Goal: Navigation & Orientation: Find specific page/section

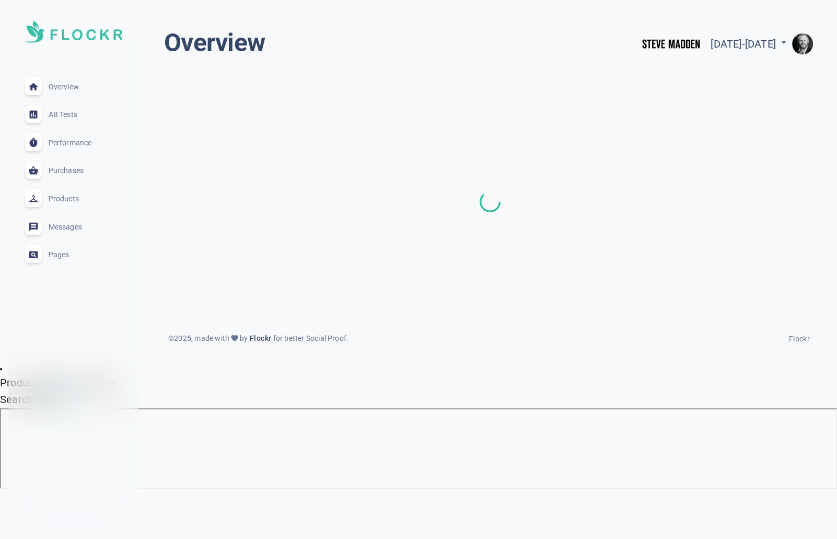
click at [736, 40] on span "[DATE] - [DATE]" at bounding box center [749, 44] width 78 height 13
select select "6"
select select "2025"
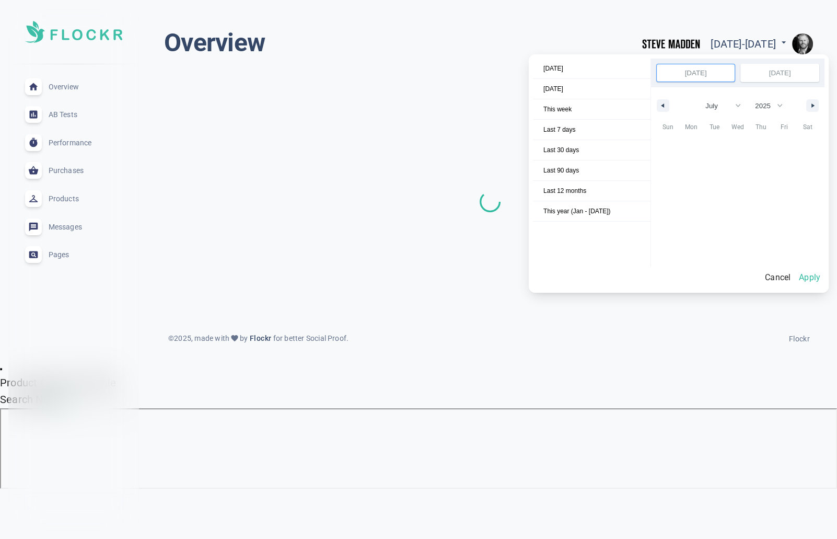
scroll to position [143145, 0]
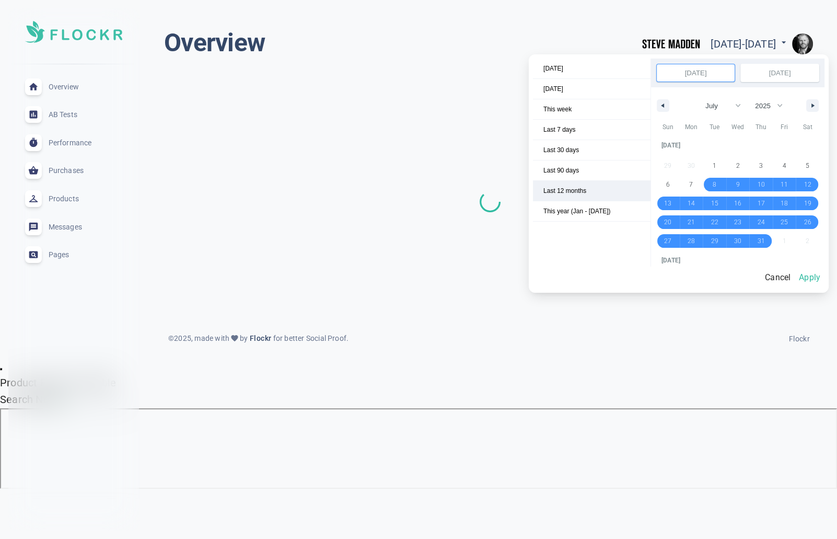
select select "6"
select select "2025"
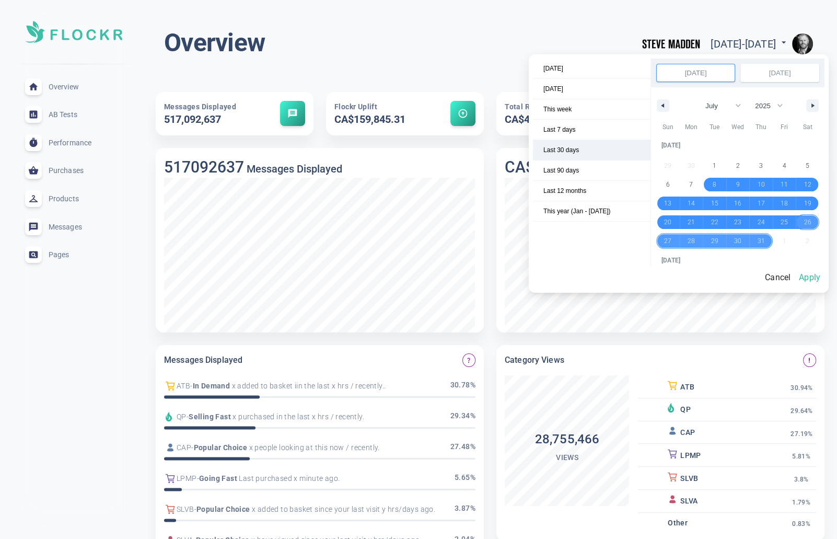
click at [581, 147] on span "Last 30 days" at bounding box center [592, 150] width 118 height 20
select select "6"
select select "2025"
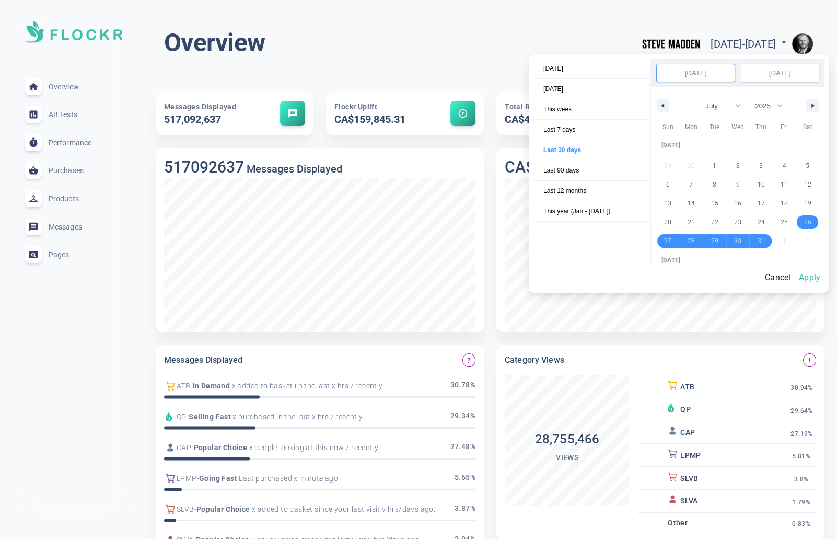
drag, startPoint x: 814, startPoint y: 277, endPoint x: 802, endPoint y: 272, distance: 12.9
click at [802, 272] on button "Apply" at bounding box center [810, 277] width 30 height 22
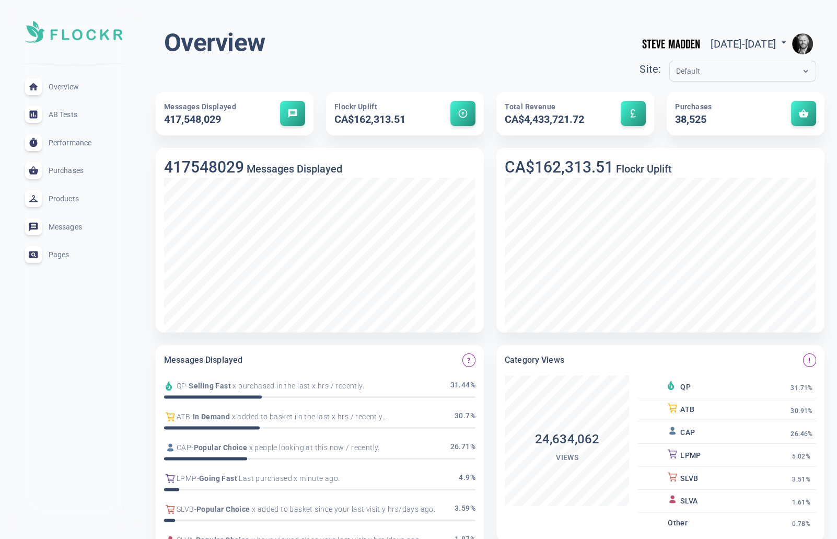
click at [831, 68] on div "Overview [DATE] - [DATE] menu Site: Default Messages Displayed 417,548,029 mess…" at bounding box center [490, 413] width 694 height 811
click at [805, 42] on img "button" at bounding box center [802, 43] width 21 height 21
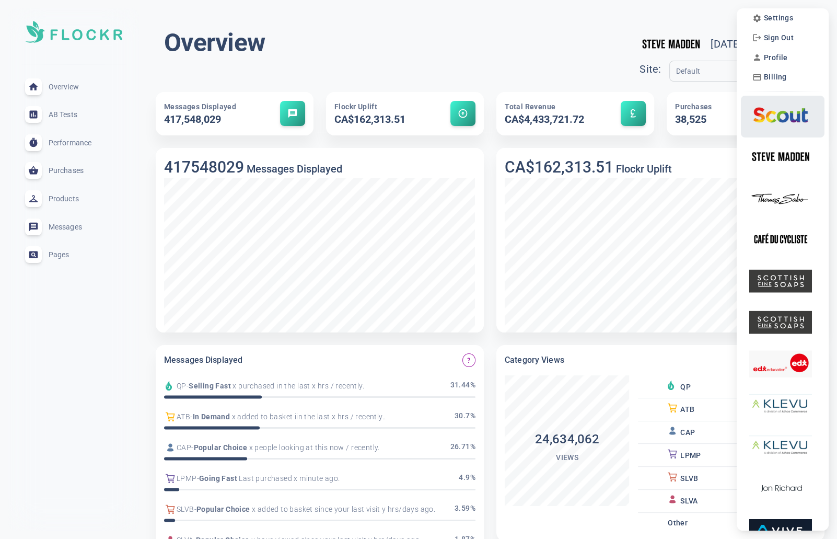
scroll to position [0, 0]
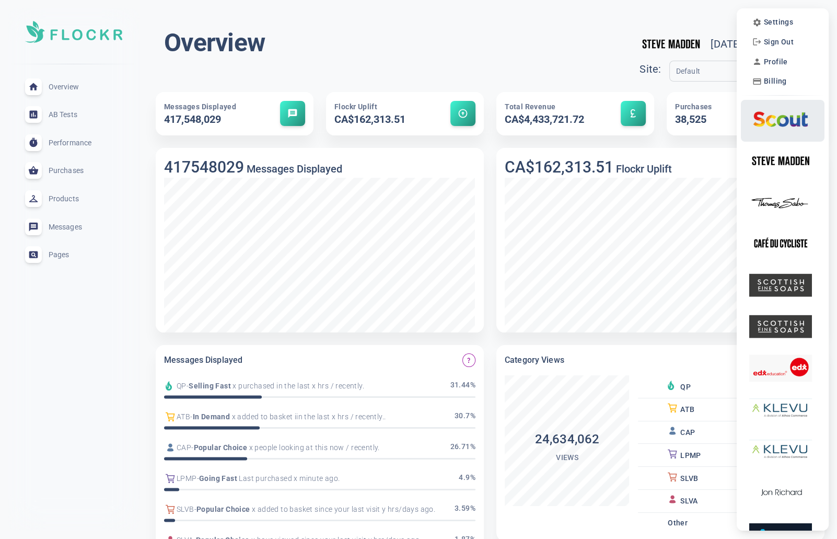
click at [791, 116] on img at bounding box center [780, 118] width 63 height 33
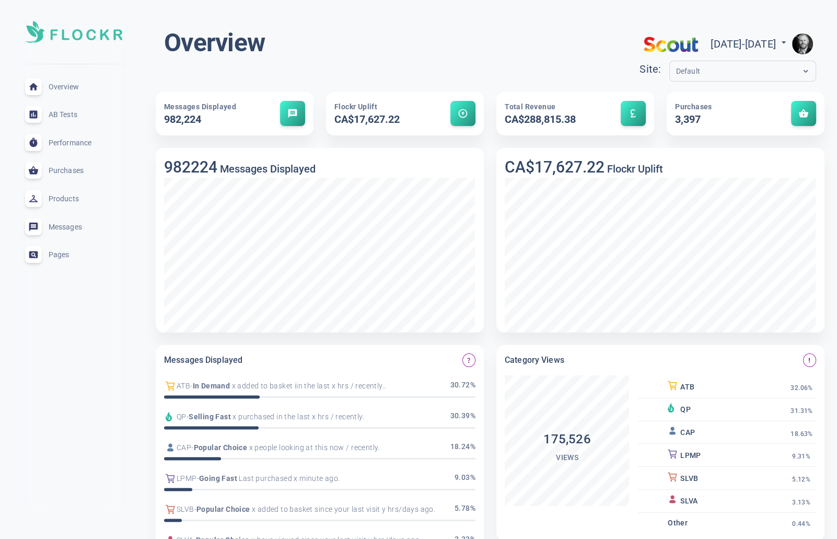
click at [67, 114] on span "AB Tests" at bounding box center [86, 114] width 75 height 0
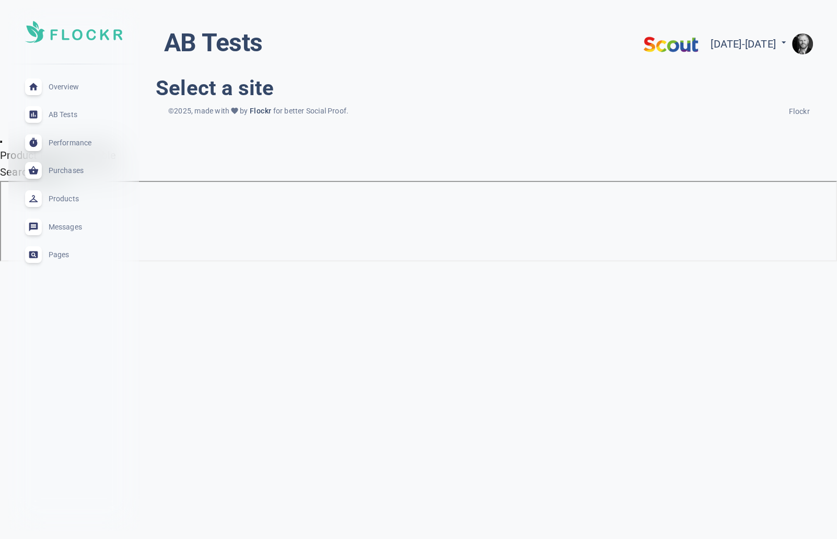
click at [64, 87] on span "Overview" at bounding box center [86, 87] width 75 height 0
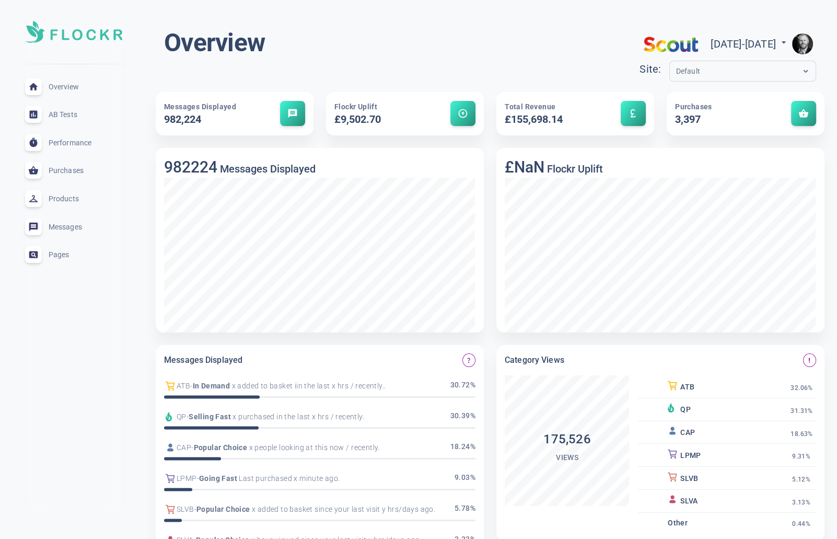
click at [799, 41] on img "button" at bounding box center [802, 43] width 21 height 21
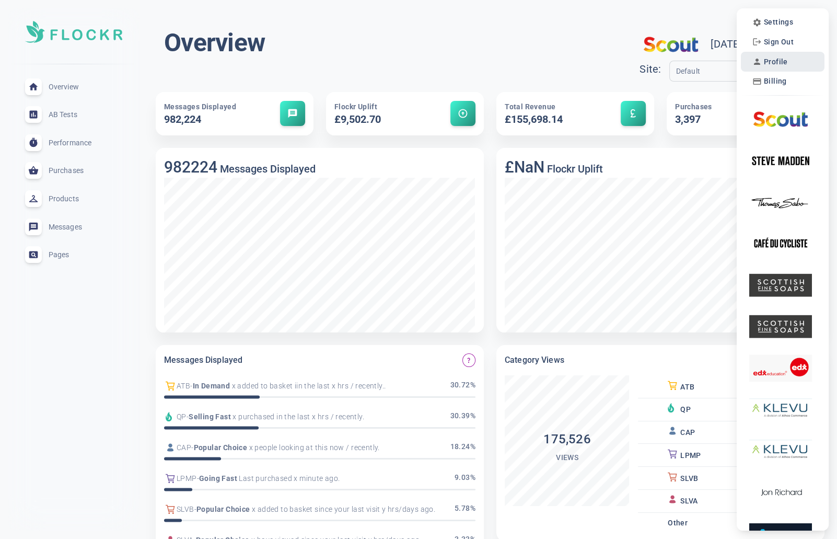
scroll to position [4, 0]
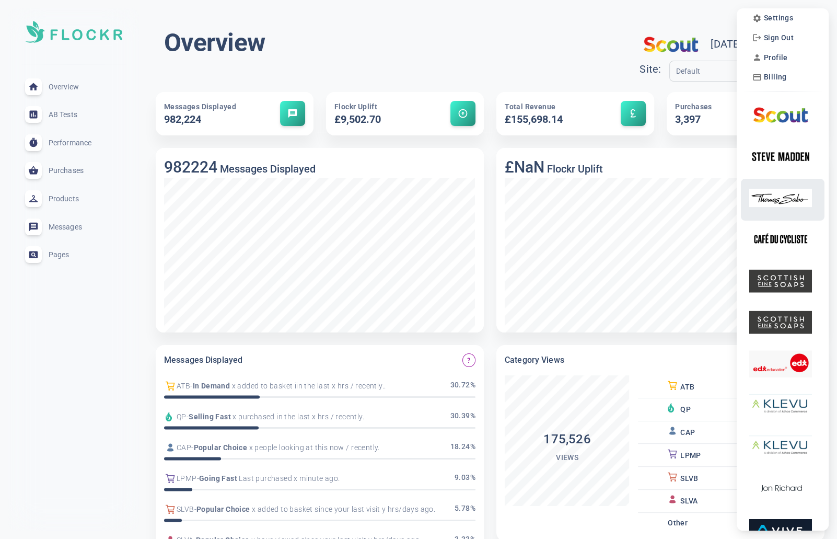
click at [792, 199] on img at bounding box center [780, 197] width 63 height 33
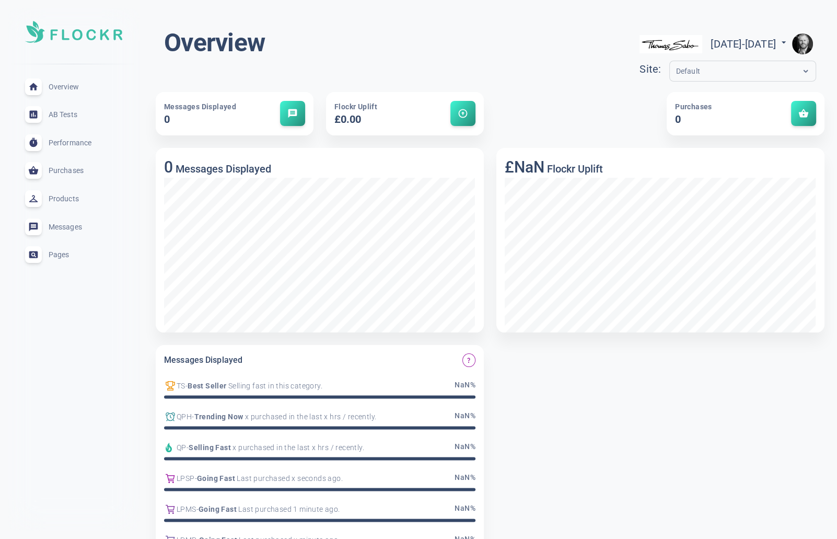
click at [804, 48] on img "button" at bounding box center [802, 43] width 21 height 21
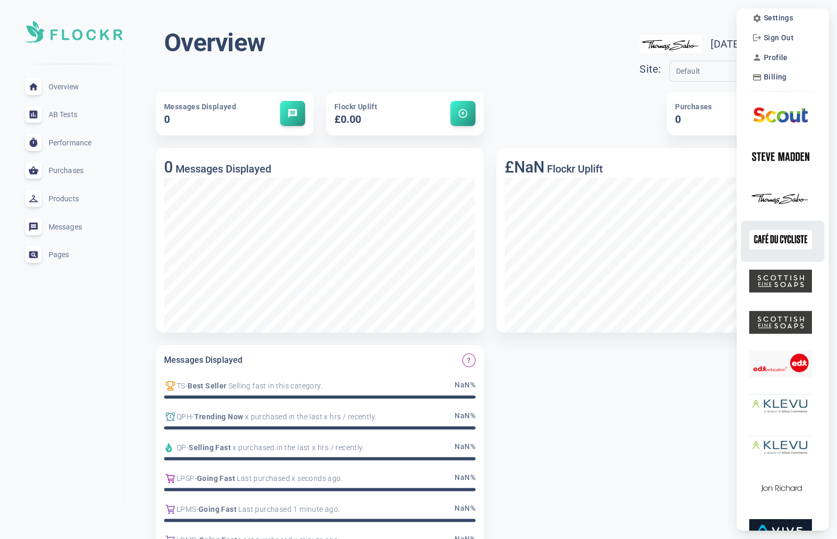
click at [787, 238] on img at bounding box center [780, 239] width 63 height 33
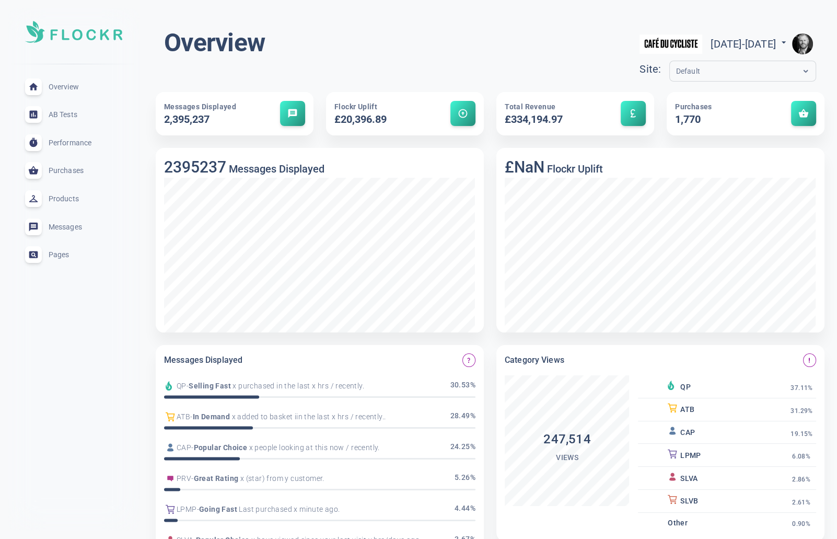
click at [803, 44] on img "button" at bounding box center [802, 43] width 21 height 21
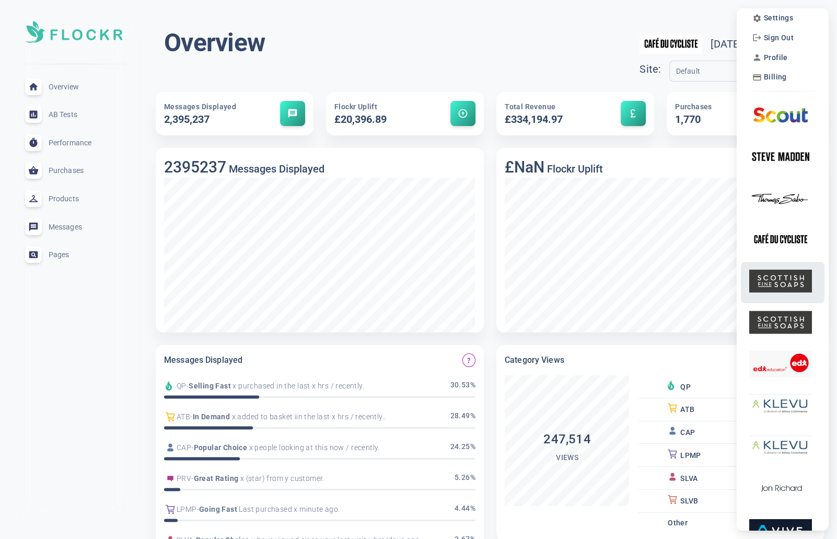
click at [784, 284] on img at bounding box center [780, 280] width 63 height 33
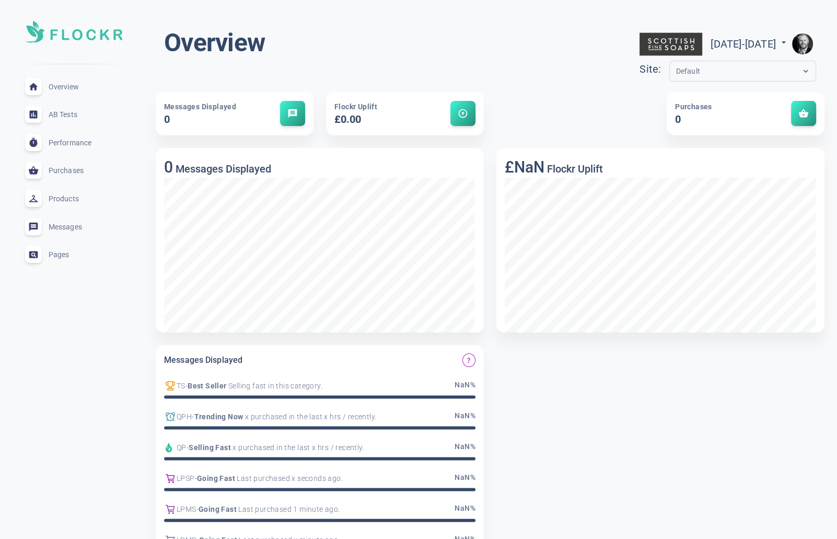
click at [802, 43] on img "button" at bounding box center [802, 43] width 21 height 21
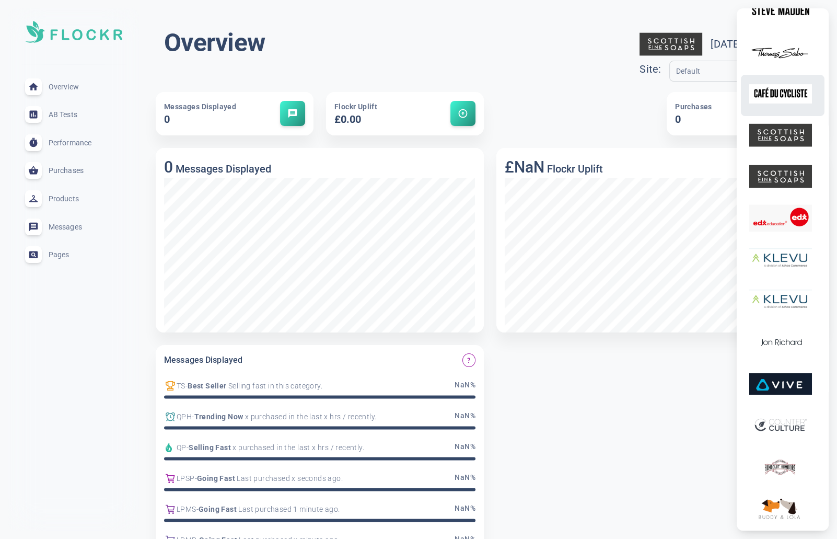
scroll to position [152, 0]
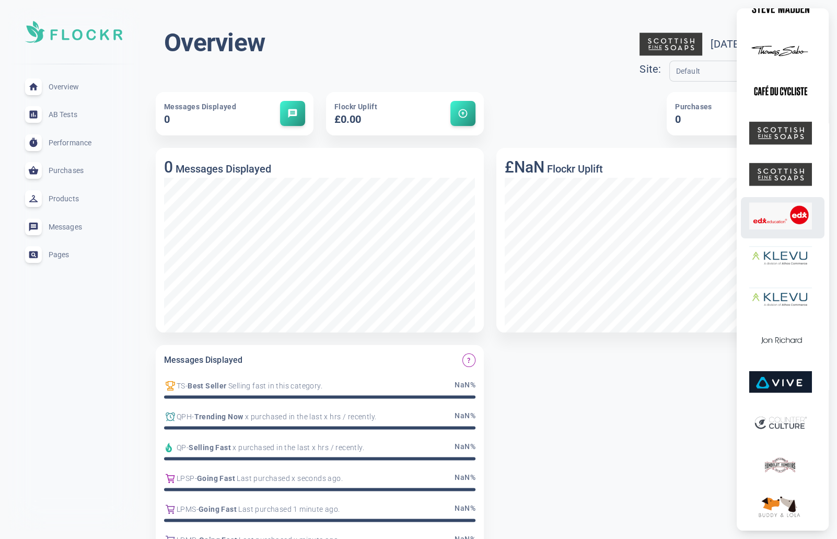
click at [778, 221] on img at bounding box center [780, 216] width 63 height 33
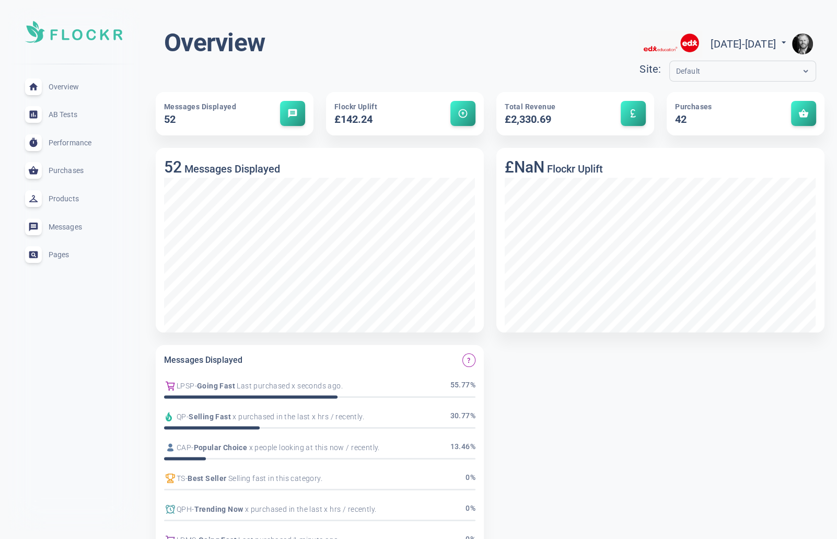
click at [53, 87] on span "Overview" at bounding box center [86, 87] width 75 height 0
click at [65, 114] on span "AB Tests" at bounding box center [86, 114] width 75 height 0
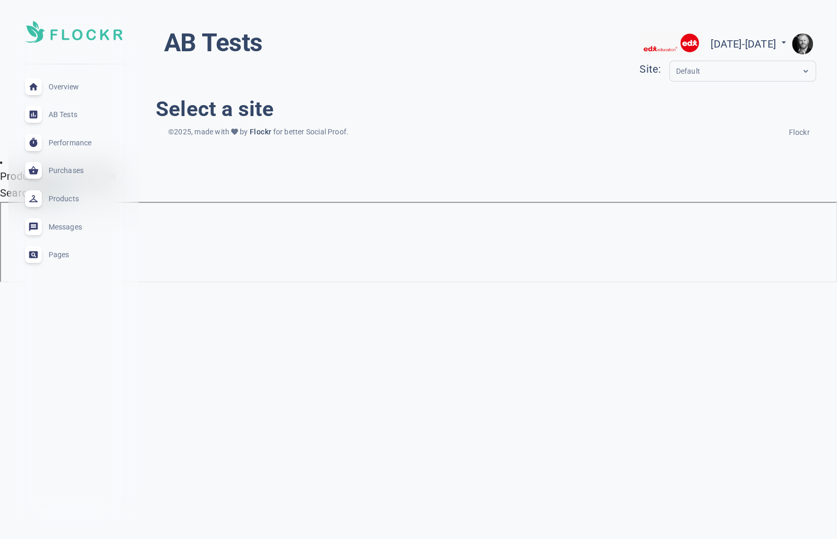
click at [71, 87] on span "Overview" at bounding box center [86, 87] width 75 height 0
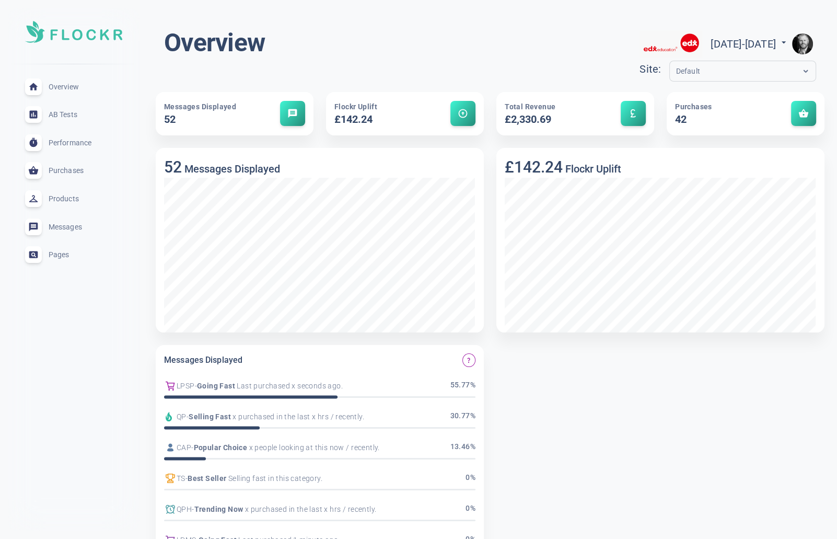
click at [807, 43] on img "button" at bounding box center [802, 43] width 21 height 21
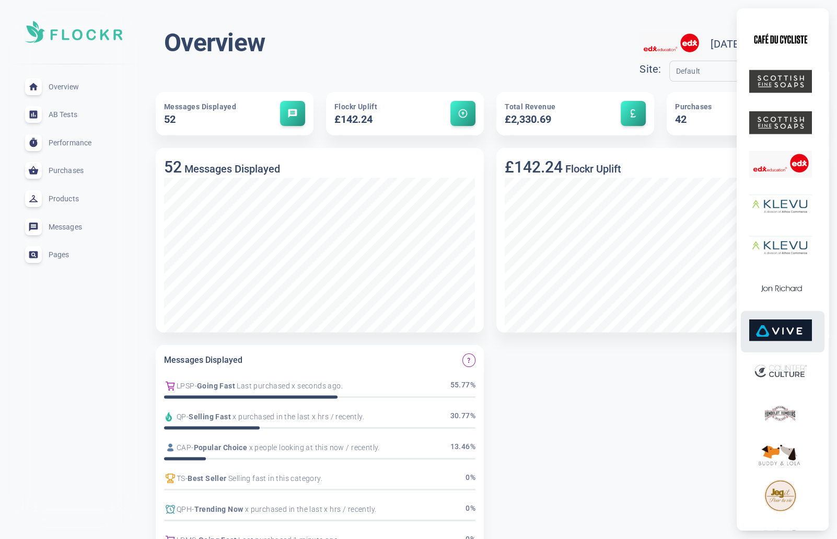
scroll to position [208, 0]
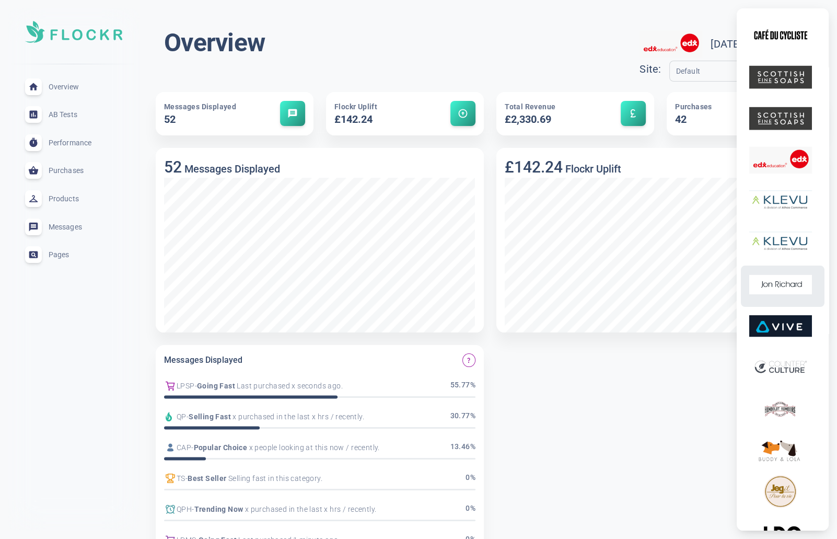
click at [794, 285] on img at bounding box center [780, 284] width 63 height 33
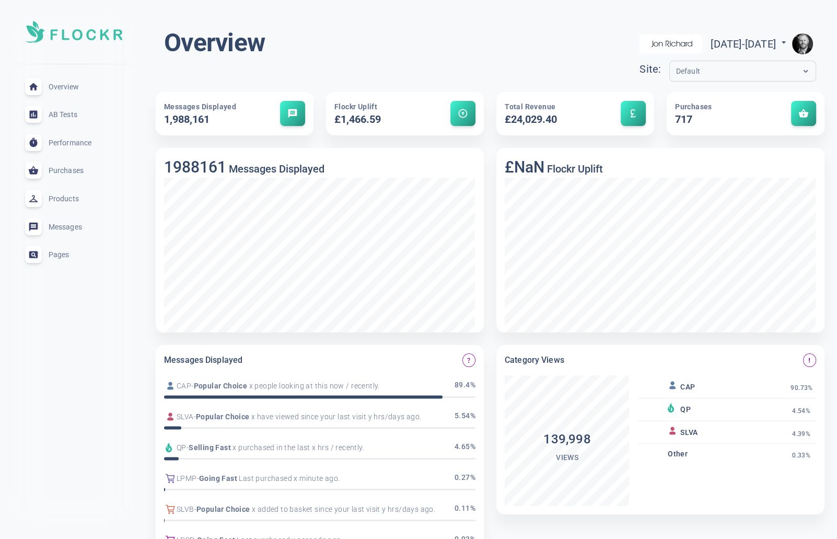
click at [806, 44] on img "button" at bounding box center [802, 43] width 21 height 21
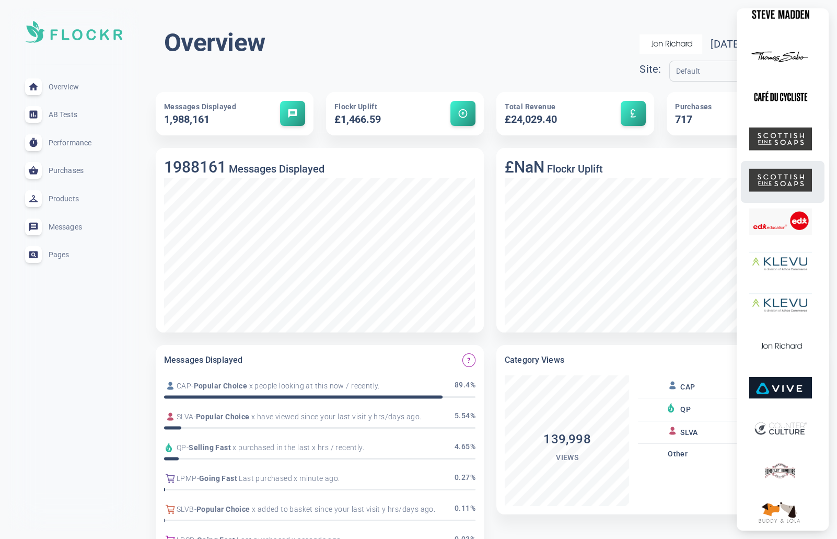
scroll to position [150, 0]
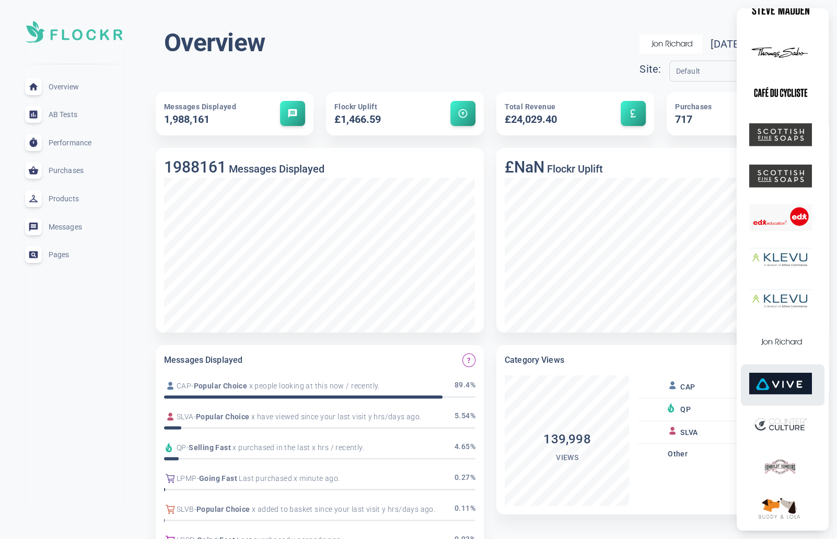
click at [792, 388] on img at bounding box center [780, 383] width 63 height 33
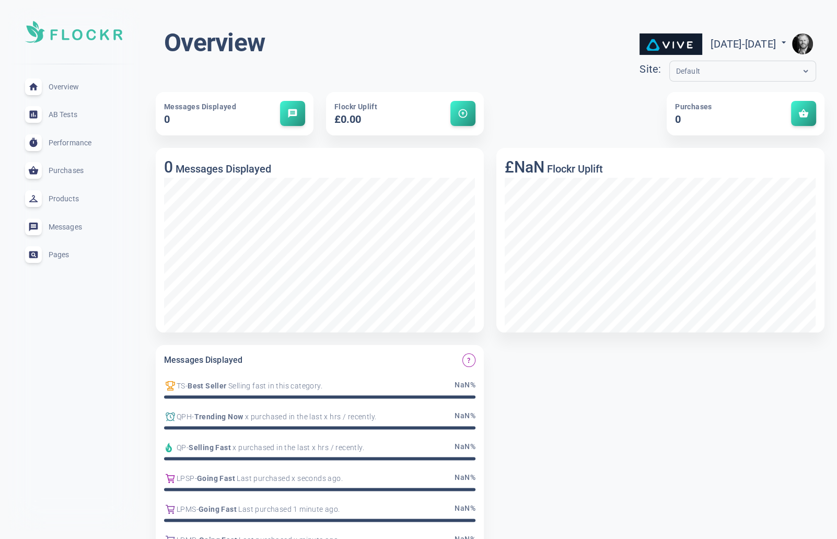
click at [802, 39] on img "button" at bounding box center [802, 43] width 21 height 21
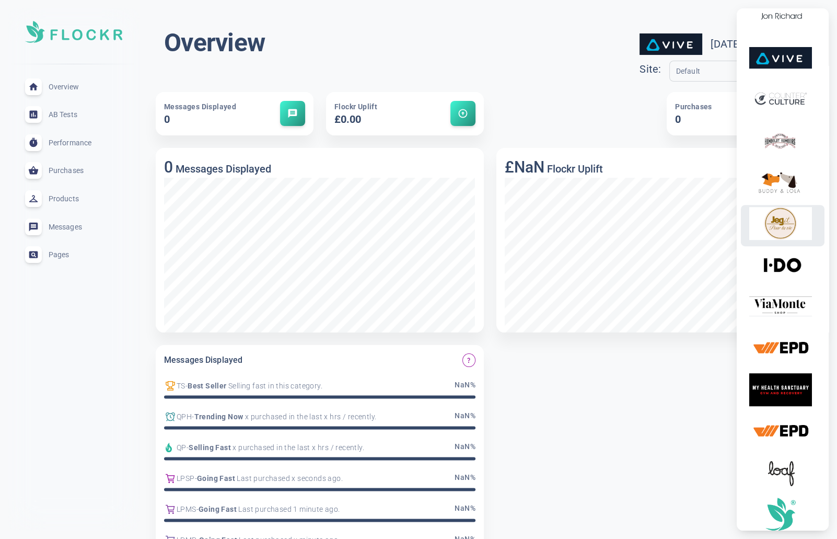
scroll to position [451, 0]
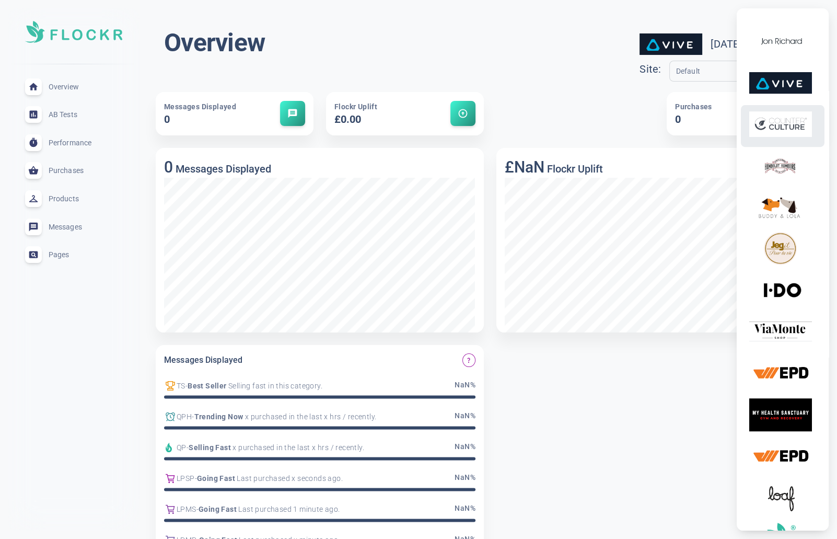
click at [793, 125] on img at bounding box center [780, 124] width 63 height 33
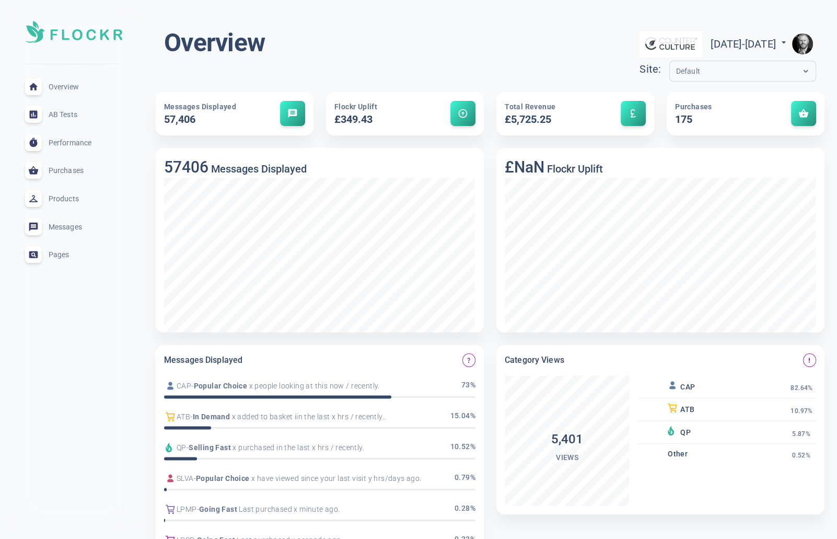
click at [803, 44] on img "button" at bounding box center [802, 43] width 21 height 21
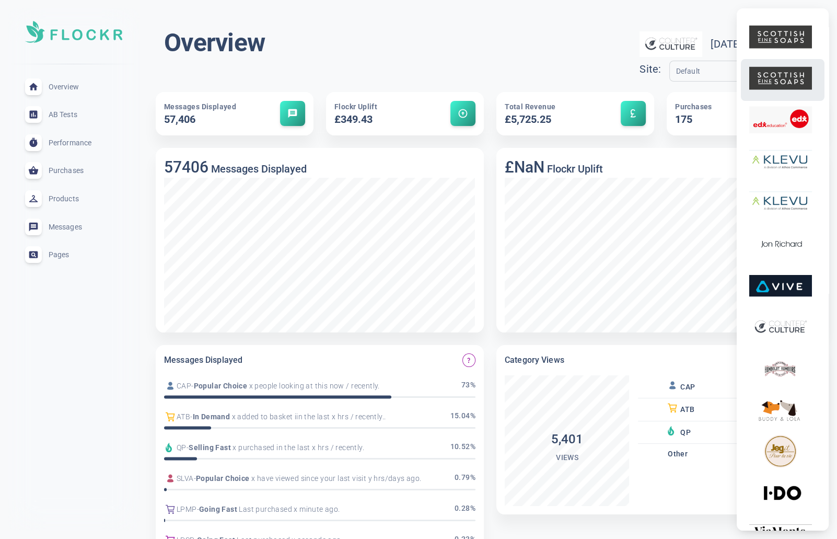
scroll to position [284, 0]
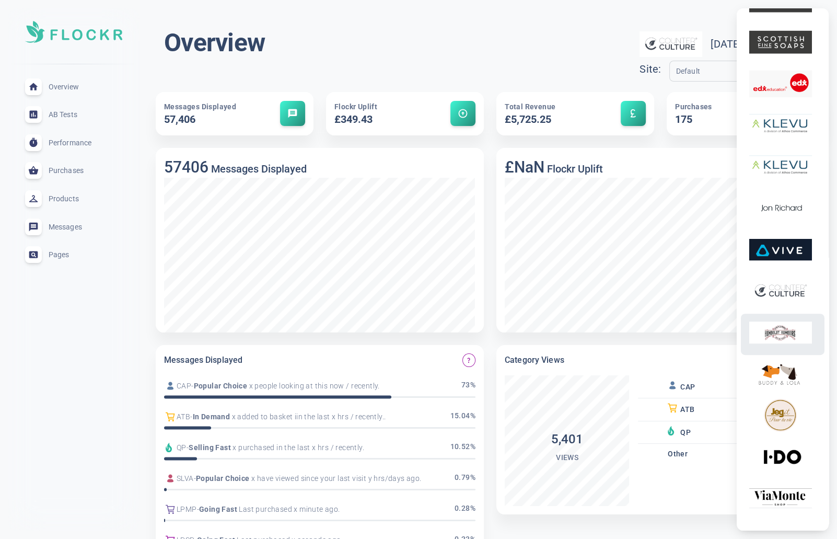
click at [786, 332] on img at bounding box center [780, 332] width 63 height 33
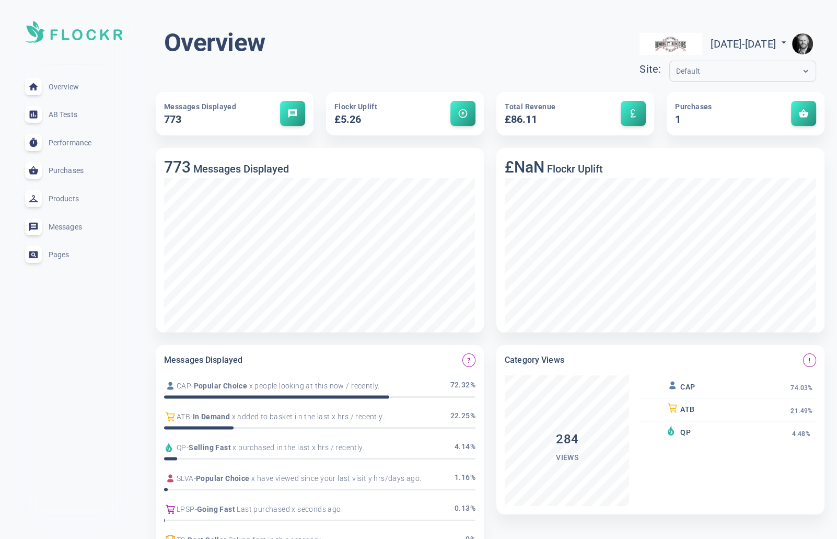
click at [807, 42] on img "button" at bounding box center [802, 43] width 21 height 21
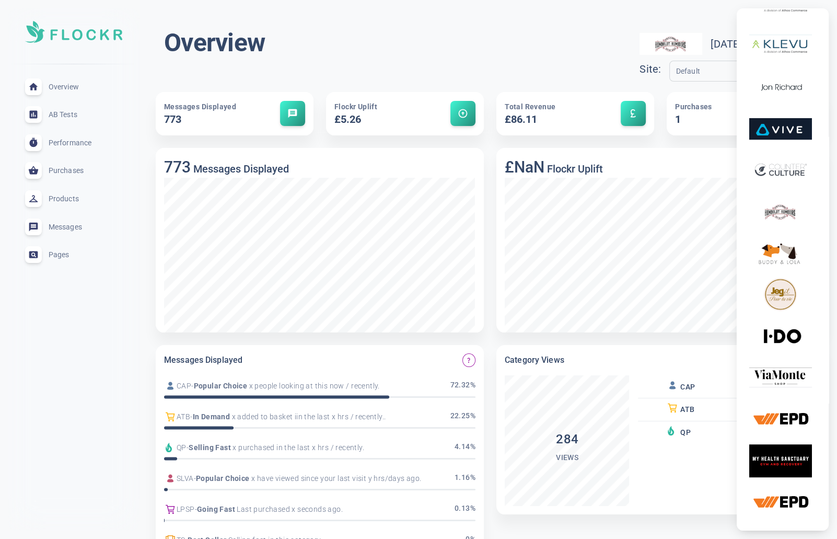
scroll to position [442, 0]
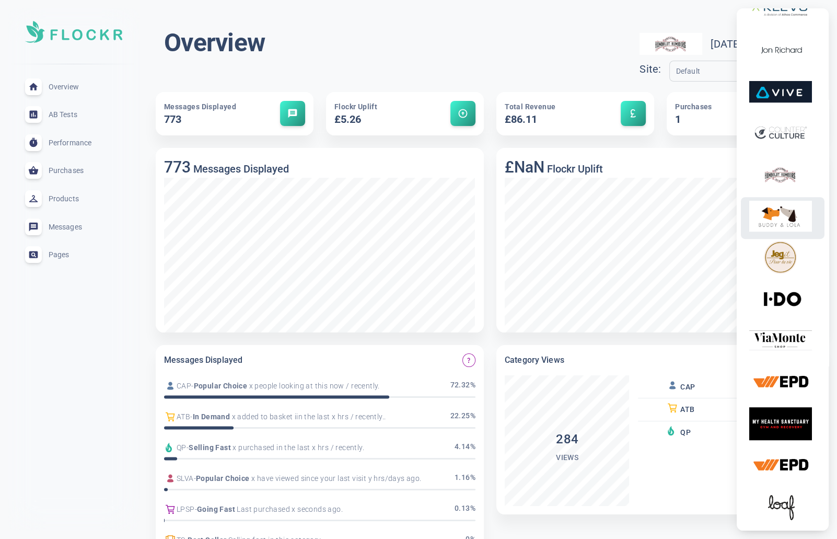
click at [790, 221] on img at bounding box center [780, 216] width 63 height 33
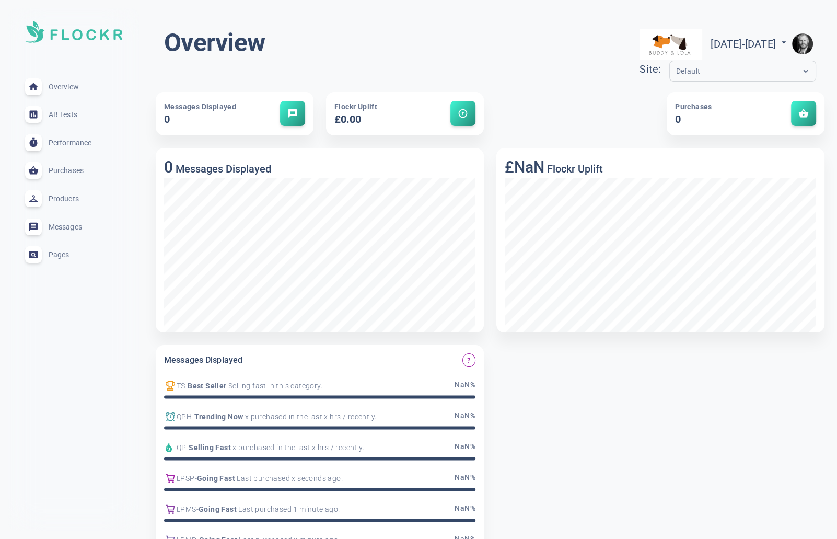
click at [804, 44] on img "button" at bounding box center [802, 43] width 21 height 21
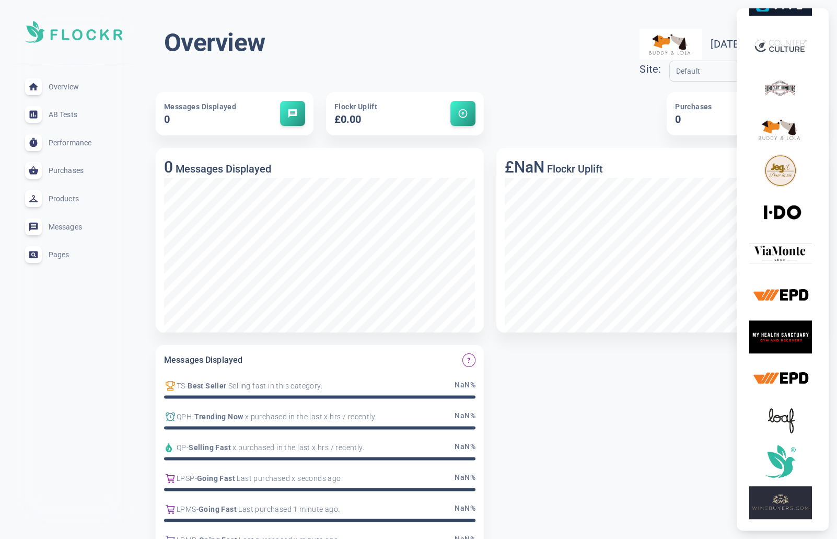
scroll to position [529, 0]
click at [781, 178] on img at bounding box center [780, 170] width 63 height 33
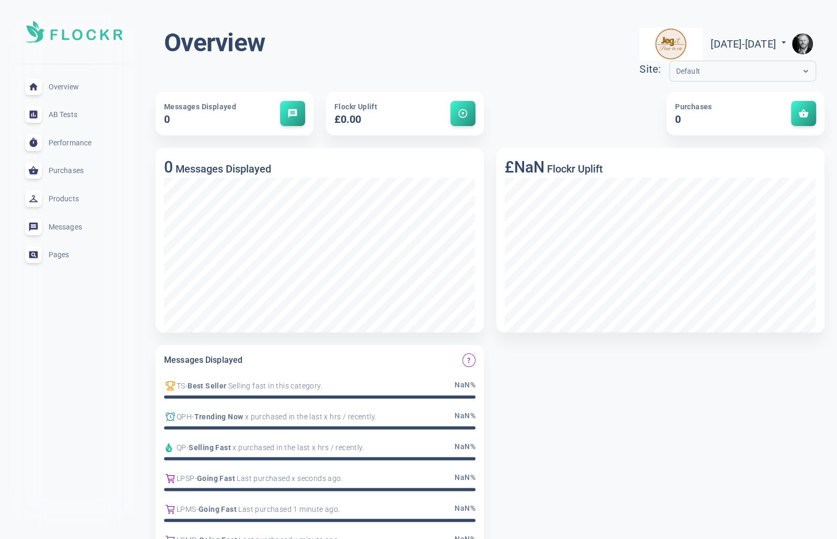
click at [809, 41] on img "button" at bounding box center [802, 43] width 21 height 21
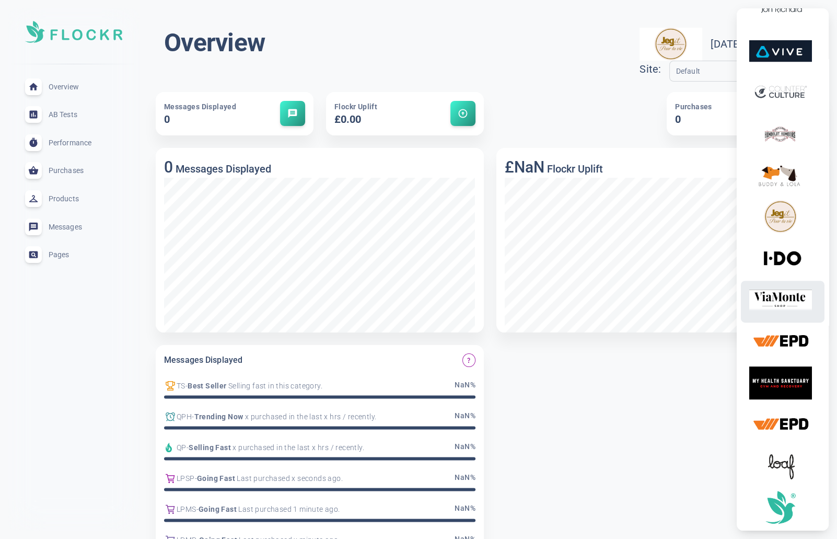
scroll to position [486, 0]
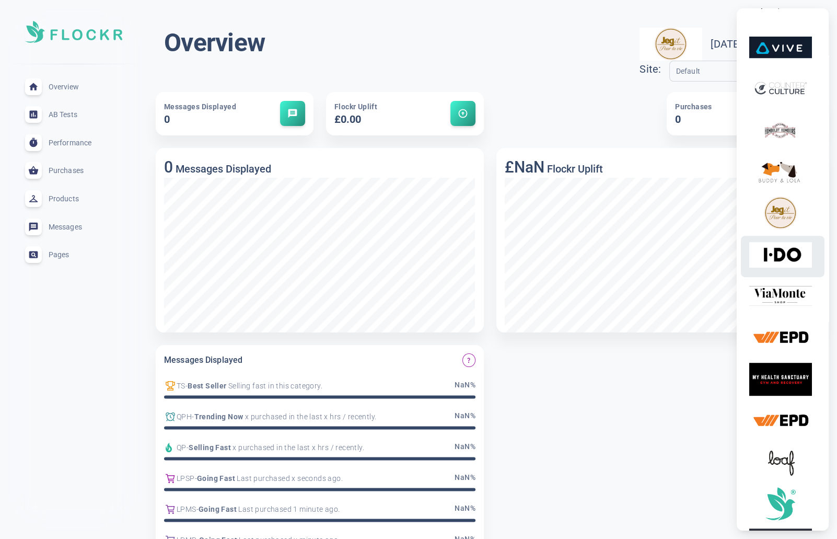
click at [784, 257] on img at bounding box center [780, 254] width 63 height 33
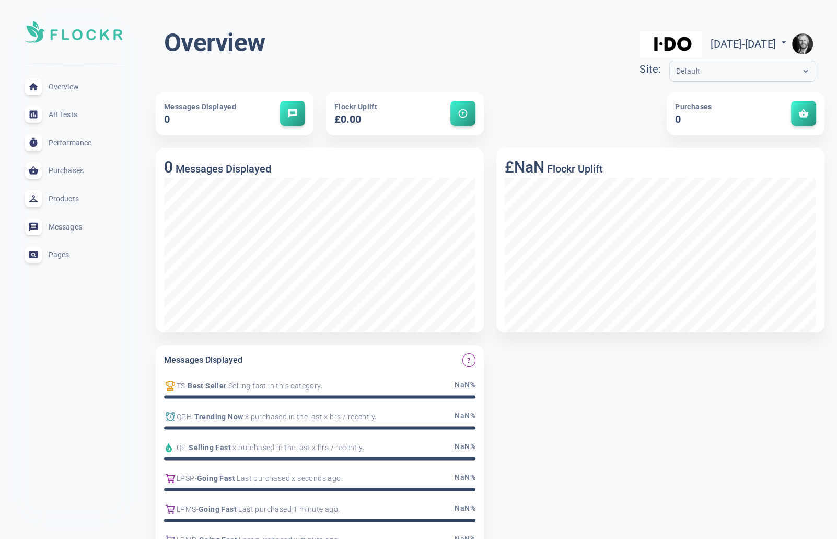
click at [804, 42] on img "button" at bounding box center [802, 43] width 21 height 21
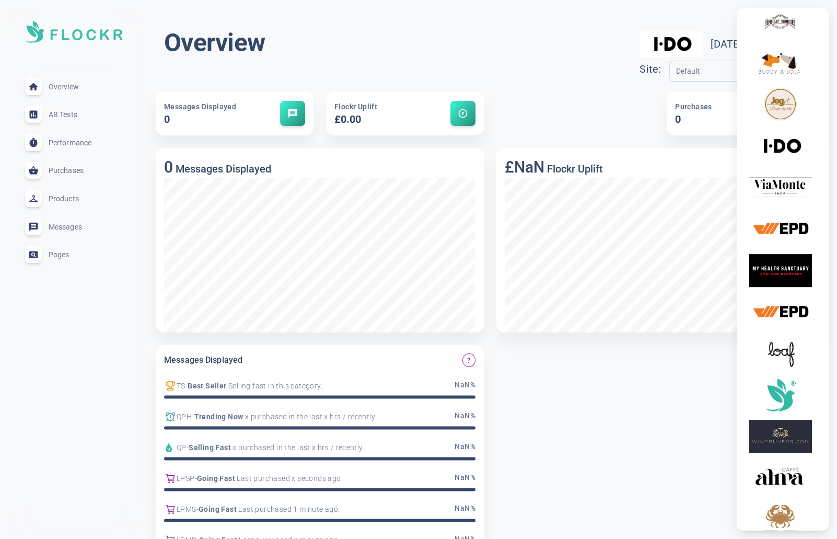
scroll to position [579, 0]
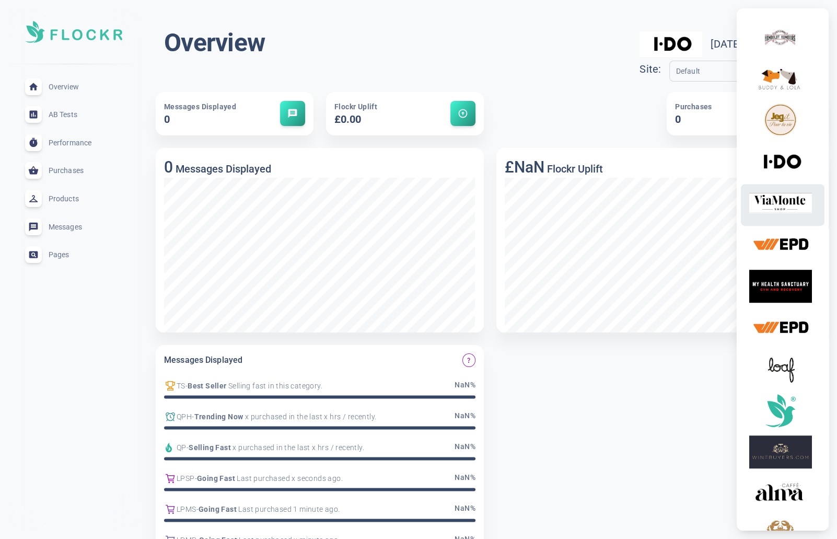
click at [786, 213] on img at bounding box center [780, 202] width 63 height 33
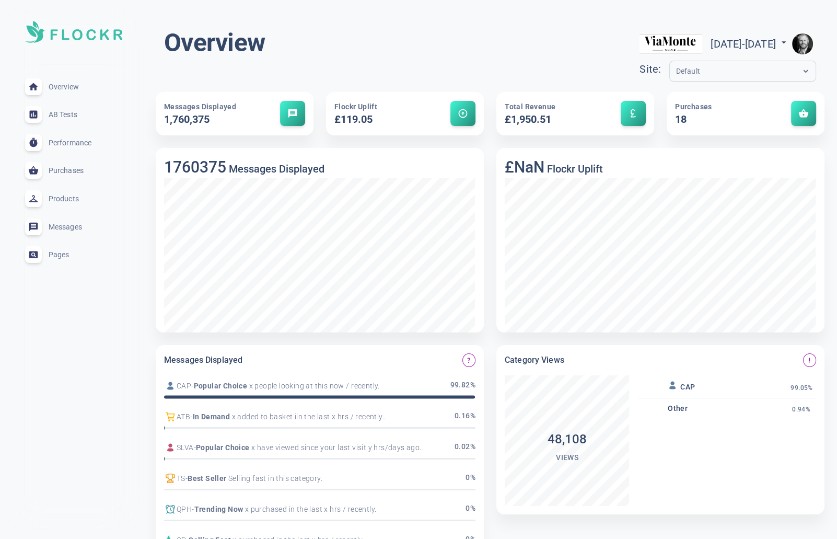
click at [801, 41] on img "button" at bounding box center [802, 43] width 21 height 21
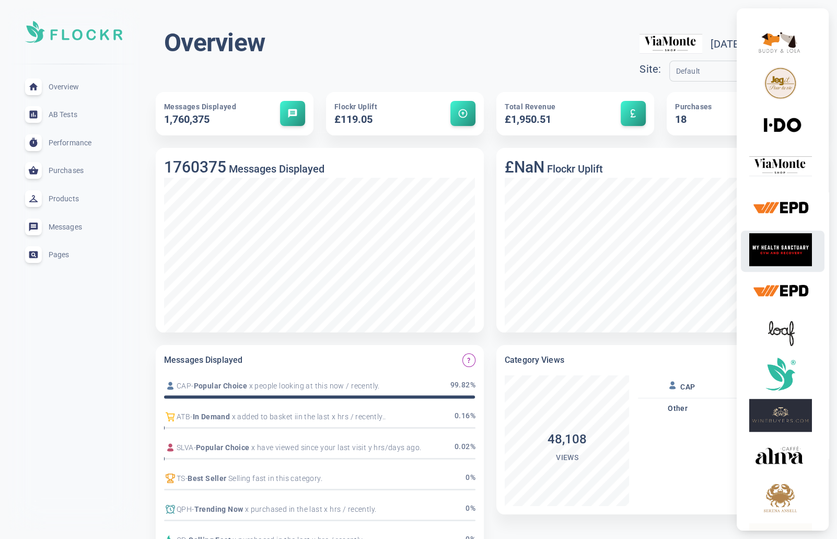
scroll to position [613, 0]
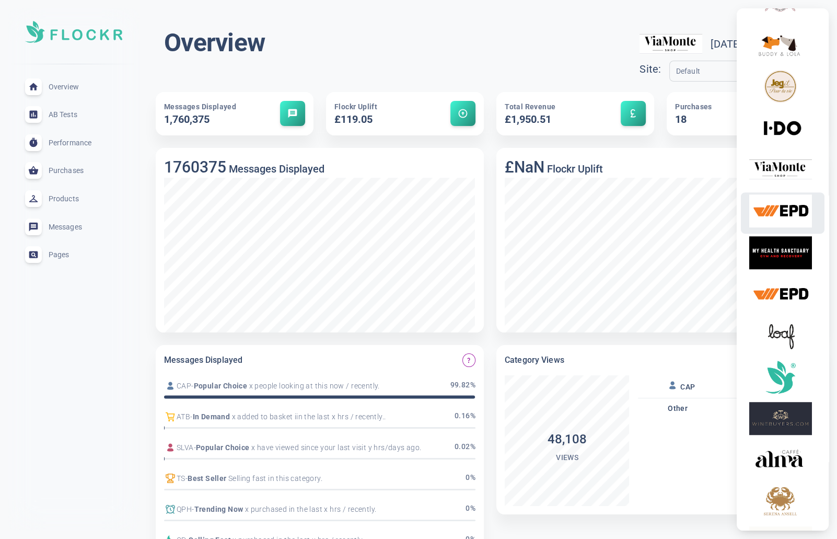
click at [788, 217] on img at bounding box center [780, 210] width 63 height 33
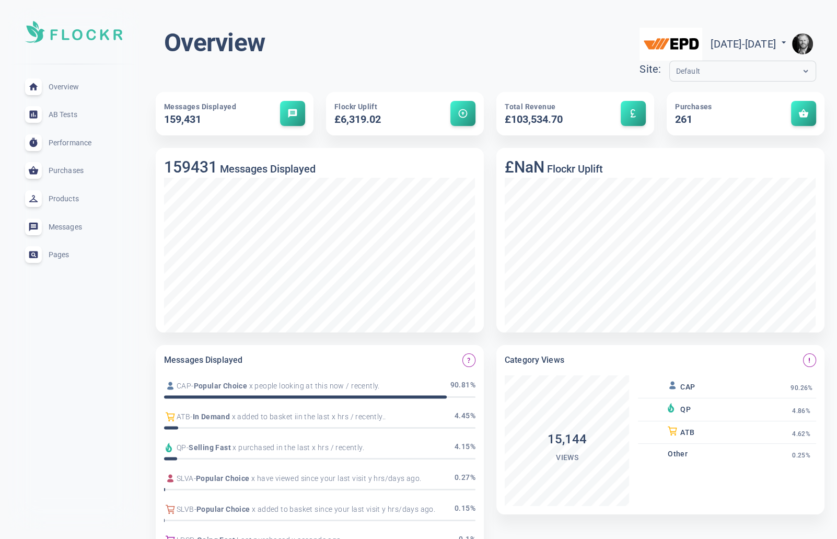
click at [804, 40] on img "button" at bounding box center [802, 43] width 21 height 21
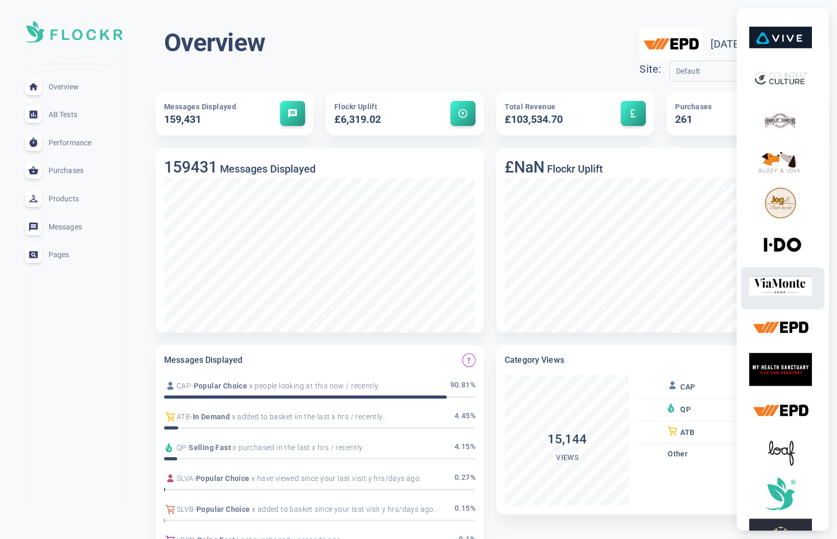
scroll to position [548, 0]
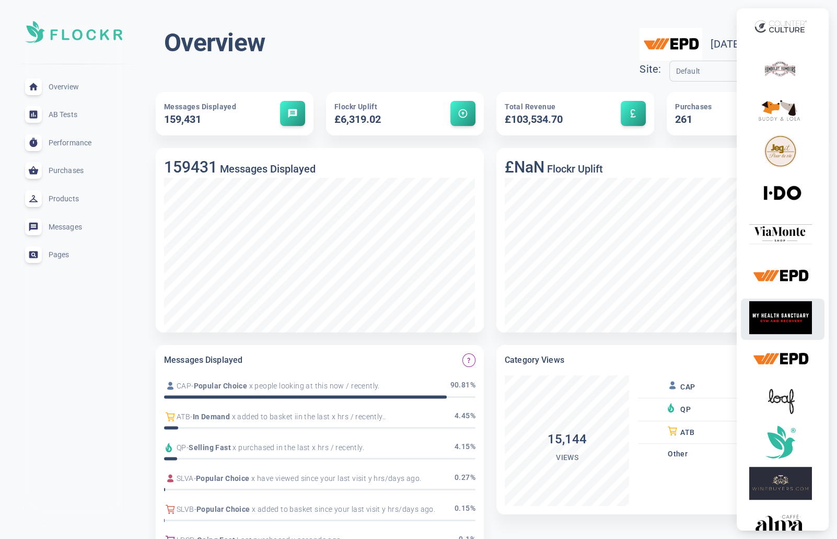
click at [791, 316] on img at bounding box center [780, 317] width 63 height 33
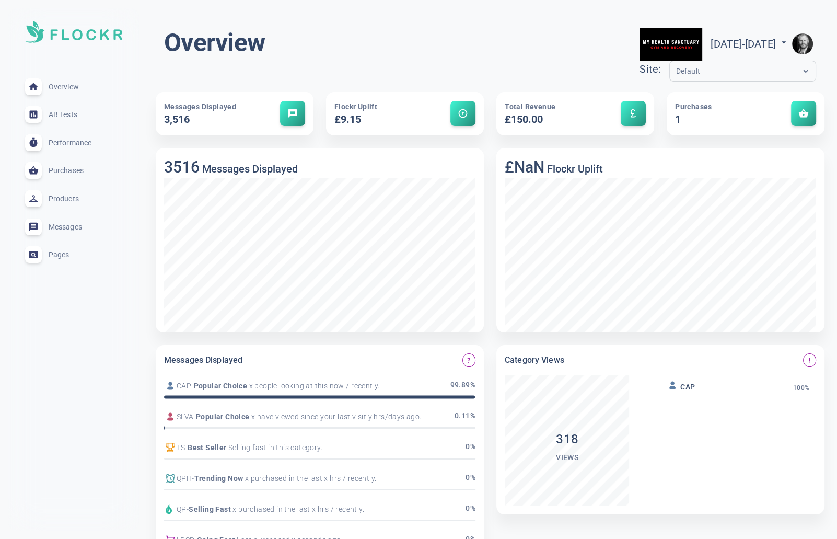
click at [804, 44] on img "button" at bounding box center [802, 43] width 21 height 21
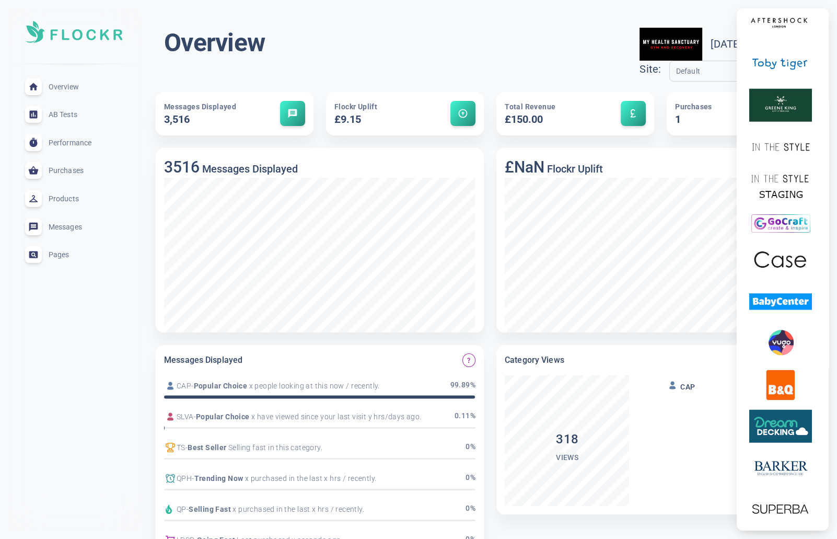
scroll to position [3145, 0]
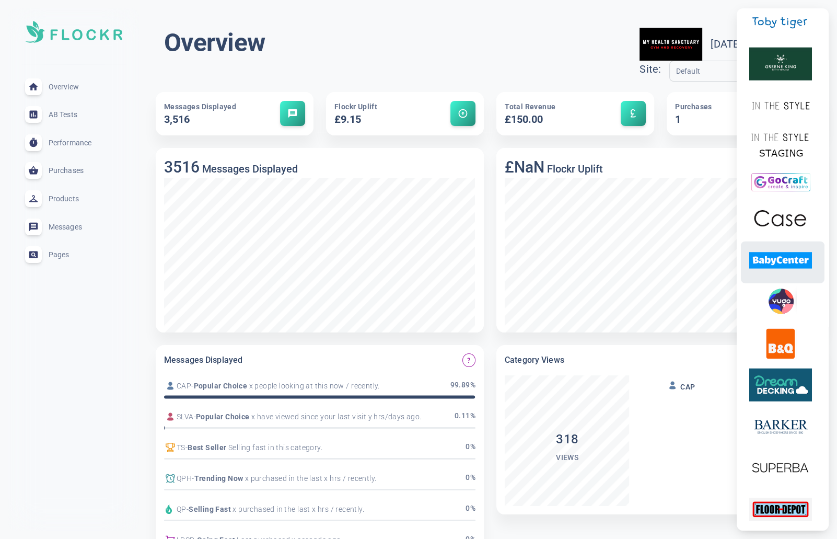
drag, startPoint x: 790, startPoint y: 276, endPoint x: 701, endPoint y: 274, distance: 88.8
click at [790, 276] on img at bounding box center [780, 260] width 63 height 33
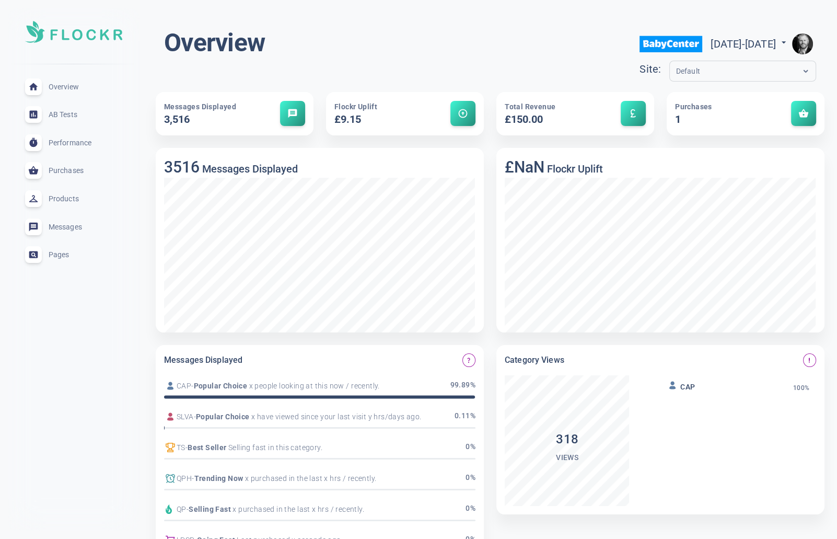
scroll to position [3125, 0]
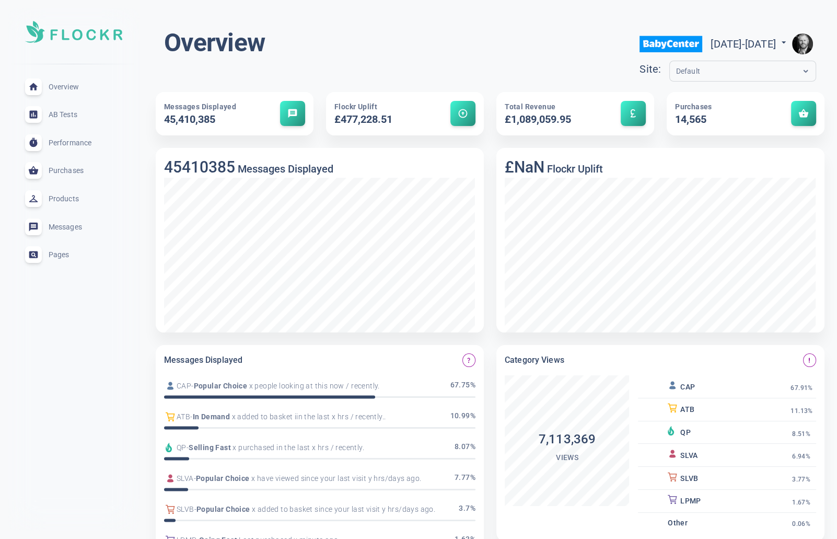
click at [808, 46] on img "button" at bounding box center [802, 43] width 21 height 21
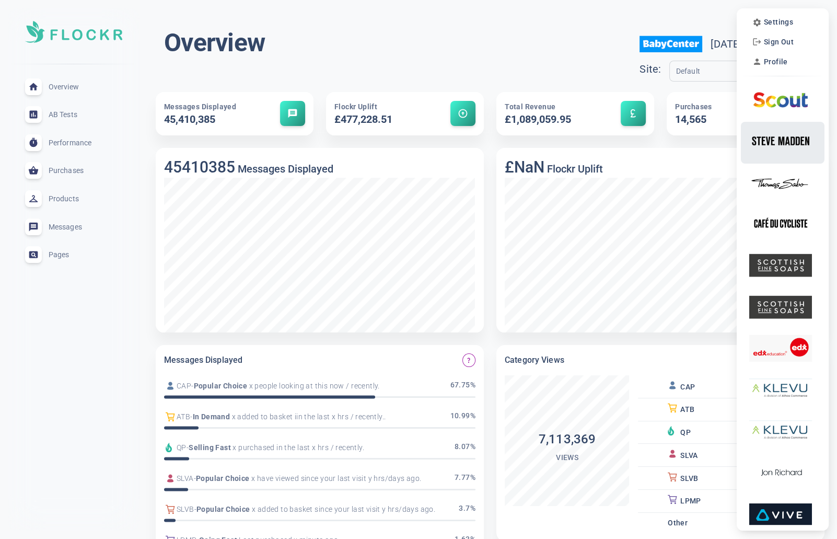
scroll to position [4, 0]
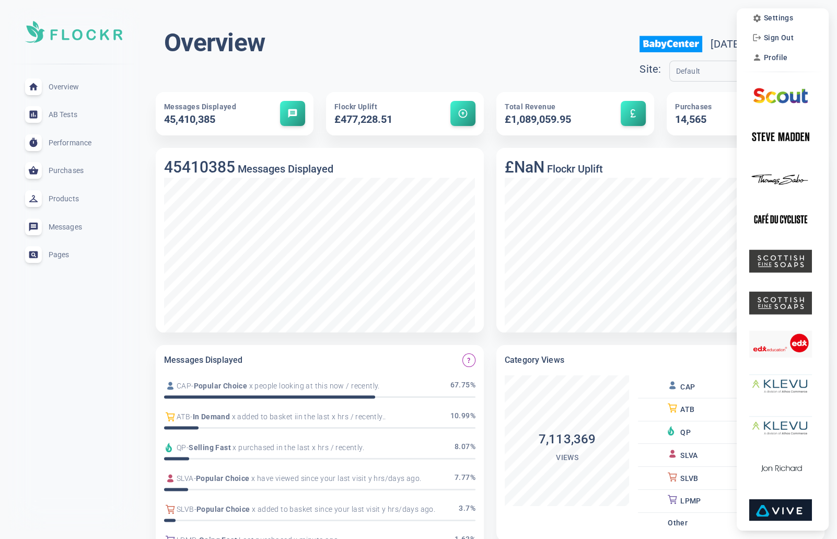
click at [652, 17] on div at bounding box center [418, 269] width 837 height 539
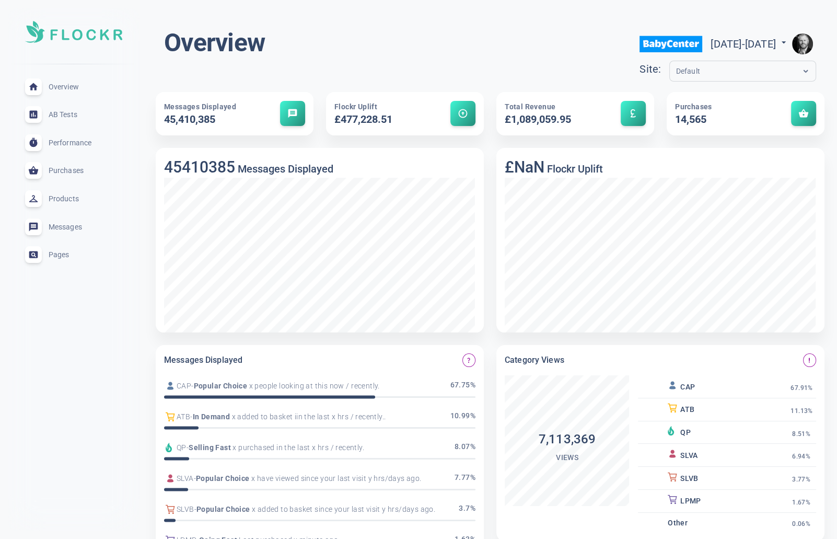
click at [710, 43] on span "[DATE] - [DATE]" at bounding box center [749, 44] width 78 height 13
select select "6"
select select "2025"
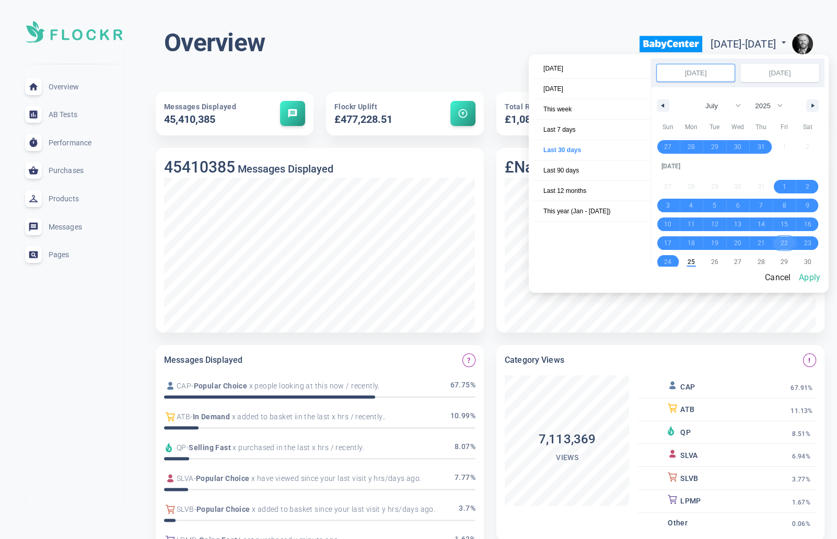
scroll to position [143271, 0]
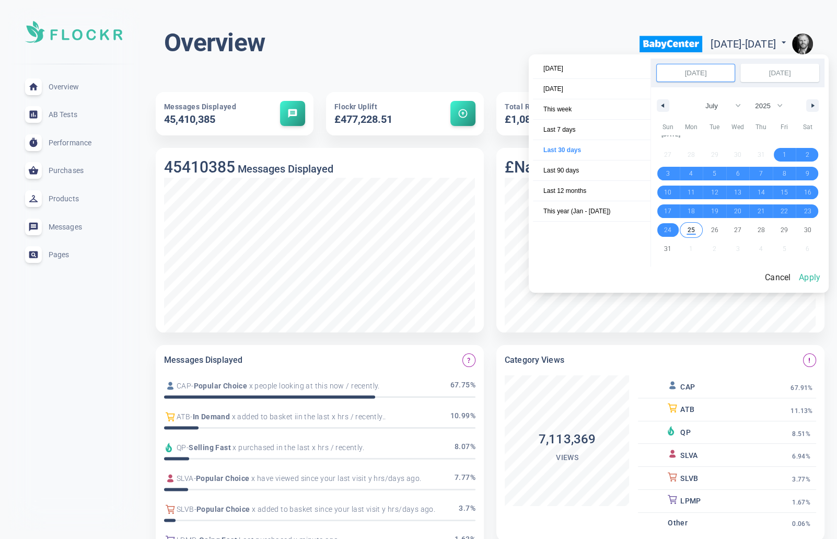
select select "7"
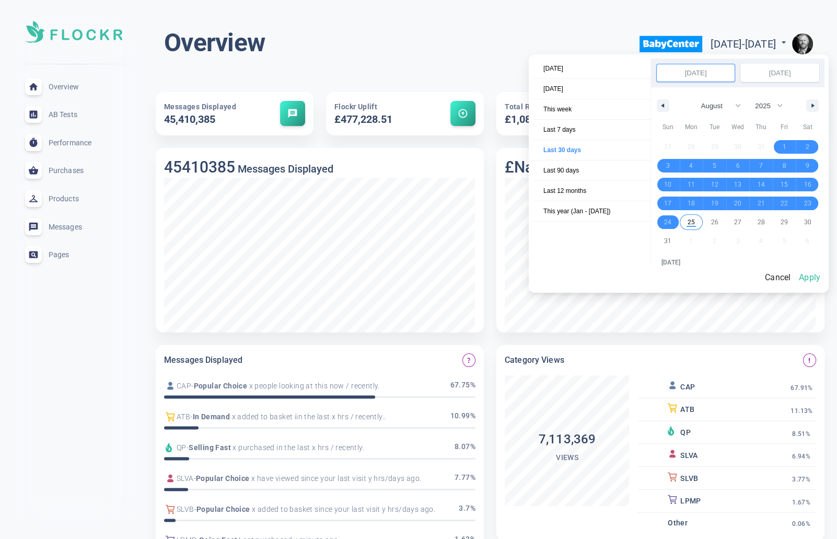
drag, startPoint x: 808, startPoint y: 159, endPoint x: 687, endPoint y: 226, distance: 138.4
select select "7"
select select "2025"
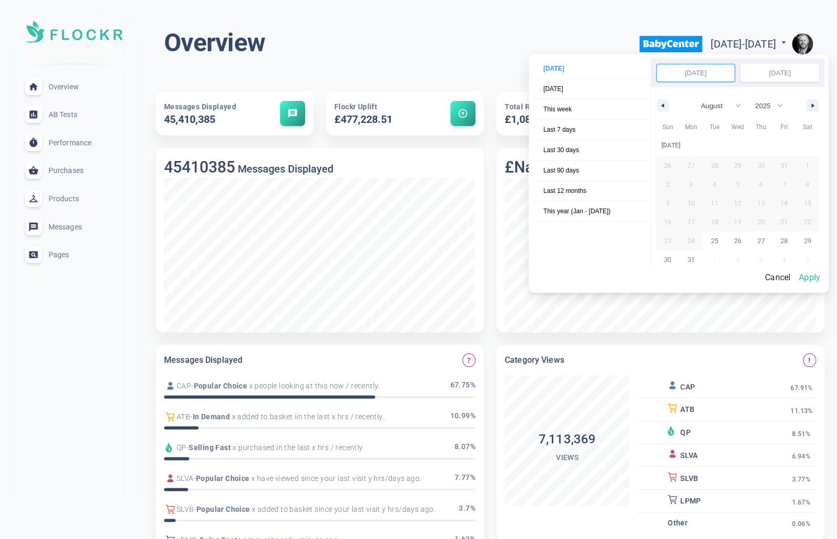
scroll to position [143260, 0]
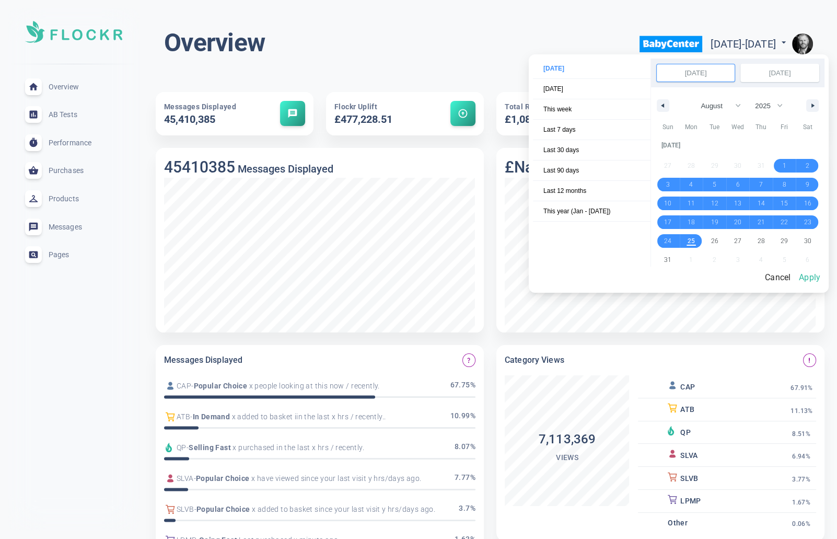
drag, startPoint x: 784, startPoint y: 163, endPoint x: 692, endPoint y: 247, distance: 124.6
select select "7"
select select "2025"
click at [808, 278] on button "Apply" at bounding box center [810, 277] width 30 height 22
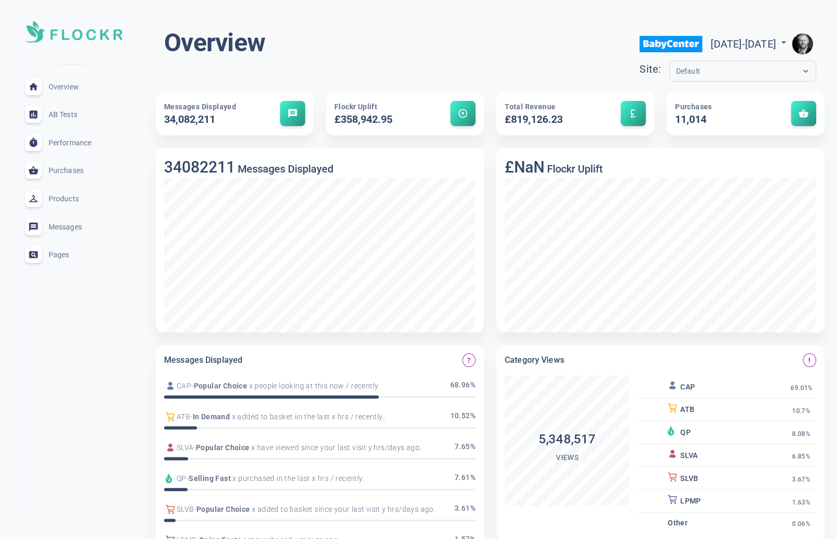
click at [804, 43] on img "button" at bounding box center [802, 43] width 21 height 21
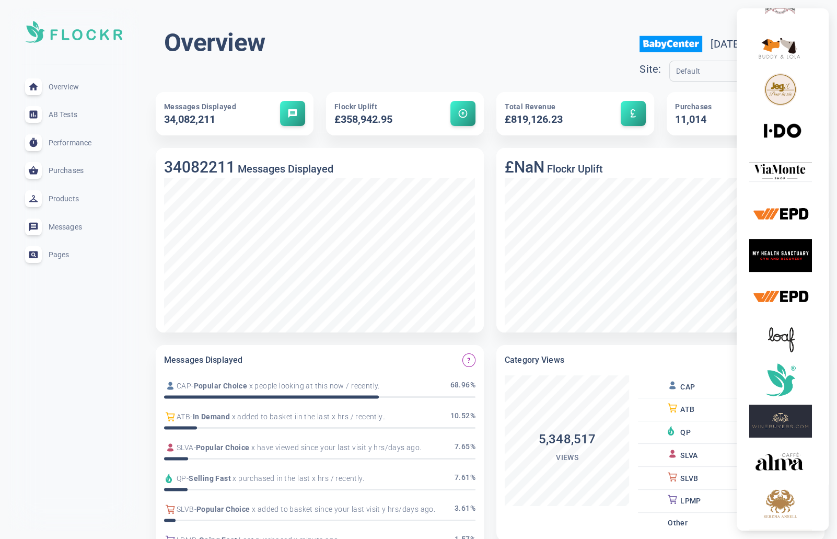
scroll to position [601, 0]
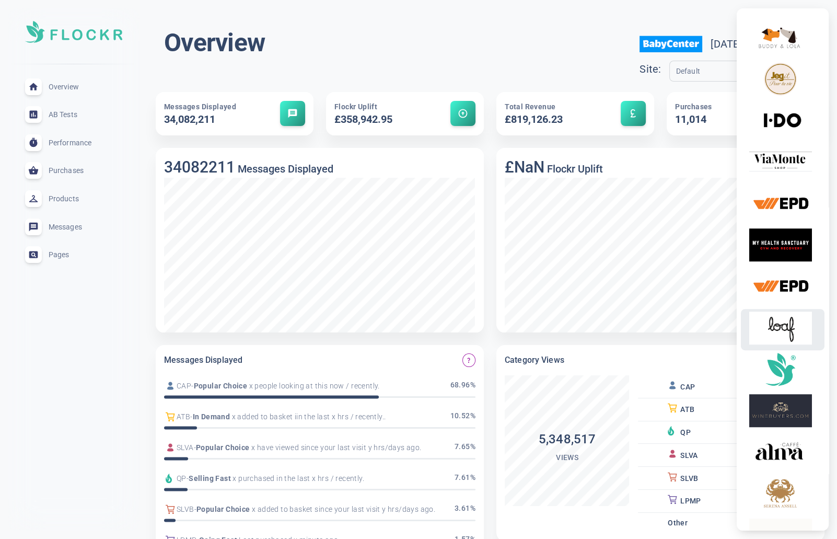
drag, startPoint x: 783, startPoint y: 331, endPoint x: 765, endPoint y: 326, distance: 18.5
click at [783, 331] on img at bounding box center [780, 327] width 63 height 33
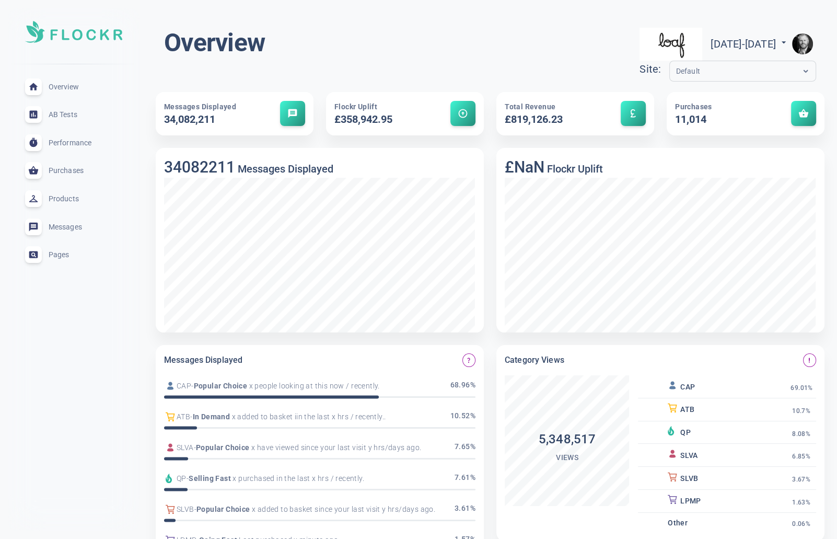
scroll to position [621, 0]
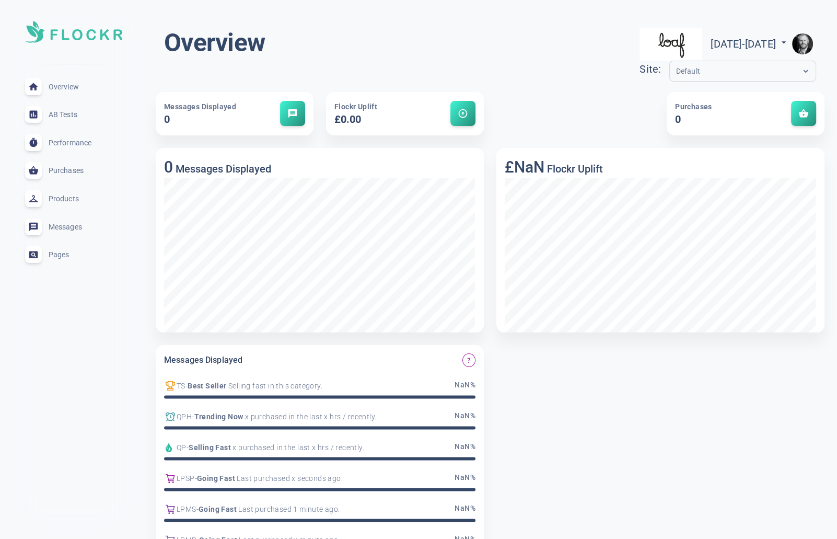
click at [802, 42] on img "button" at bounding box center [802, 43] width 21 height 21
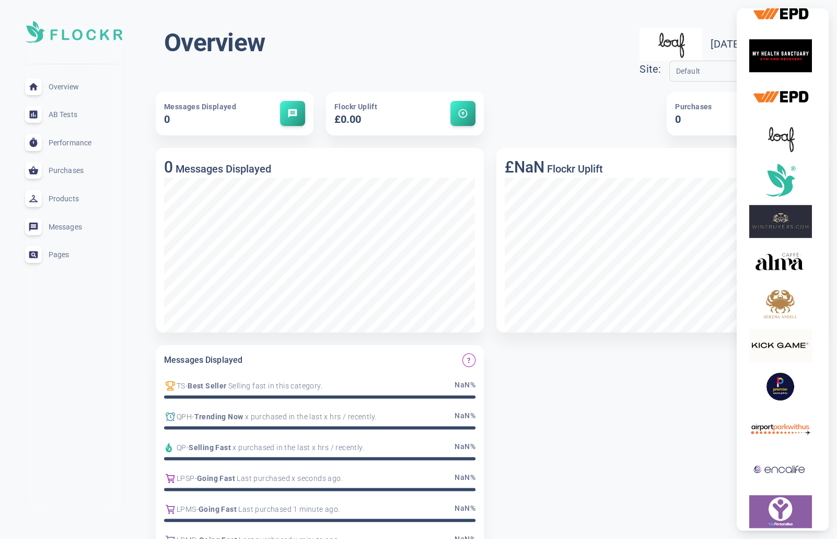
scroll to position [812, 0]
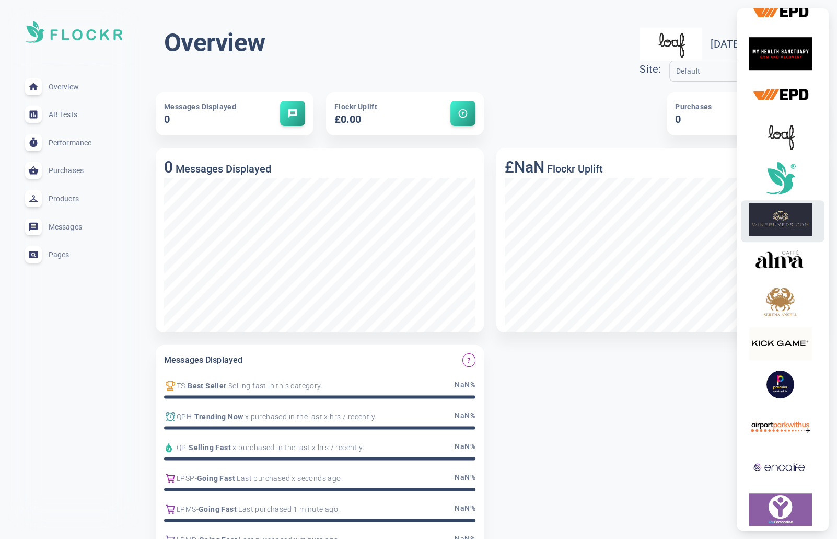
click at [796, 227] on img at bounding box center [780, 219] width 63 height 33
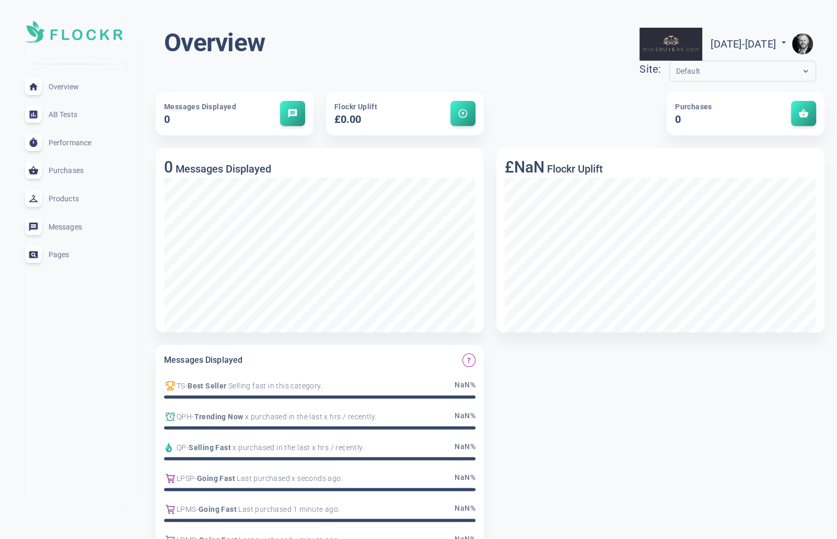
click at [807, 42] on img "button" at bounding box center [802, 43] width 21 height 21
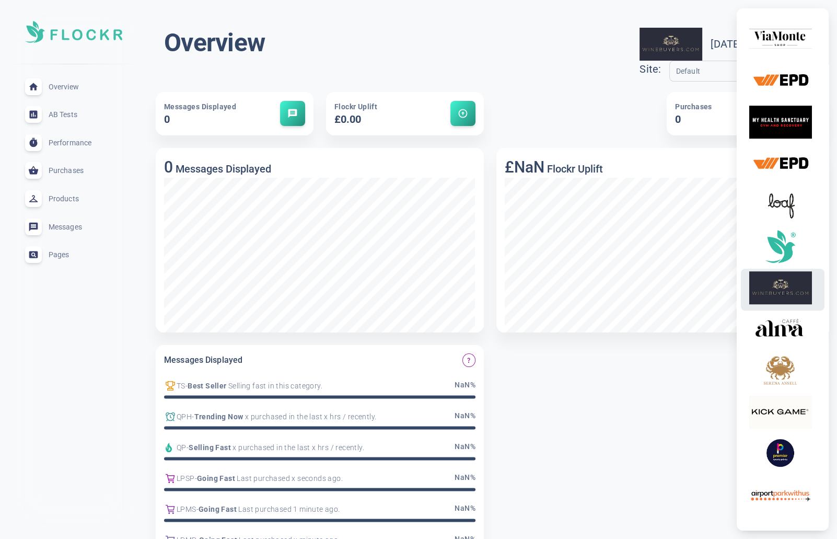
scroll to position [746, 0]
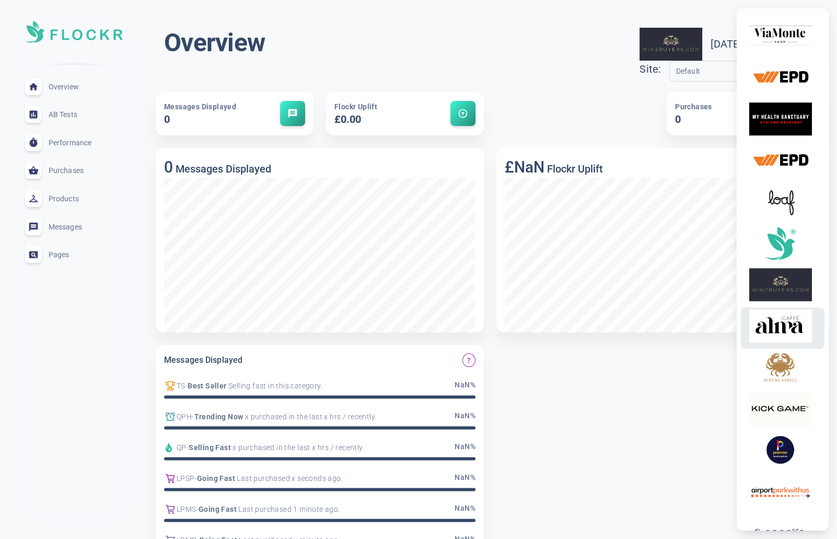
click at [784, 337] on img at bounding box center [780, 325] width 63 height 33
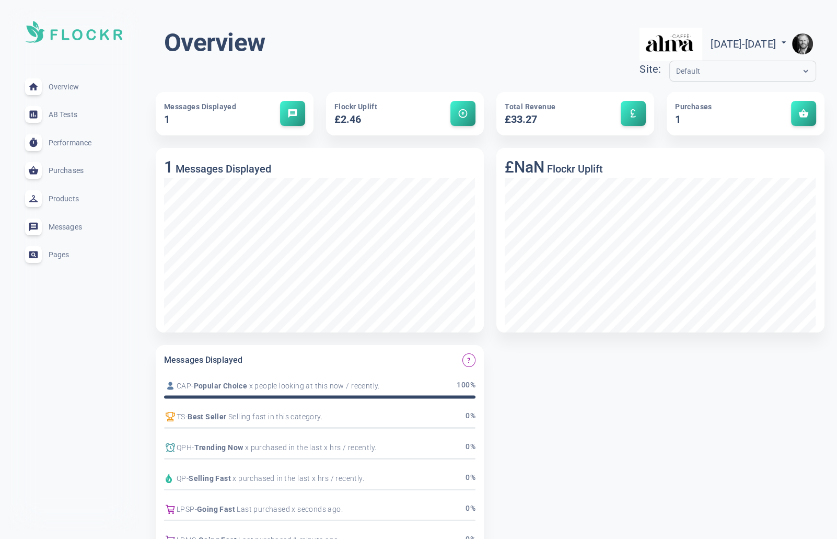
click at [805, 45] on img "button" at bounding box center [802, 43] width 21 height 21
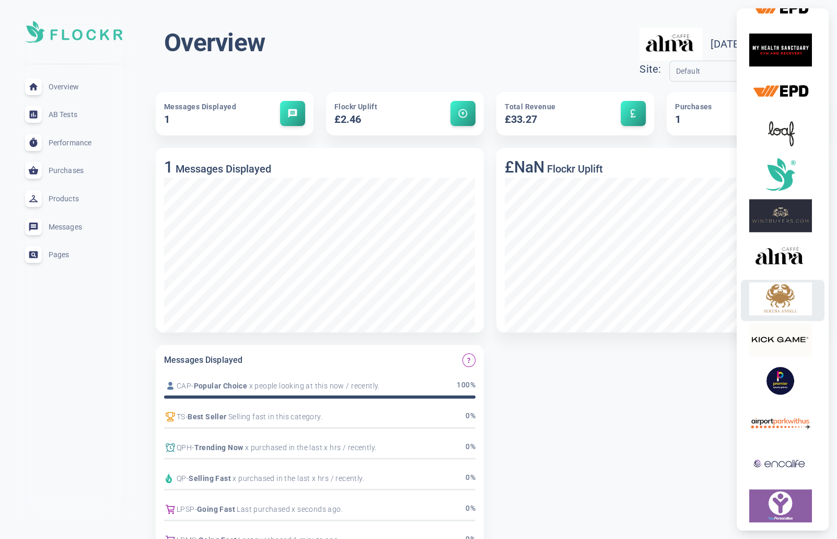
scroll to position [815, 0]
click at [794, 309] on img at bounding box center [780, 299] width 63 height 33
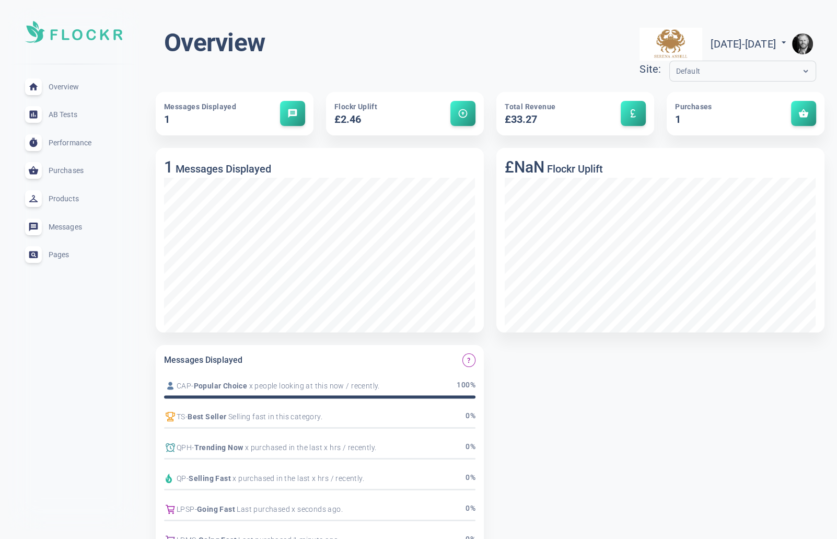
scroll to position [816, 0]
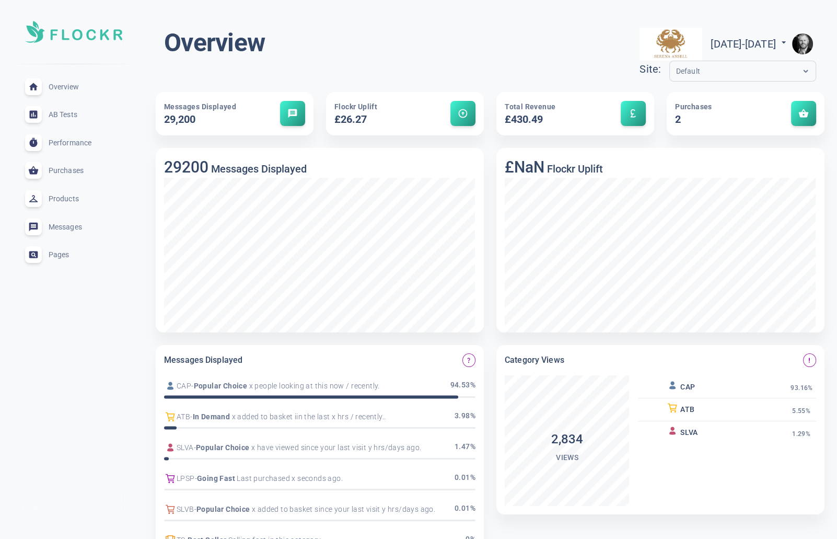
click at [804, 40] on img "button" at bounding box center [802, 43] width 21 height 21
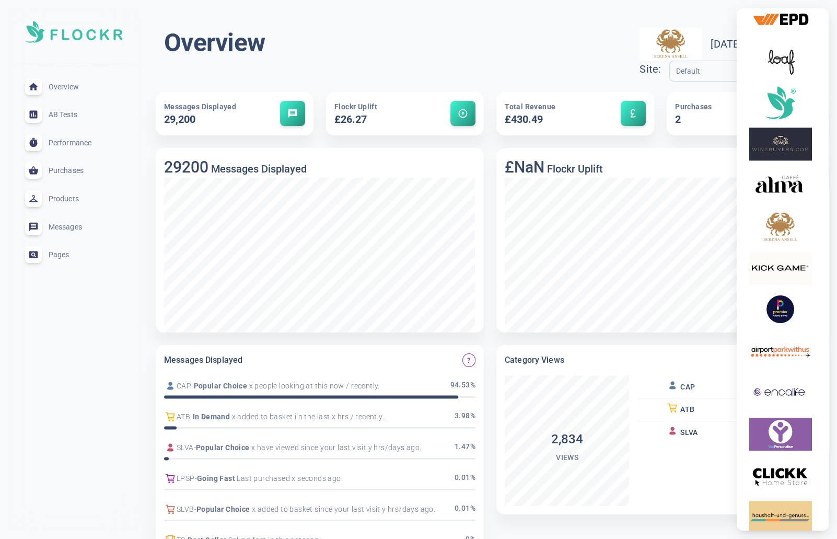
scroll to position [892, 0]
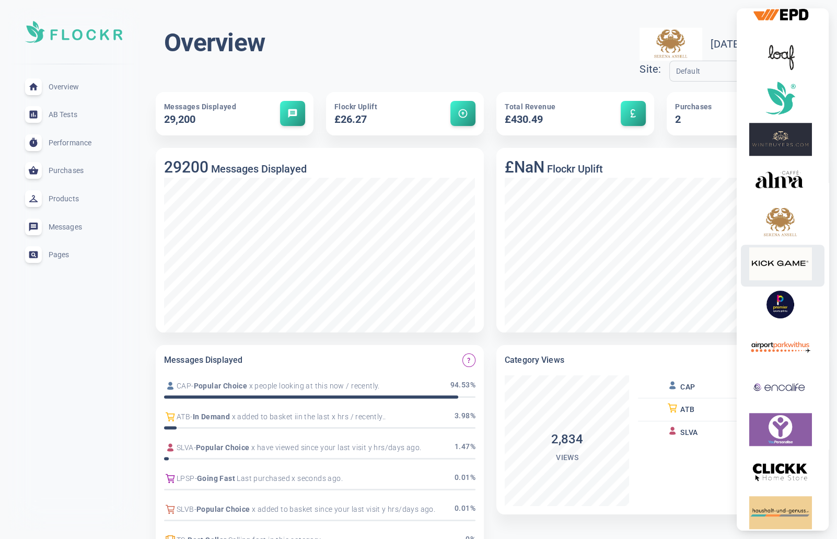
click at [781, 265] on img at bounding box center [780, 263] width 63 height 33
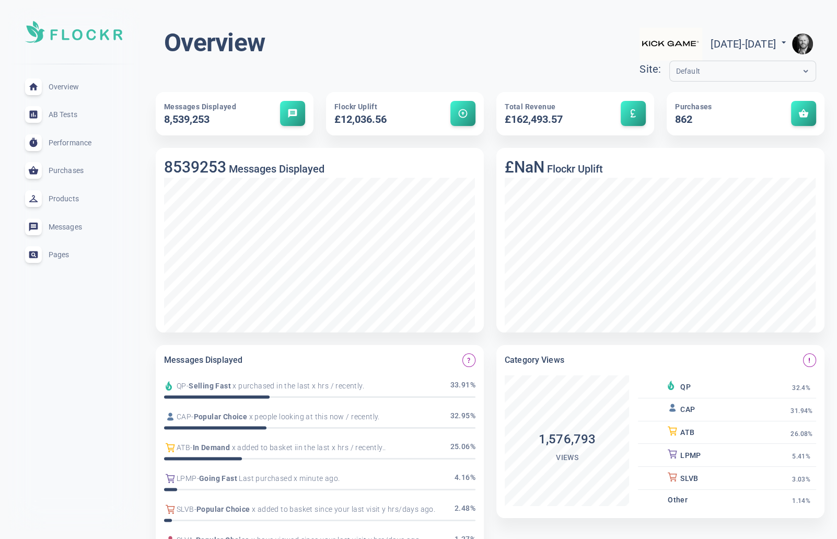
click at [805, 43] on img "button" at bounding box center [802, 43] width 21 height 21
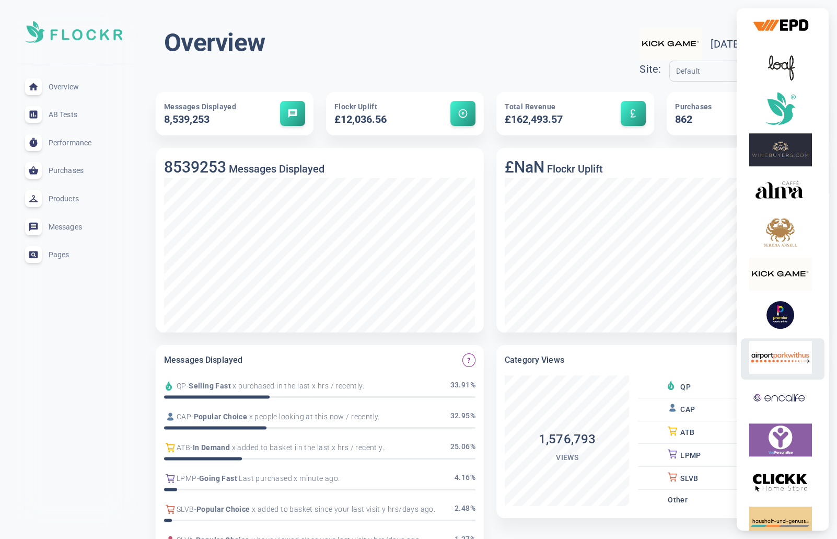
scroll to position [881, 0]
click at [786, 321] on img at bounding box center [780, 315] width 63 height 33
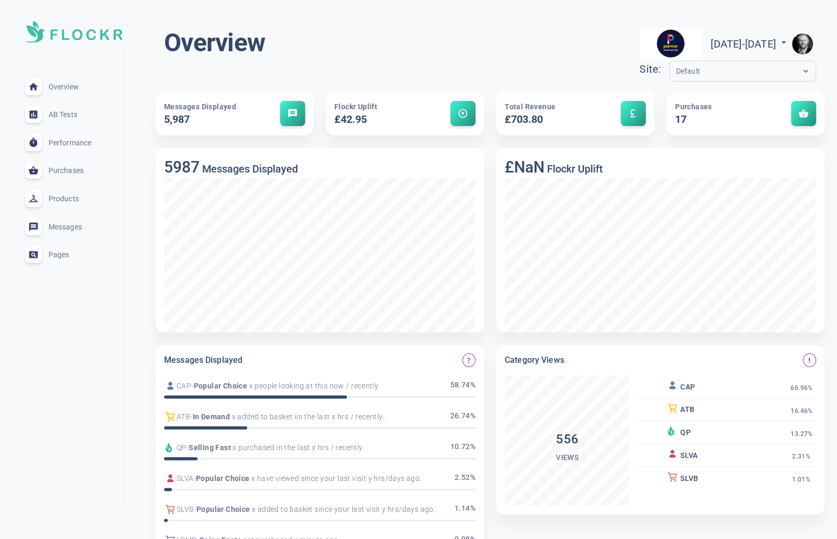
click at [669, 62] on div "Default" at bounding box center [742, 71] width 147 height 21
click at [803, 45] on img "button" at bounding box center [802, 43] width 21 height 21
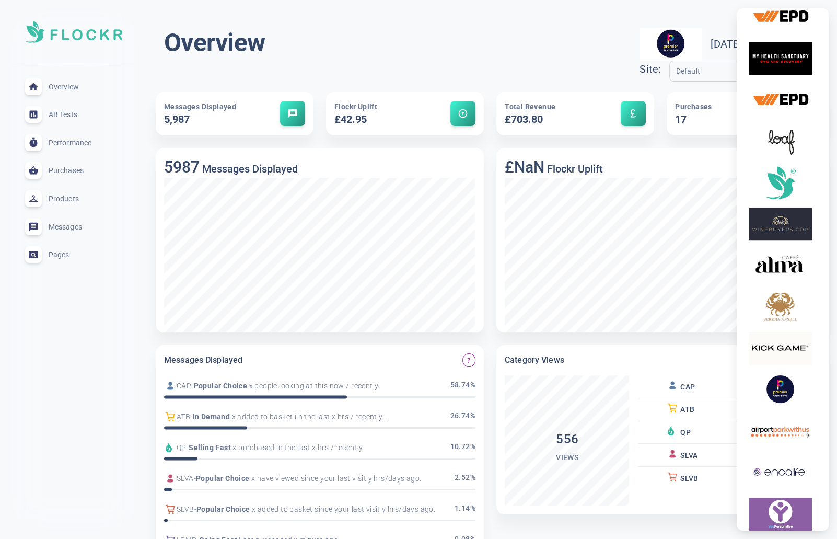
scroll to position [811, 0]
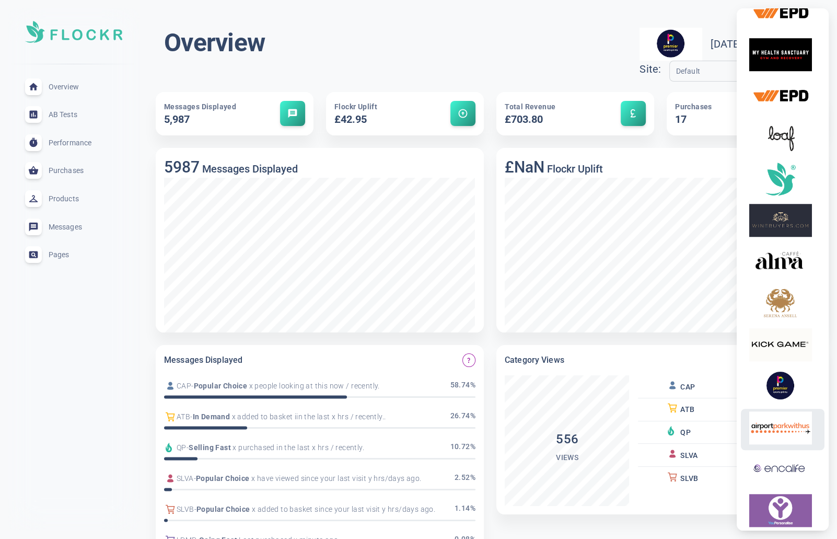
click at [795, 434] on img at bounding box center [780, 427] width 63 height 33
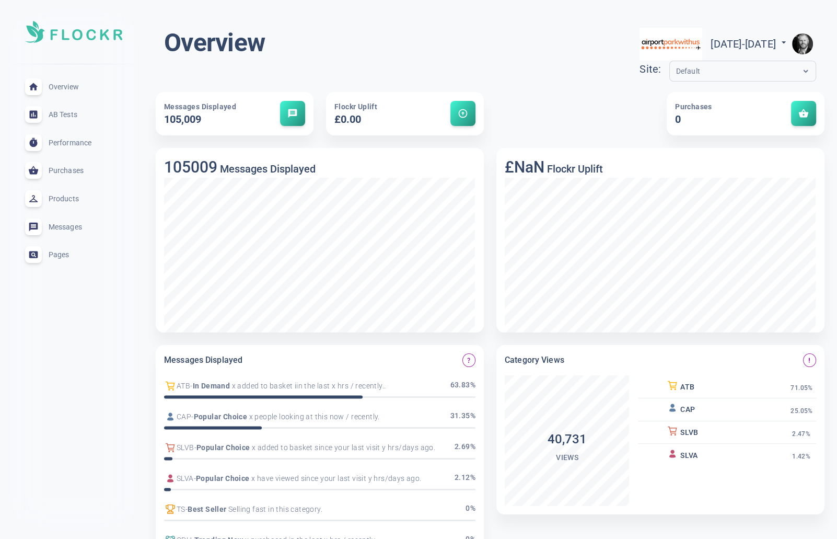
click at [804, 40] on img "button" at bounding box center [802, 43] width 21 height 21
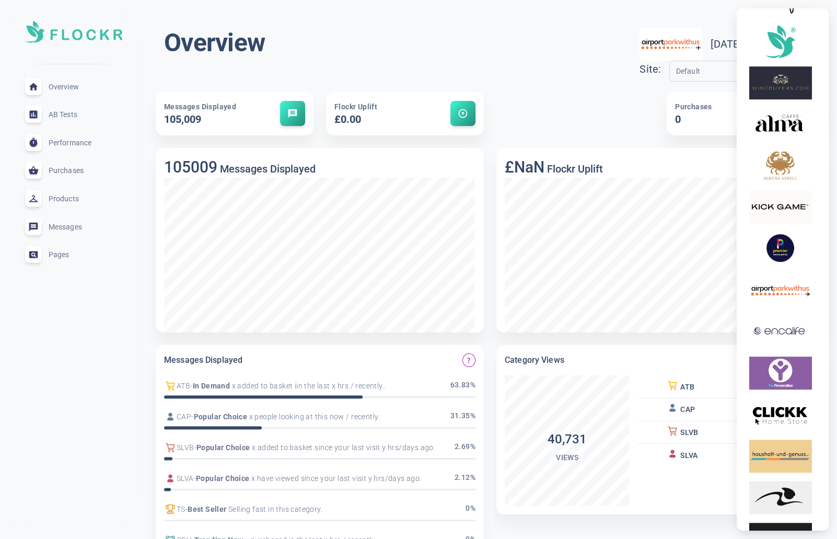
scroll to position [967, 0]
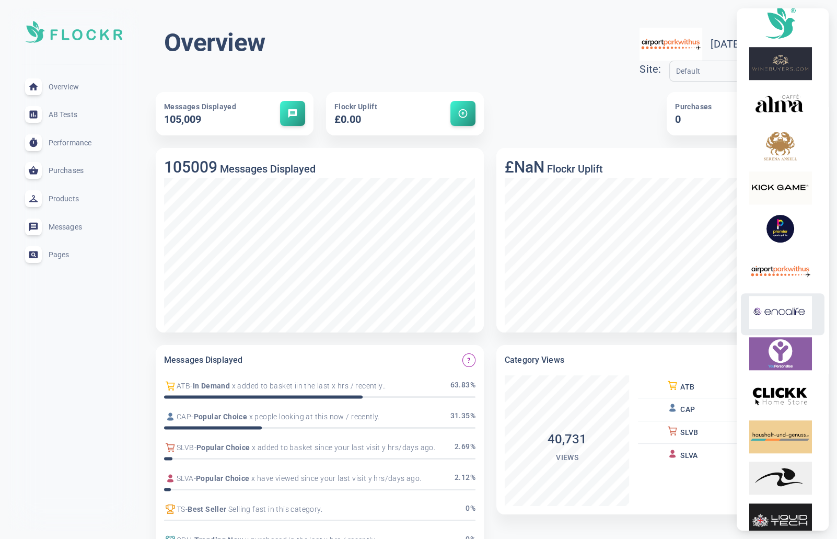
click at [774, 319] on img at bounding box center [780, 312] width 63 height 33
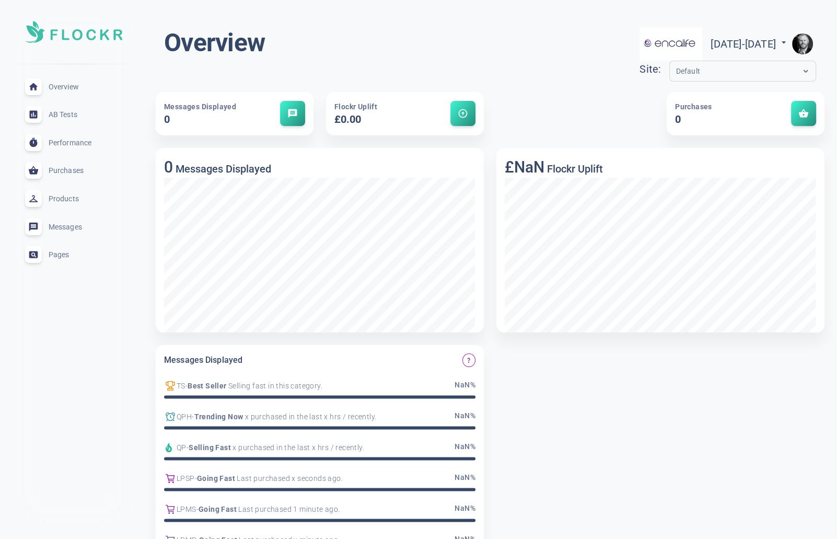
click at [804, 44] on img "button" at bounding box center [802, 43] width 21 height 21
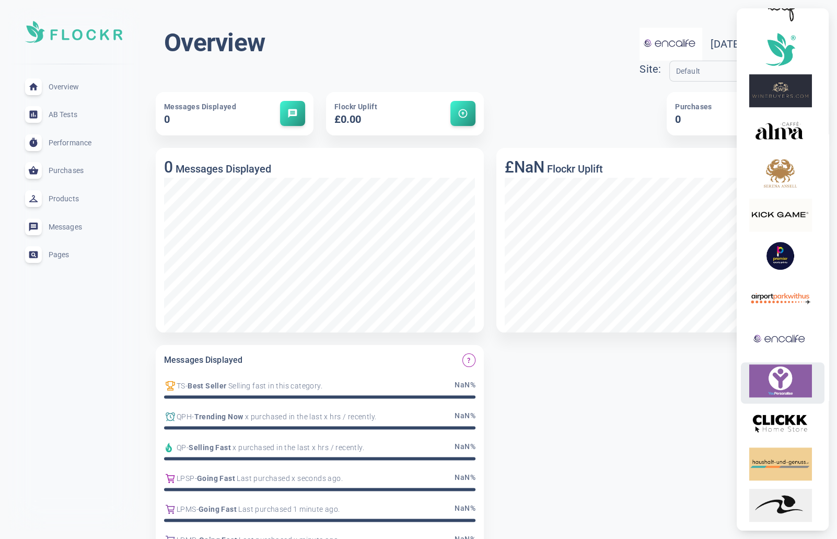
scroll to position [954, 0]
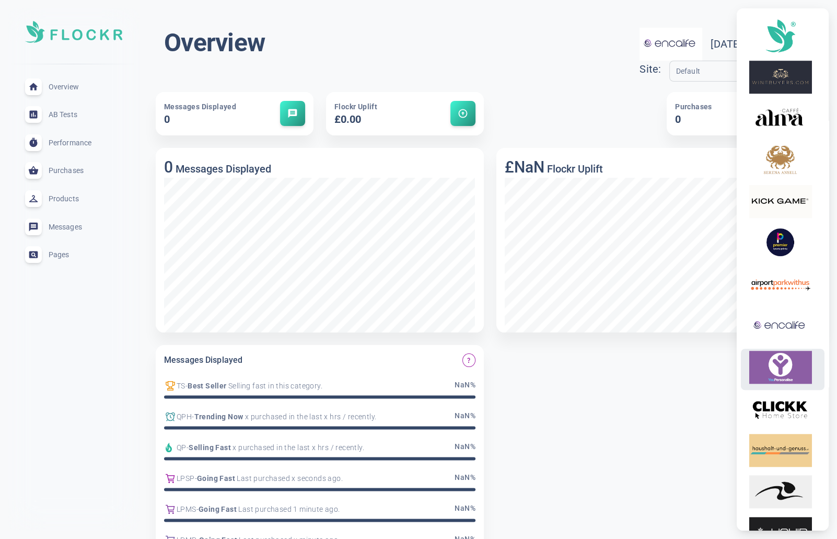
click at [783, 369] on img at bounding box center [780, 367] width 63 height 33
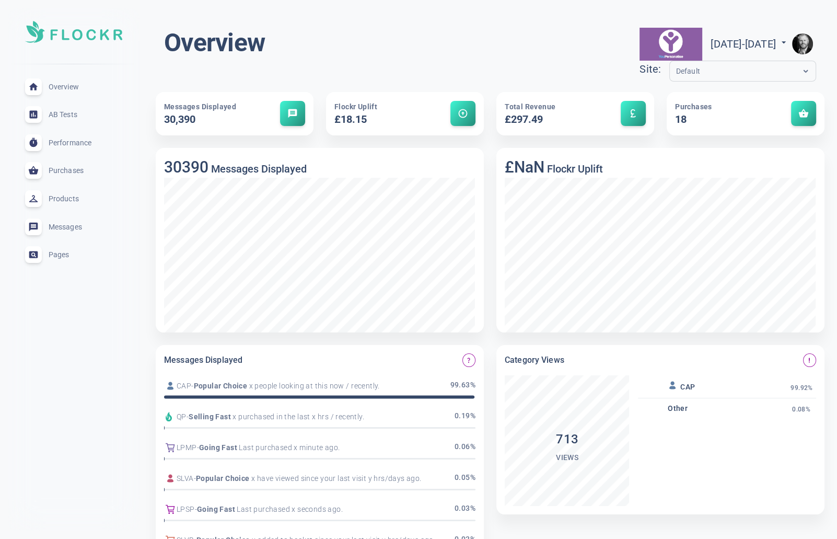
click at [806, 43] on img "button" at bounding box center [802, 43] width 21 height 21
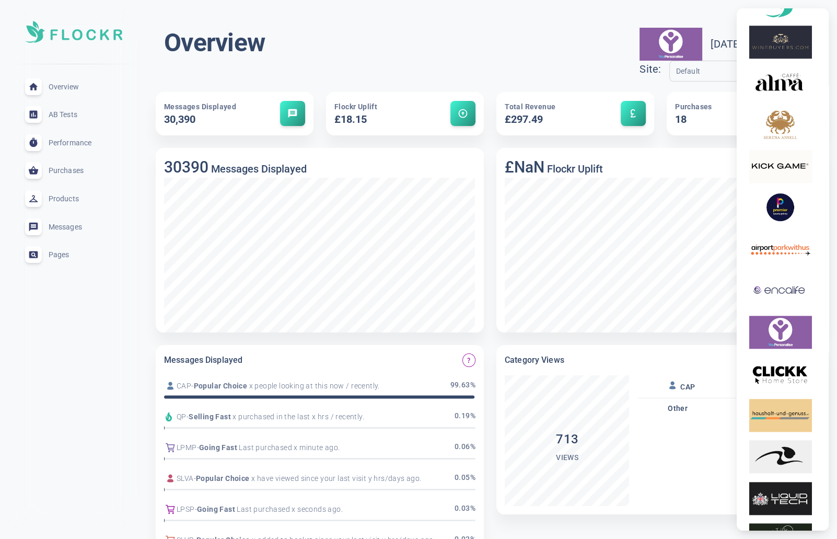
scroll to position [1011, 0]
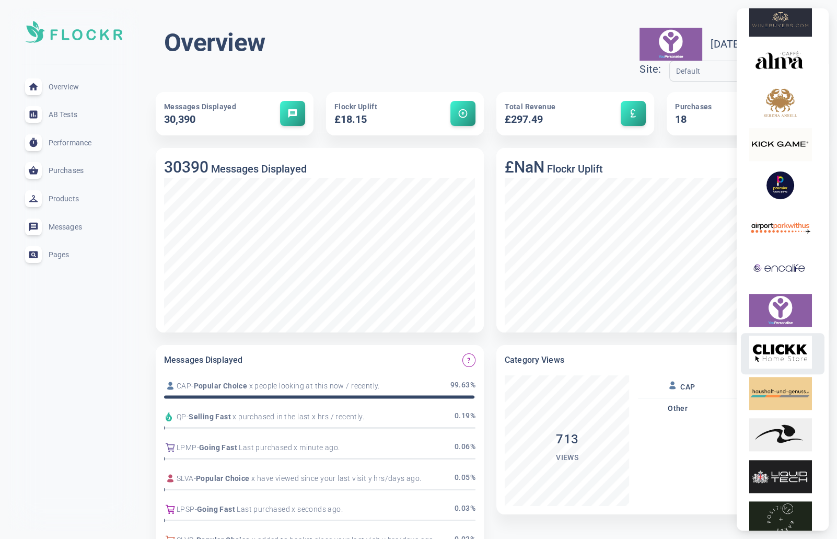
click at [777, 360] on img at bounding box center [780, 351] width 63 height 33
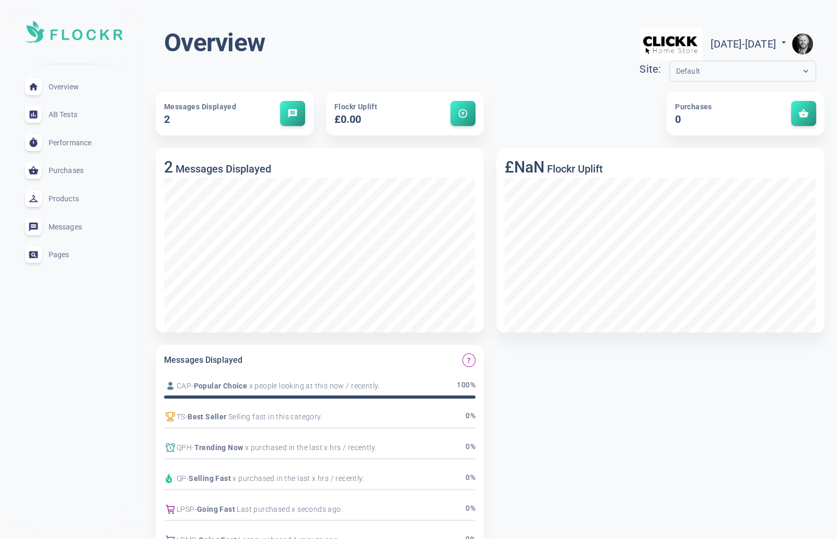
click at [802, 43] on img "button" at bounding box center [802, 43] width 21 height 21
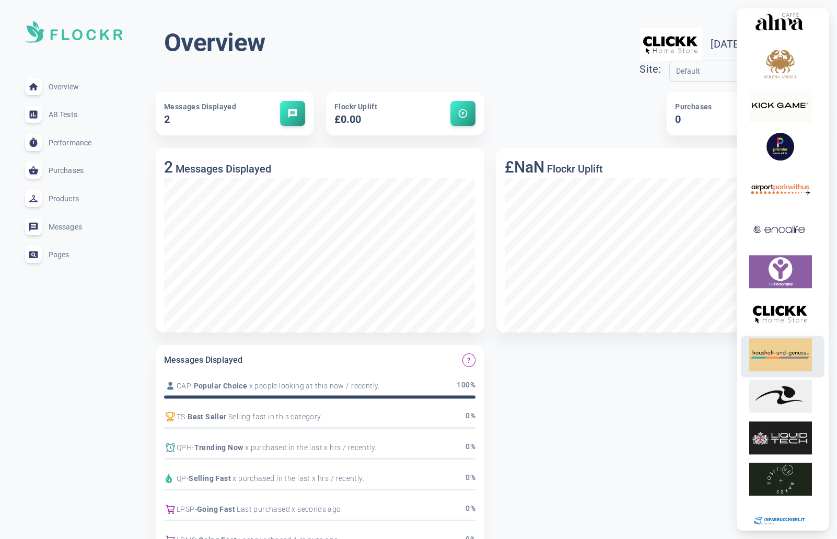
scroll to position [1048, 0]
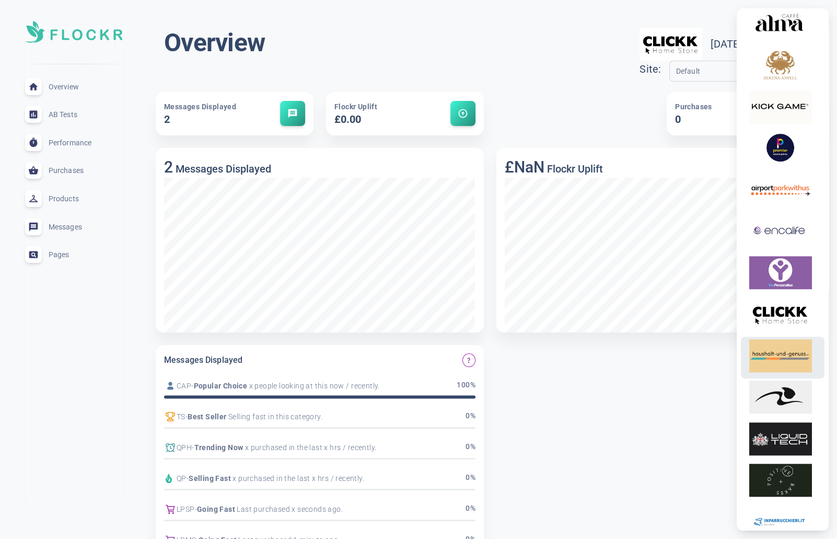
click at [786, 361] on img at bounding box center [780, 355] width 63 height 33
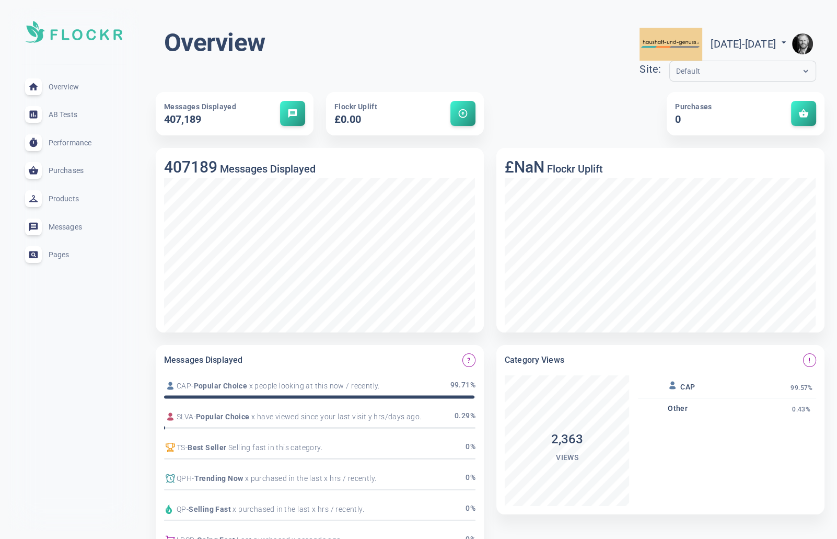
click at [803, 42] on img "button" at bounding box center [802, 43] width 21 height 21
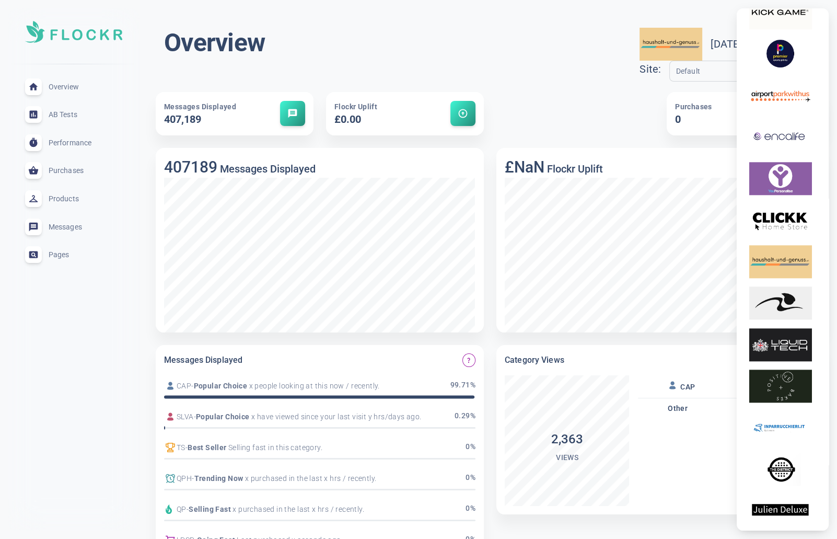
scroll to position [1152, 0]
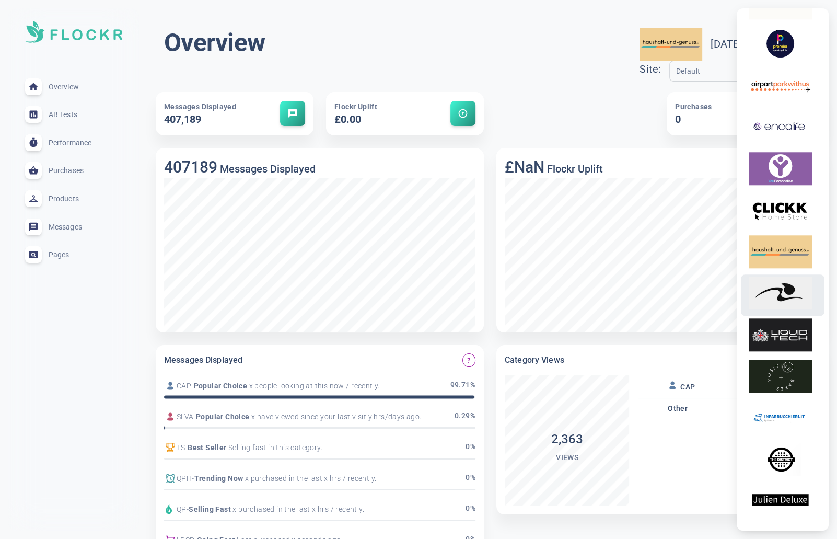
click at [787, 298] on img at bounding box center [780, 292] width 63 height 33
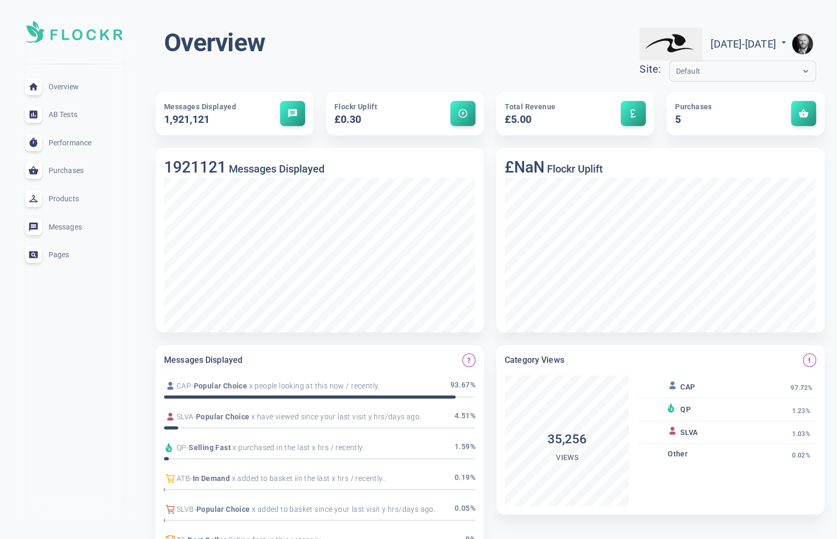
click at [803, 41] on img "button" at bounding box center [802, 43] width 21 height 21
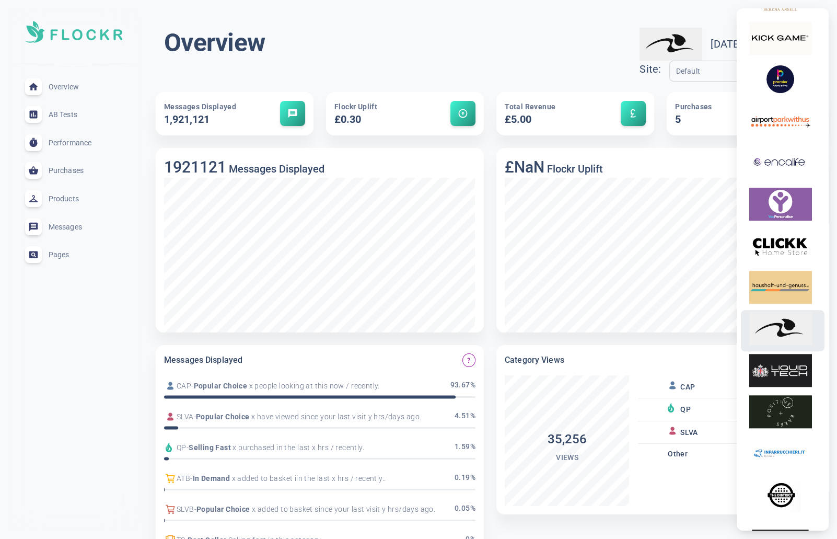
scroll to position [1125, 0]
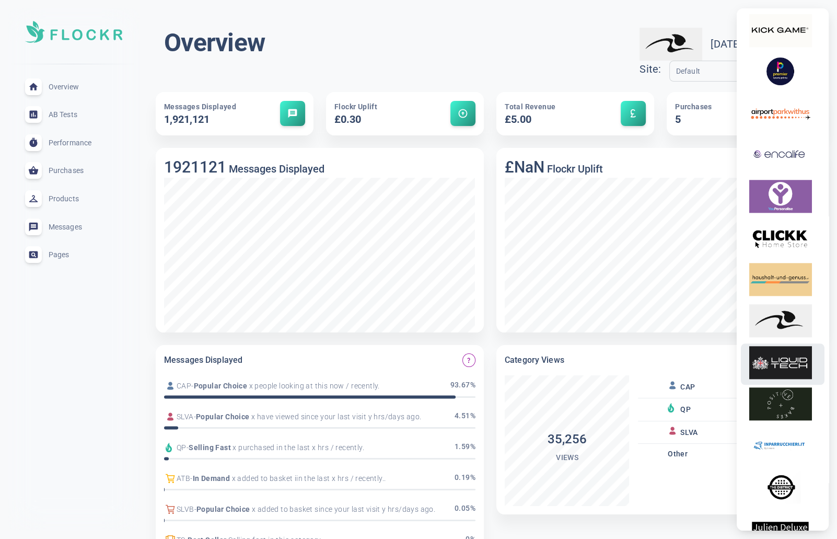
click at [784, 377] on img at bounding box center [780, 362] width 63 height 33
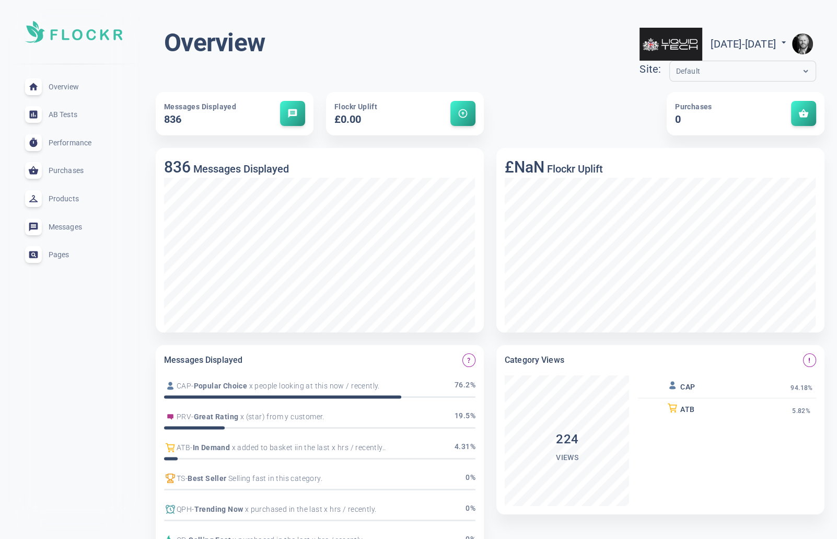
click at [810, 39] on img "button" at bounding box center [802, 43] width 21 height 21
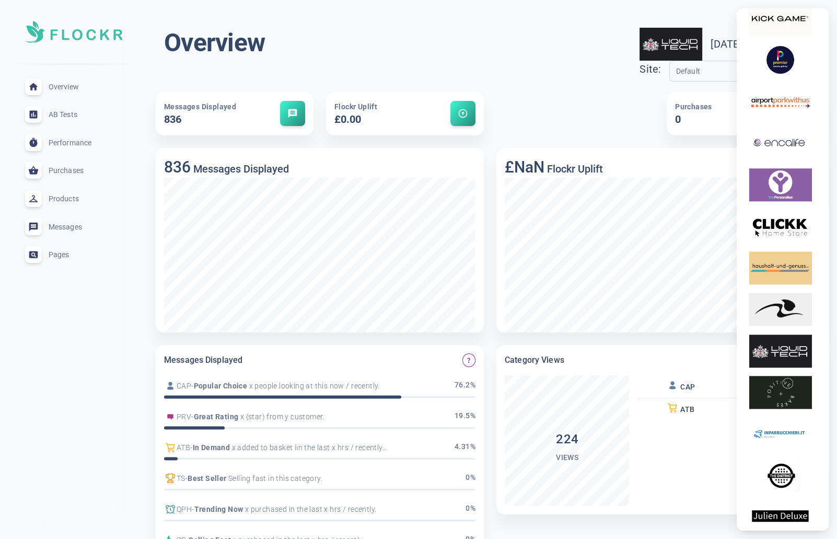
scroll to position [1139, 0]
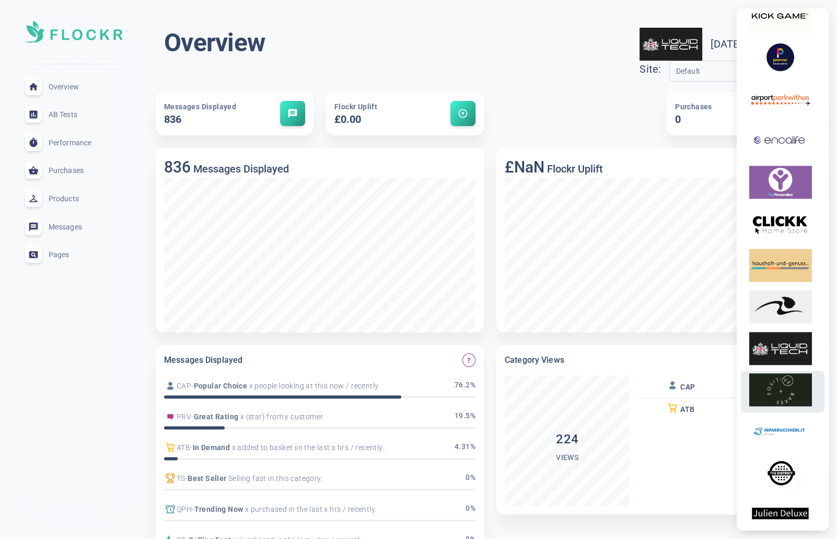
click at [785, 398] on img at bounding box center [780, 389] width 63 height 33
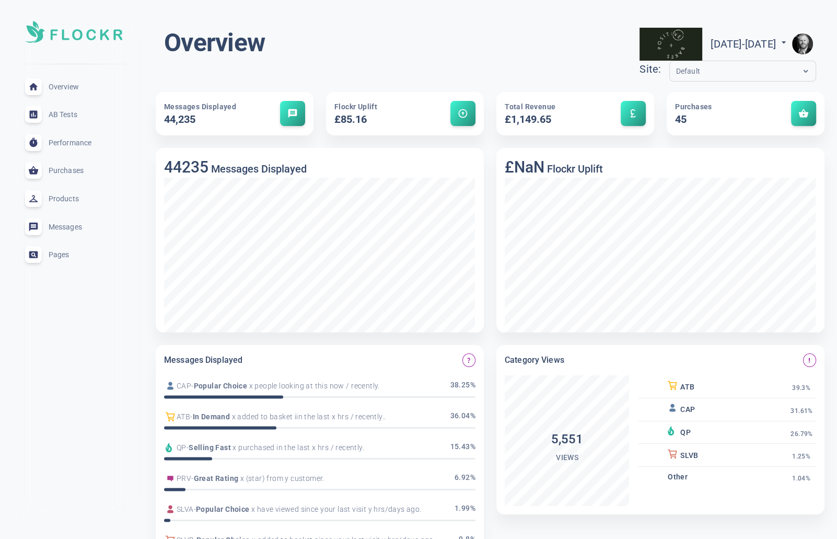
click at [800, 42] on img "button" at bounding box center [802, 43] width 21 height 21
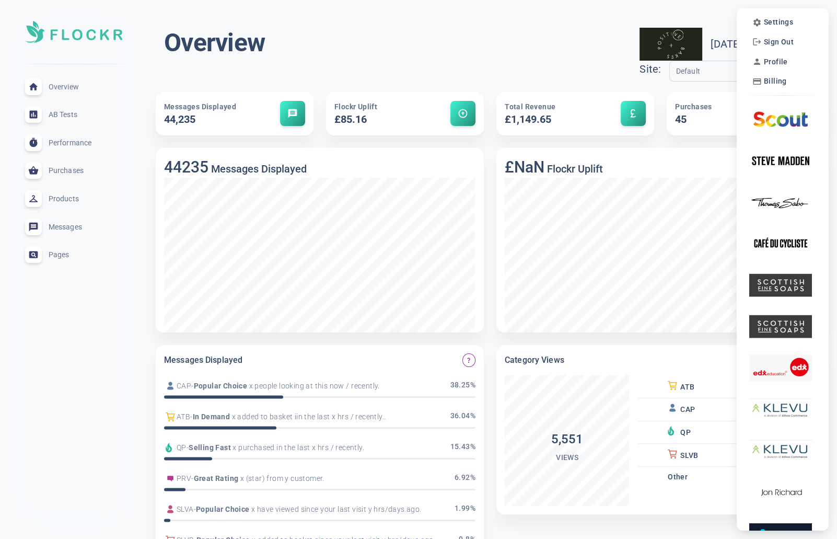
scroll to position [4, 0]
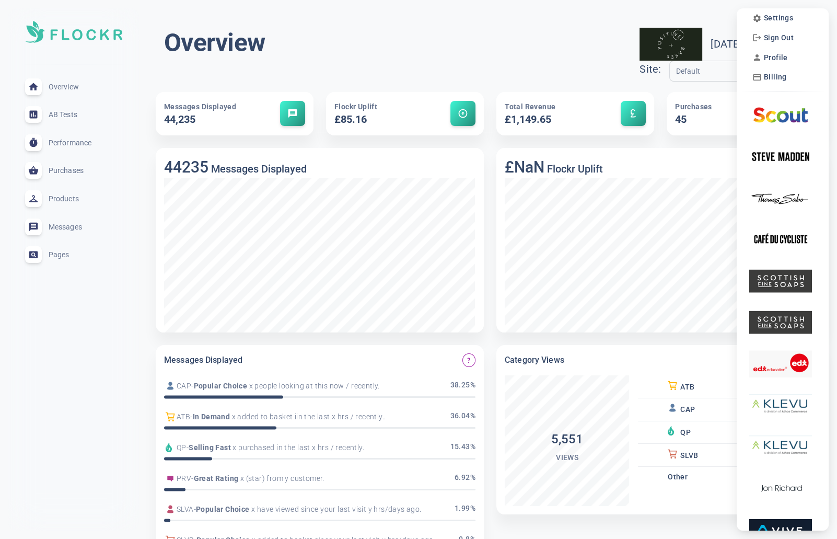
click at [466, 19] on div at bounding box center [418, 269] width 837 height 539
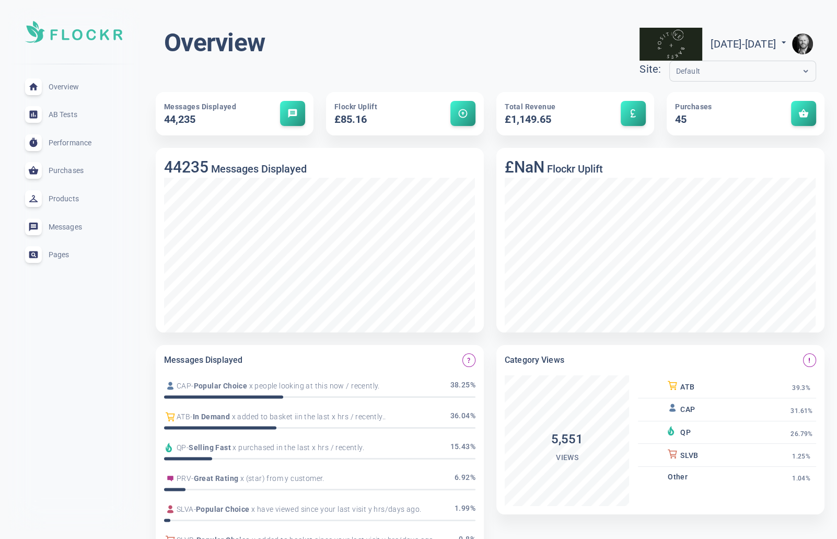
click at [806, 42] on img "button" at bounding box center [802, 43] width 21 height 21
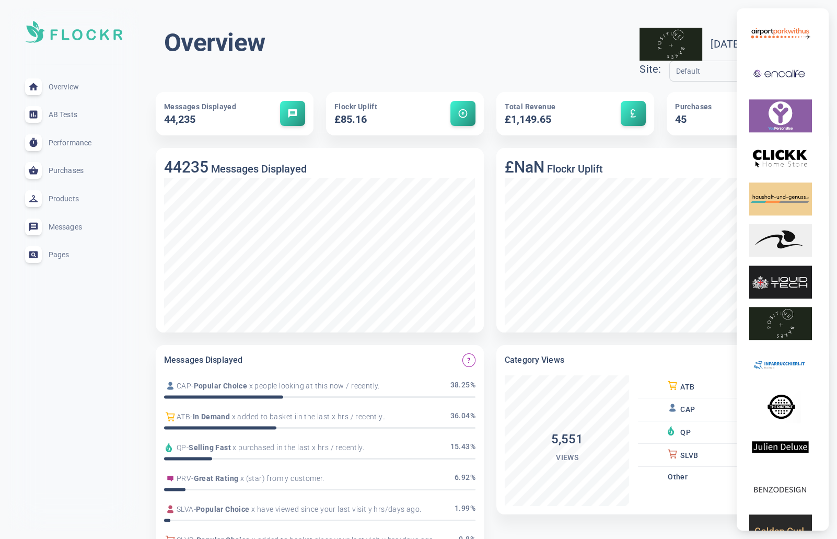
scroll to position [1212, 0]
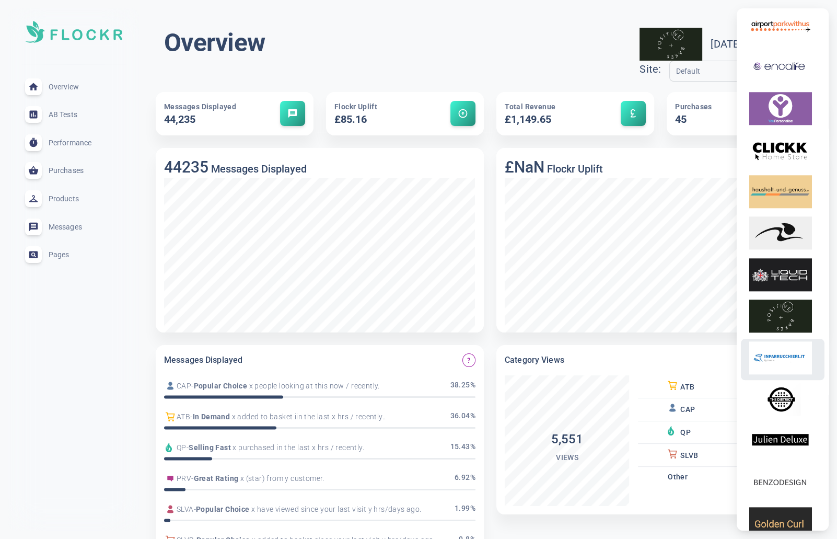
click at [785, 372] on img at bounding box center [780, 357] width 63 height 33
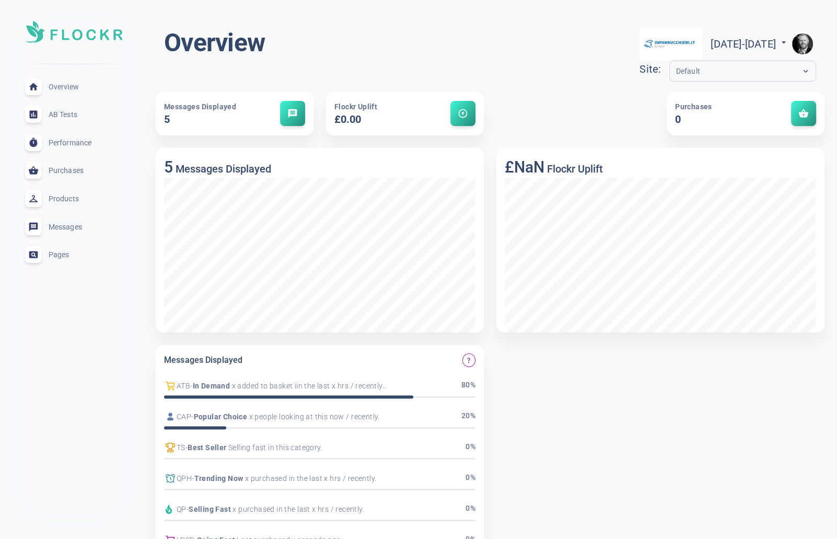
click at [809, 41] on img "button" at bounding box center [802, 43] width 21 height 21
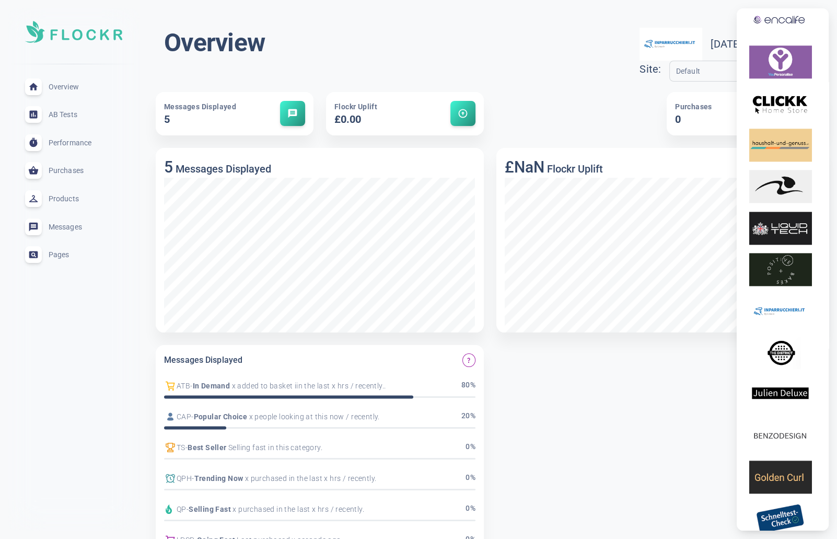
scroll to position [1262, 0]
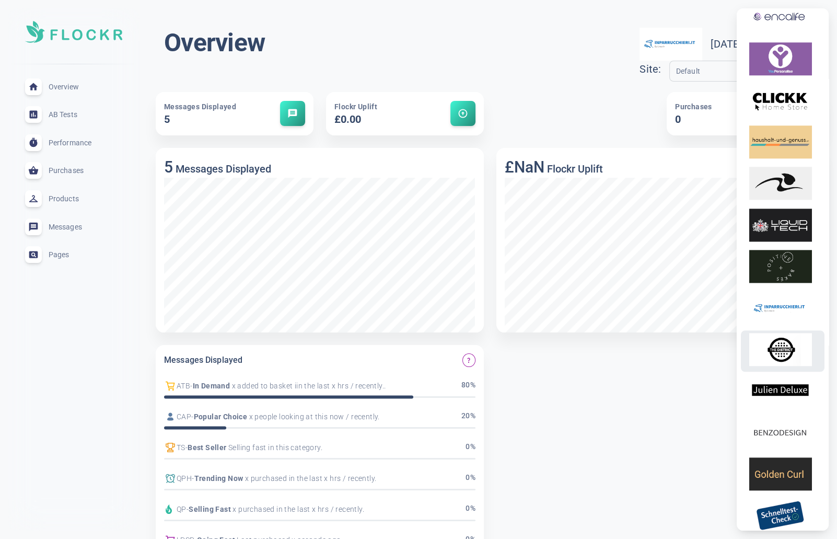
click at [778, 359] on img at bounding box center [780, 349] width 63 height 33
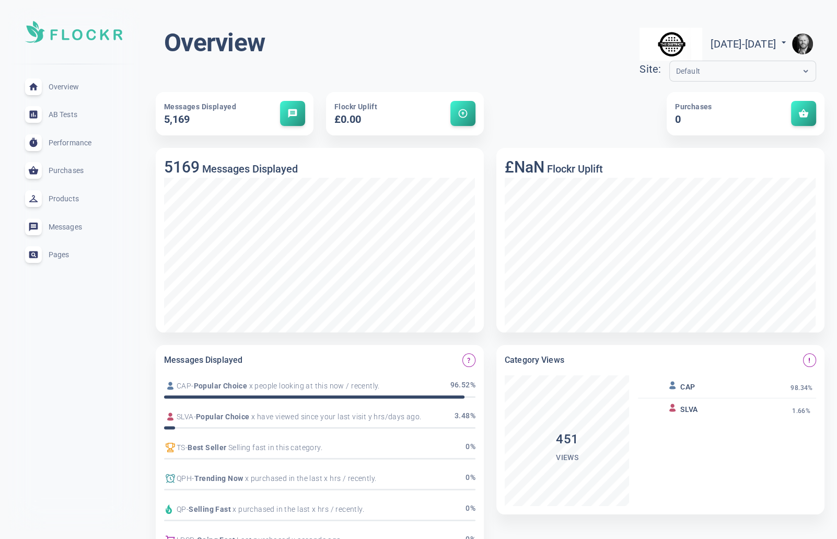
click at [803, 45] on img "button" at bounding box center [802, 43] width 21 height 21
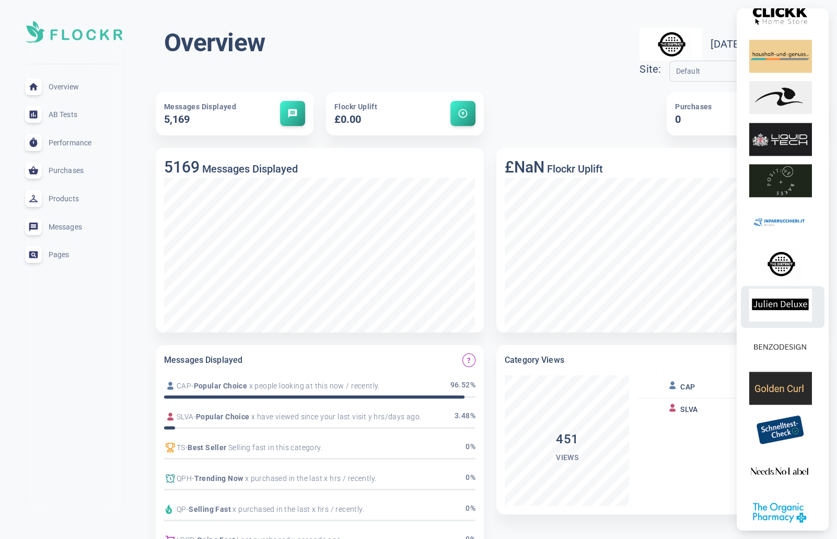
scroll to position [1351, 0]
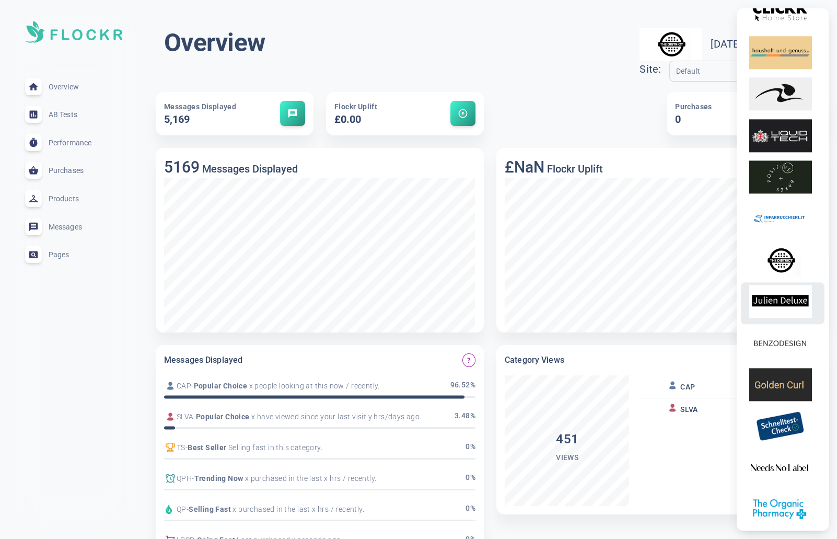
click at [785, 309] on img at bounding box center [780, 301] width 63 height 33
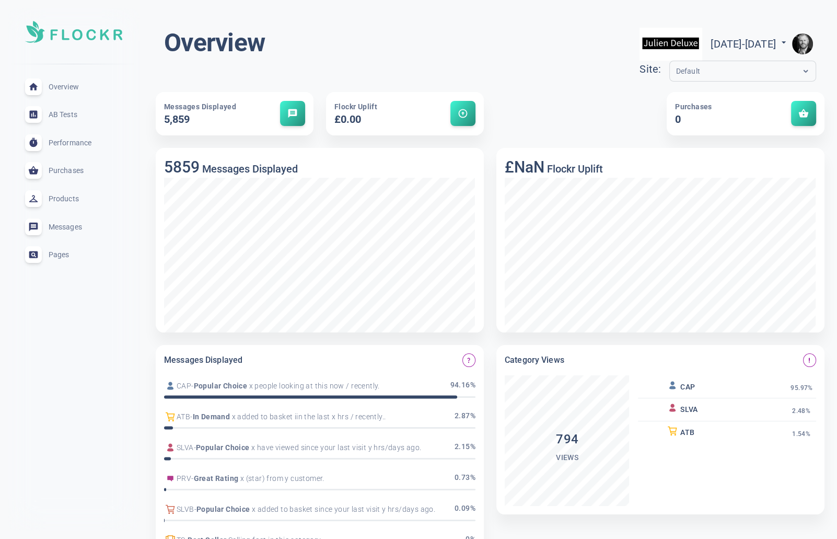
click at [796, 44] on img "button" at bounding box center [802, 43] width 21 height 21
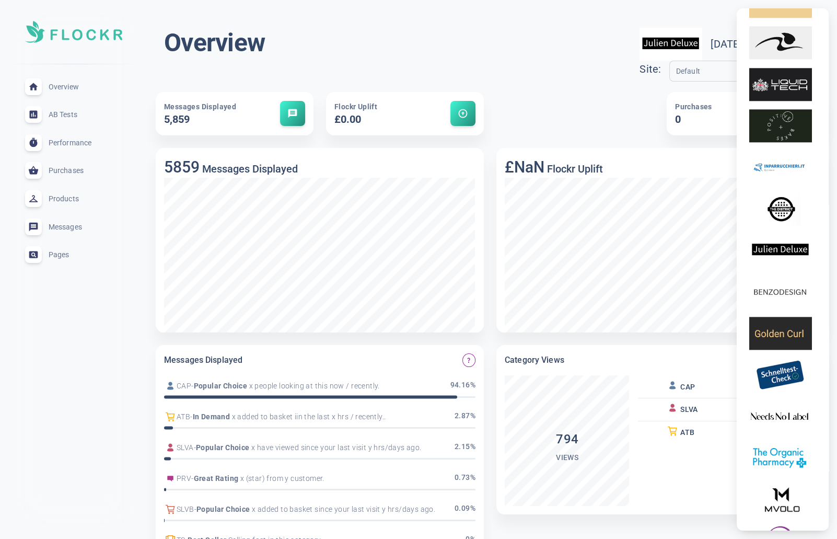
scroll to position [1418, 0]
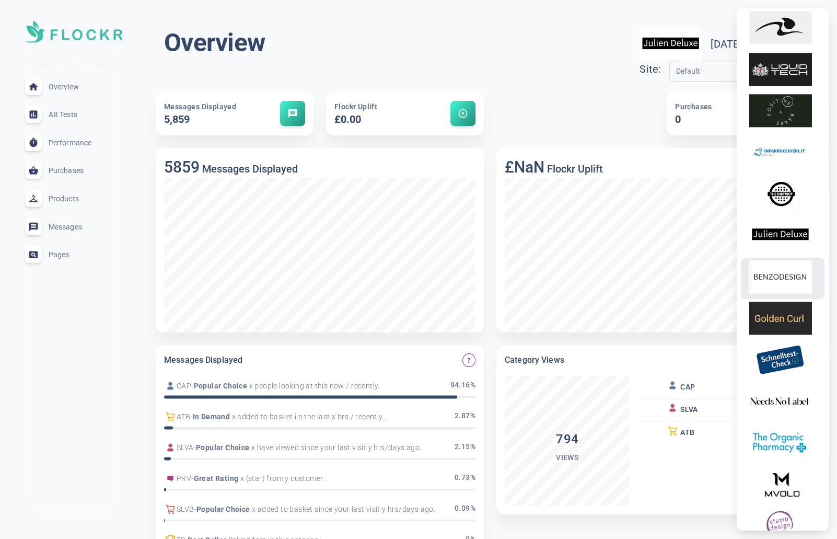
click at [783, 282] on img at bounding box center [780, 276] width 63 height 33
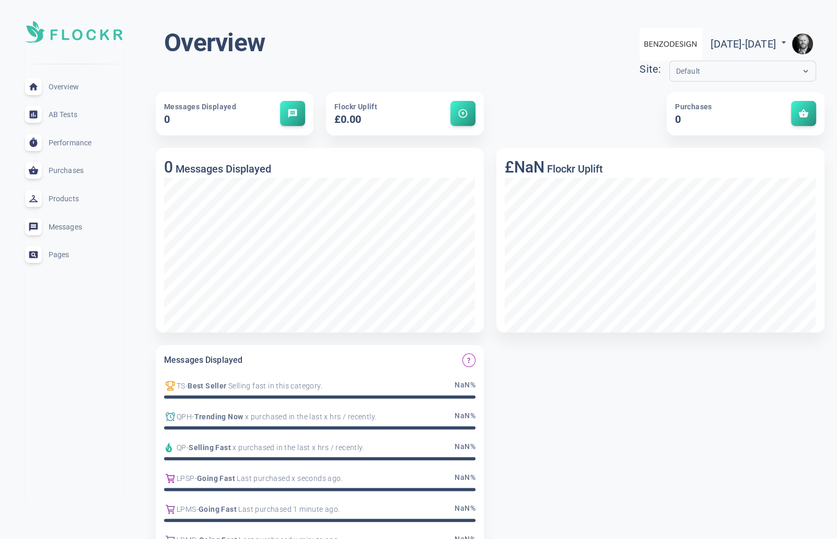
click at [801, 45] on img "button" at bounding box center [802, 43] width 21 height 21
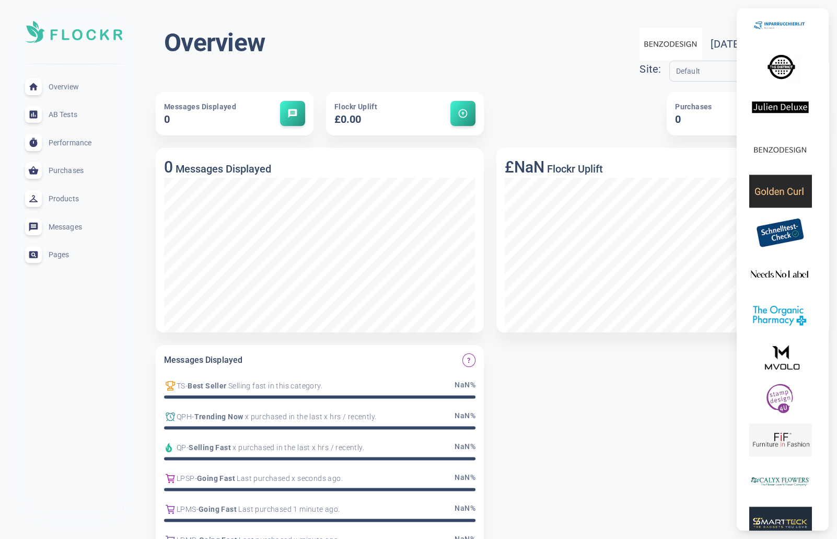
scroll to position [1544, 0]
click at [795, 201] on img at bounding box center [780, 191] width 63 height 33
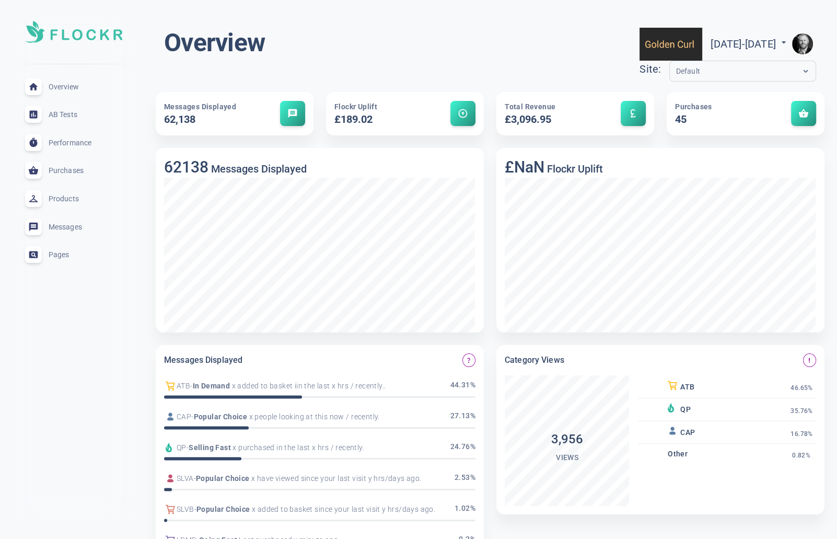
click at [800, 41] on img "button" at bounding box center [802, 43] width 21 height 21
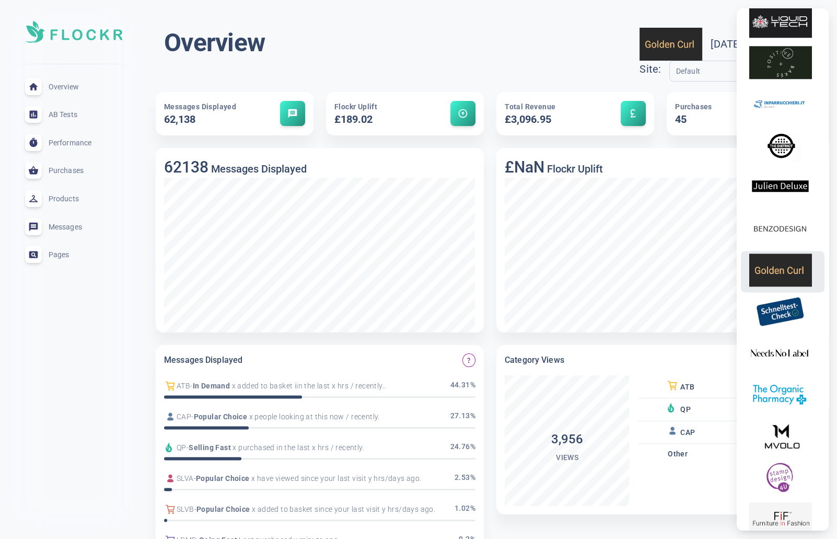
scroll to position [1473, 0]
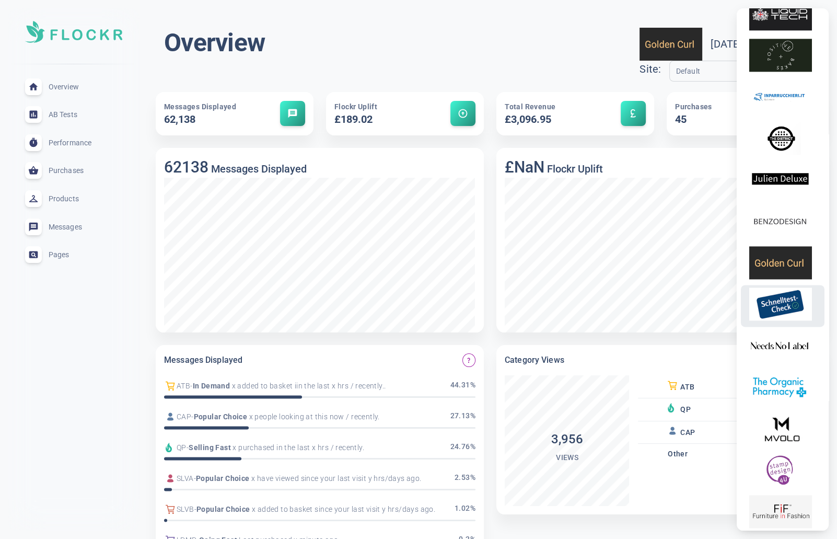
click at [790, 317] on img at bounding box center [780, 303] width 63 height 33
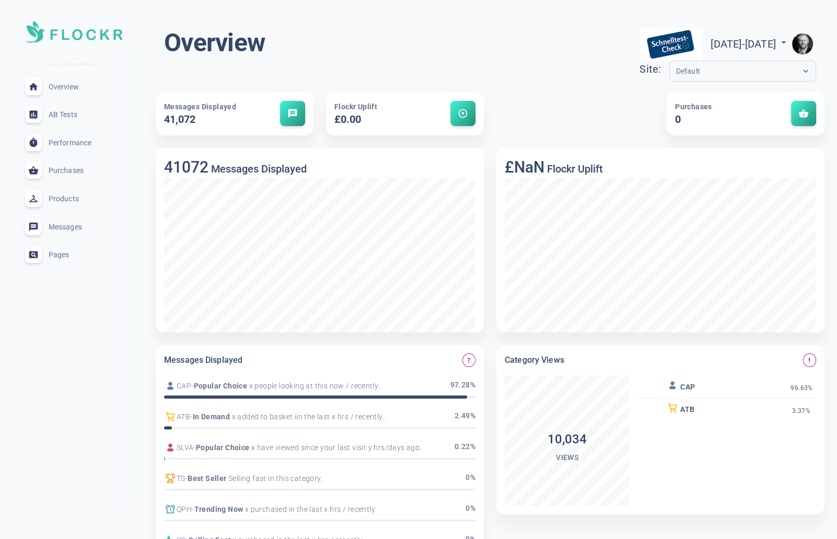
click at [802, 41] on img "button" at bounding box center [802, 43] width 21 height 21
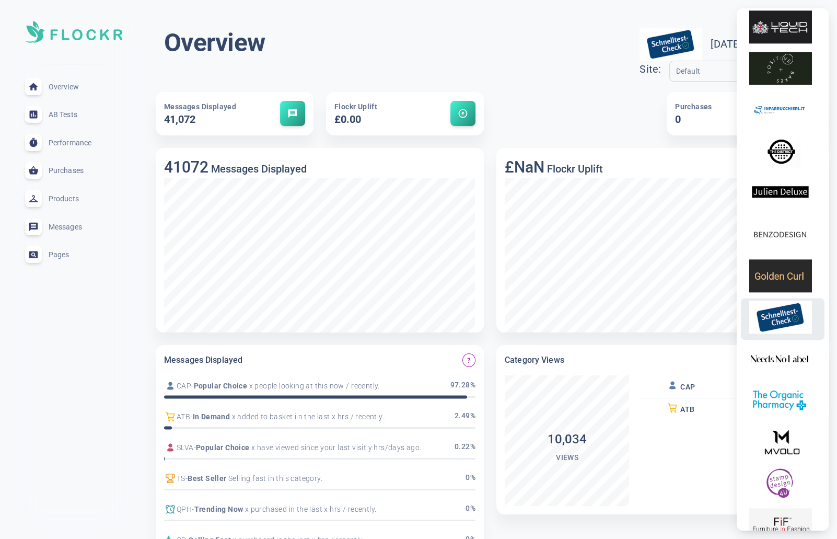
scroll to position [1466, 0]
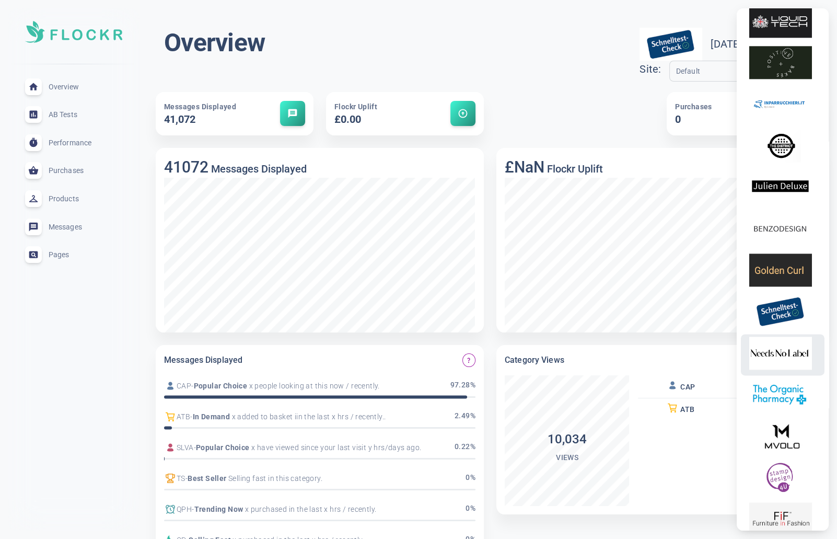
drag, startPoint x: 789, startPoint y: 367, endPoint x: 795, endPoint y: 357, distance: 11.5
click at [789, 367] on img at bounding box center [780, 352] width 63 height 33
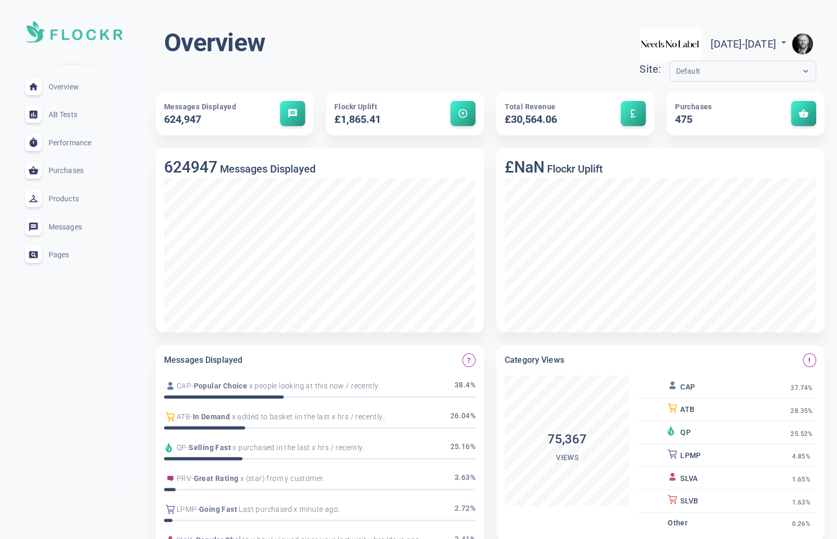
click at [799, 42] on img "button" at bounding box center [802, 43] width 21 height 21
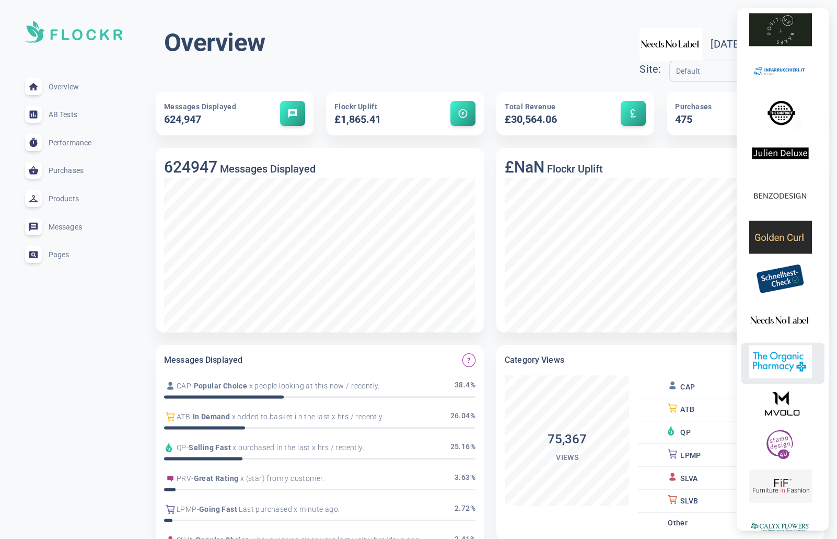
scroll to position [1503, 0]
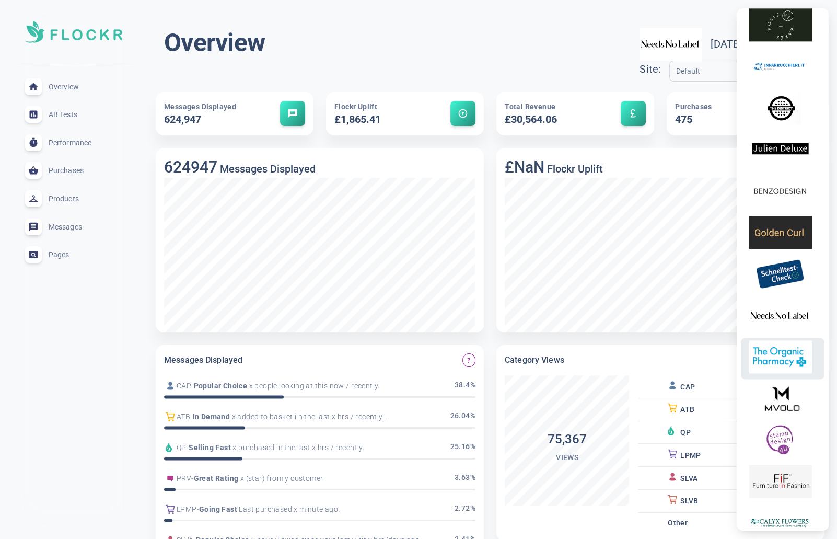
click at [785, 364] on img at bounding box center [780, 356] width 63 height 33
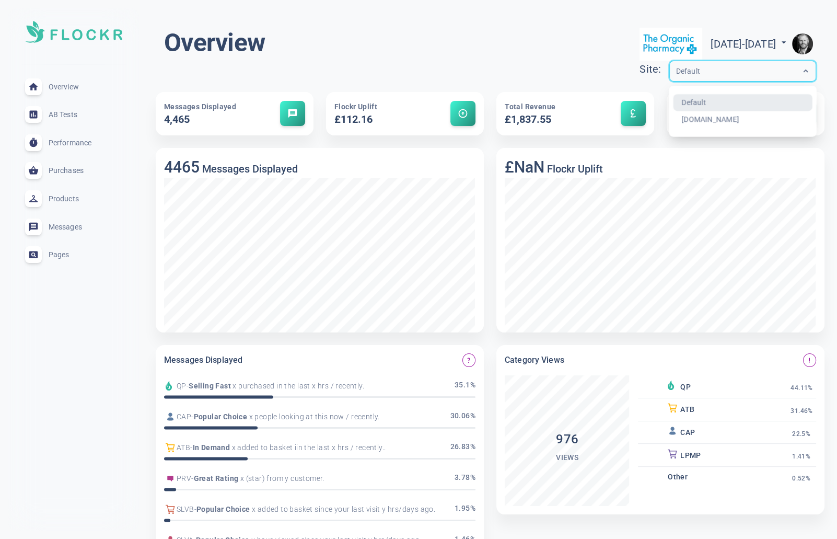
click at [676, 69] on input "text" at bounding box center [718, 71] width 84 height 12
click at [814, 47] on button "button" at bounding box center [802, 43] width 27 height 33
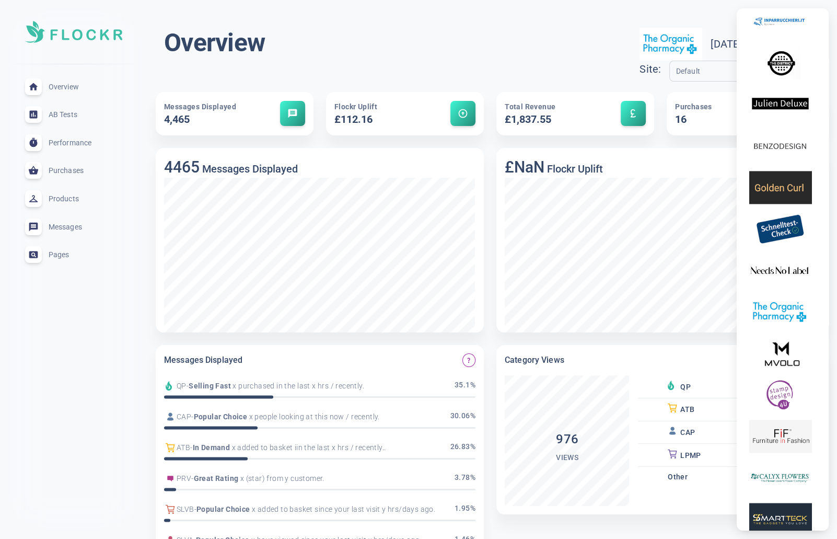
scroll to position [1579, 0]
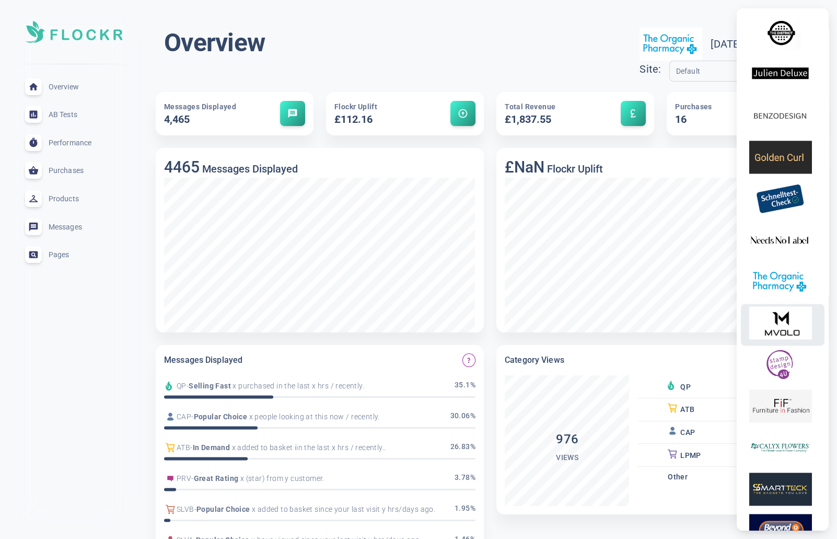
click at [784, 336] on img at bounding box center [780, 322] width 63 height 33
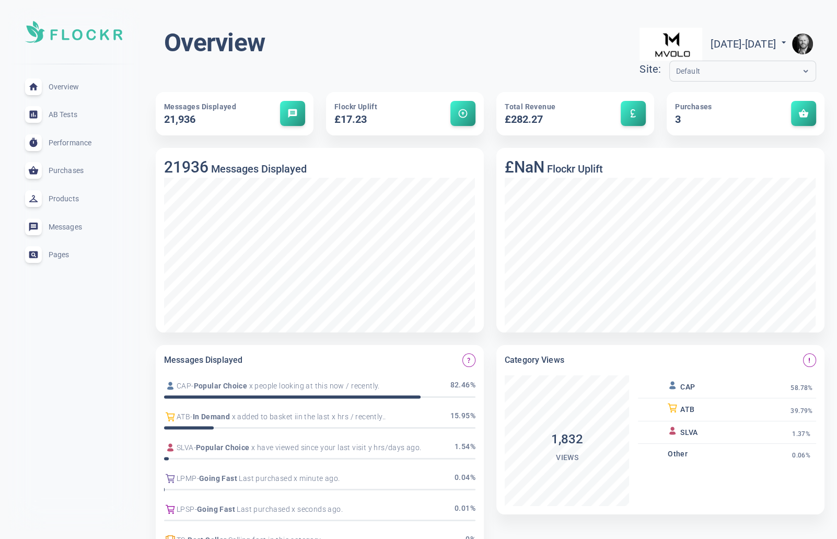
click at [802, 42] on img "button" at bounding box center [802, 43] width 21 height 21
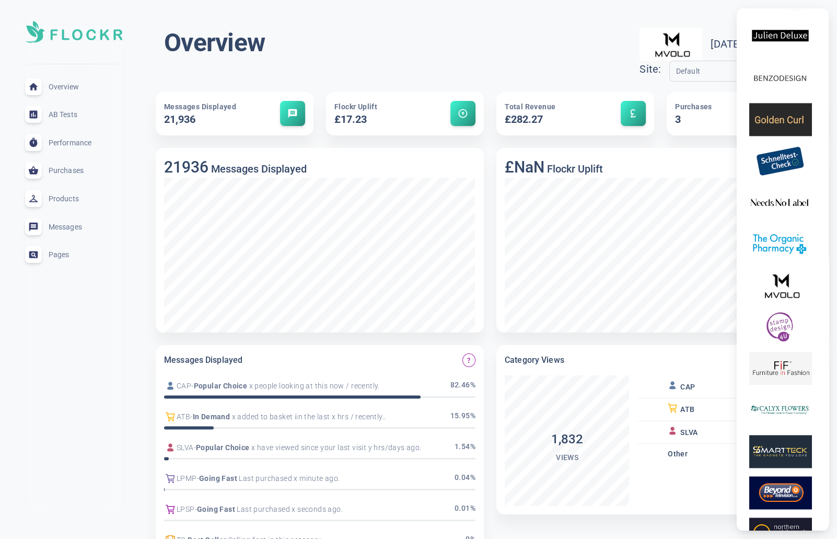
scroll to position [1654, 0]
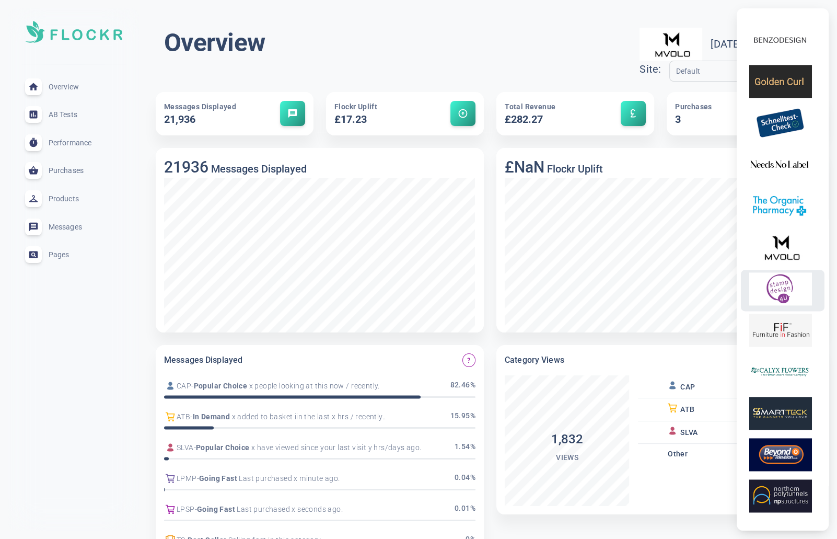
click at [788, 299] on img at bounding box center [780, 288] width 63 height 33
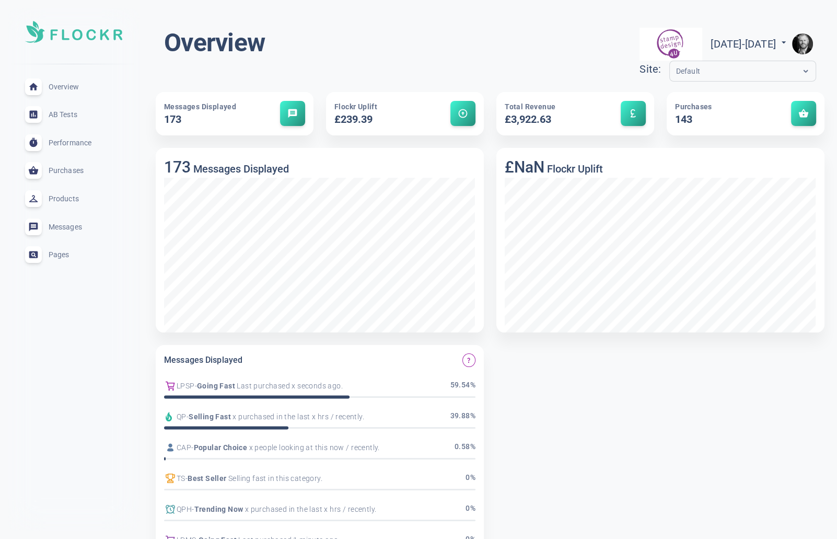
click at [804, 42] on img "button" at bounding box center [802, 43] width 21 height 21
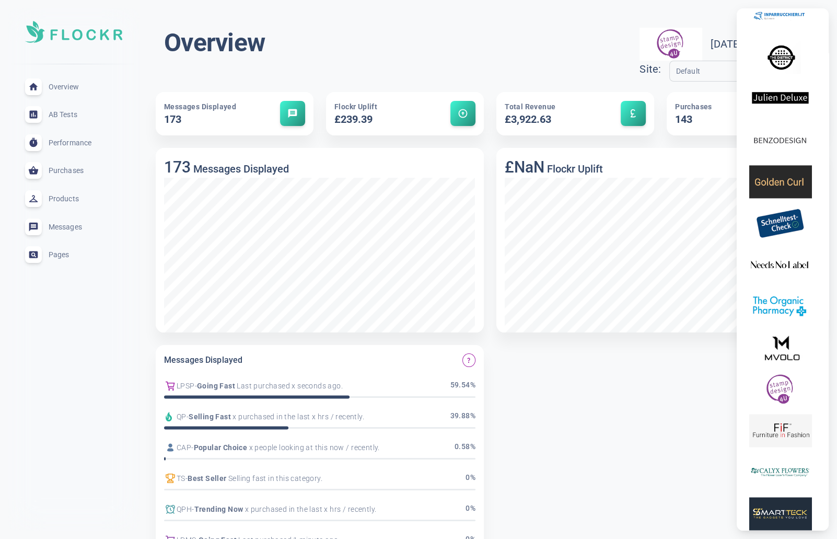
scroll to position [1611, 0]
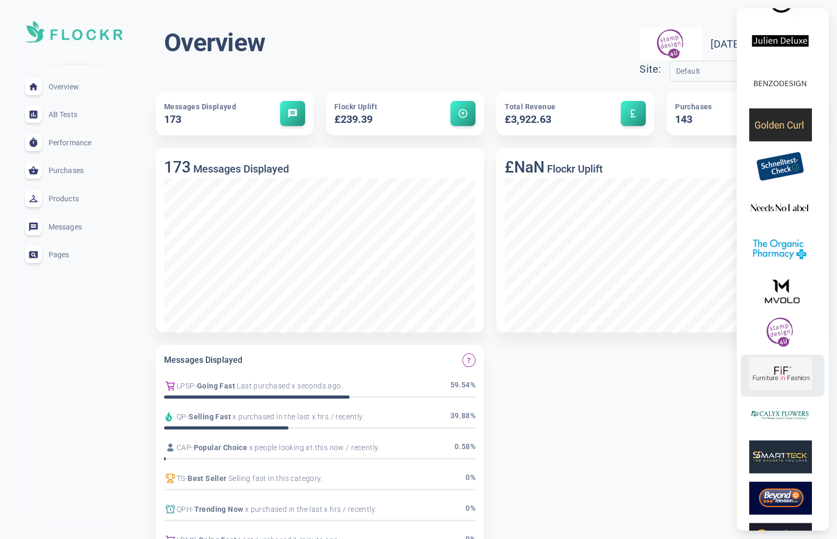
click at [783, 378] on img at bounding box center [780, 373] width 63 height 33
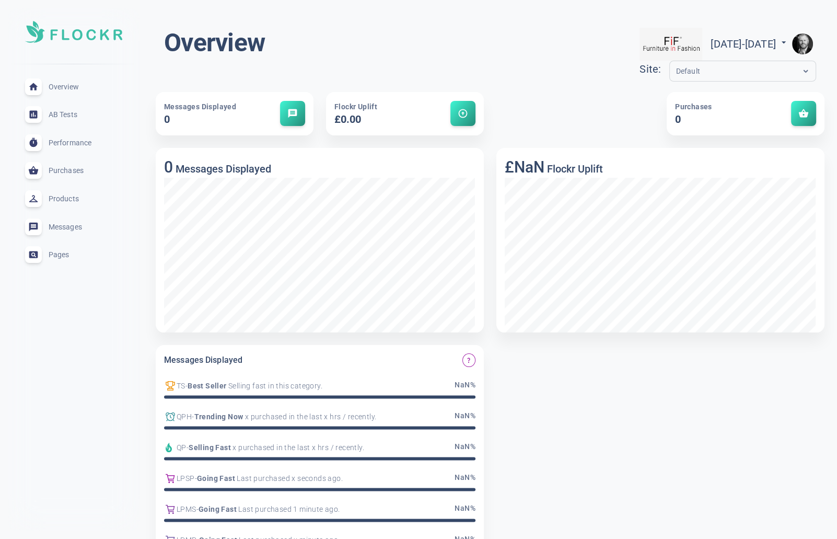
click at [810, 45] on img "button" at bounding box center [802, 43] width 21 height 21
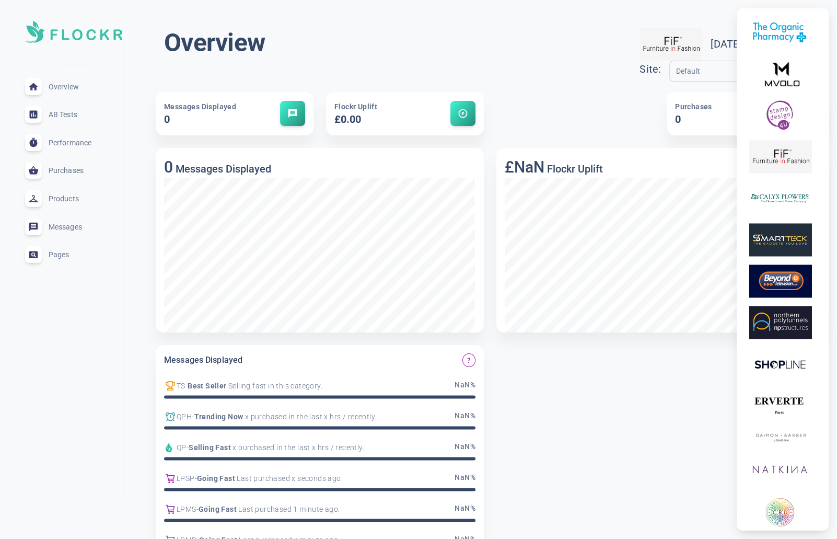
scroll to position [1829, 0]
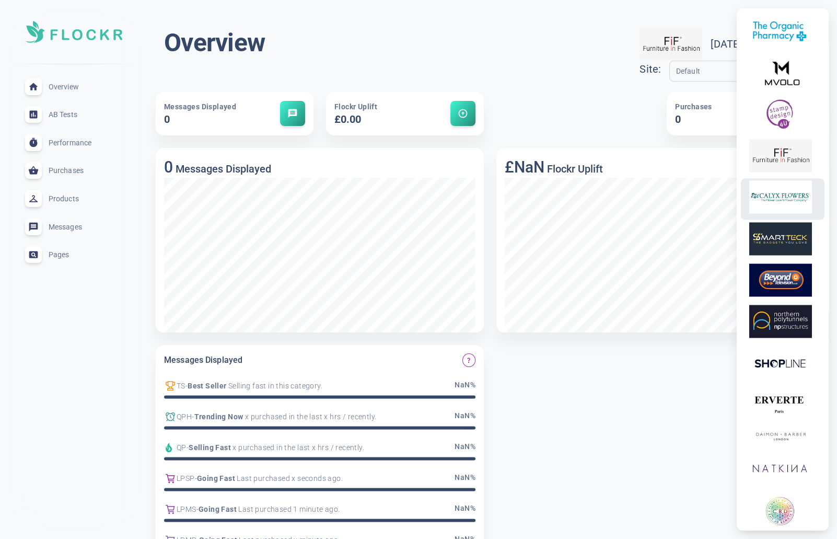
click at [785, 206] on img at bounding box center [780, 196] width 63 height 33
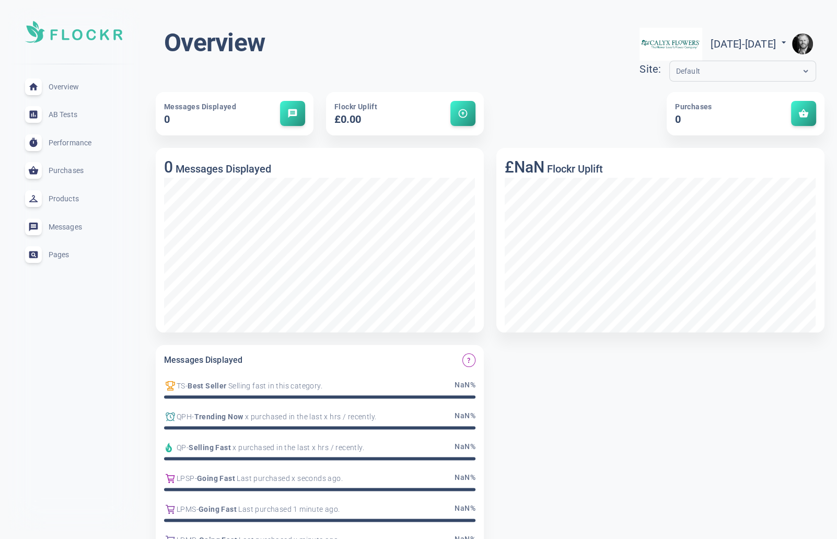
click at [808, 36] on img "button" at bounding box center [802, 43] width 21 height 21
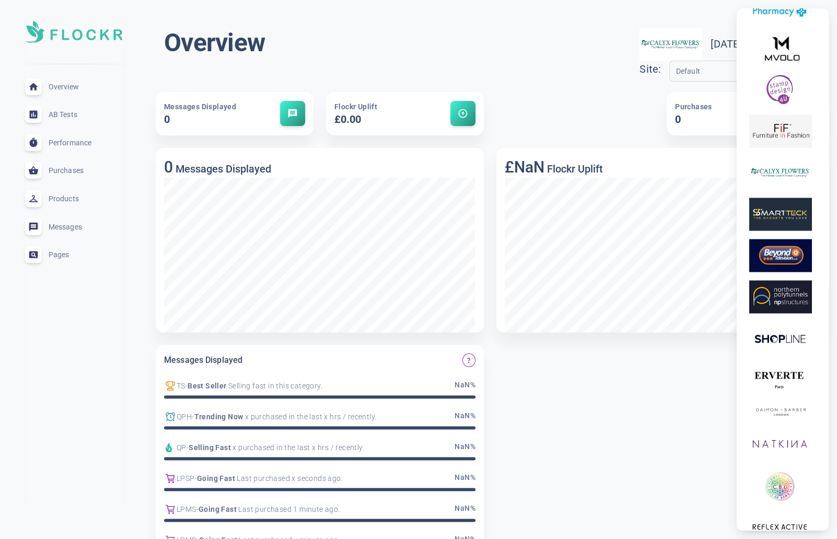
scroll to position [1834, 0]
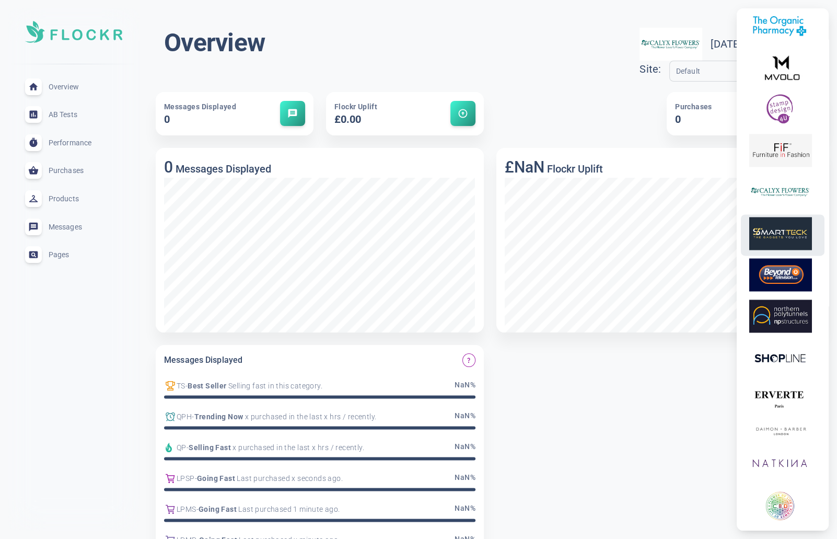
click at [778, 240] on img at bounding box center [780, 233] width 63 height 33
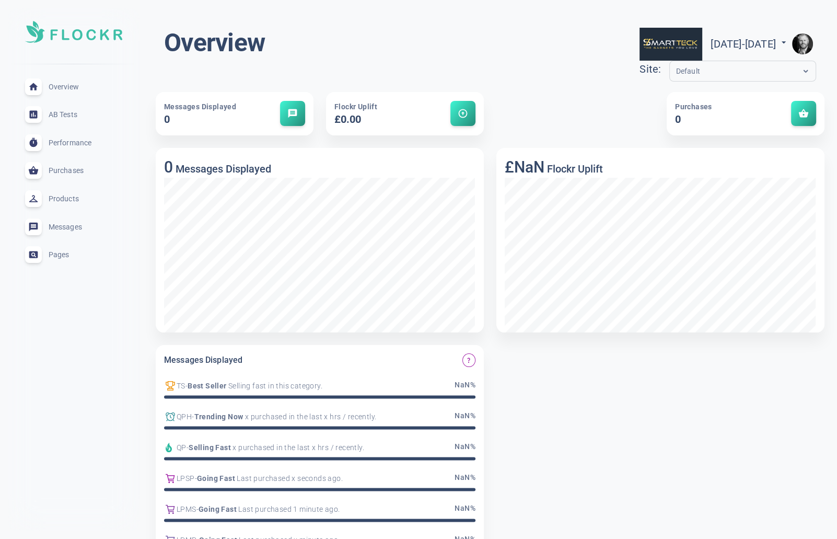
click at [797, 42] on img "button" at bounding box center [802, 43] width 21 height 21
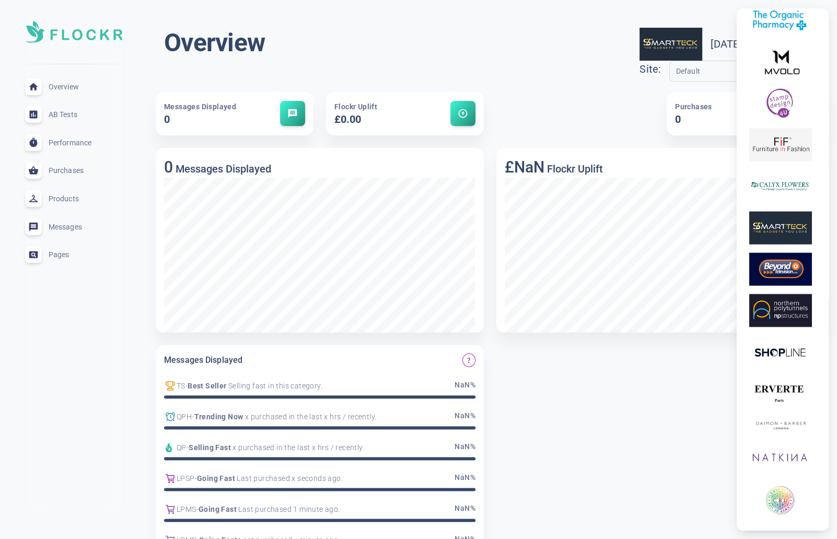
scroll to position [1894, 0]
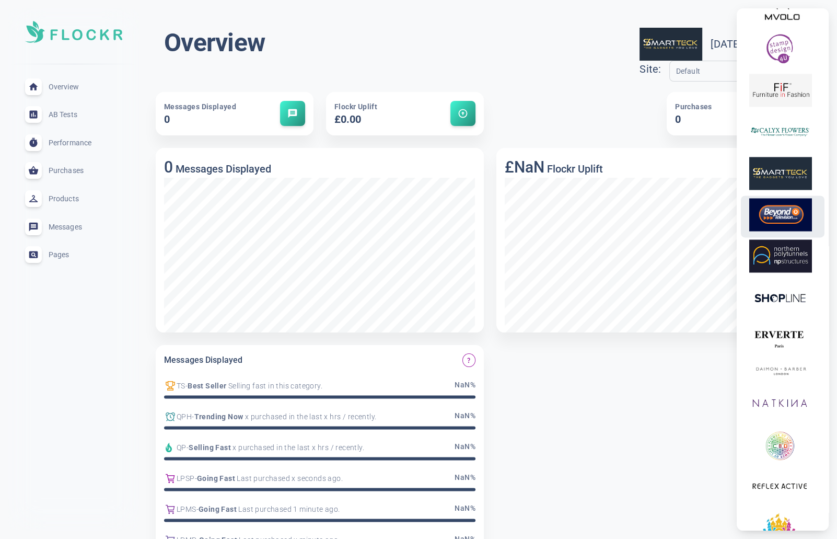
drag, startPoint x: 783, startPoint y: 227, endPoint x: 789, endPoint y: 225, distance: 6.5
click at [783, 227] on img at bounding box center [780, 214] width 63 height 33
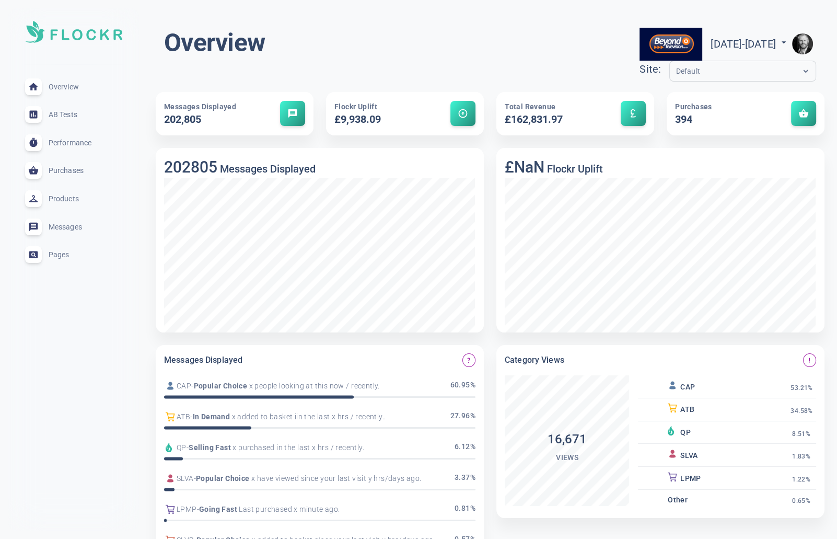
click at [806, 45] on img "button" at bounding box center [802, 43] width 21 height 21
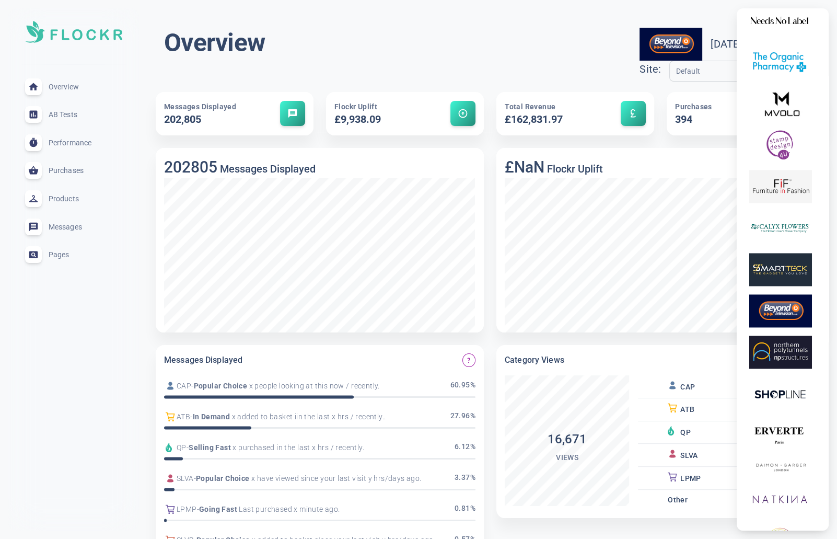
scroll to position [1826, 0]
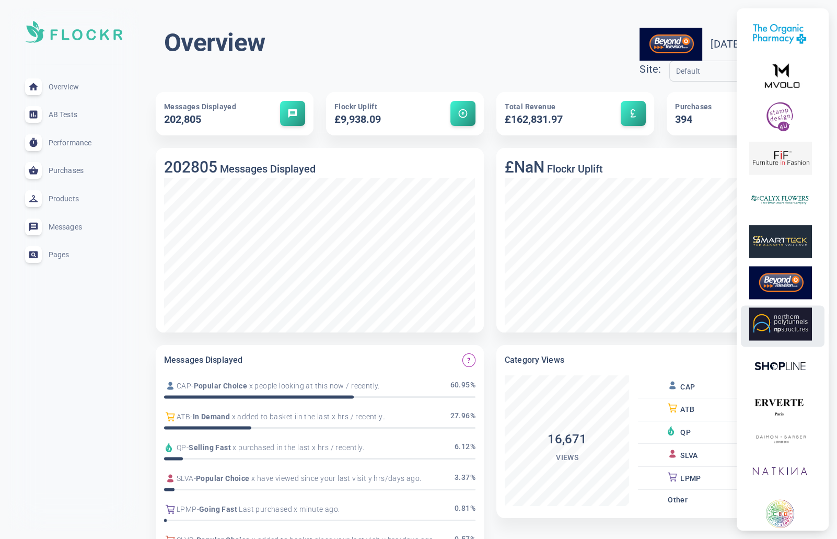
click at [783, 334] on img at bounding box center [780, 323] width 63 height 33
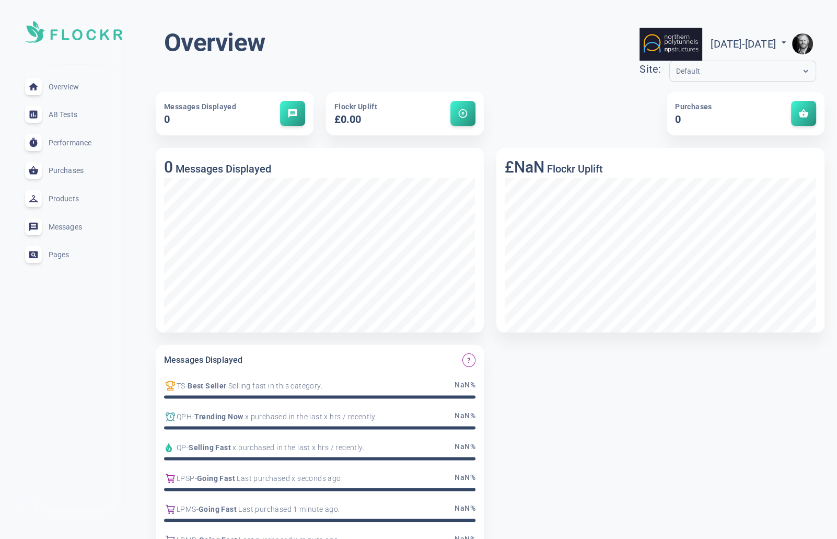
click at [803, 40] on img "button" at bounding box center [802, 43] width 21 height 21
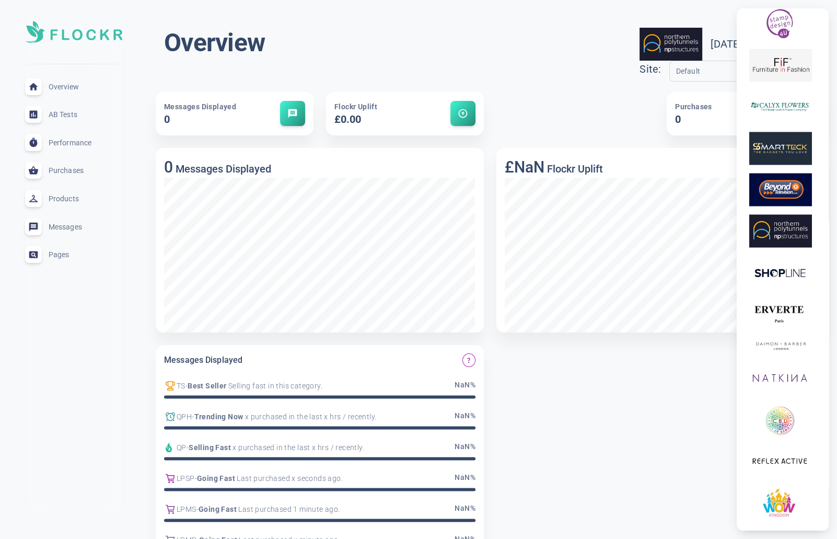
scroll to position [1919, 0]
click at [790, 286] on img at bounding box center [780, 272] width 63 height 33
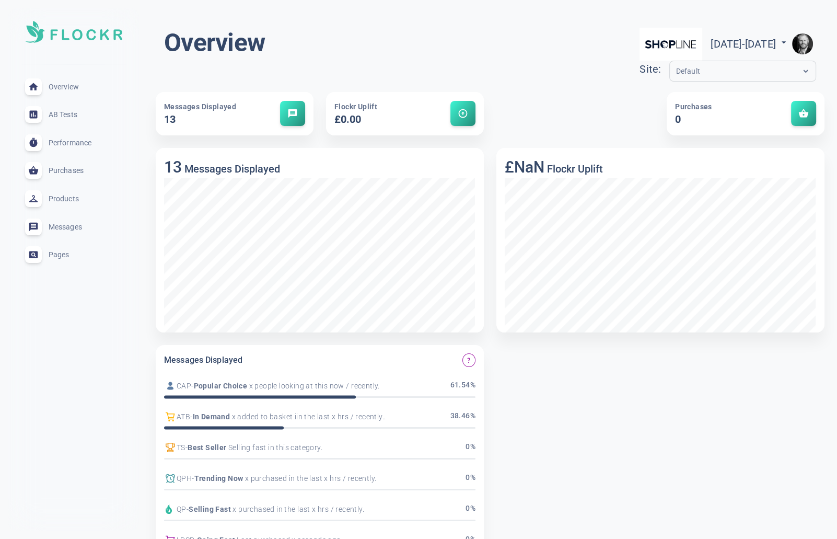
click at [802, 41] on img "button" at bounding box center [802, 43] width 21 height 21
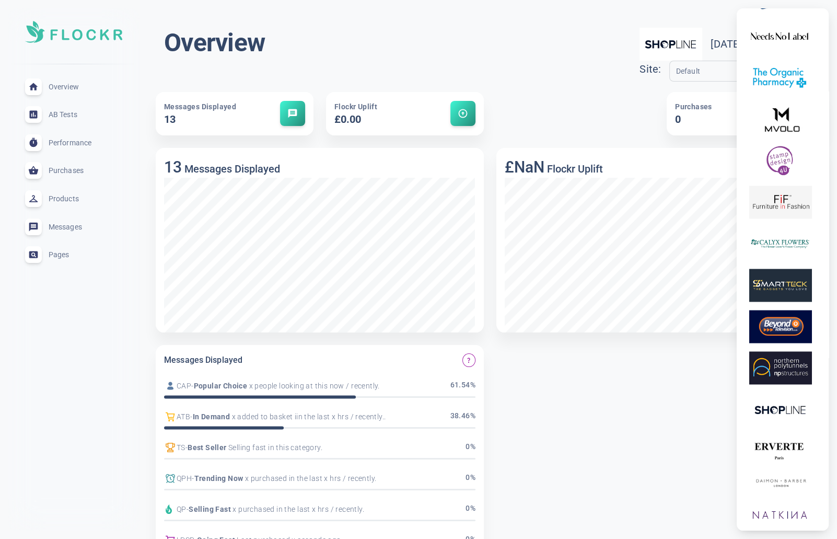
scroll to position [1955, 0]
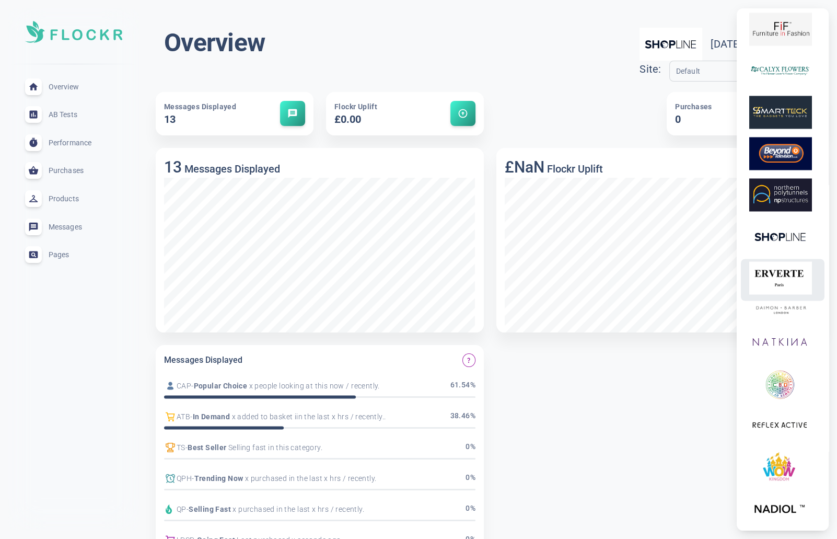
click at [781, 288] on img at bounding box center [780, 277] width 63 height 33
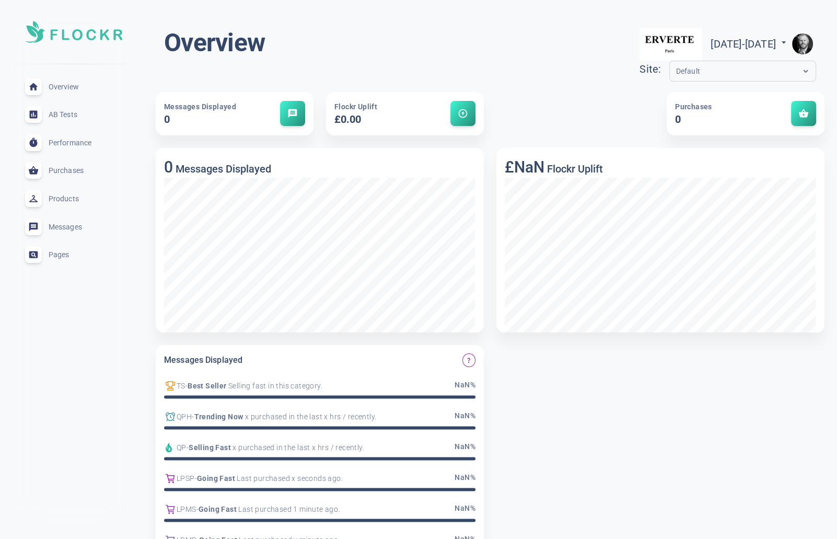
click at [808, 42] on img "button" at bounding box center [802, 43] width 21 height 21
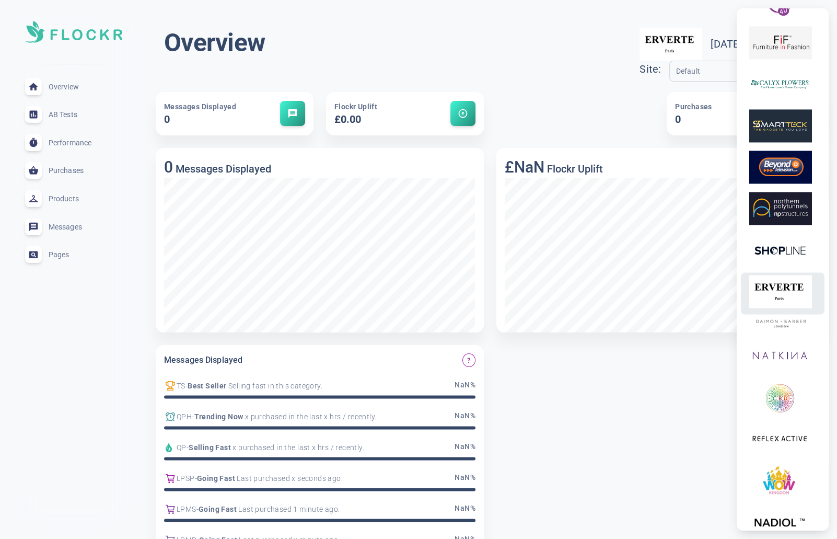
scroll to position [1947, 0]
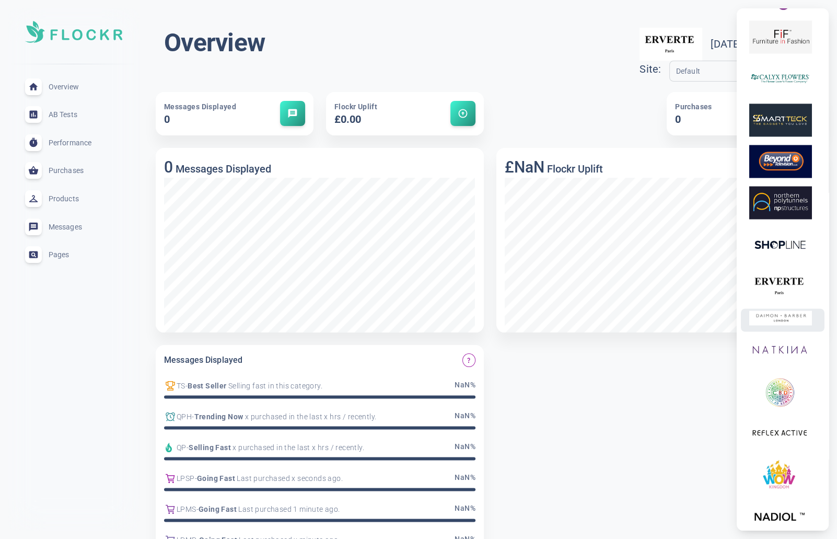
click at [784, 329] on div at bounding box center [780, 319] width 63 height 18
click at [777, 325] on img at bounding box center [780, 317] width 63 height 15
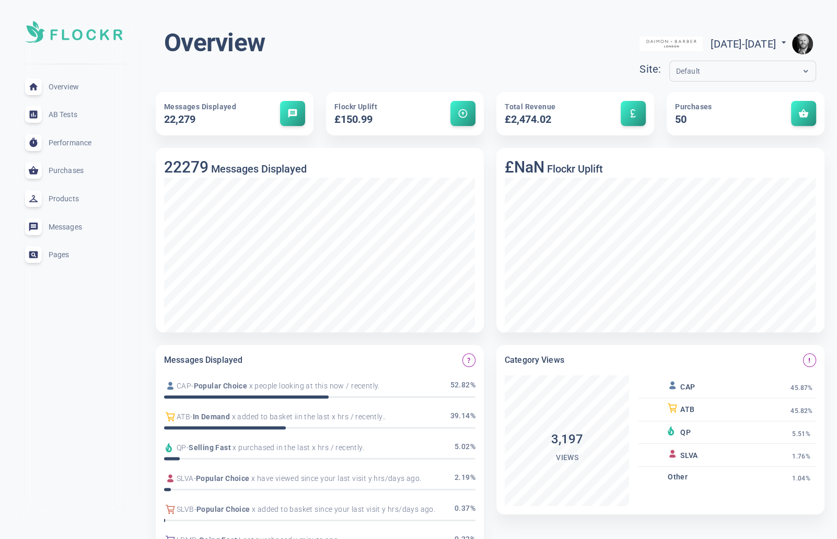
click at [806, 39] on img "button" at bounding box center [802, 43] width 21 height 21
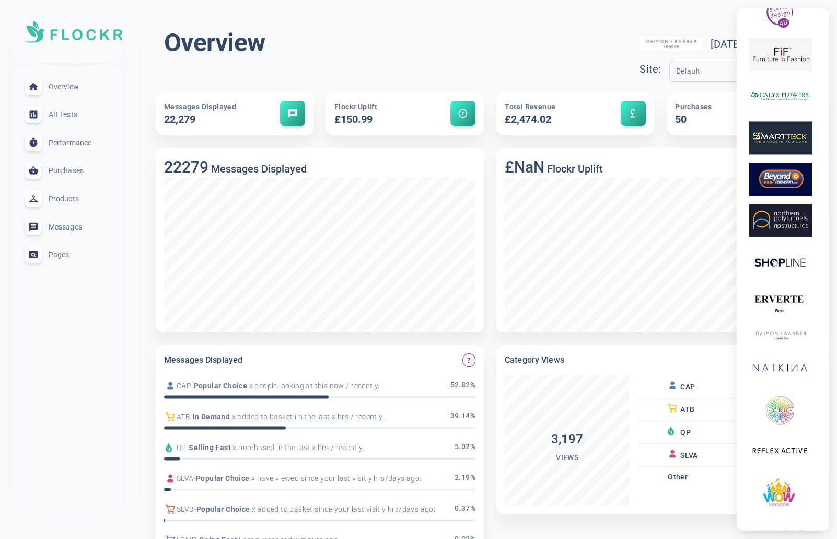
scroll to position [1935, 0]
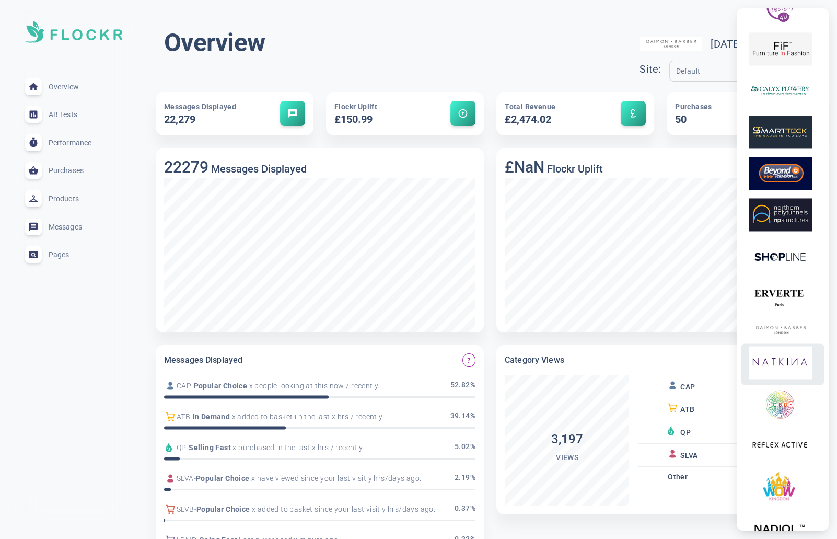
click at [785, 375] on img at bounding box center [780, 362] width 63 height 33
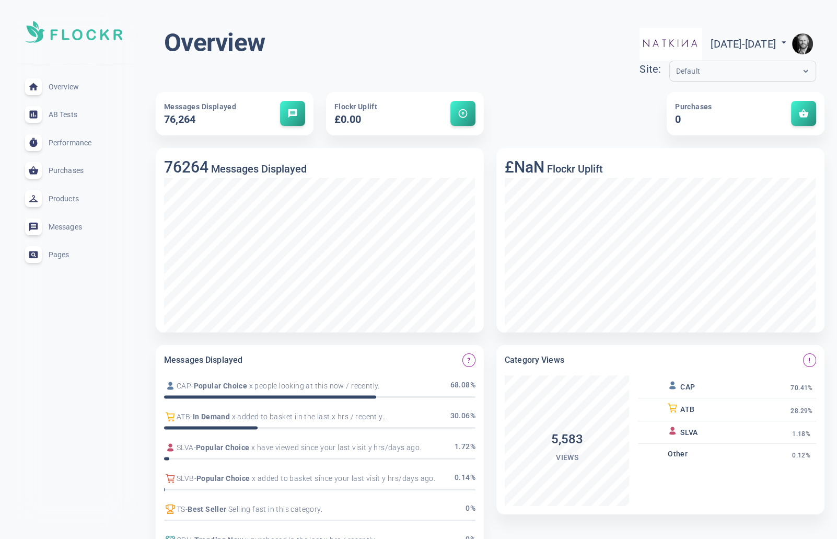
click at [806, 39] on img "button" at bounding box center [802, 43] width 21 height 21
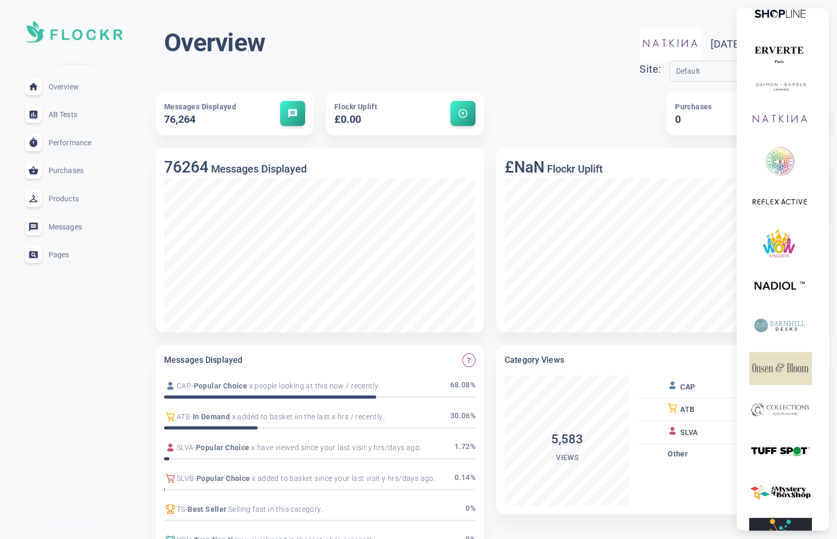
scroll to position [2062, 0]
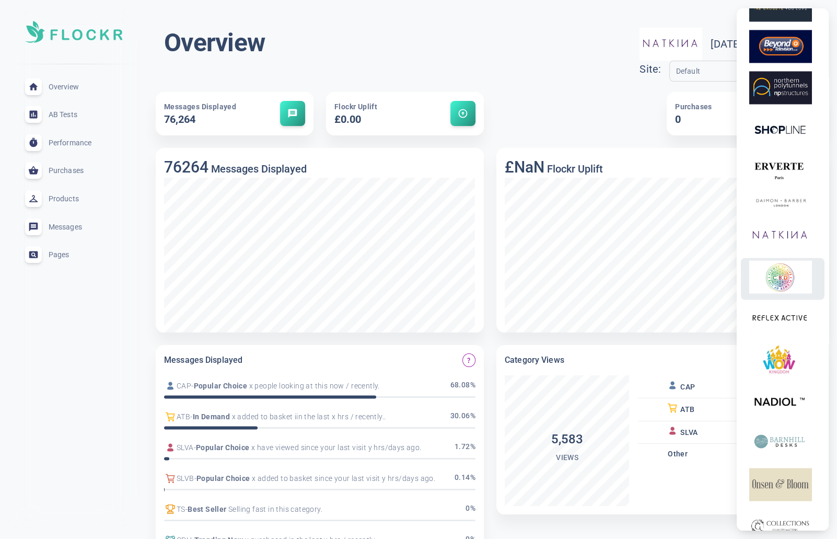
click at [781, 293] on img at bounding box center [780, 276] width 63 height 33
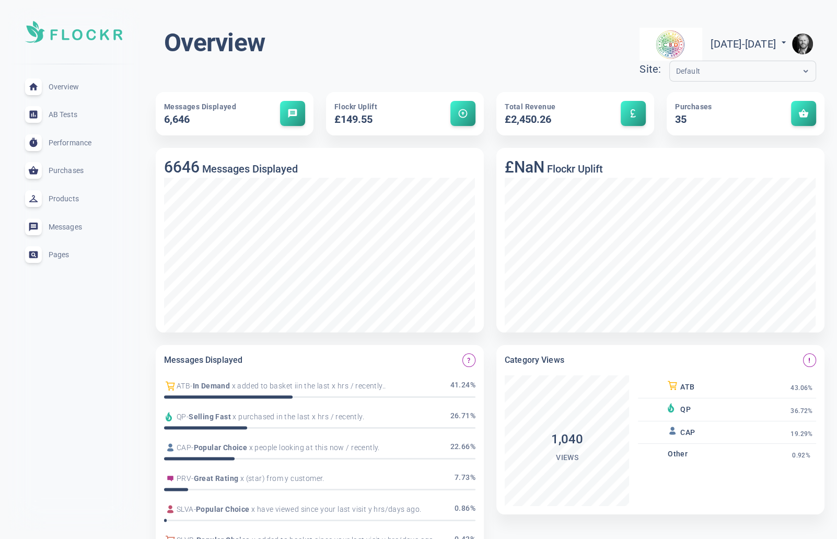
click at [798, 41] on img "button" at bounding box center [802, 43] width 21 height 21
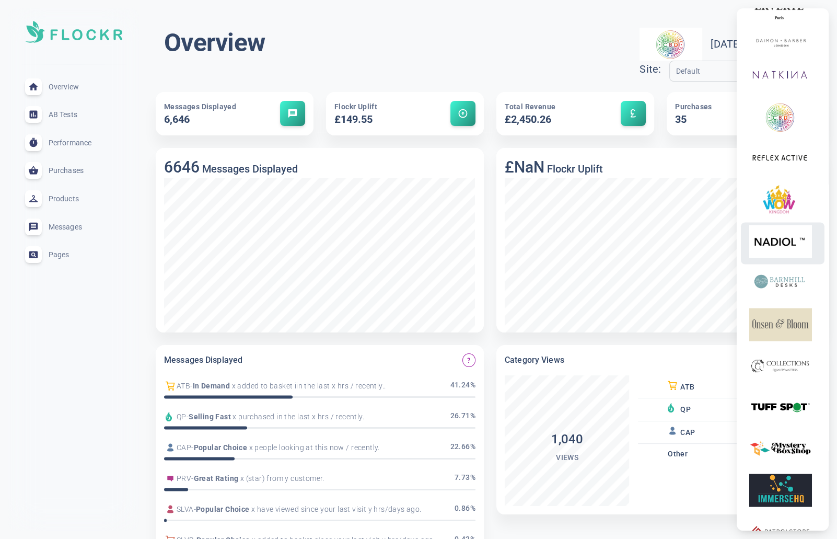
scroll to position [2215, 0]
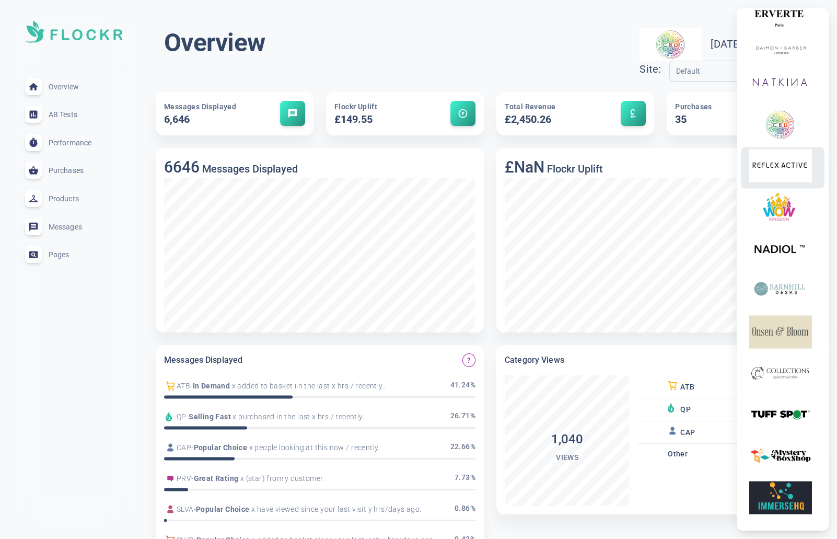
click at [790, 178] on img at bounding box center [780, 165] width 63 height 33
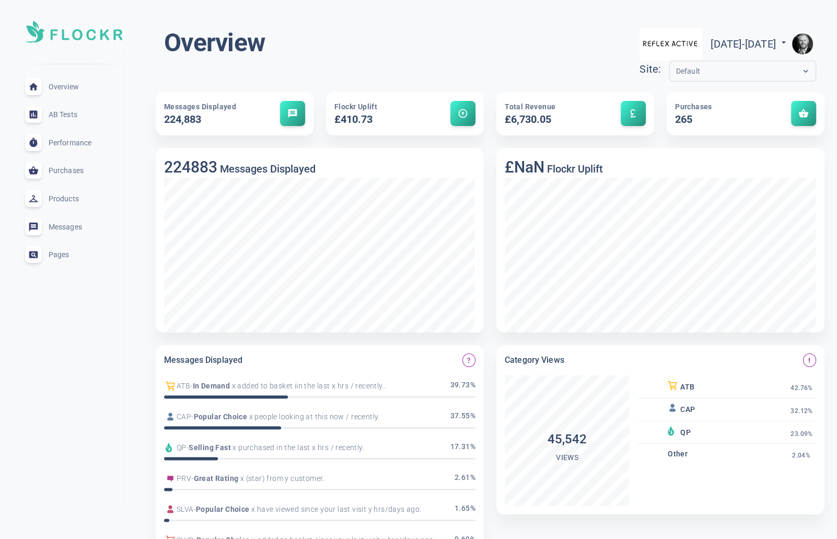
click at [809, 43] on img "button" at bounding box center [802, 43] width 21 height 21
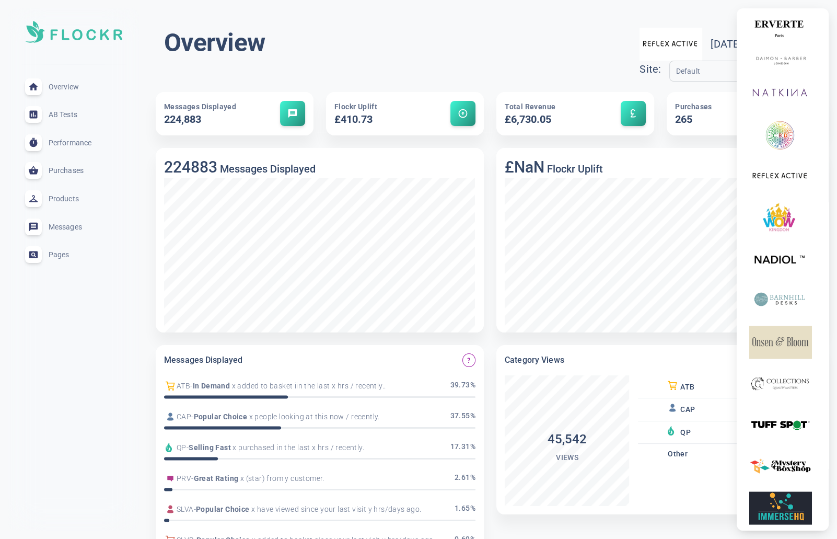
scroll to position [2203, 0]
click at [783, 230] on img at bounding box center [780, 218] width 63 height 33
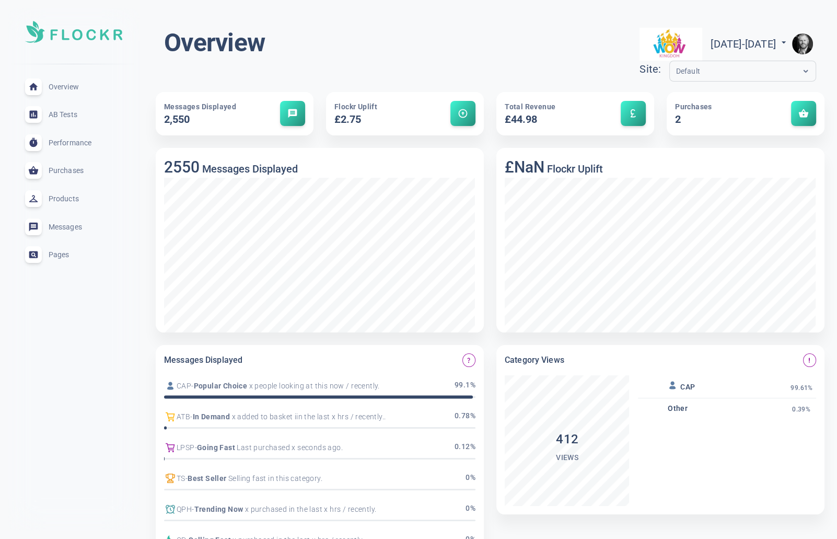
click at [802, 45] on img "button" at bounding box center [802, 43] width 21 height 21
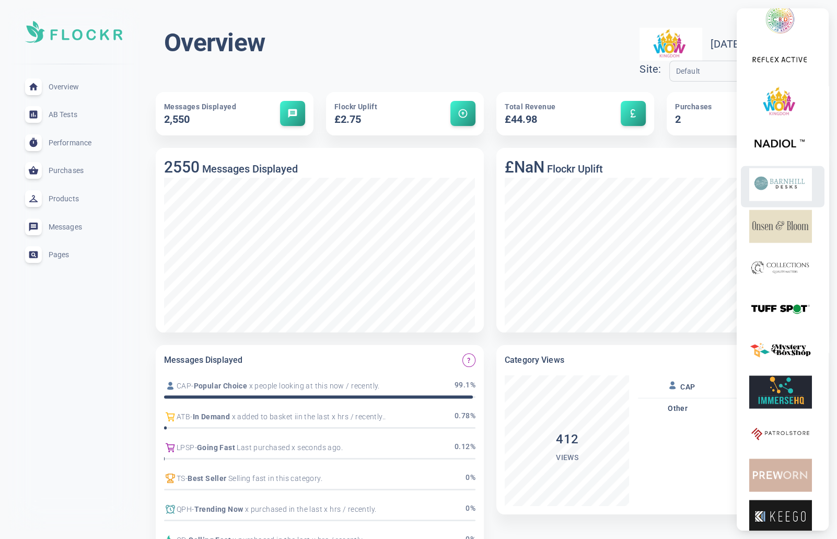
scroll to position [2312, 0]
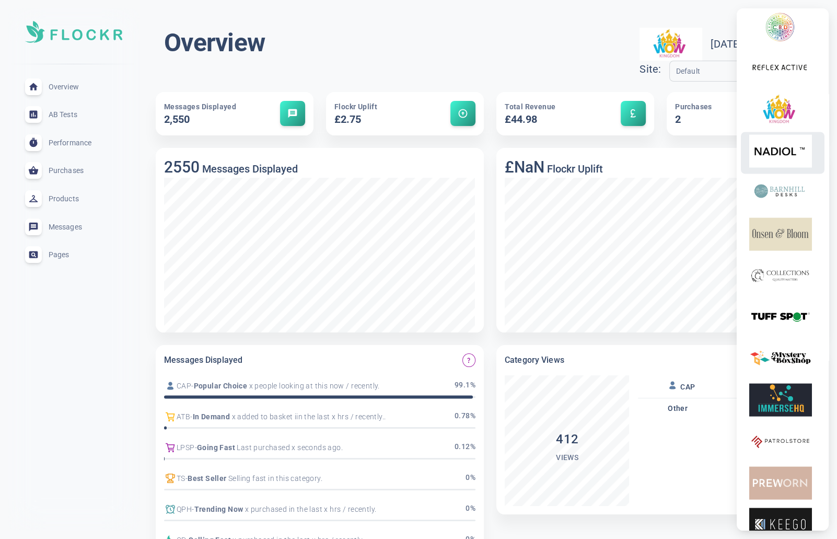
click at [792, 162] on img at bounding box center [780, 151] width 63 height 33
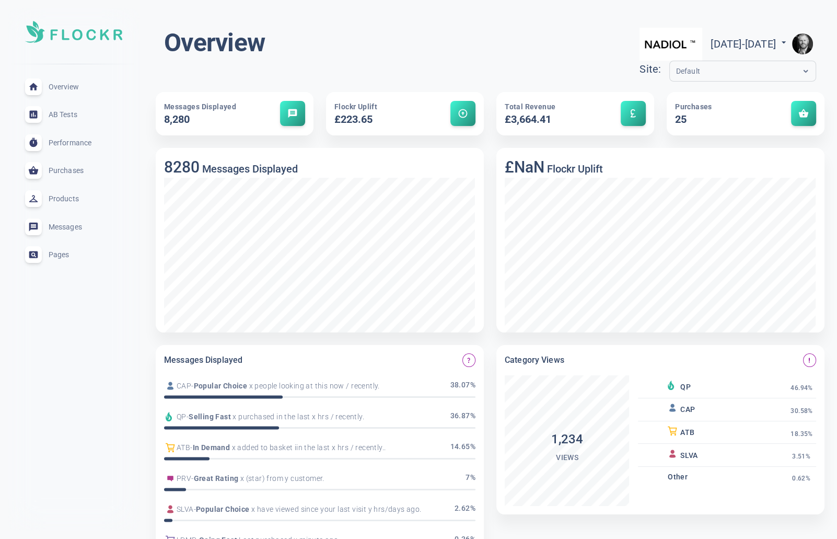
click at [811, 38] on img "button" at bounding box center [802, 43] width 21 height 21
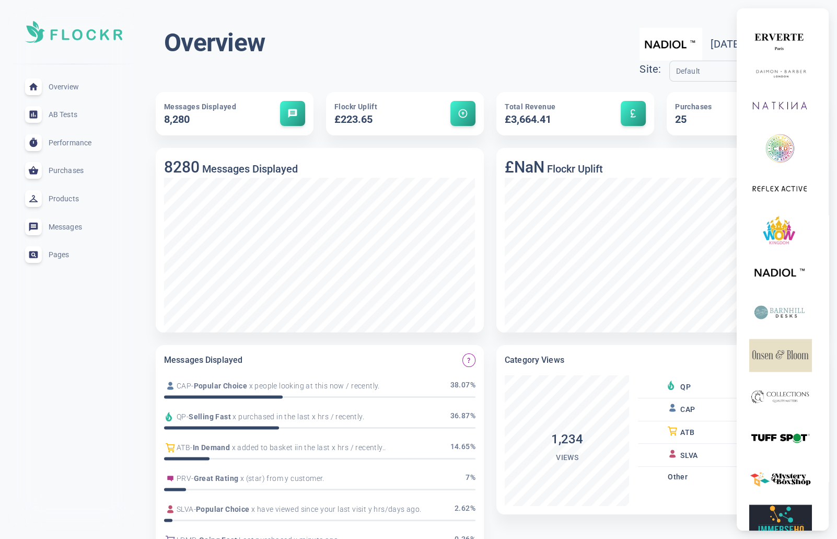
scroll to position [2192, 0]
click at [791, 329] on img at bounding box center [780, 312] width 63 height 33
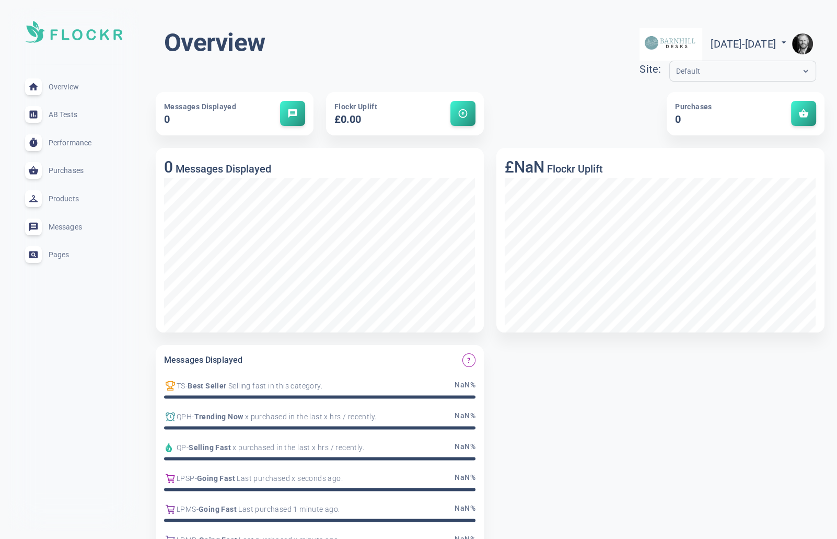
click at [807, 42] on img "button" at bounding box center [802, 43] width 21 height 21
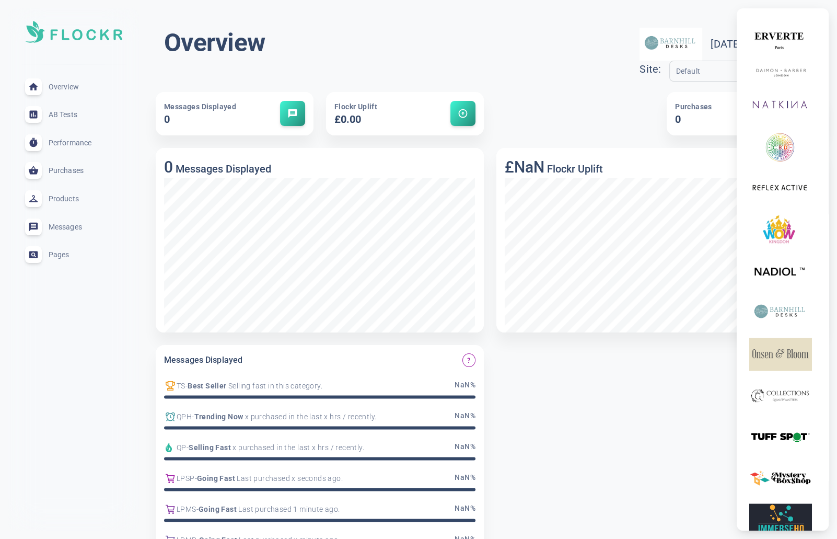
scroll to position [2203, 0]
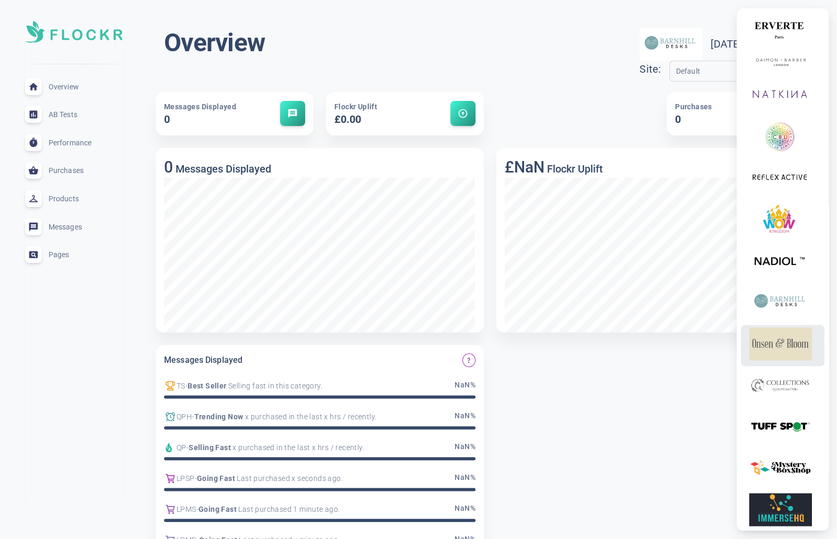
click at [777, 360] on img at bounding box center [780, 343] width 63 height 33
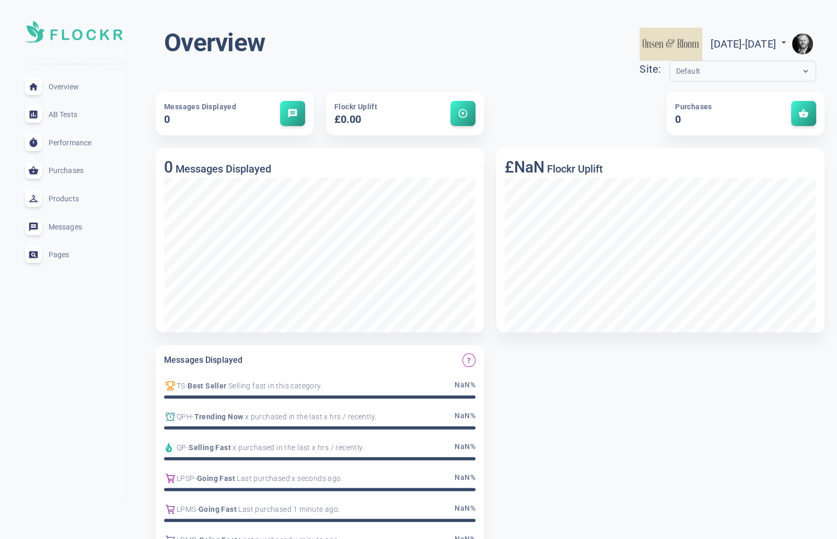
click at [801, 39] on img "button" at bounding box center [802, 43] width 21 height 21
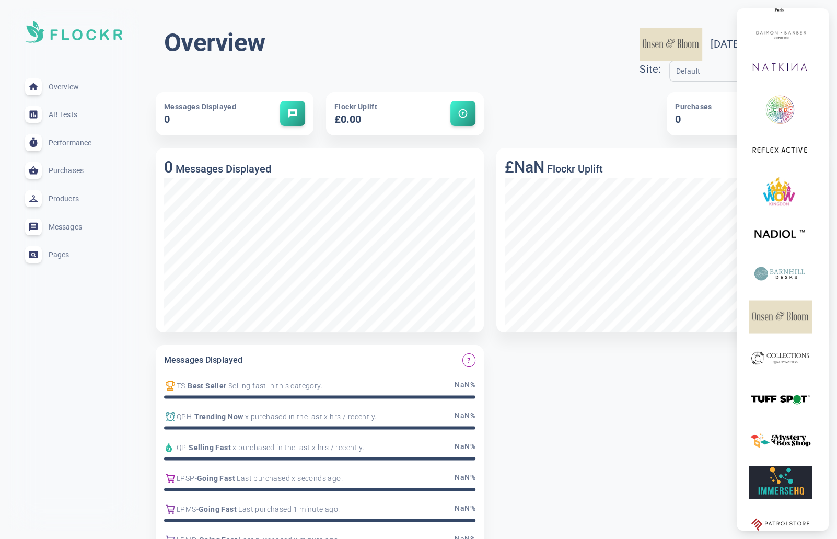
scroll to position [2232, 0]
click at [791, 370] on img at bounding box center [780, 356] width 63 height 33
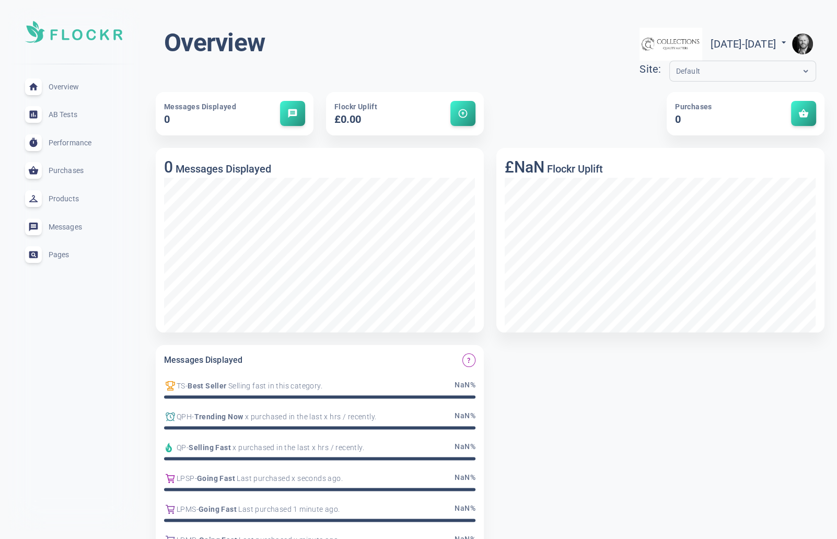
click at [807, 42] on img "button" at bounding box center [802, 43] width 21 height 21
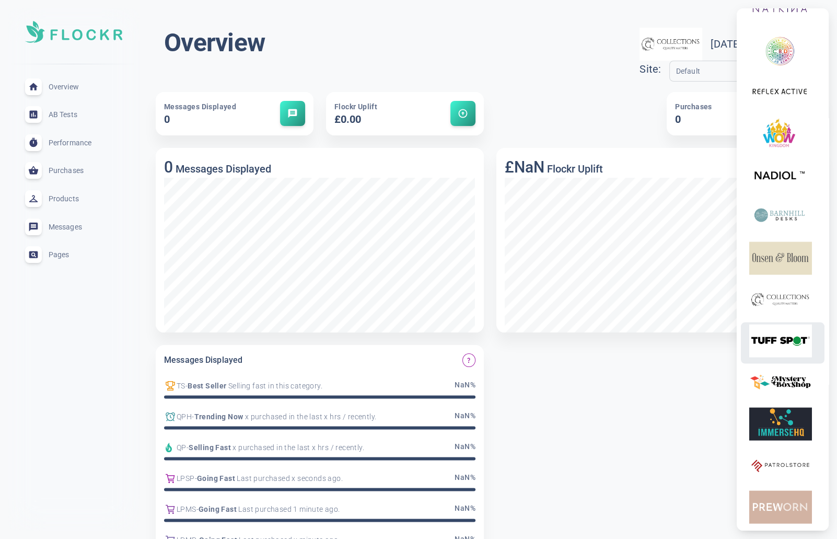
scroll to position [2312, 0]
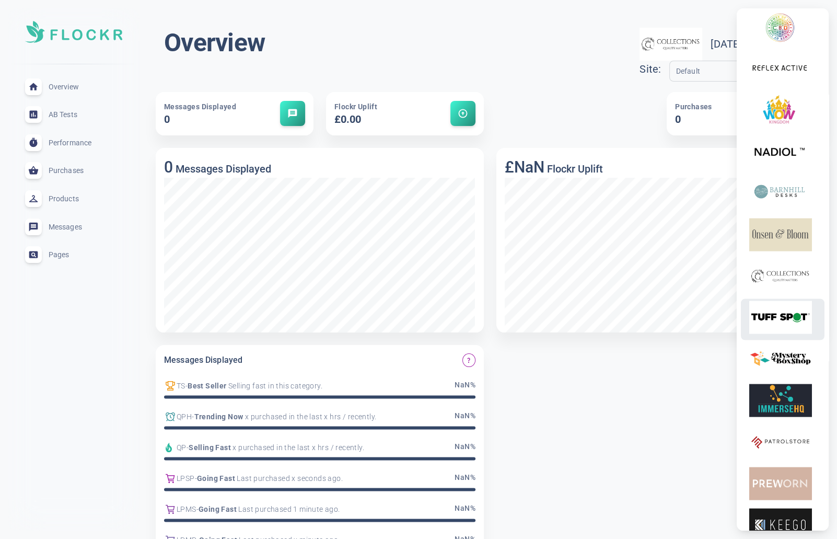
click at [785, 334] on img at bounding box center [780, 317] width 63 height 33
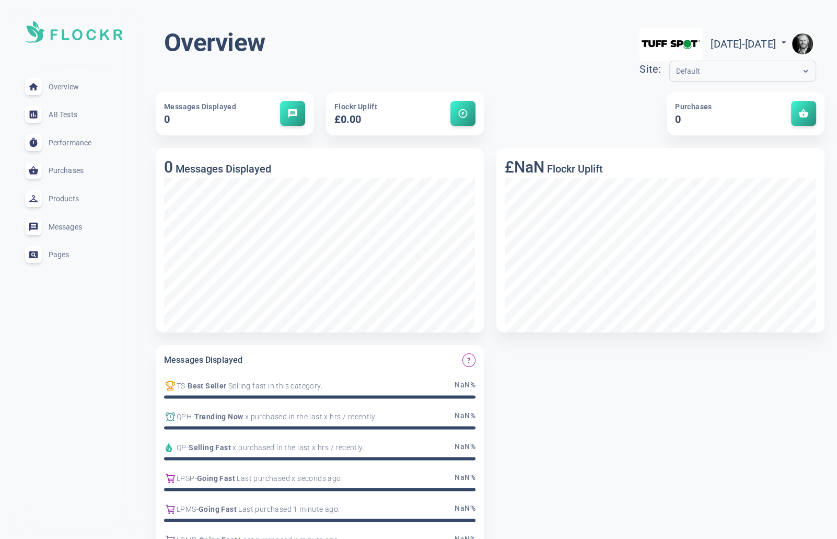
click at [804, 43] on img "button" at bounding box center [802, 43] width 21 height 21
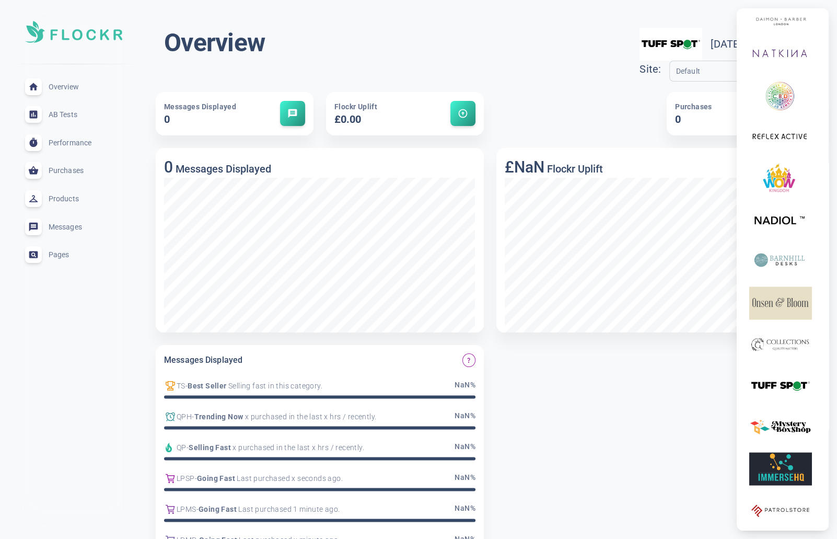
scroll to position [2481, 0]
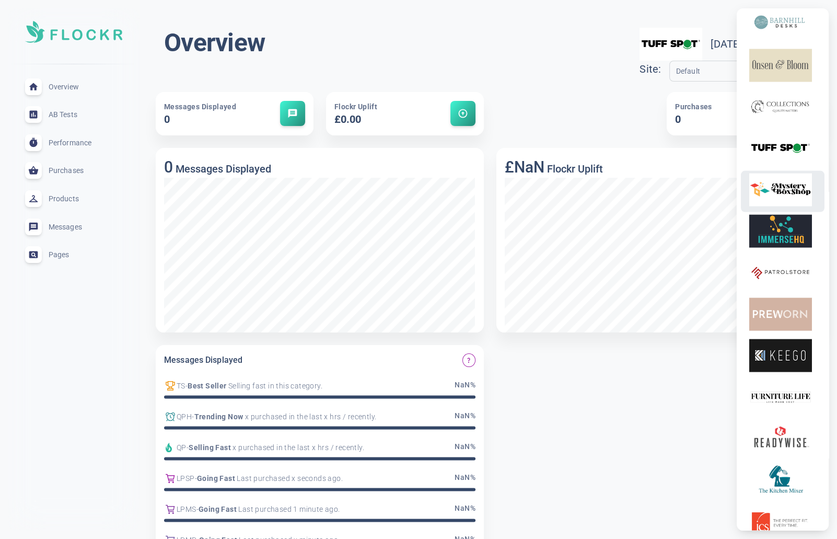
click at [787, 202] on img at bounding box center [780, 189] width 63 height 33
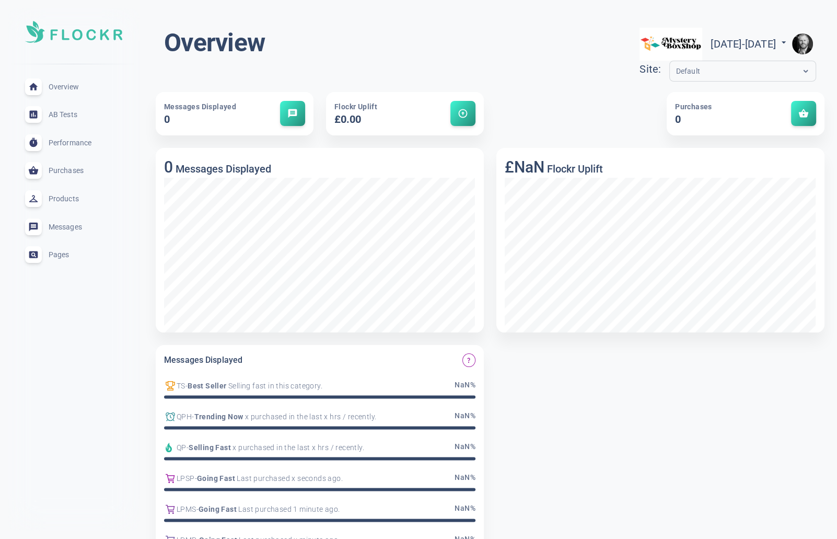
click at [804, 39] on img "button" at bounding box center [802, 43] width 21 height 21
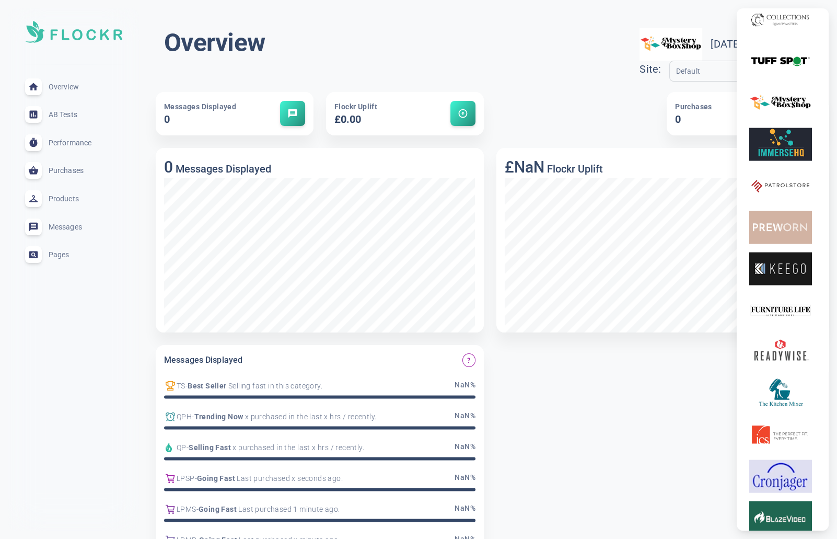
scroll to position [2561, 0]
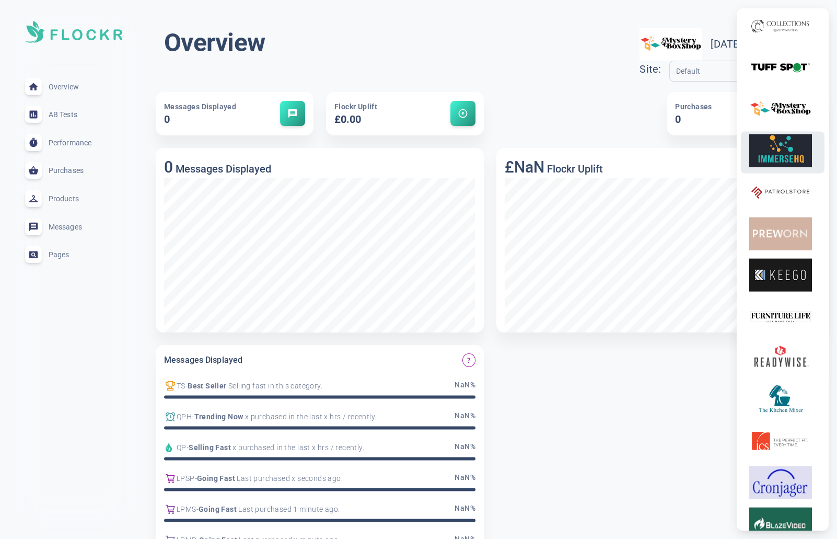
click at [789, 166] on img at bounding box center [780, 150] width 63 height 33
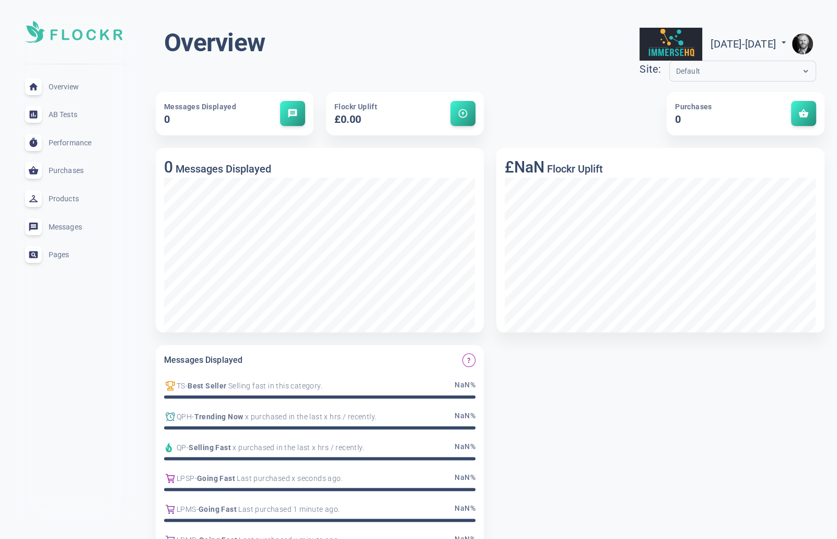
click at [804, 42] on img "button" at bounding box center [802, 43] width 21 height 21
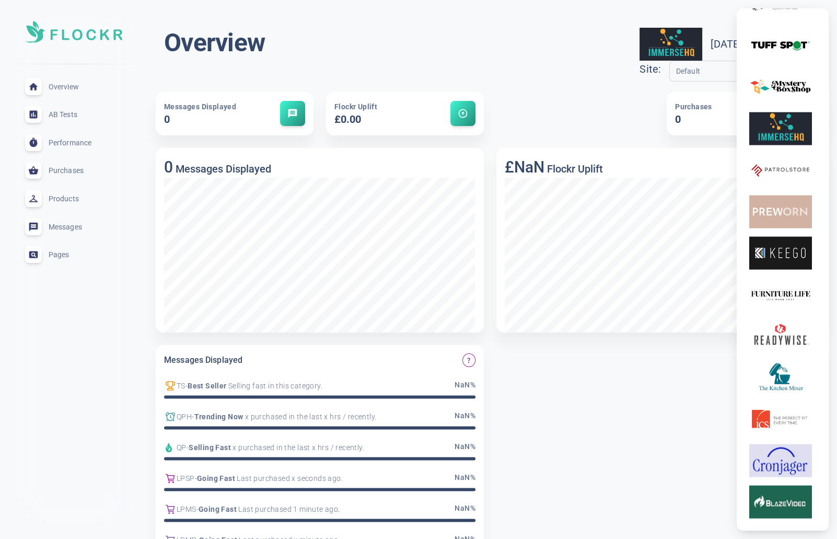
scroll to position [2577, 0]
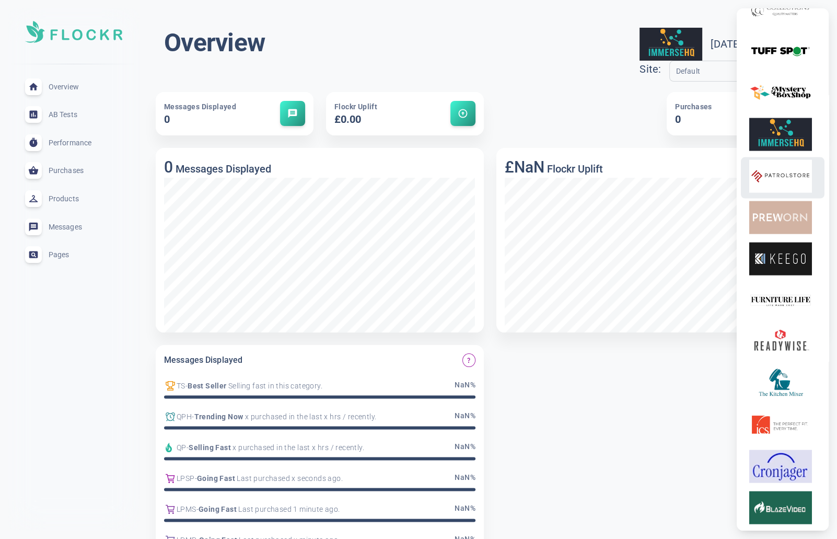
click at [777, 192] on img at bounding box center [780, 176] width 63 height 33
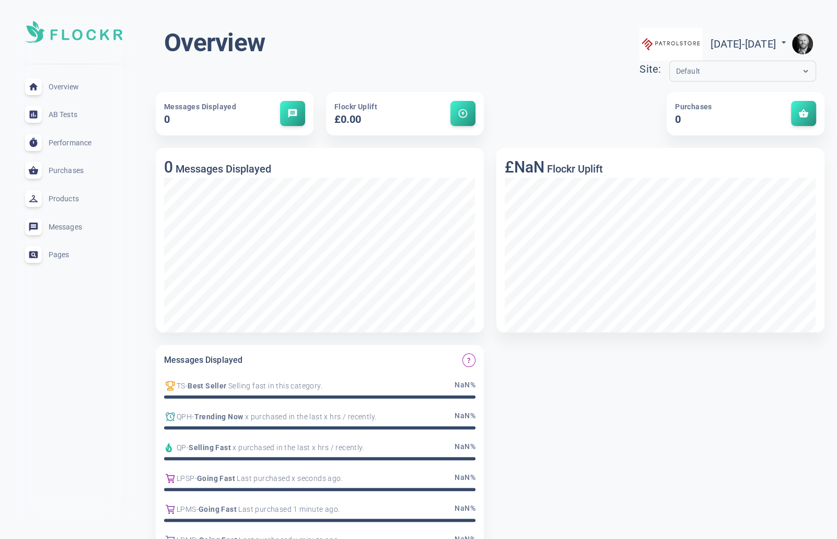
click at [805, 42] on img "button" at bounding box center [802, 43] width 21 height 21
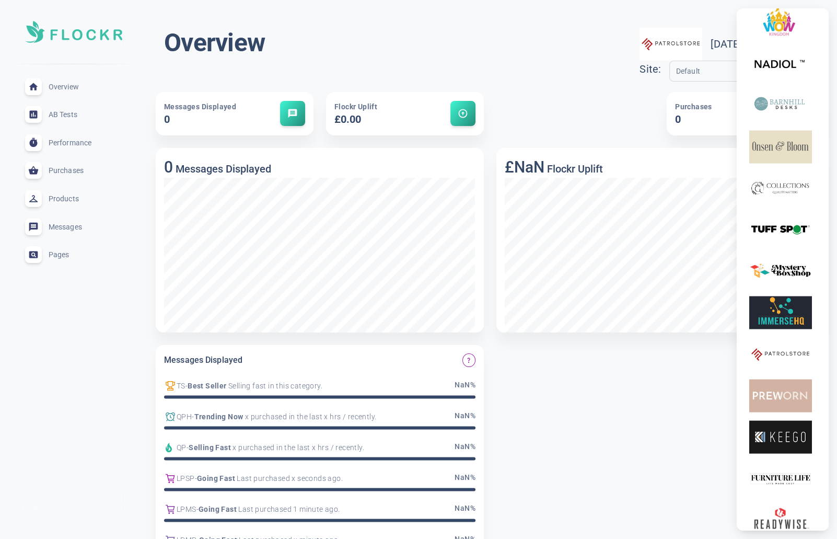
scroll to position [2420, 0]
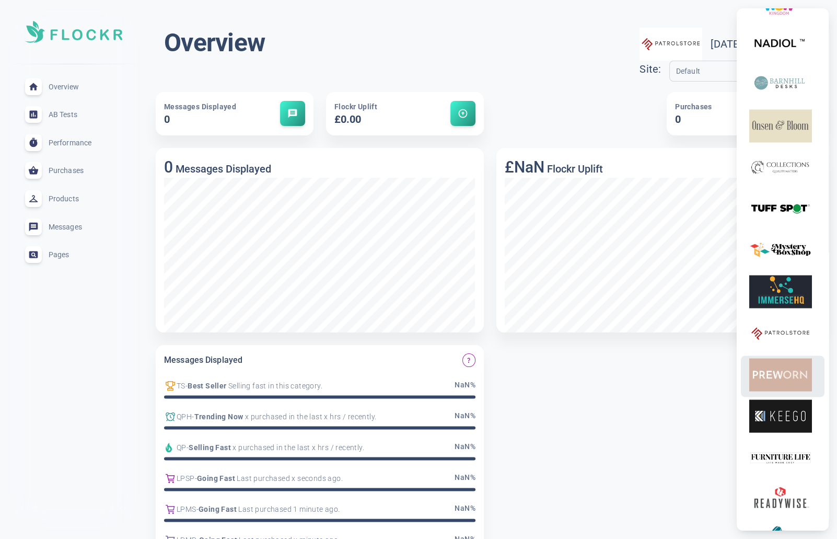
click at [792, 391] on img at bounding box center [780, 374] width 63 height 33
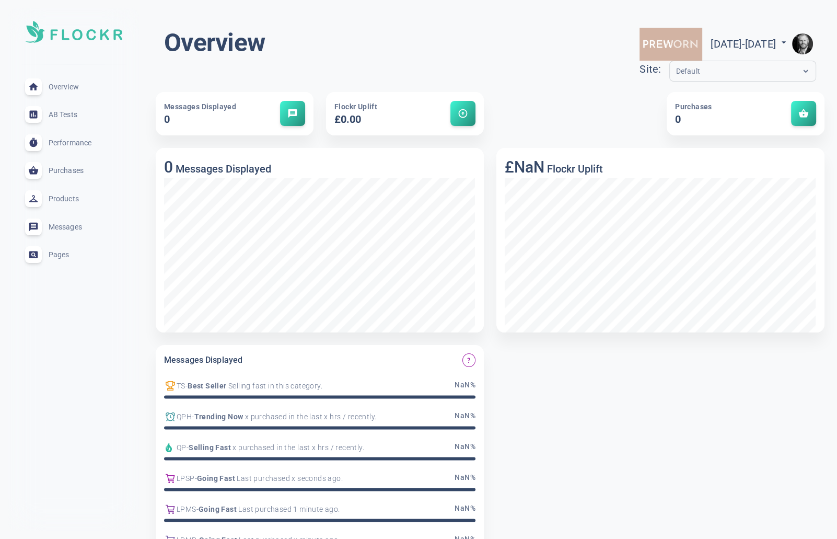
click at [798, 42] on img "button" at bounding box center [802, 43] width 21 height 21
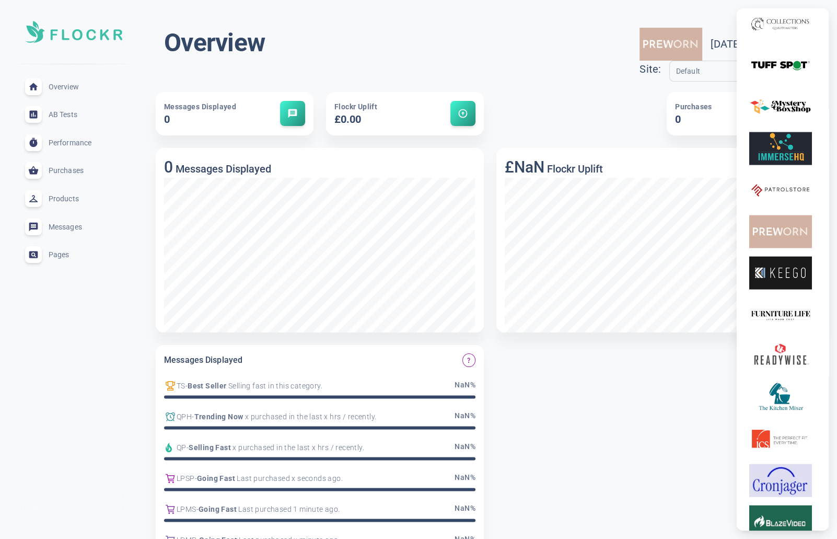
scroll to position [2565, 0]
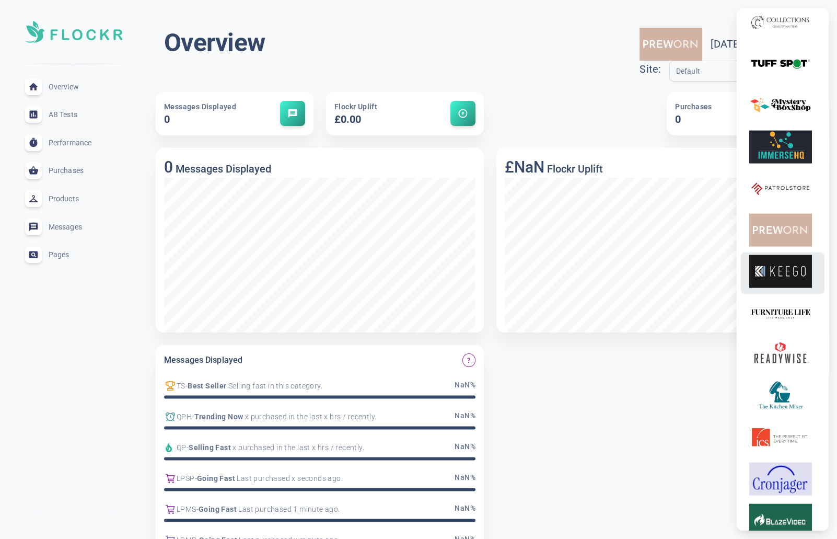
click at [774, 288] on img at bounding box center [780, 271] width 63 height 33
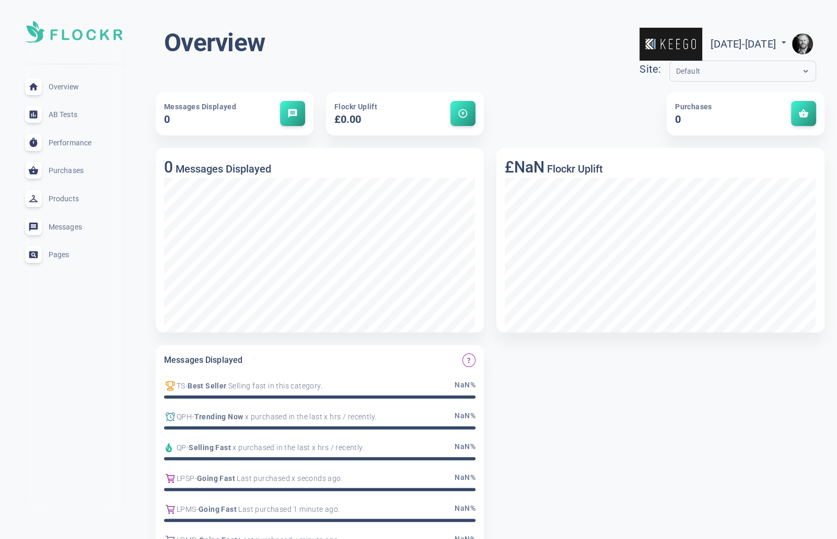
click at [806, 39] on img "button" at bounding box center [802, 43] width 21 height 21
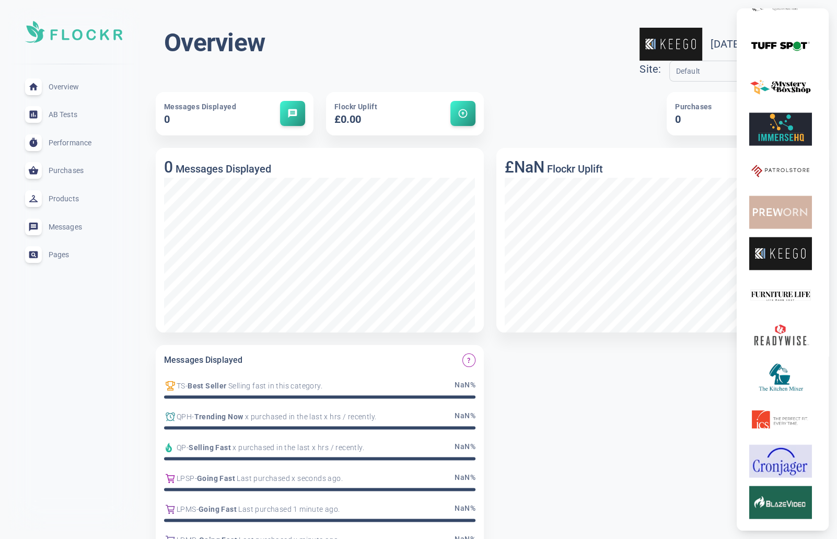
scroll to position [2644, 0]
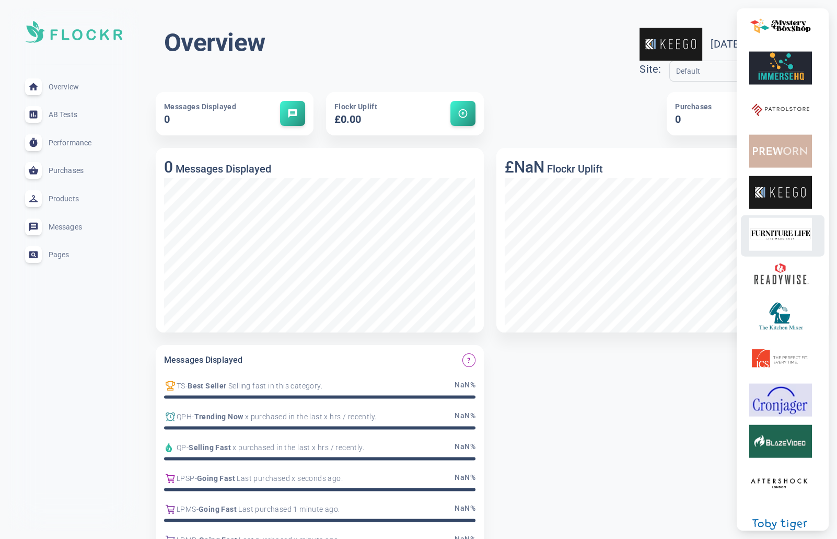
click at [789, 251] on img at bounding box center [780, 234] width 63 height 33
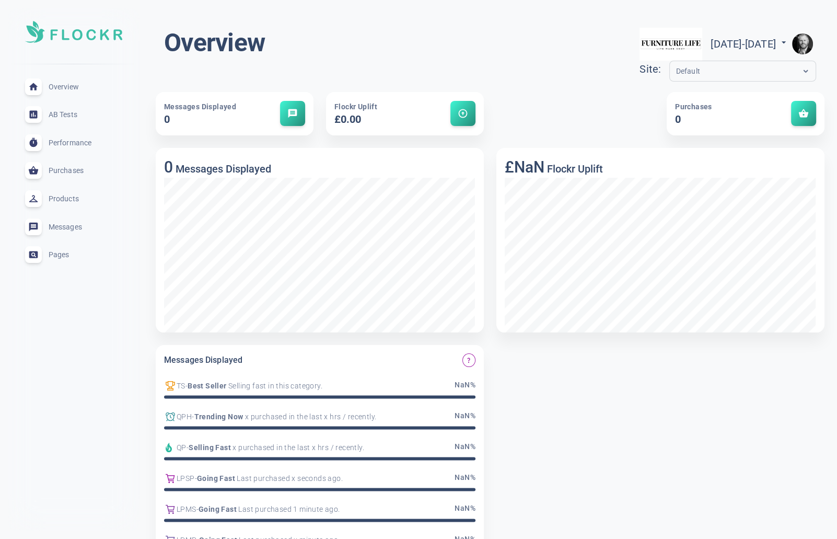
click at [803, 41] on img "button" at bounding box center [802, 43] width 21 height 21
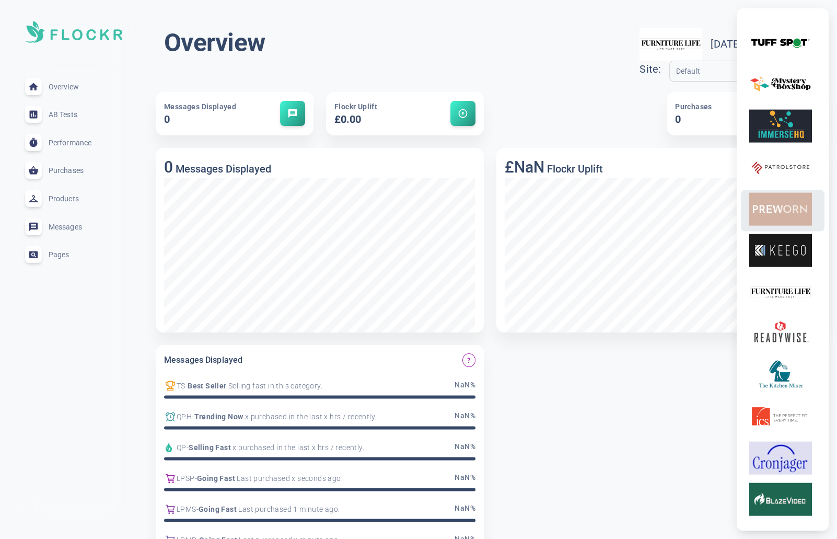
scroll to position [2586, 0]
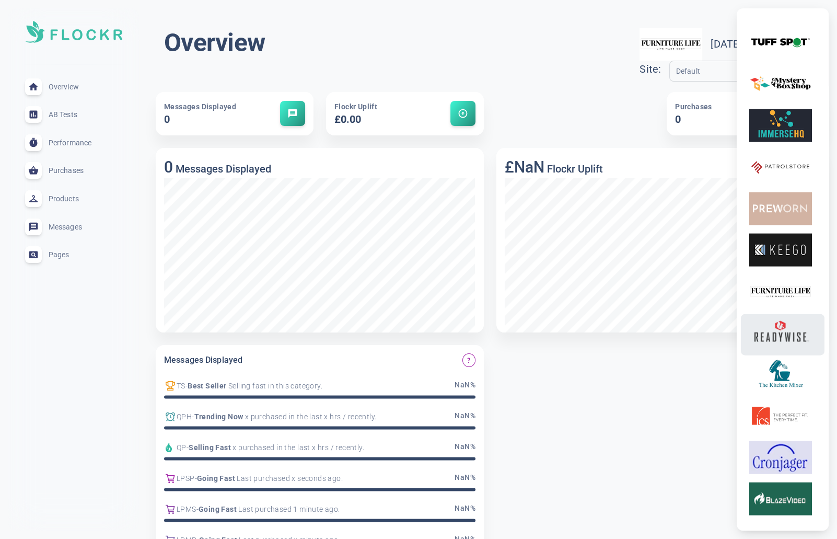
click at [786, 349] on img at bounding box center [780, 333] width 63 height 33
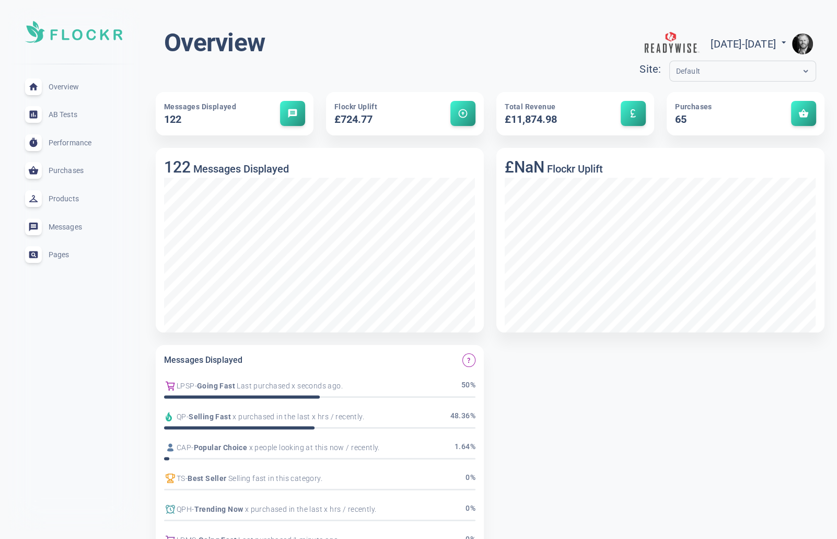
click at [802, 42] on img "button" at bounding box center [802, 43] width 21 height 21
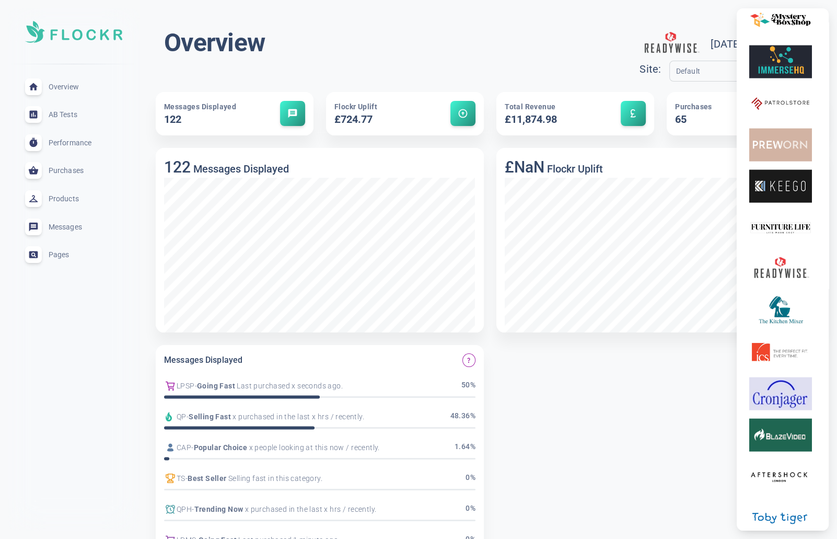
scroll to position [2653, 0]
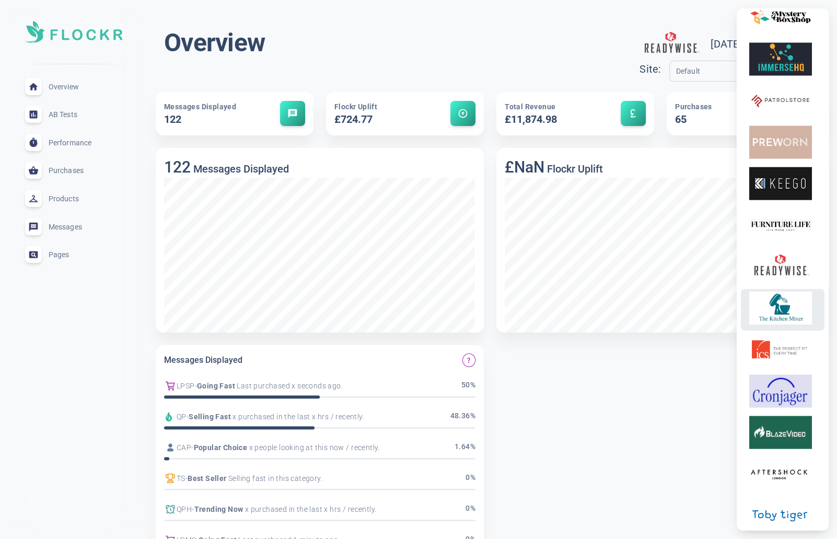
click at [781, 324] on img at bounding box center [780, 307] width 63 height 33
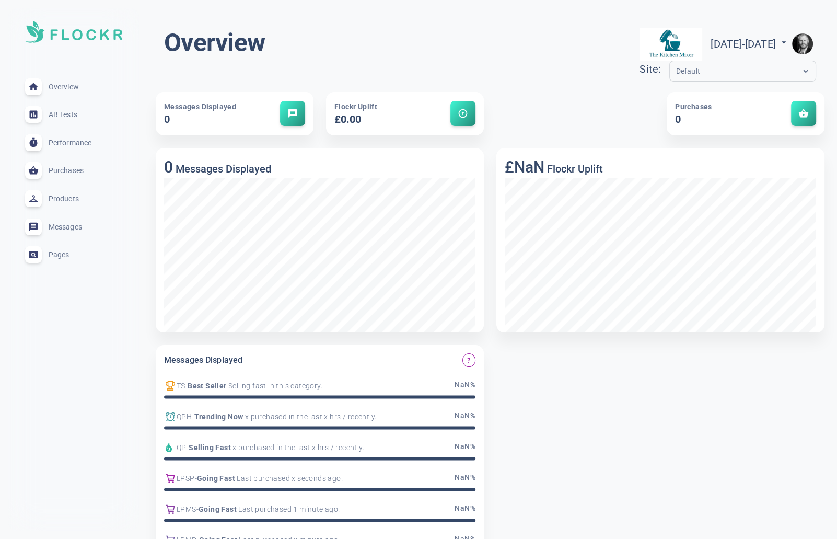
click at [802, 38] on img "button" at bounding box center [802, 43] width 21 height 21
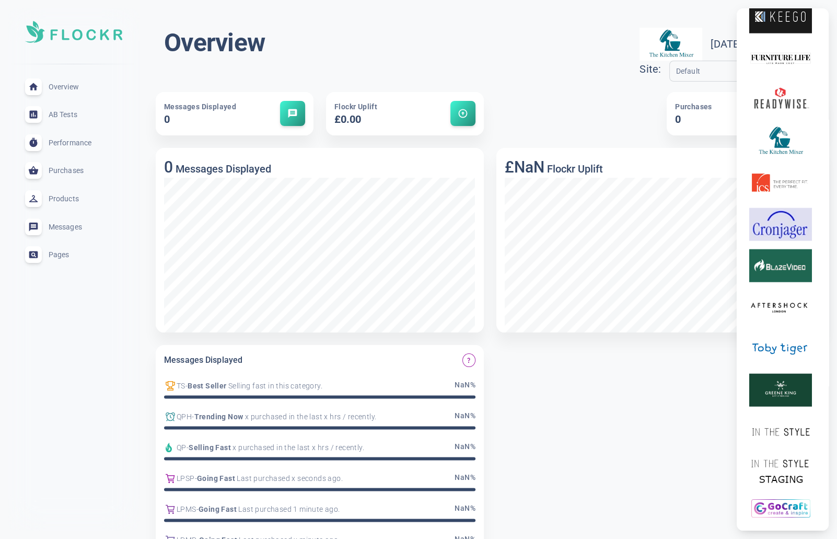
scroll to position [2816, 0]
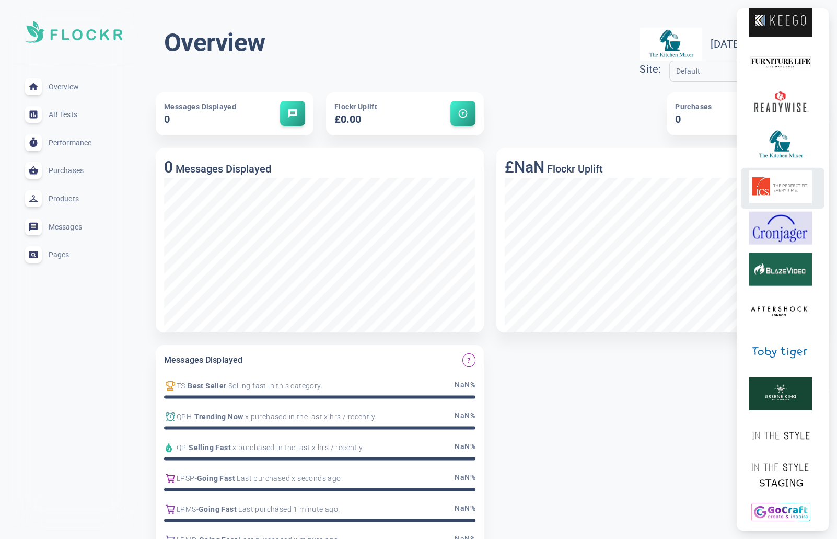
click at [780, 203] on img at bounding box center [780, 186] width 63 height 33
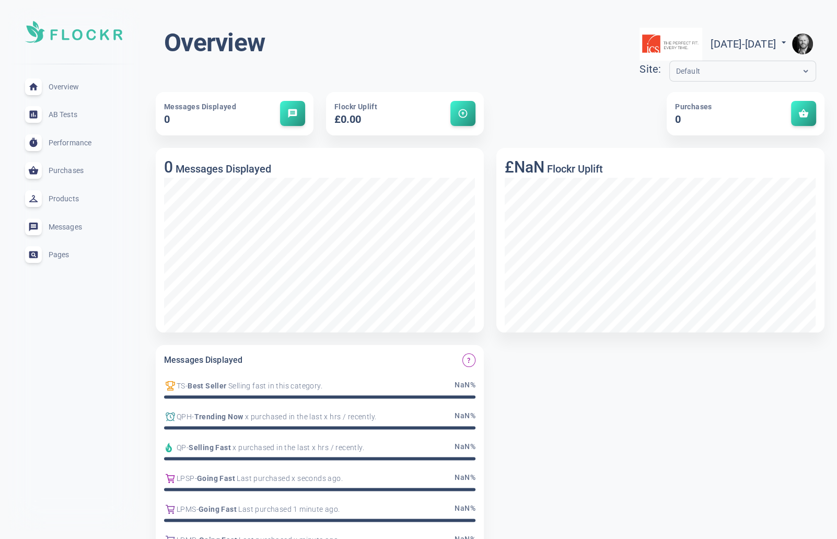
click at [806, 43] on img "button" at bounding box center [802, 43] width 21 height 21
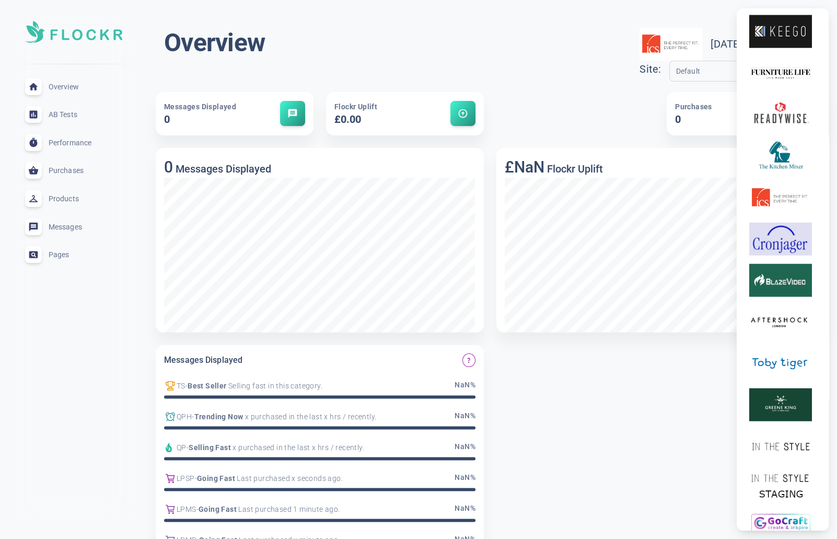
scroll to position [2799, 0]
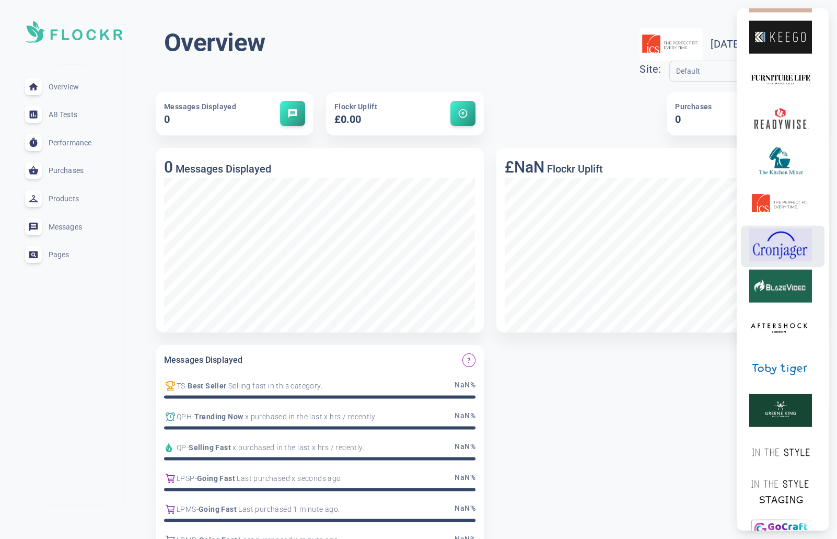
click at [788, 261] on img at bounding box center [780, 244] width 63 height 33
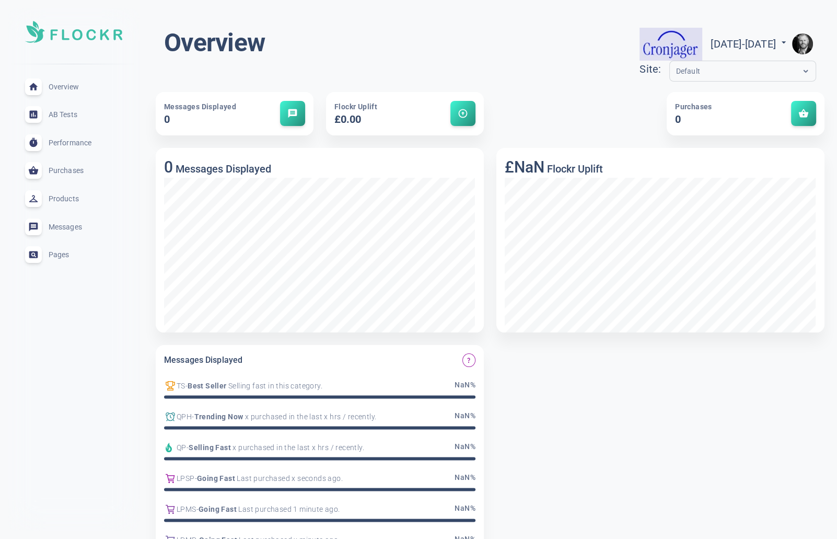
click at [800, 36] on img "button" at bounding box center [802, 43] width 21 height 21
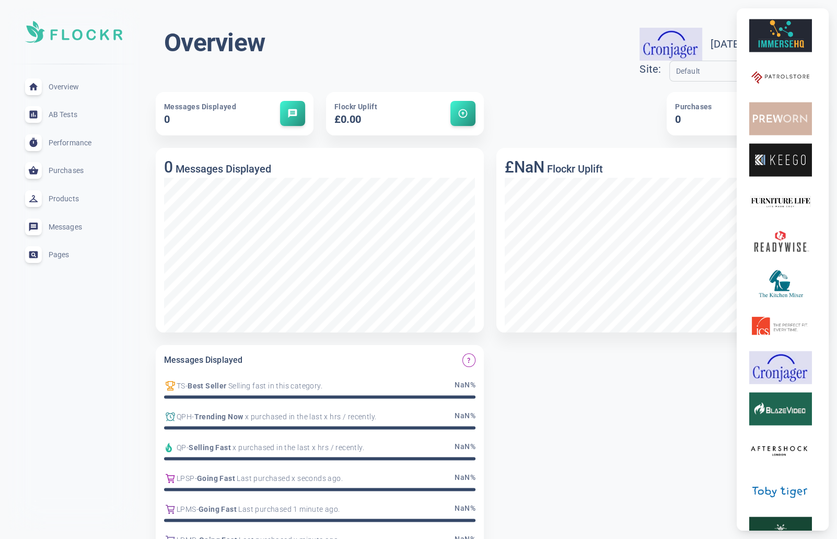
scroll to position [2710, 0]
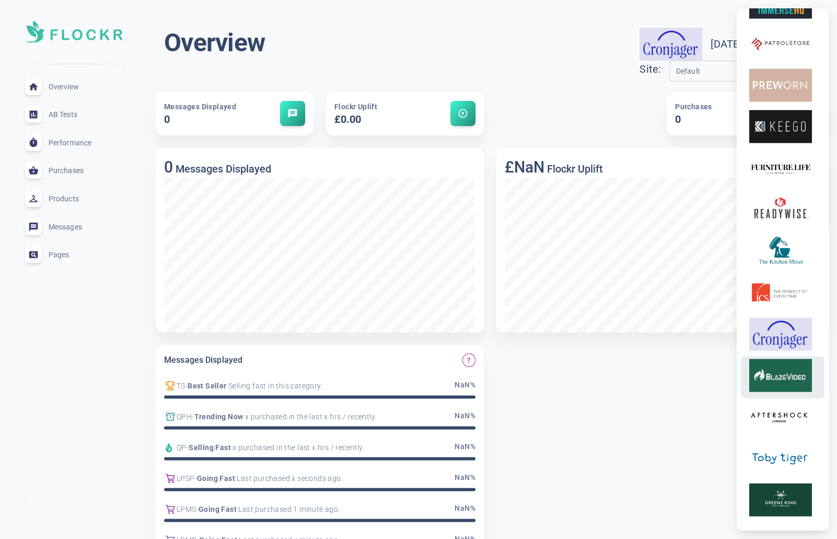
click at [786, 391] on img at bounding box center [780, 375] width 63 height 33
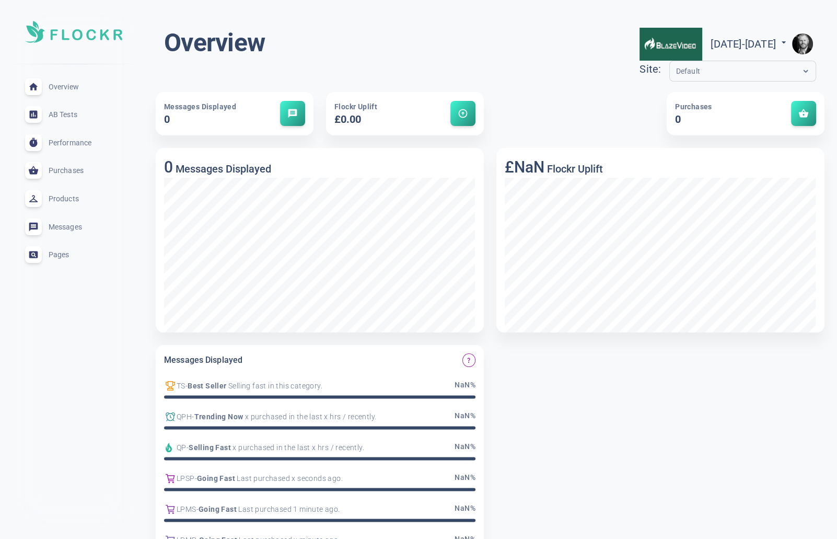
click at [801, 36] on img "button" at bounding box center [802, 43] width 21 height 21
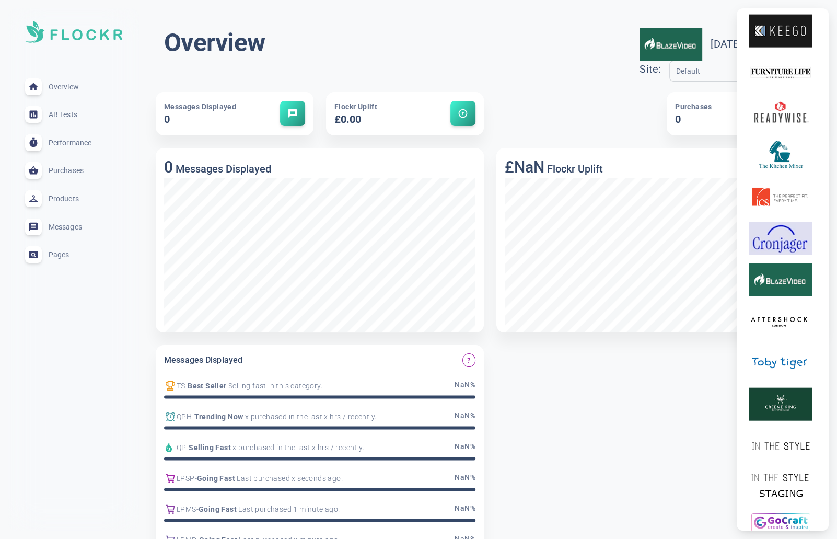
scroll to position [2809, 0]
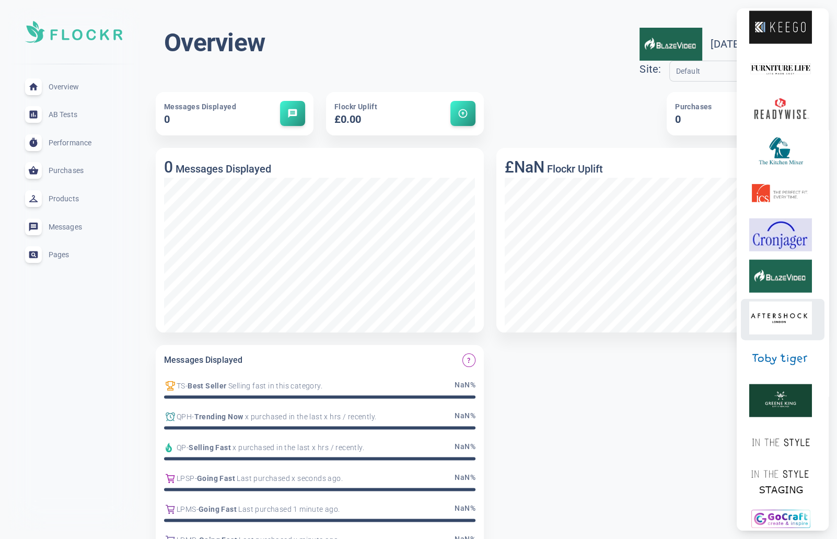
click at [781, 334] on img at bounding box center [780, 317] width 63 height 33
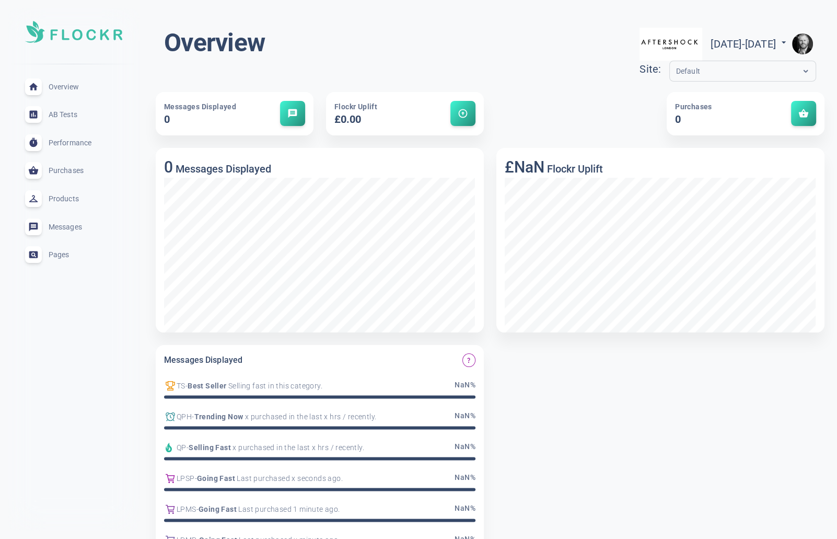
click at [799, 44] on img "button" at bounding box center [802, 43] width 21 height 21
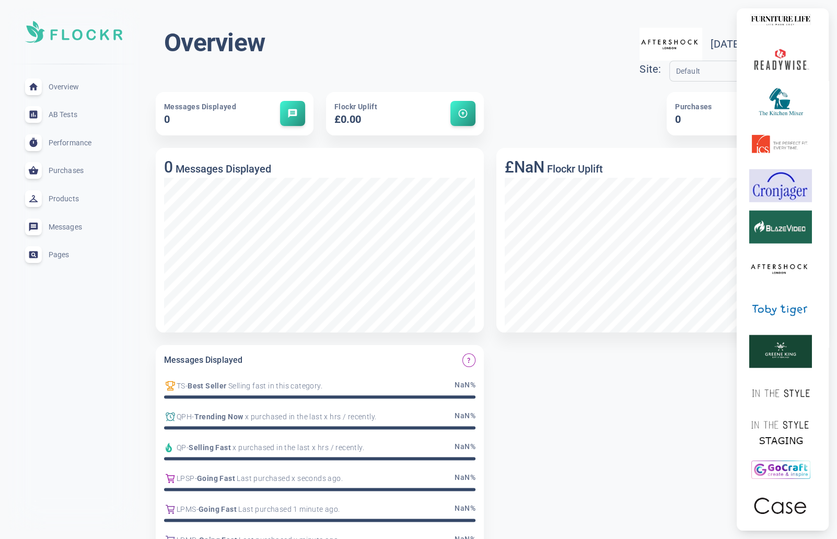
scroll to position [2860, 0]
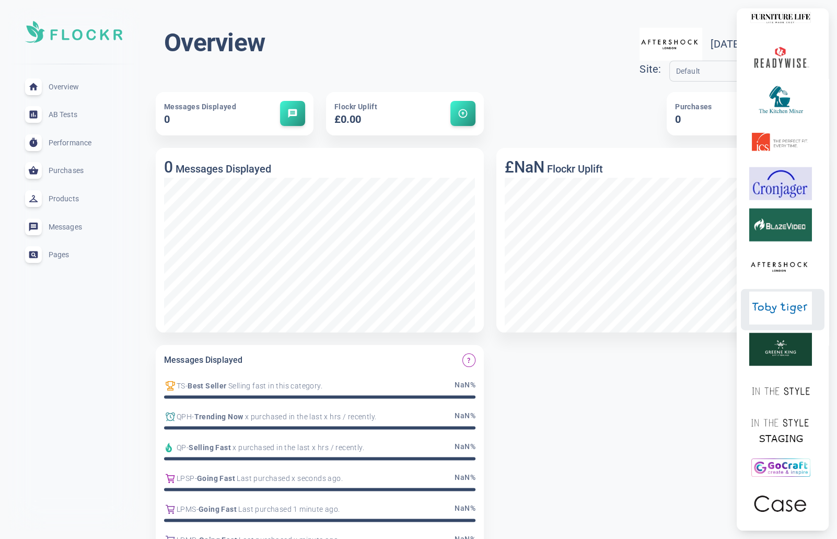
click at [778, 324] on img at bounding box center [780, 307] width 63 height 33
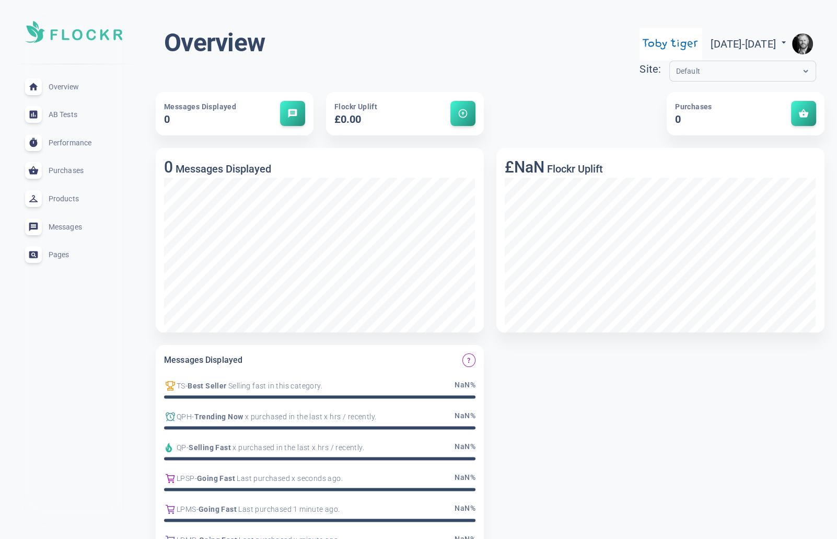
click at [806, 42] on img "button" at bounding box center [802, 43] width 21 height 21
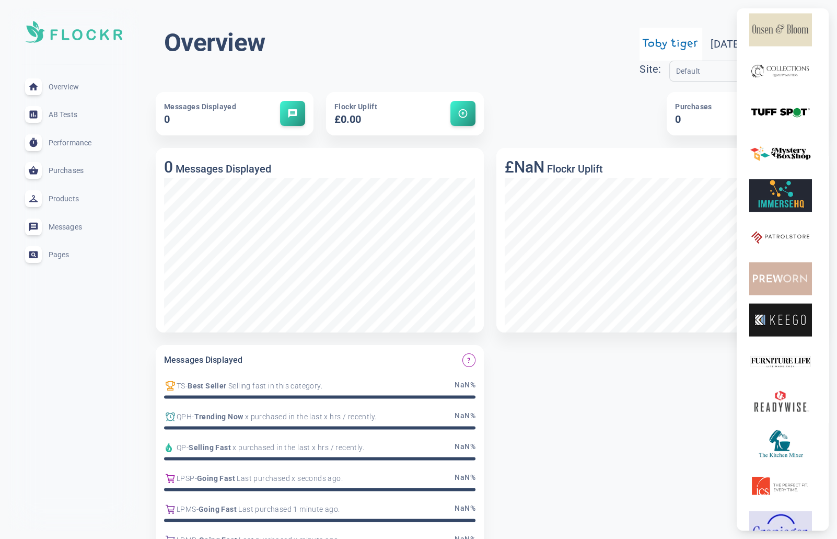
scroll to position [2968, 0]
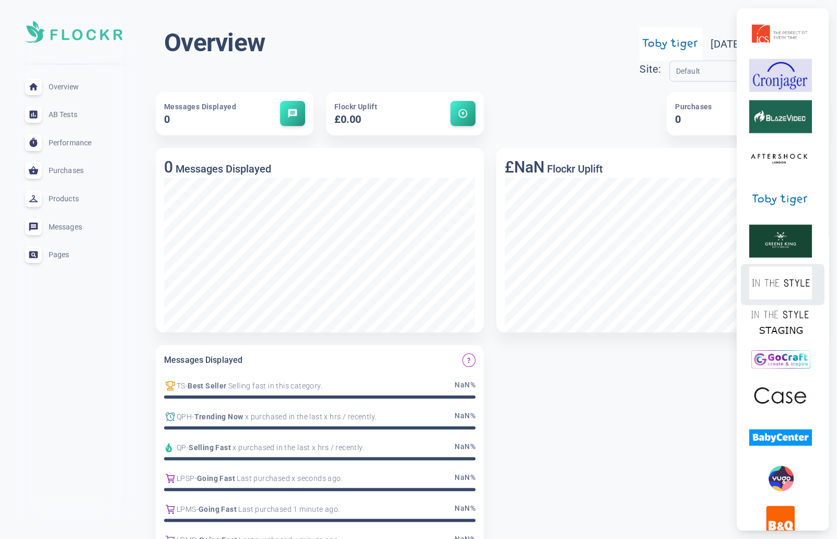
click at [782, 299] on img at bounding box center [780, 282] width 63 height 33
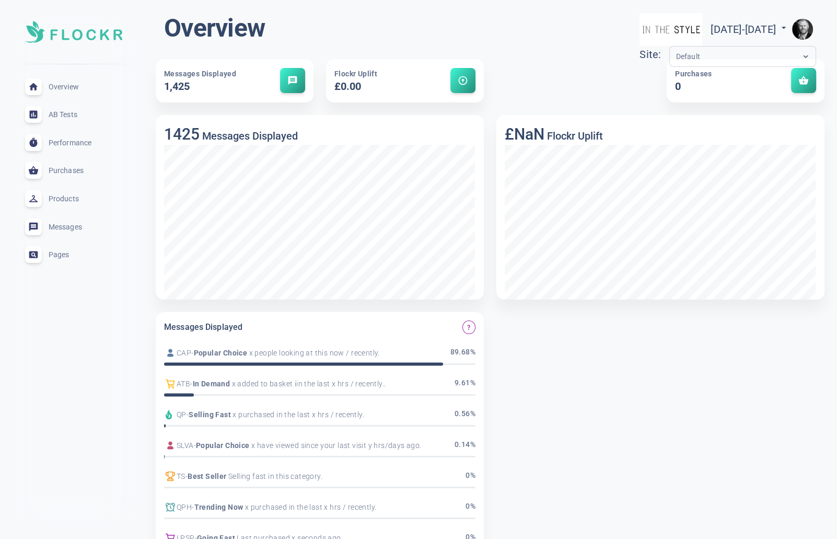
scroll to position [0, 0]
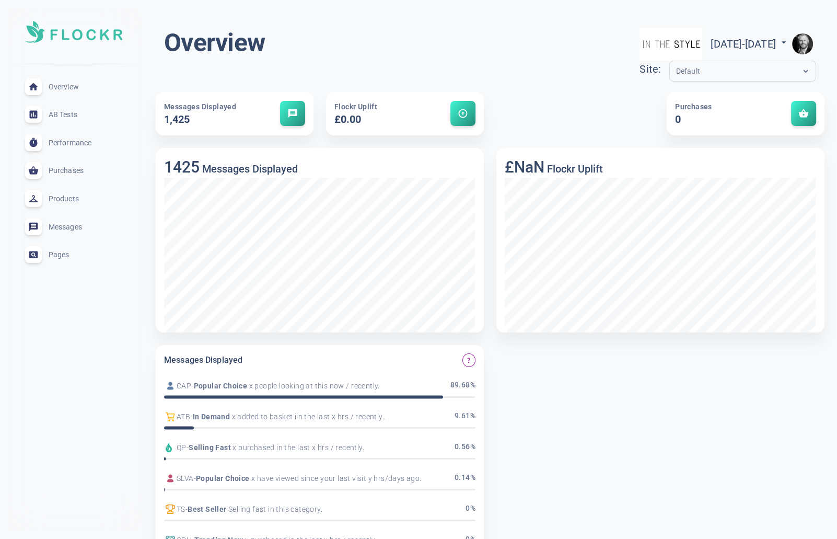
click at [62, 254] on span "Pages" at bounding box center [86, 254] width 75 height 0
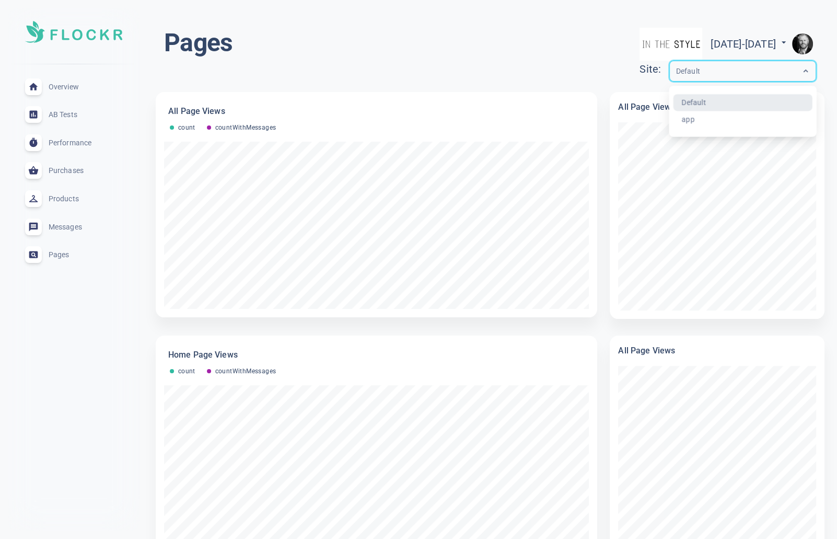
click at [676, 71] on input "text" at bounding box center [718, 71] width 84 height 12
click at [673, 123] on div "app" at bounding box center [742, 119] width 139 height 17
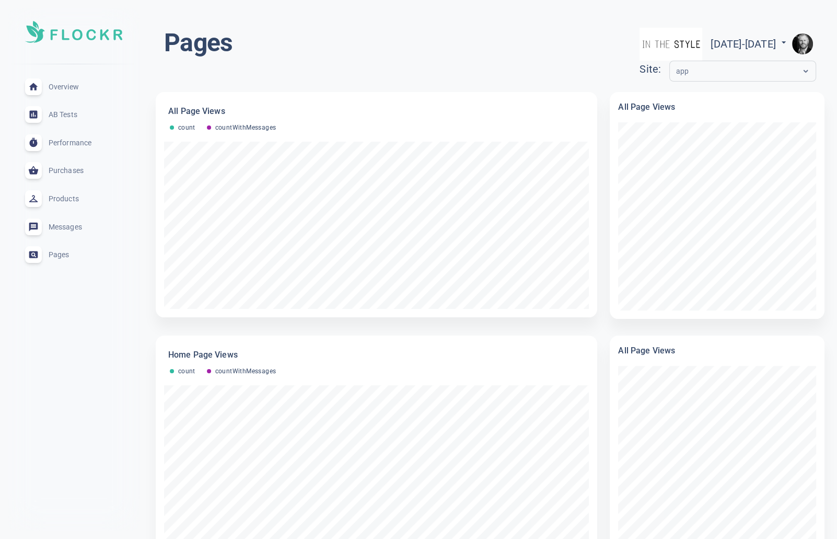
click at [64, 81] on div "Overview expand_less" at bounding box center [74, 87] width 114 height 28
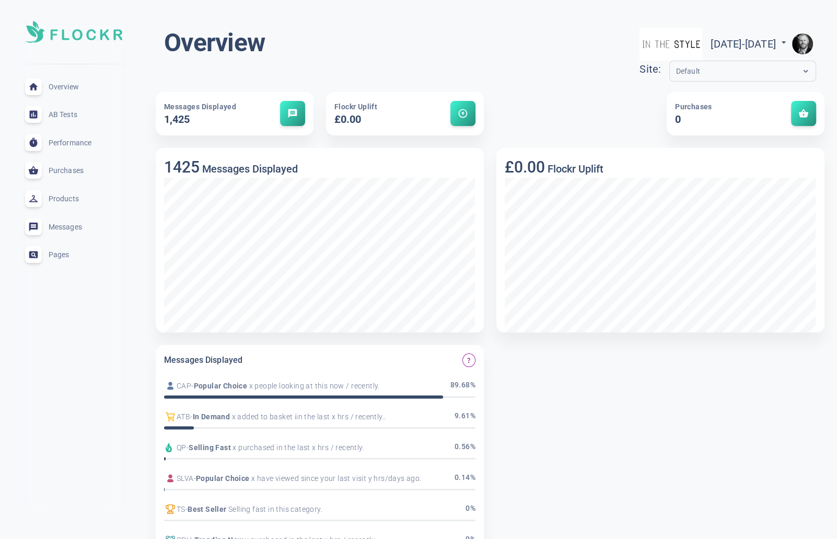
click at [676, 74] on input "text" at bounding box center [718, 71] width 84 height 12
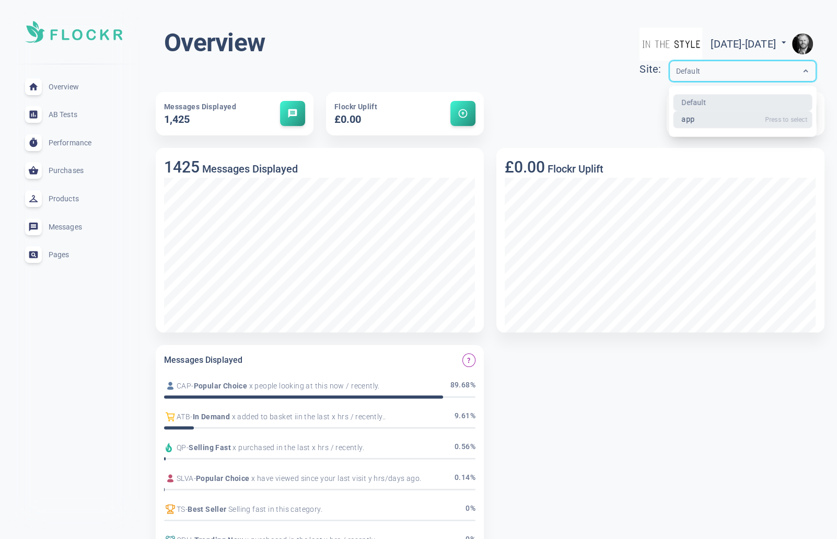
click at [673, 122] on div "app" at bounding box center [742, 119] width 139 height 17
click at [810, 43] on img "button" at bounding box center [802, 43] width 21 height 21
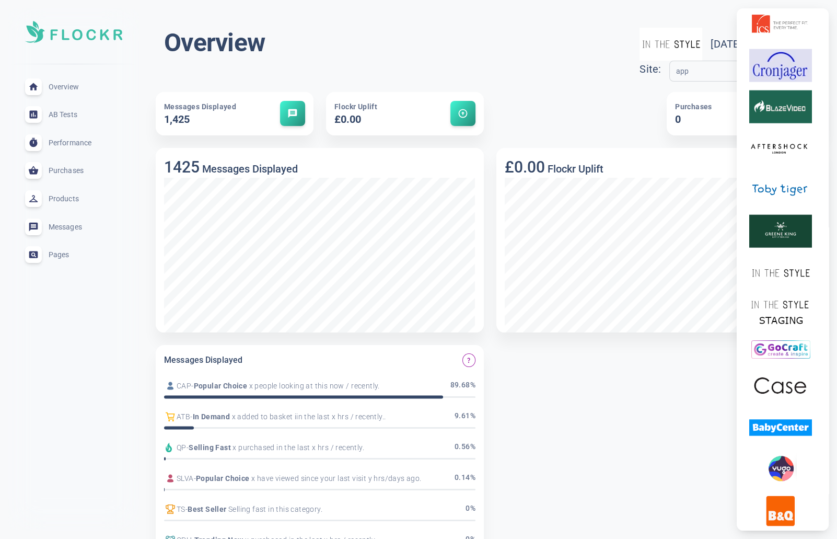
scroll to position [3012, 0]
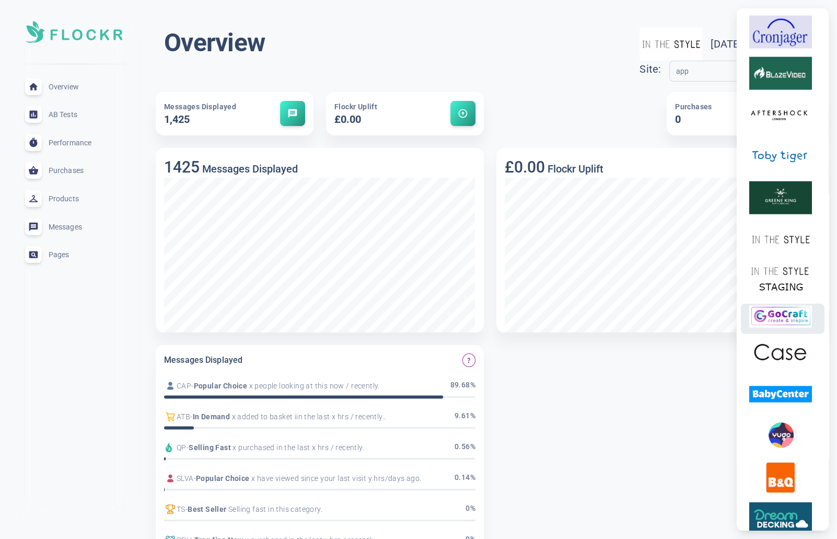
drag, startPoint x: 788, startPoint y: 342, endPoint x: 783, endPoint y: 337, distance: 7.0
click at [788, 328] on img at bounding box center [780, 317] width 63 height 22
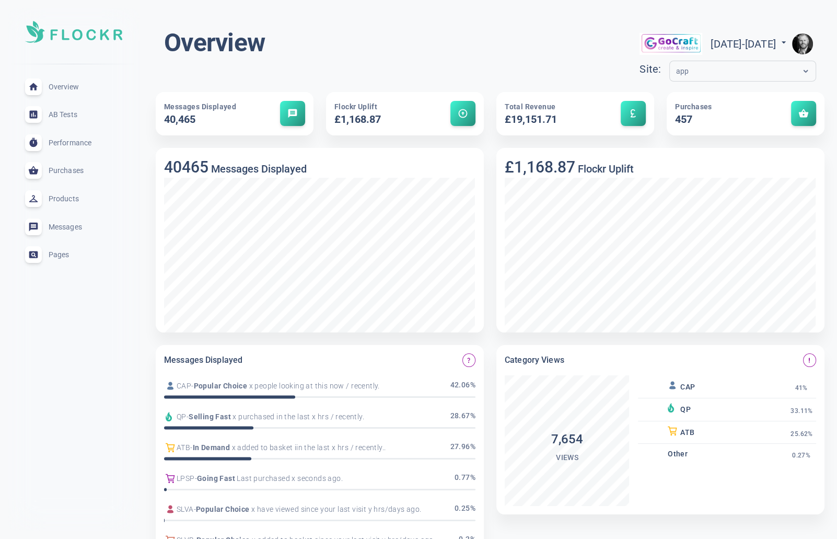
click at [804, 39] on img "button" at bounding box center [802, 43] width 21 height 21
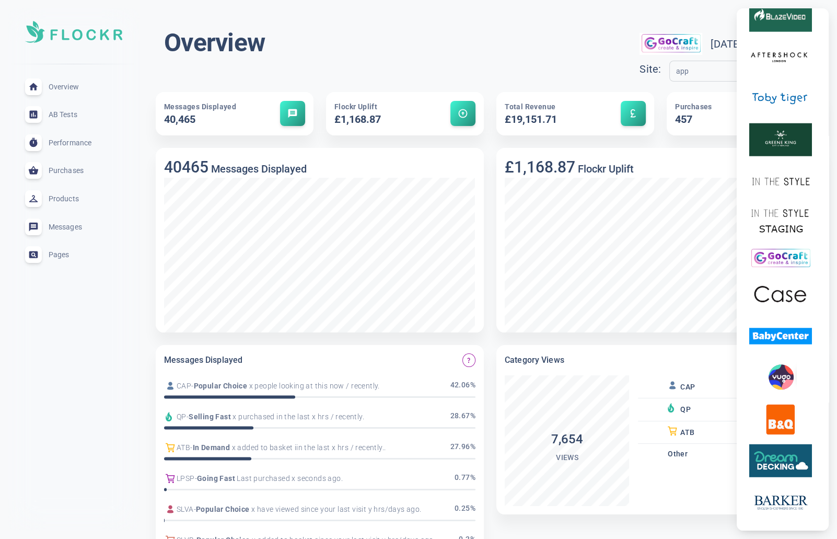
scroll to position [3073, 0]
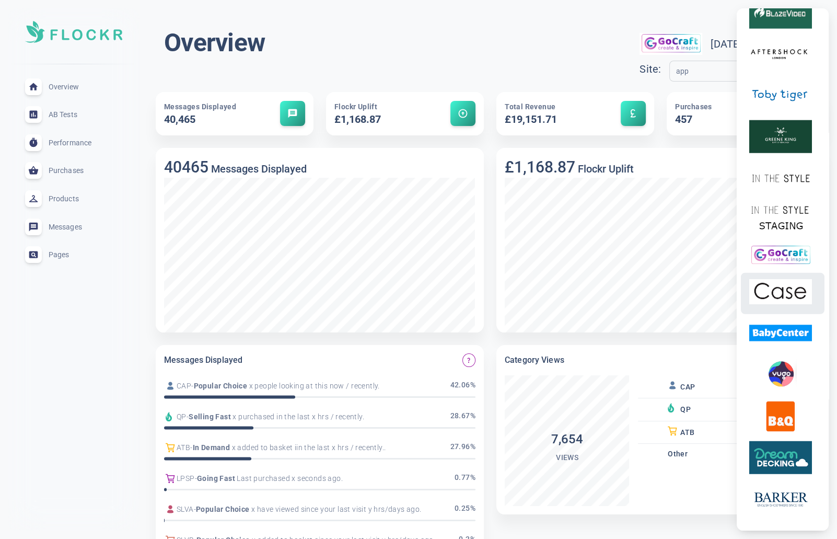
click at [790, 308] on img at bounding box center [780, 291] width 63 height 33
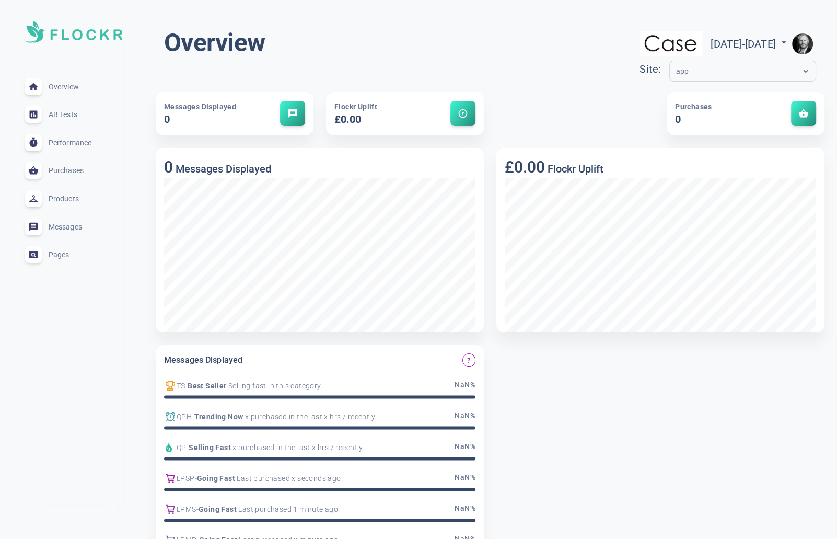
click at [801, 46] on img "button" at bounding box center [802, 43] width 21 height 21
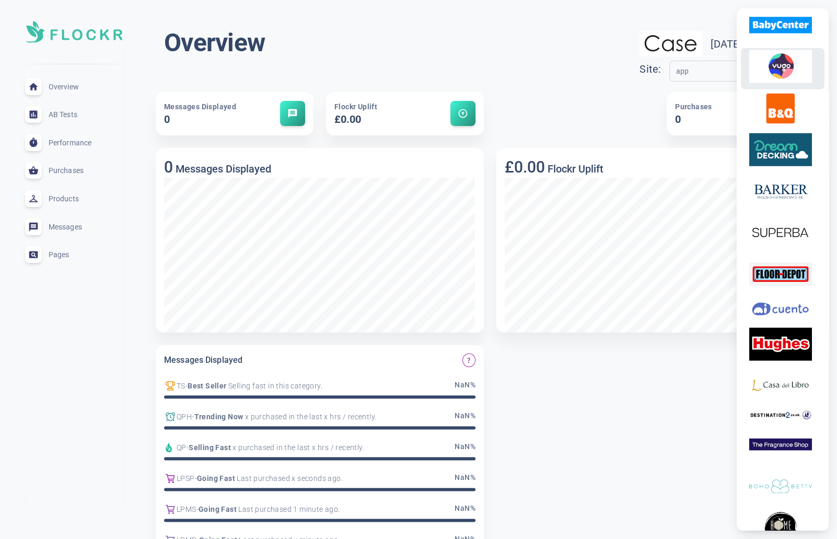
scroll to position [3382, 0]
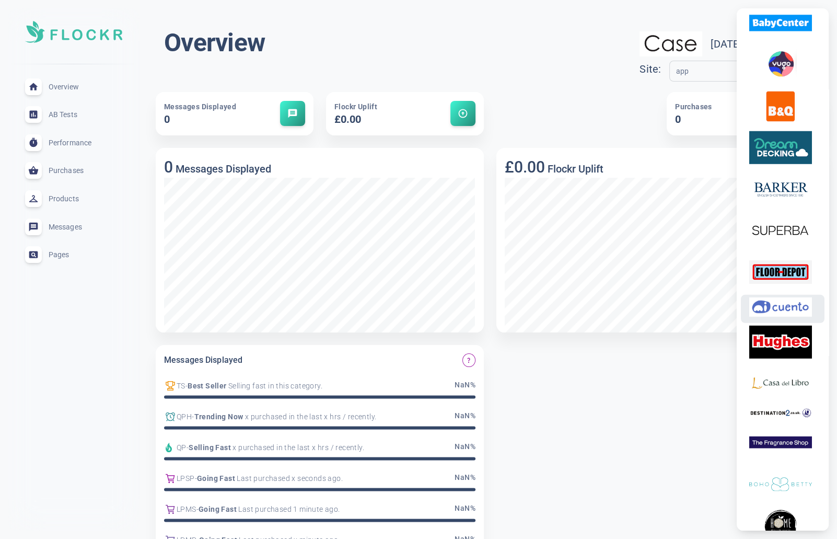
click at [784, 317] on img at bounding box center [780, 307] width 63 height 20
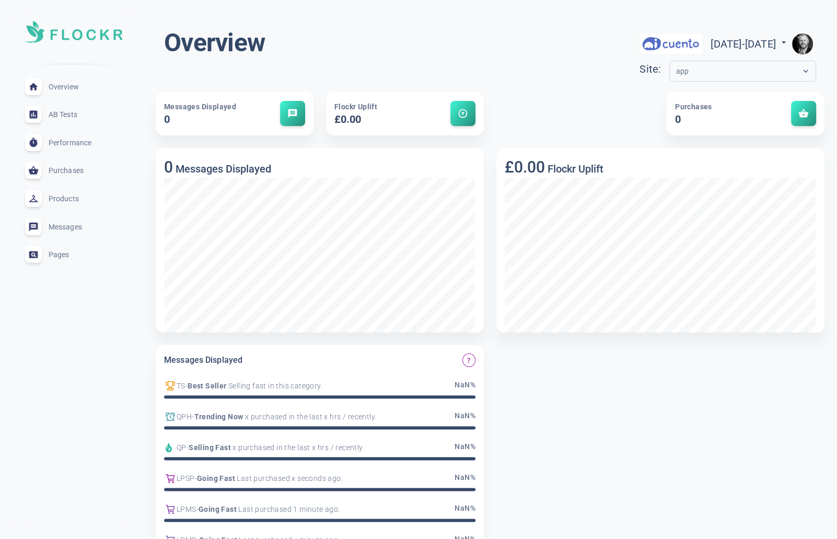
click at [775, 68] on div "app" at bounding box center [733, 71] width 126 height 12
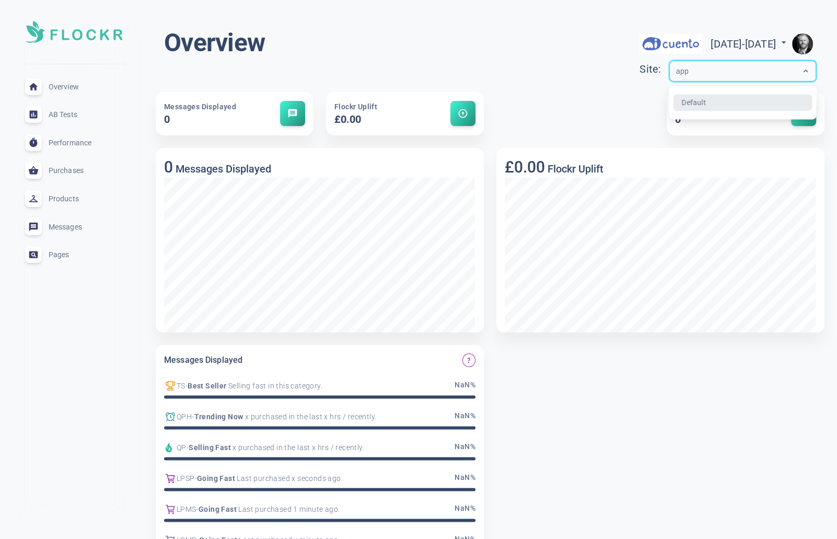
drag, startPoint x: 660, startPoint y: 104, endPoint x: 784, endPoint y: 34, distance: 141.8
click at [673, 104] on div "Default" at bounding box center [742, 102] width 139 height 17
click at [808, 45] on img "button" at bounding box center [802, 43] width 21 height 21
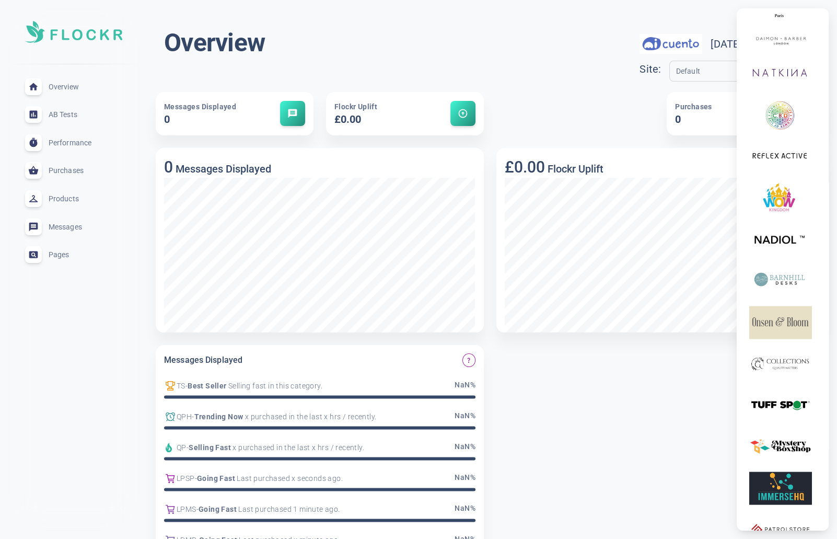
scroll to position [2235, 0]
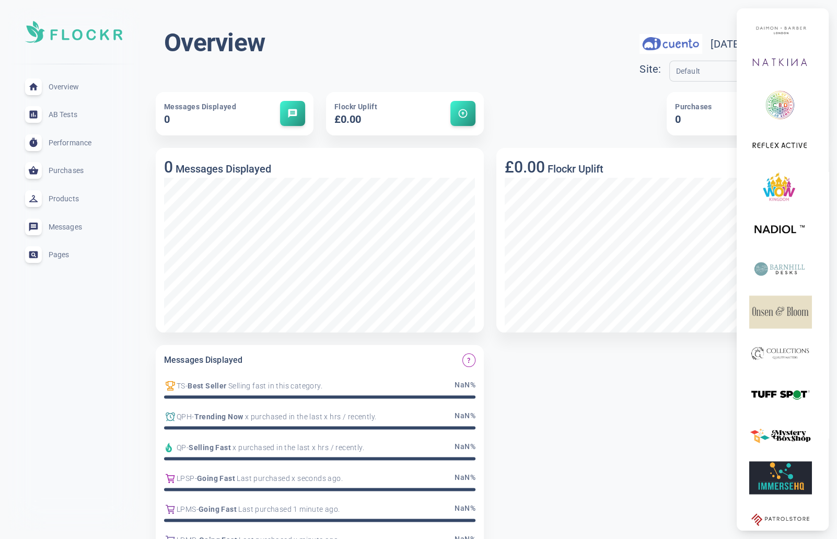
drag, startPoint x: 370, startPoint y: 38, endPoint x: 172, endPoint y: 122, distance: 214.6
click at [369, 38] on div at bounding box center [418, 269] width 837 height 539
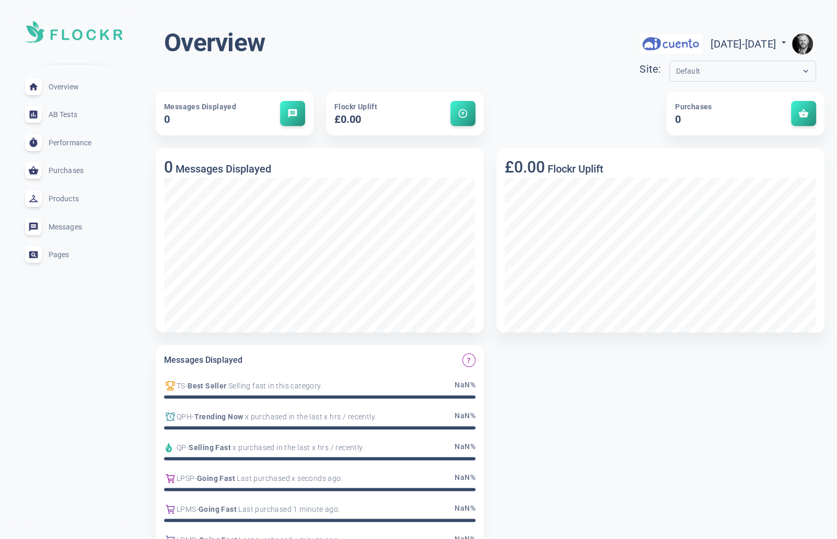
click at [60, 109] on div "AB Tests expand_less" at bounding box center [74, 114] width 114 height 28
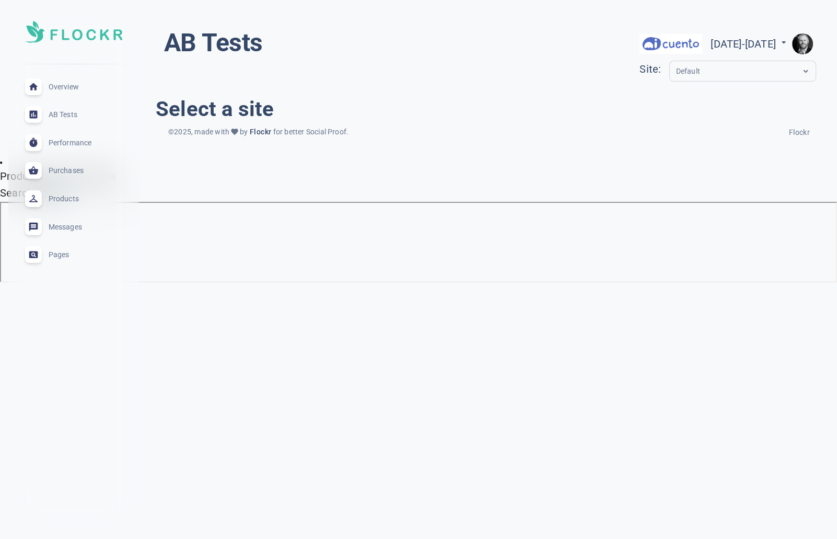
click at [69, 87] on span "Overview" at bounding box center [86, 87] width 75 height 0
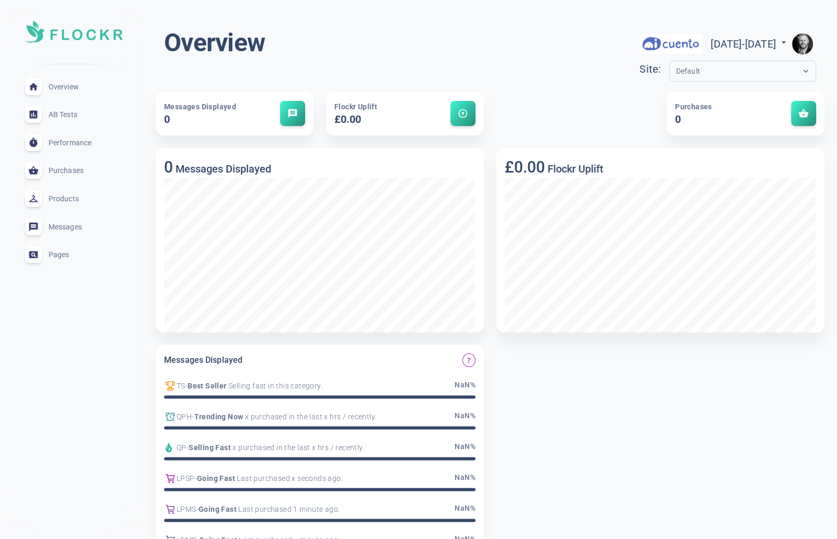
click at [801, 44] on img "button" at bounding box center [802, 43] width 21 height 21
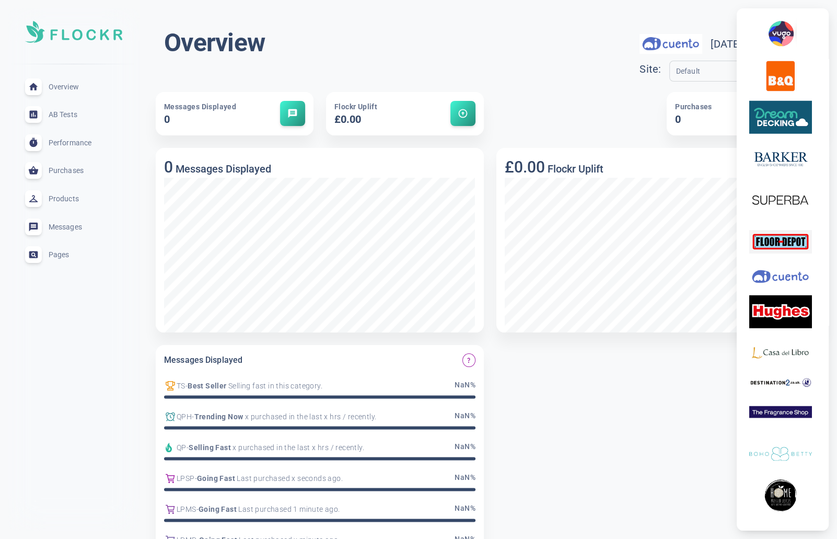
scroll to position [3417, 0]
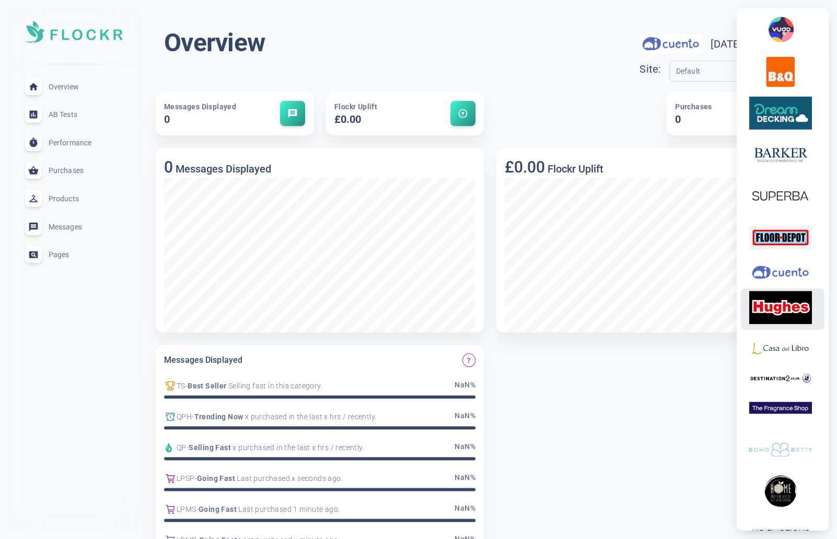
click at [787, 324] on img at bounding box center [780, 307] width 63 height 33
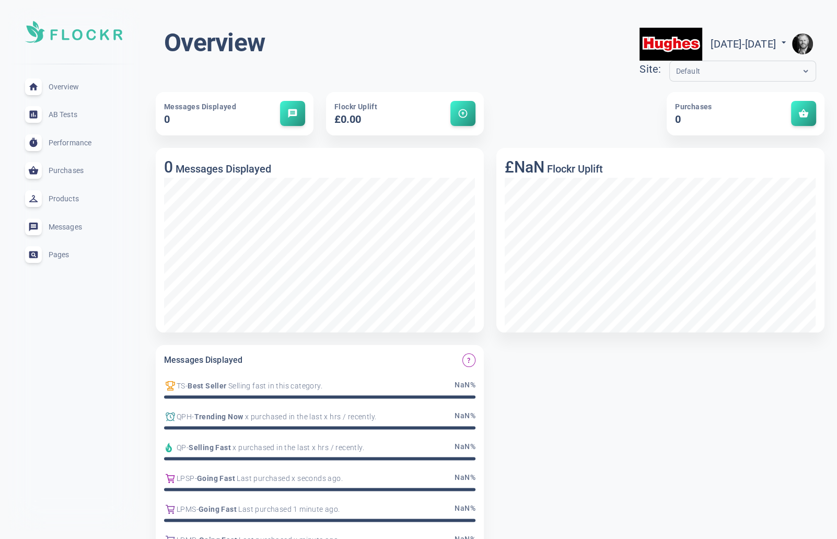
click at [810, 43] on img "button" at bounding box center [802, 43] width 21 height 21
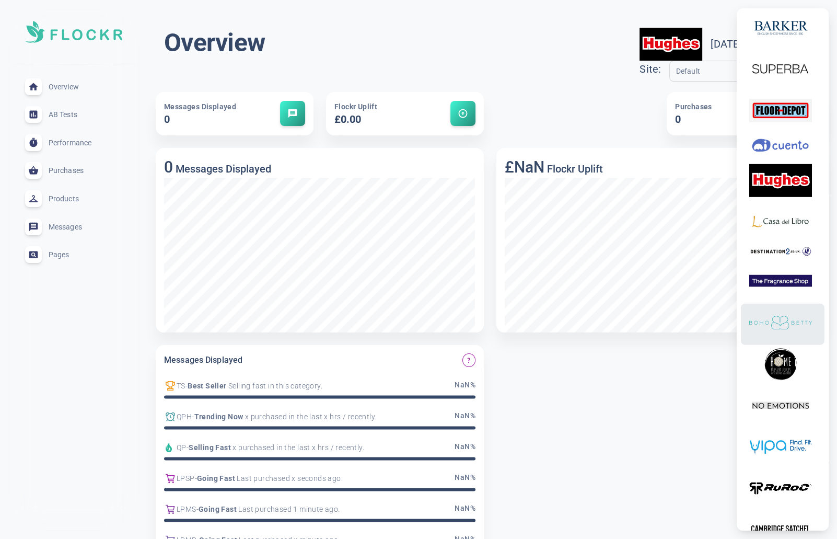
scroll to position [3560, 0]
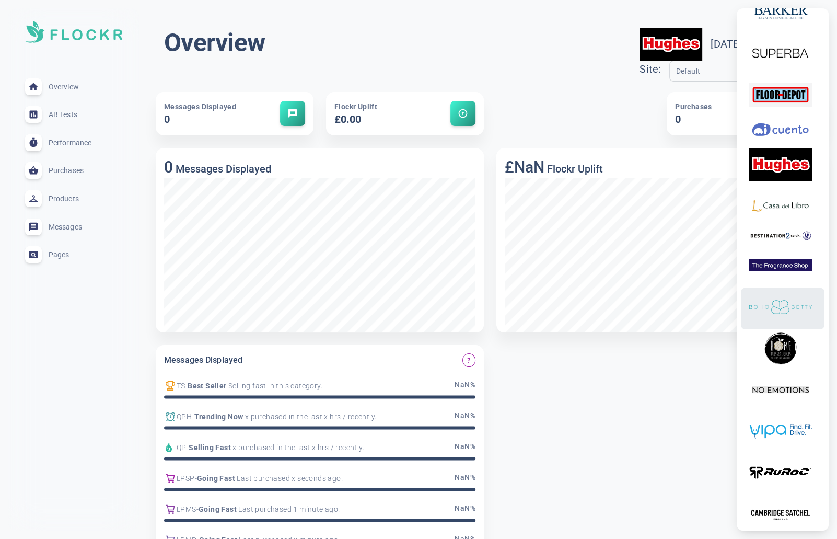
click at [779, 323] on img at bounding box center [780, 306] width 63 height 33
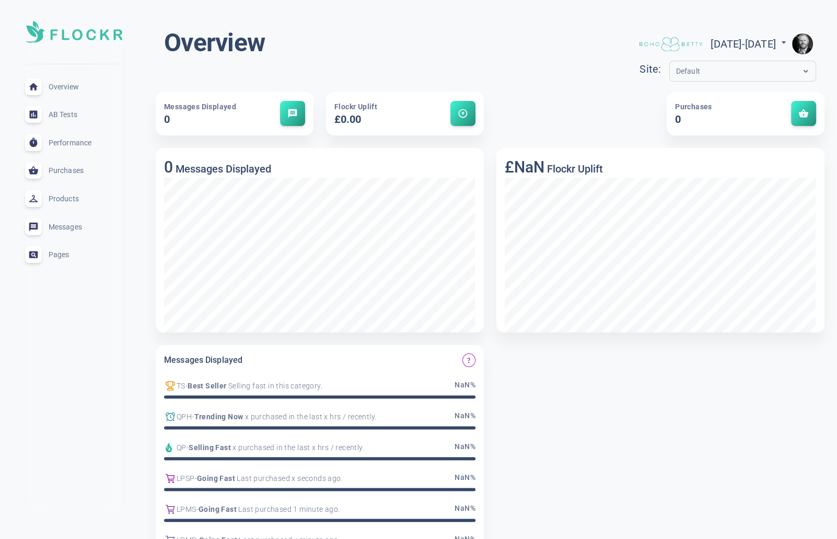
scroll to position [3545, 0]
click at [801, 46] on img "button" at bounding box center [802, 43] width 21 height 21
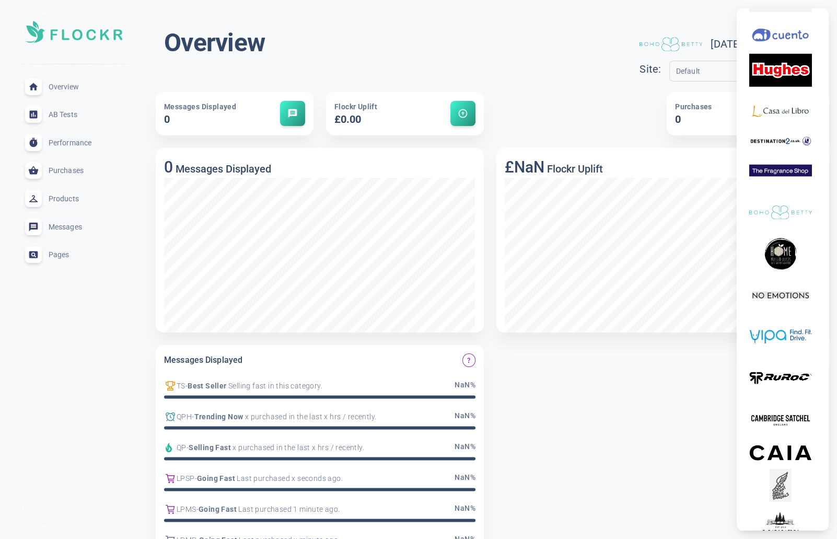
scroll to position [3638, 0]
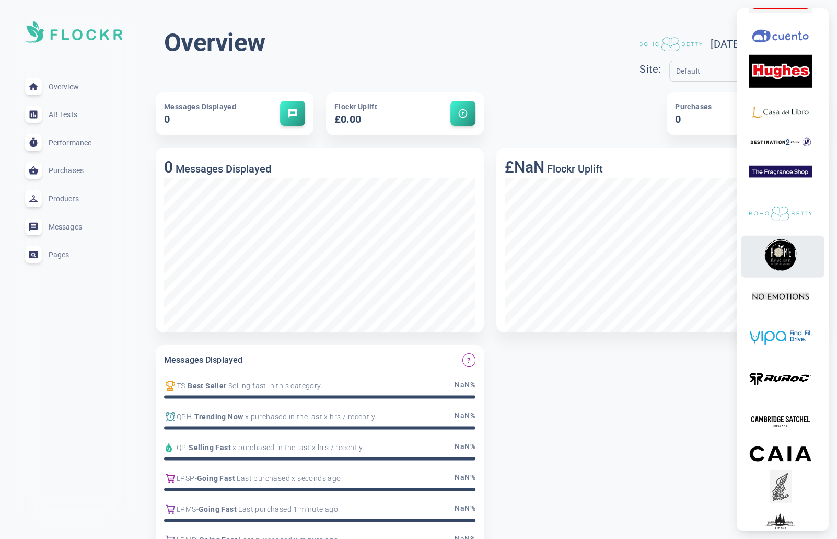
click at [795, 271] on img at bounding box center [780, 254] width 63 height 33
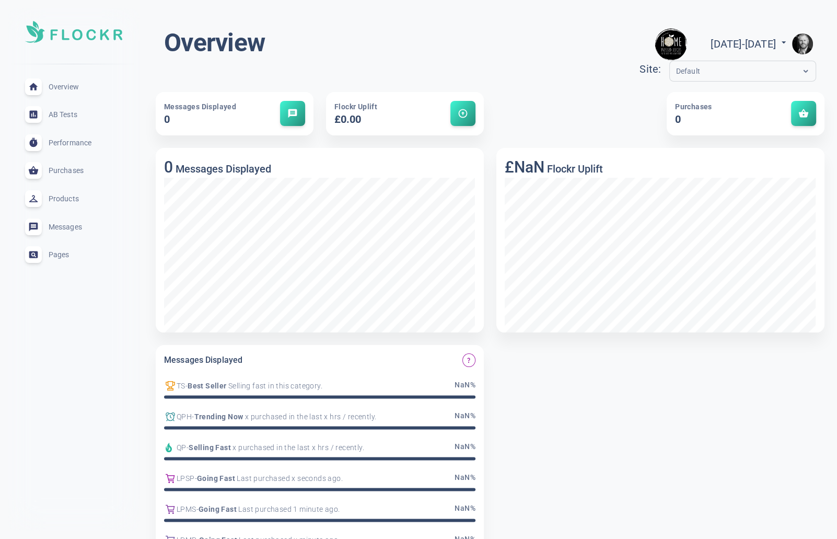
click at [807, 43] on img "button" at bounding box center [802, 43] width 21 height 21
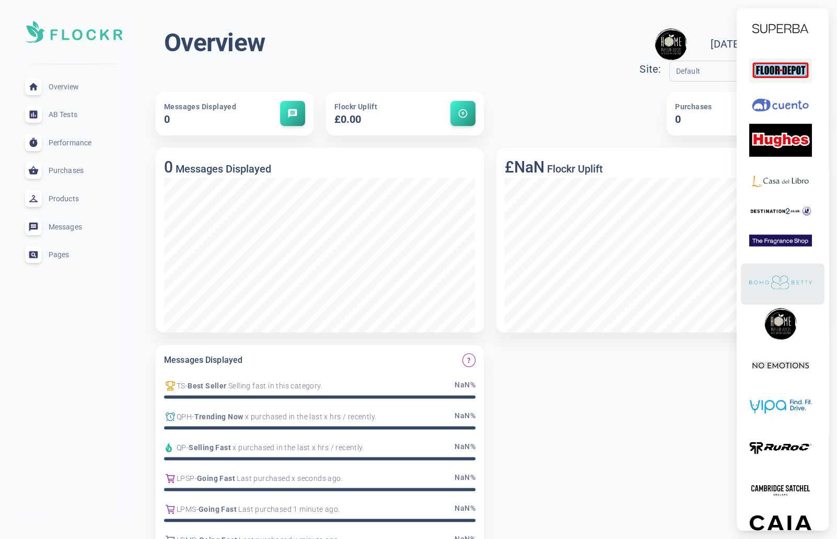
scroll to position [3584, 0]
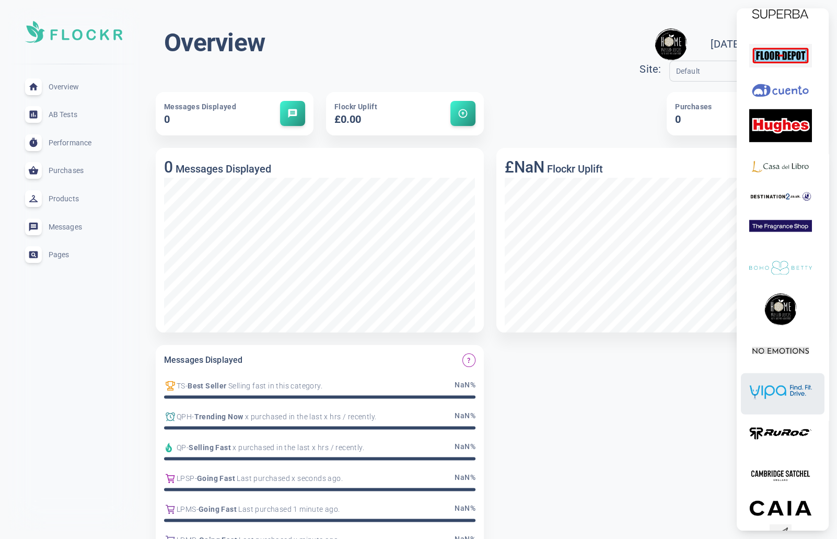
click at [788, 409] on img at bounding box center [780, 392] width 63 height 33
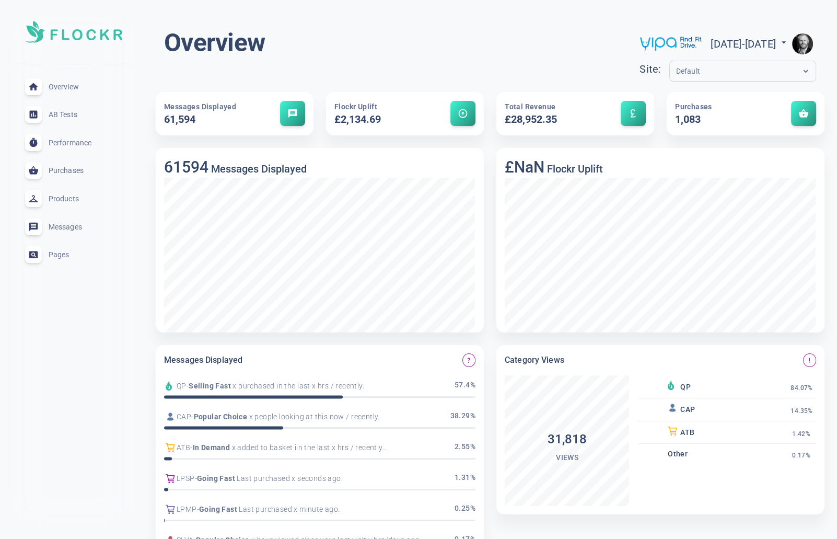
click at [801, 36] on img "button" at bounding box center [802, 43] width 21 height 21
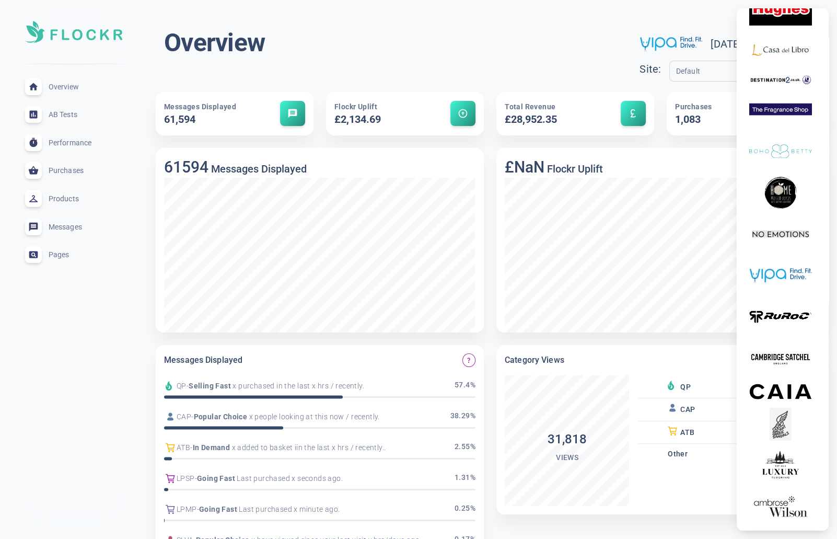
scroll to position [3703, 0]
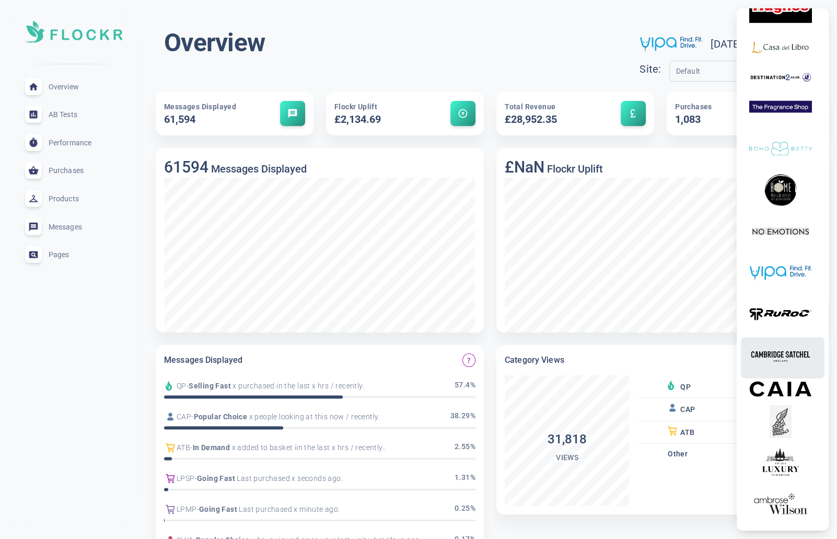
click at [776, 372] on img at bounding box center [780, 356] width 63 height 33
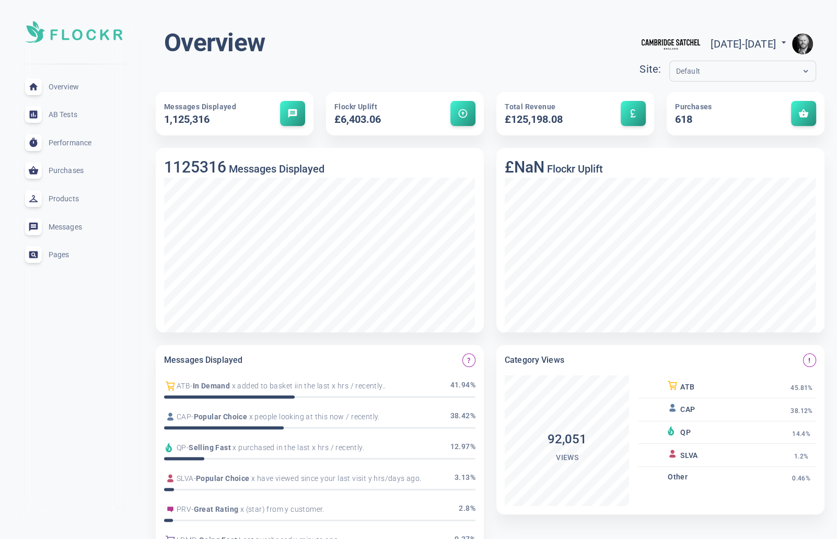
click at [56, 254] on span "Pages" at bounding box center [86, 254] width 75 height 0
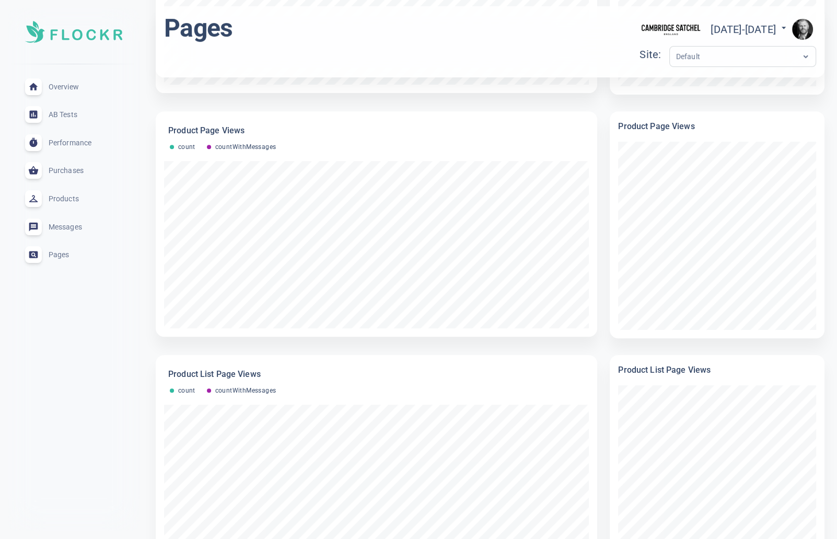
scroll to position [512, 0]
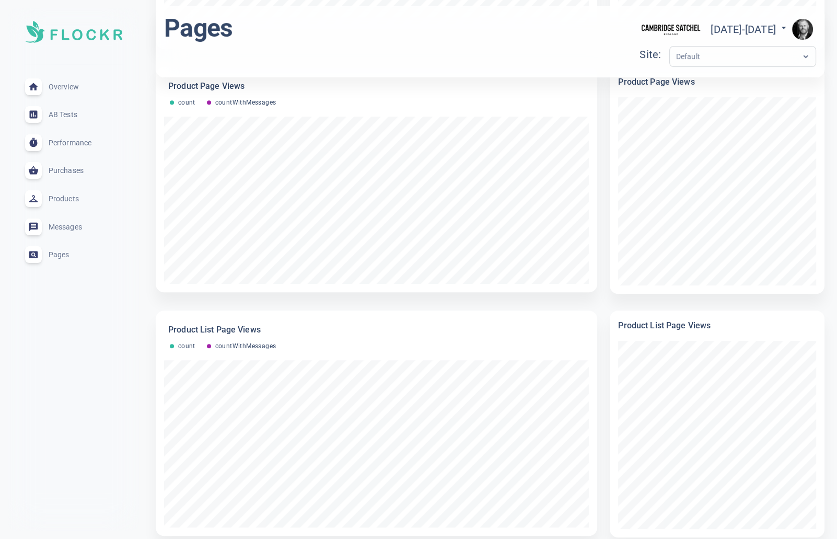
click at [52, 87] on span "Overview" at bounding box center [86, 87] width 75 height 0
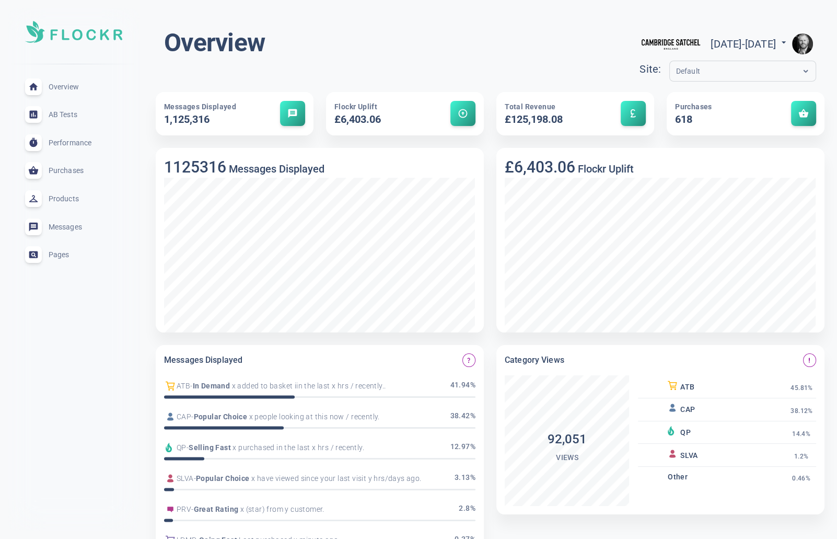
click at [808, 37] on img "button" at bounding box center [802, 43] width 21 height 21
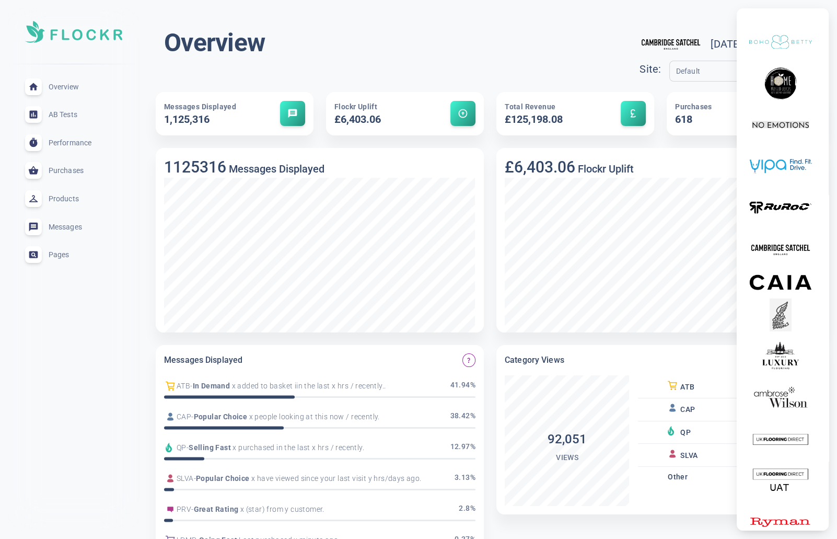
scroll to position [3842, 0]
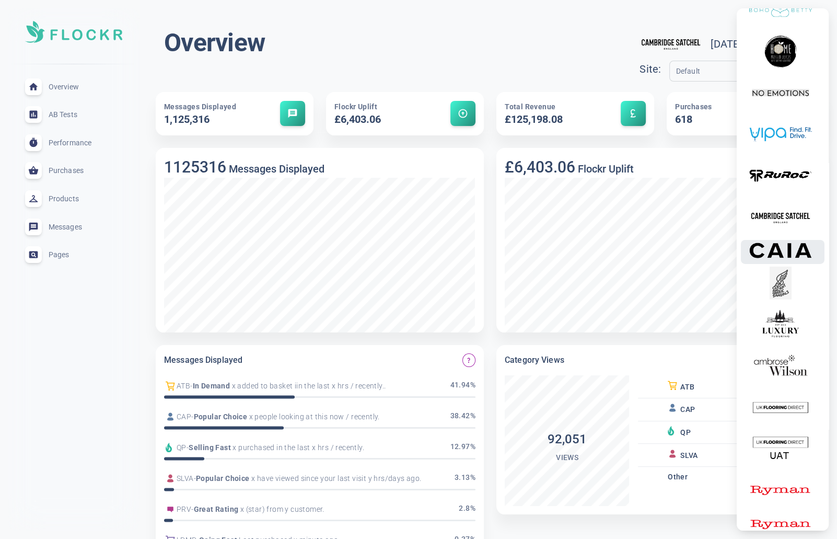
click at [790, 258] on img at bounding box center [780, 250] width 63 height 16
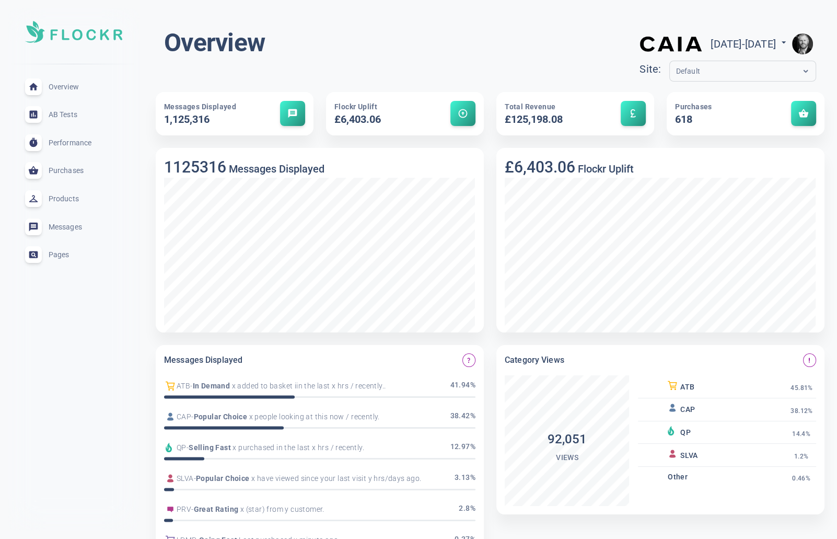
scroll to position [3856, 0]
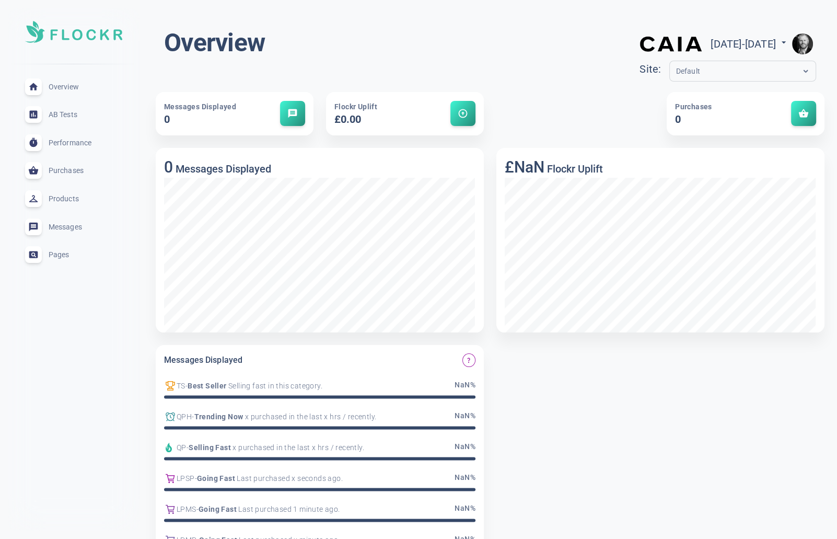
click at [801, 43] on img "button" at bounding box center [802, 43] width 21 height 21
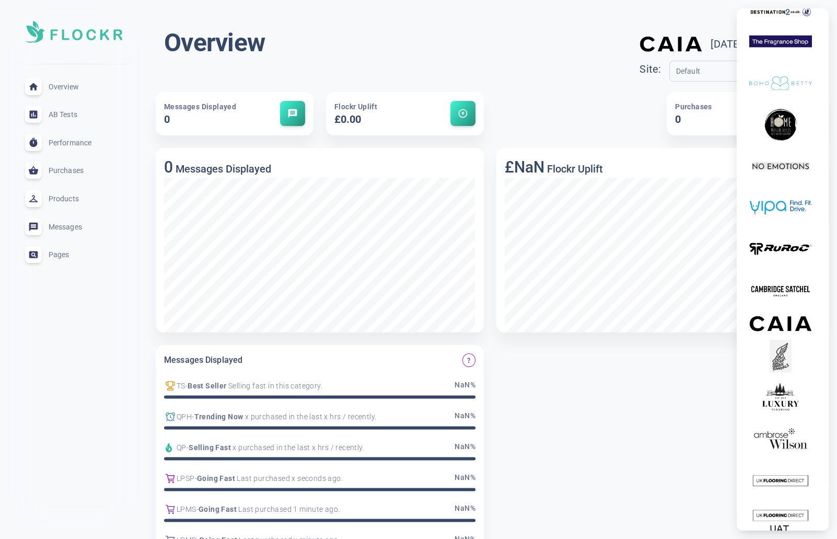
scroll to position [3784, 0]
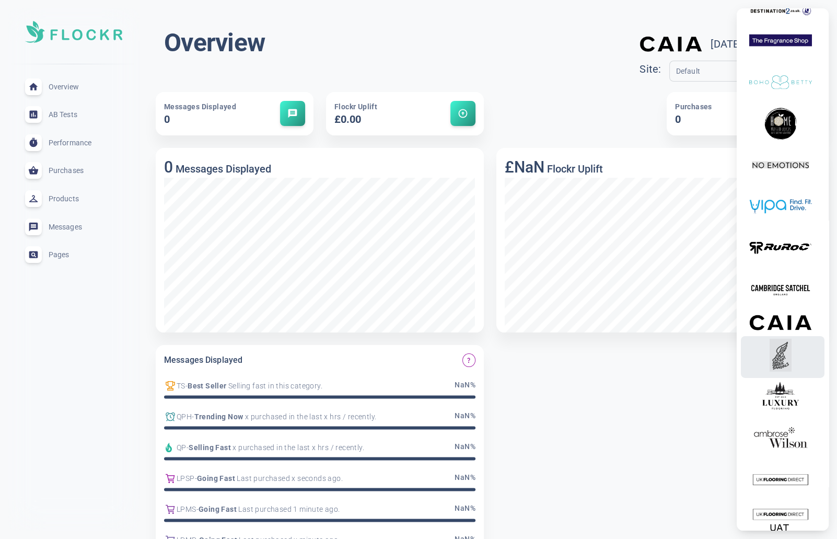
drag, startPoint x: 783, startPoint y: 389, endPoint x: 768, endPoint y: 379, distance: 17.7
click at [783, 371] on img at bounding box center [780, 355] width 63 height 33
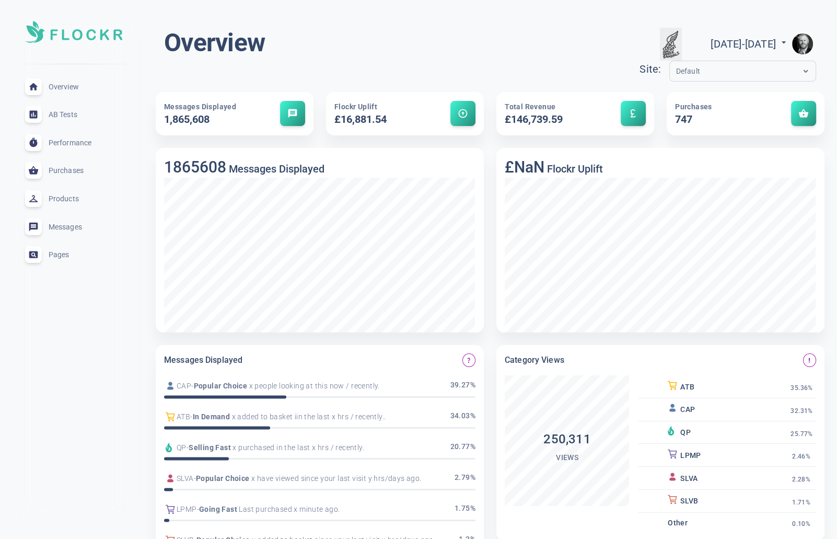
click at [803, 43] on img "button" at bounding box center [802, 43] width 21 height 21
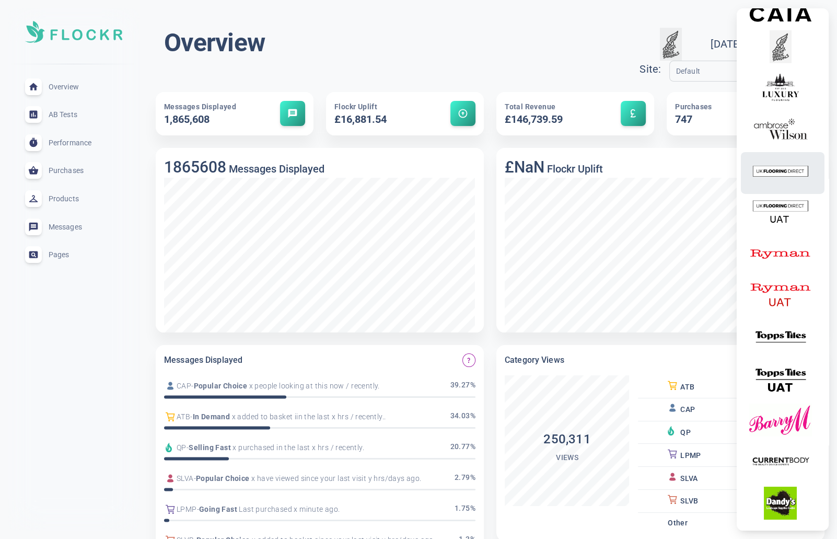
scroll to position [4096, 0]
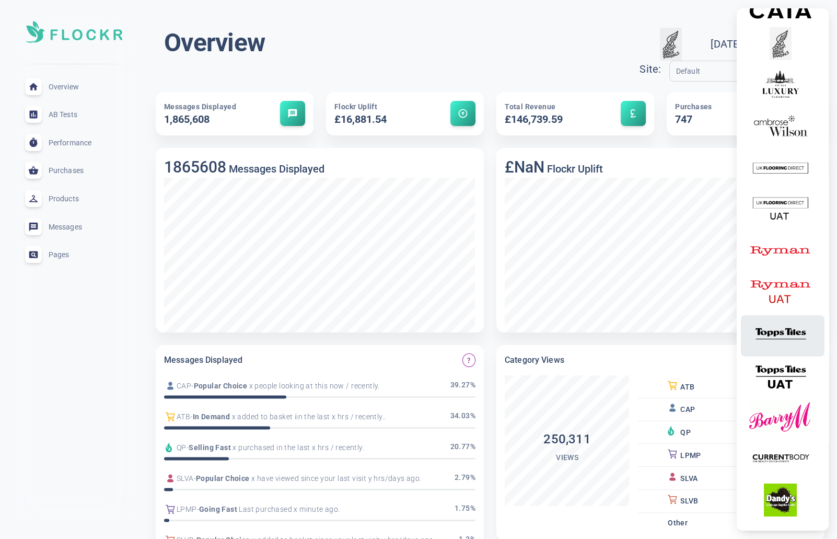
click at [780, 350] on img at bounding box center [780, 333] width 63 height 33
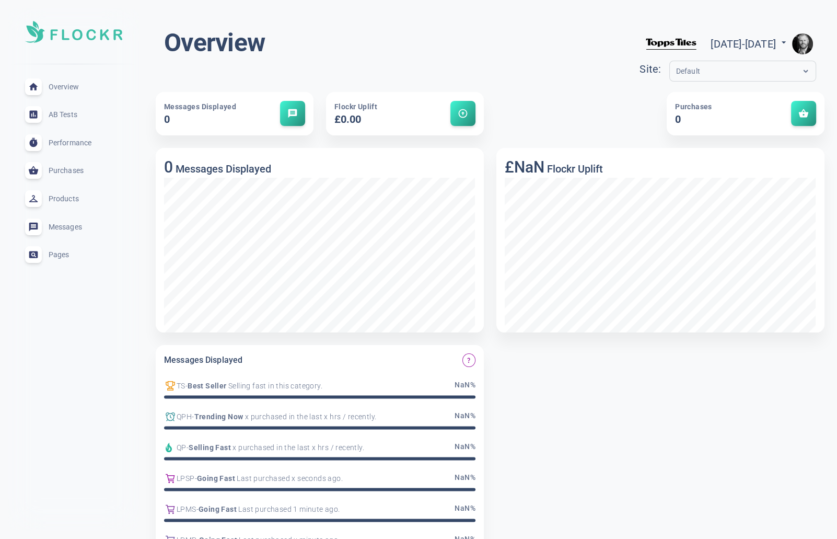
click at [803, 48] on img "button" at bounding box center [802, 43] width 21 height 21
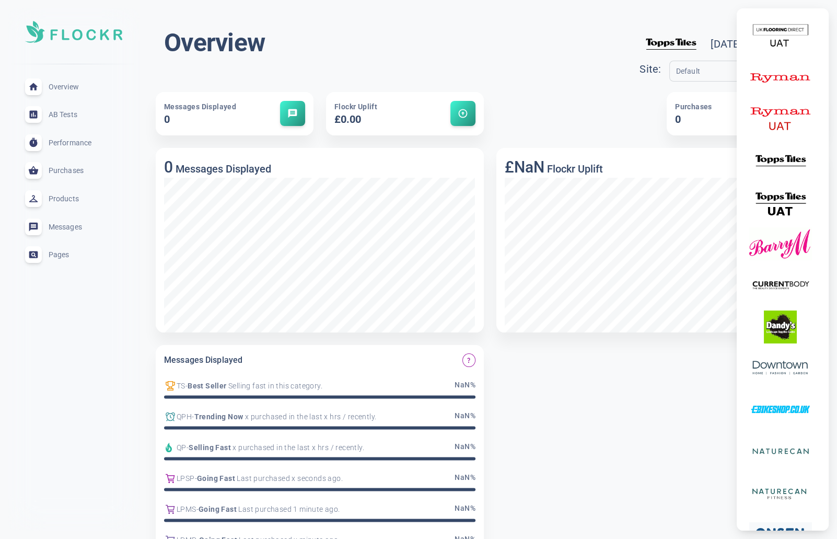
scroll to position [4294, 0]
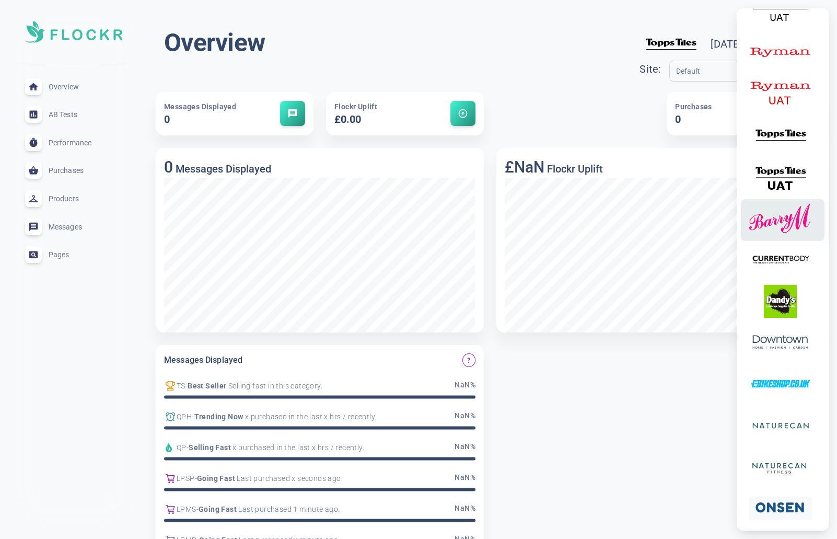
drag, startPoint x: 784, startPoint y: 255, endPoint x: 783, endPoint y: 232, distance: 23.5
click at [784, 235] on img at bounding box center [780, 218] width 63 height 33
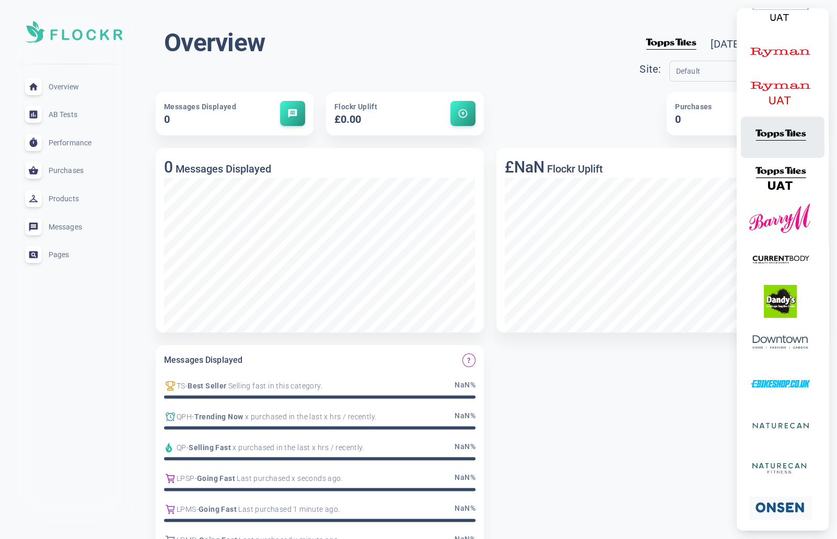
scroll to position [4279, 0]
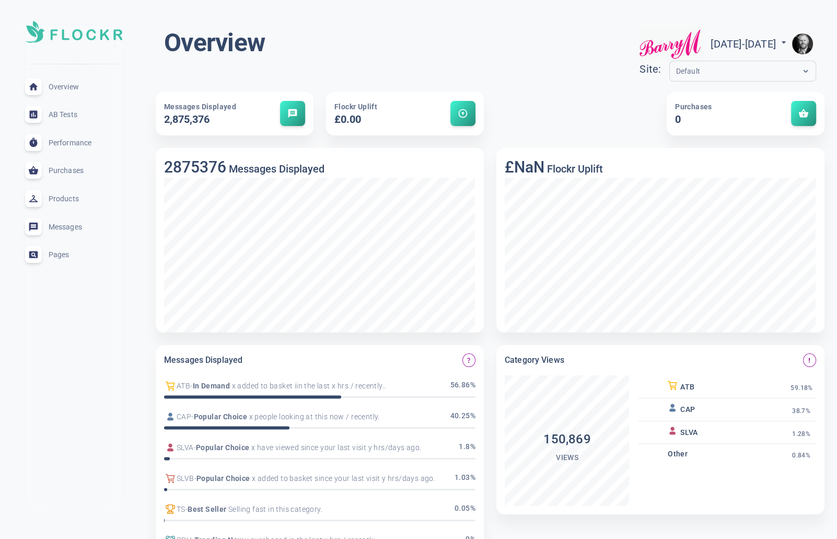
click at [802, 43] on img "button" at bounding box center [802, 43] width 21 height 21
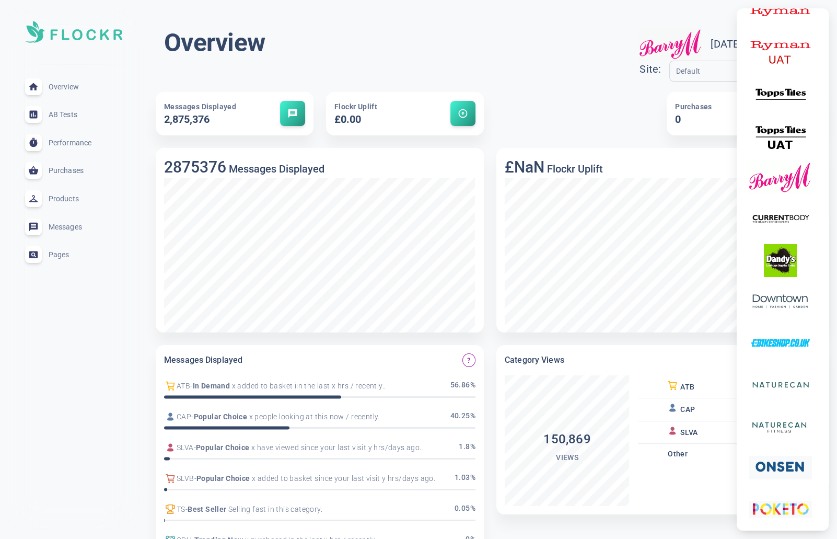
scroll to position [4367, 0]
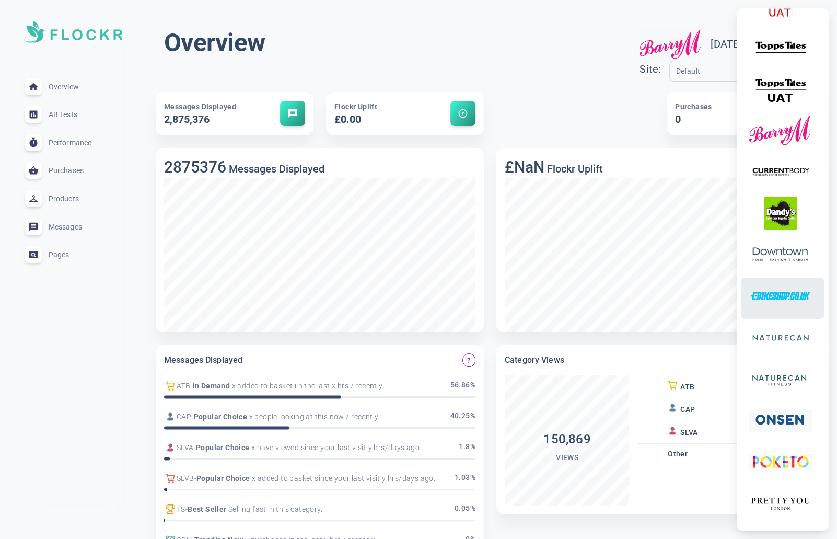
click at [783, 312] on img at bounding box center [780, 295] width 63 height 33
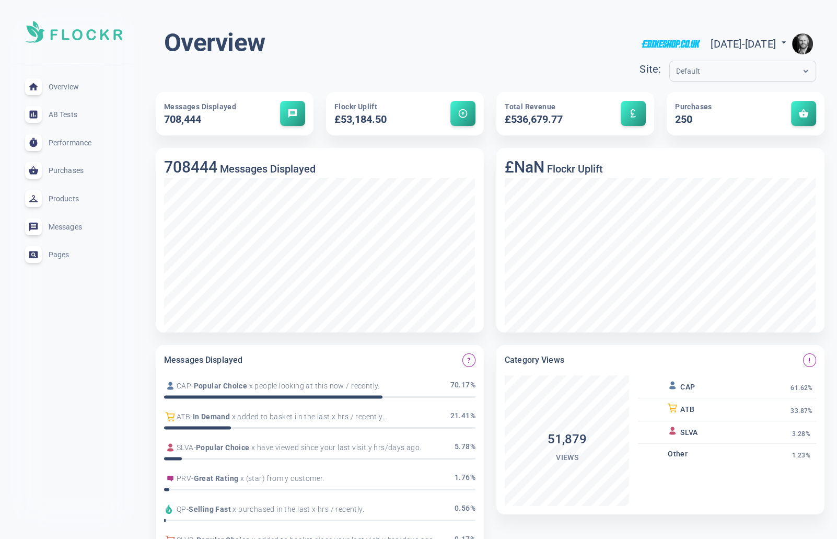
click at [804, 40] on img "button" at bounding box center [802, 43] width 21 height 21
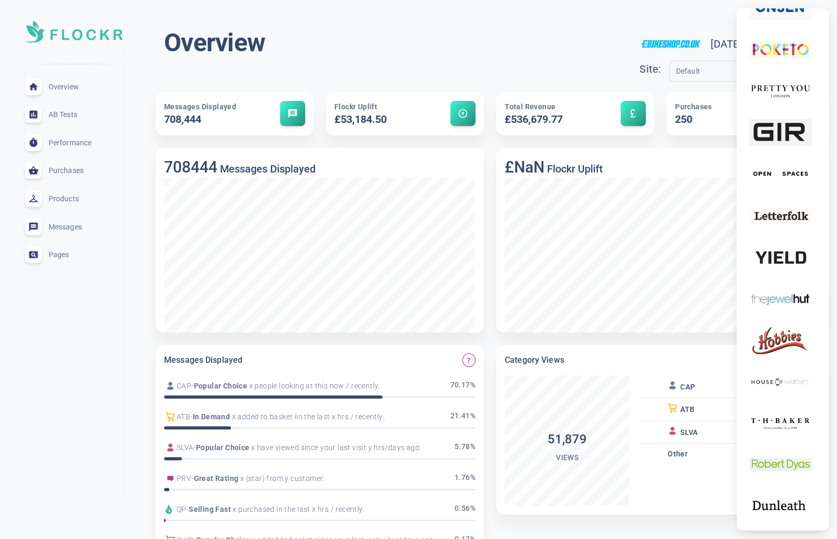
scroll to position [4796, 0]
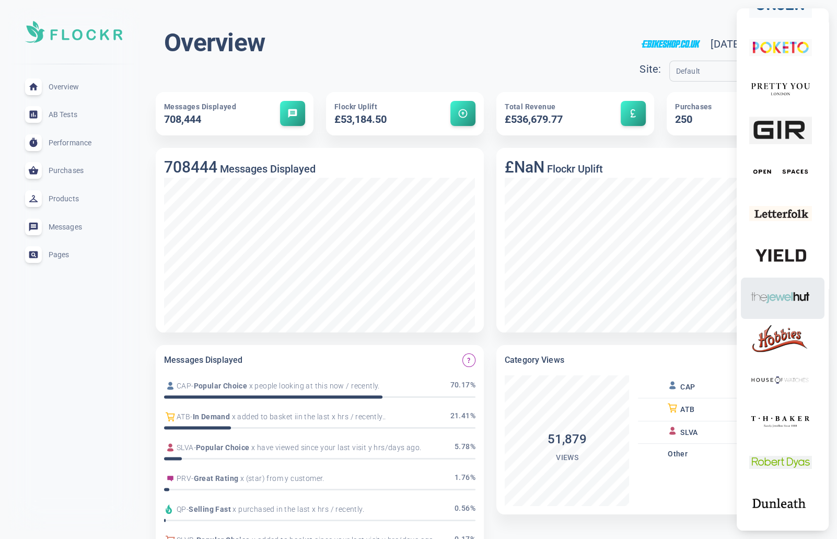
click at [795, 311] on img at bounding box center [780, 296] width 63 height 33
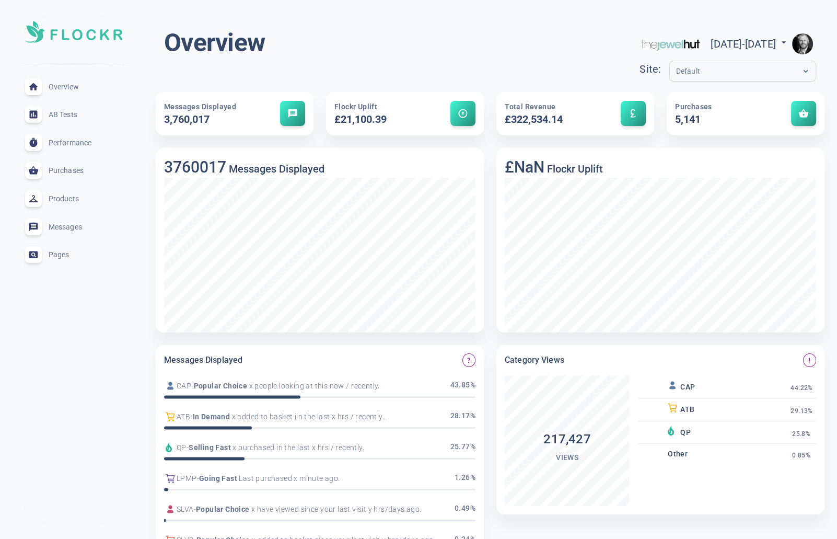
scroll to position [1, 0]
click at [800, 43] on img "button" at bounding box center [802, 43] width 21 height 21
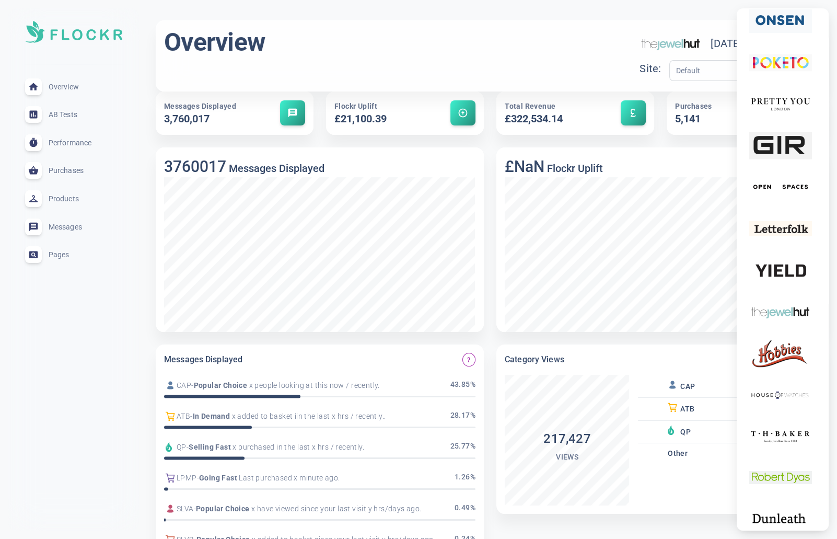
scroll to position [4816, 0]
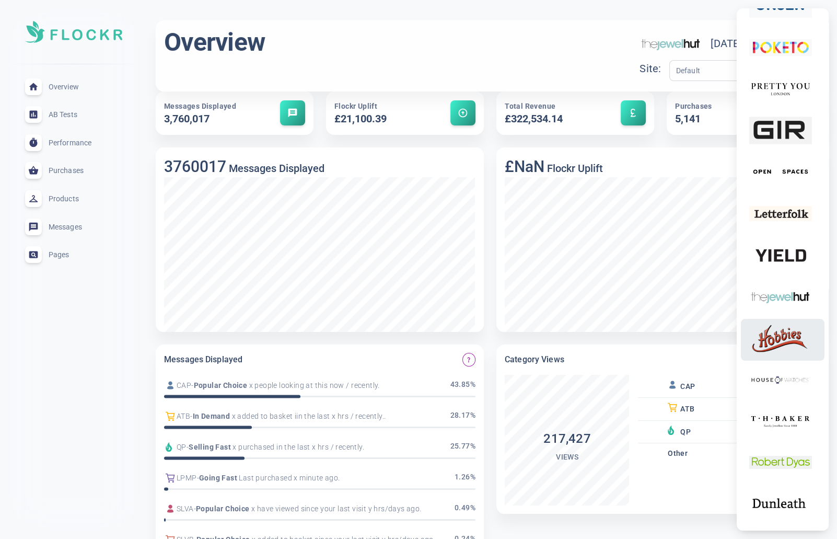
click at [784, 333] on img at bounding box center [780, 337] width 63 height 33
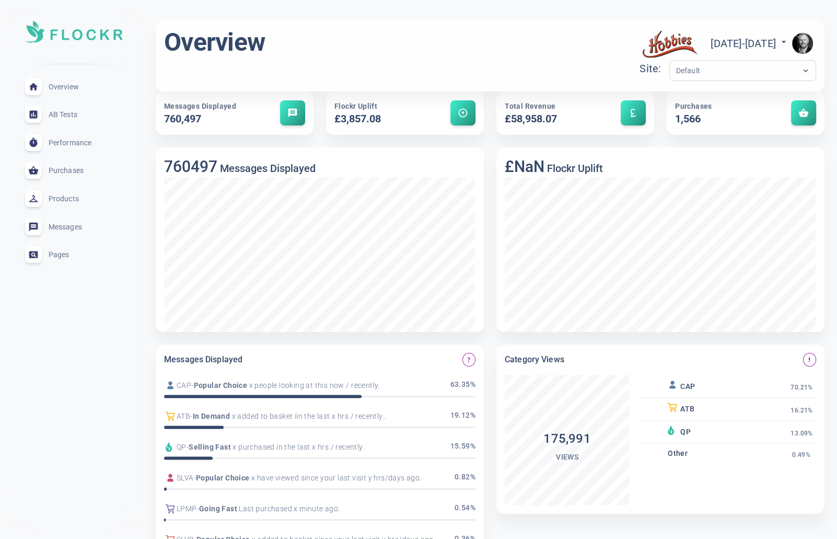
click at [803, 42] on img "button" at bounding box center [802, 43] width 21 height 21
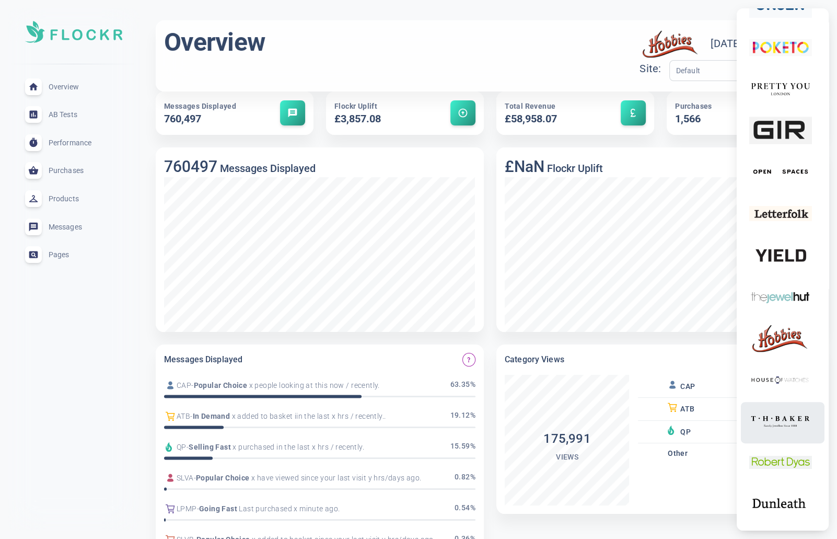
click at [797, 416] on img at bounding box center [780, 420] width 63 height 33
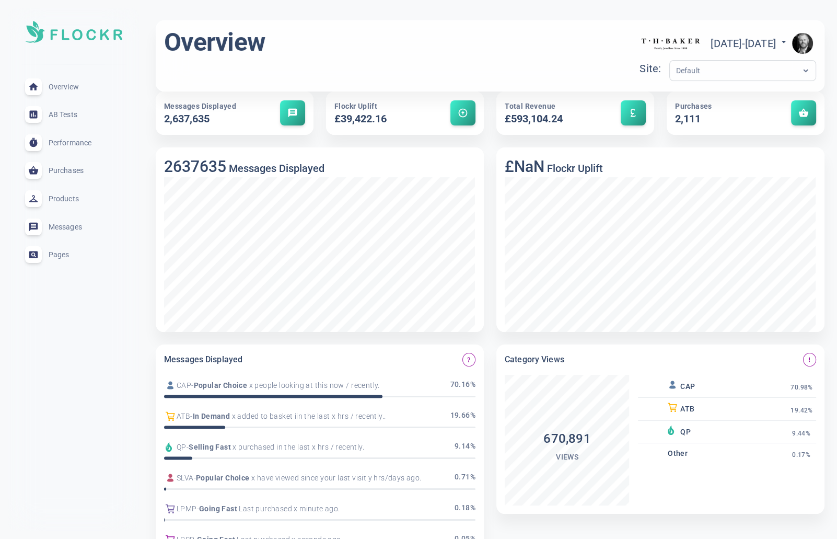
click at [804, 44] on img "button" at bounding box center [802, 43] width 21 height 21
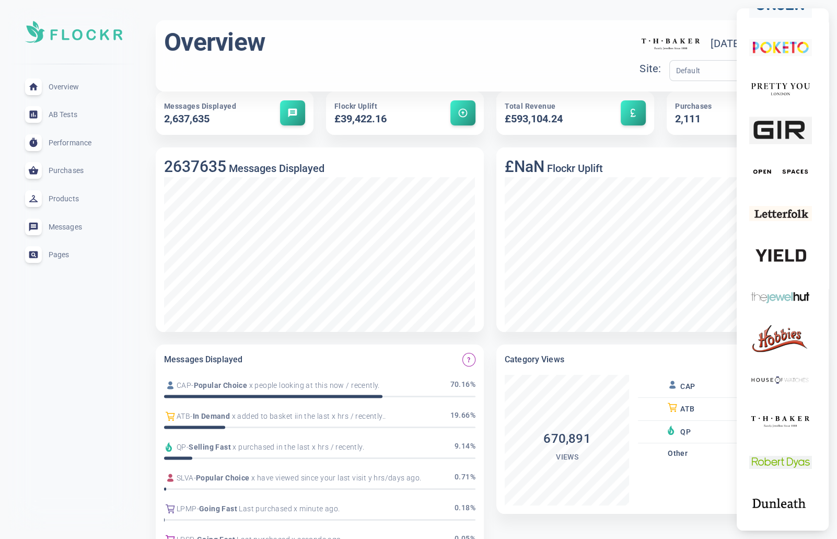
drag, startPoint x: 419, startPoint y: 44, endPoint x: 463, endPoint y: 42, distance: 43.9
click at [419, 44] on div at bounding box center [418, 269] width 837 height 539
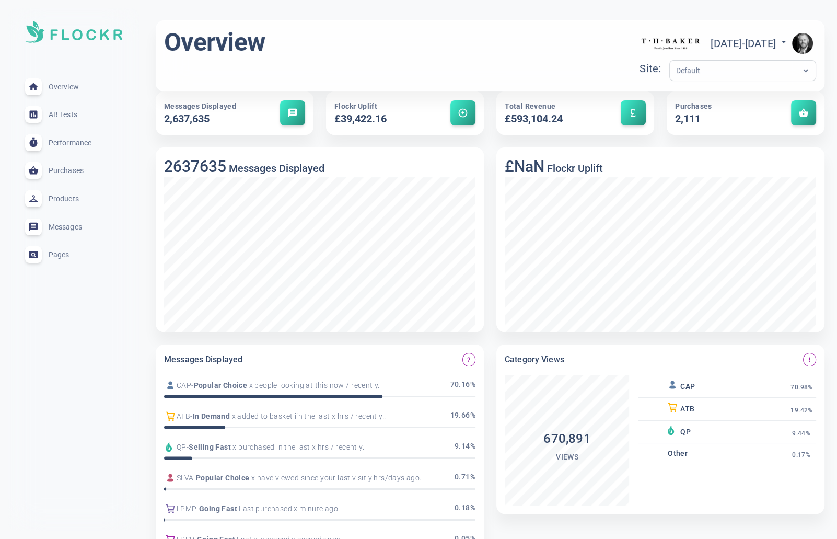
click at [806, 43] on img "button" at bounding box center [802, 43] width 21 height 21
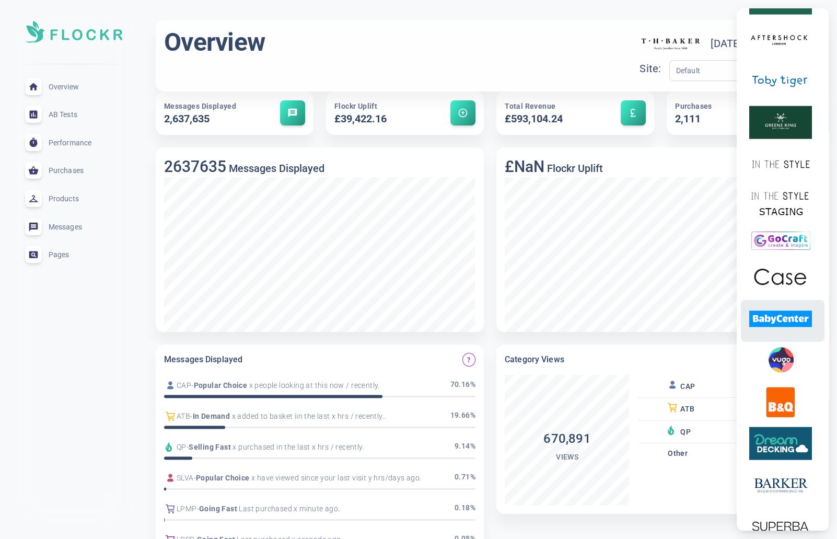
click at [792, 335] on img at bounding box center [780, 318] width 63 height 33
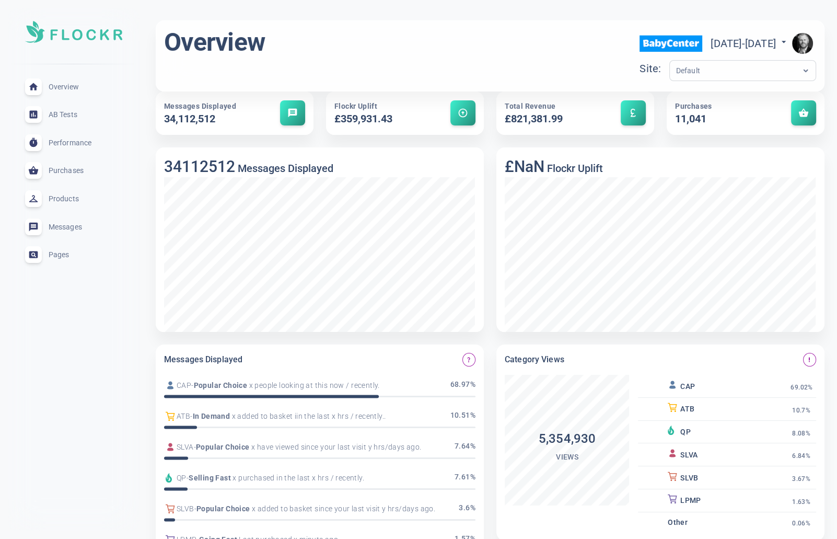
scroll to position [2, 0]
click at [719, 61] on div "Default" at bounding box center [742, 69] width 147 height 21
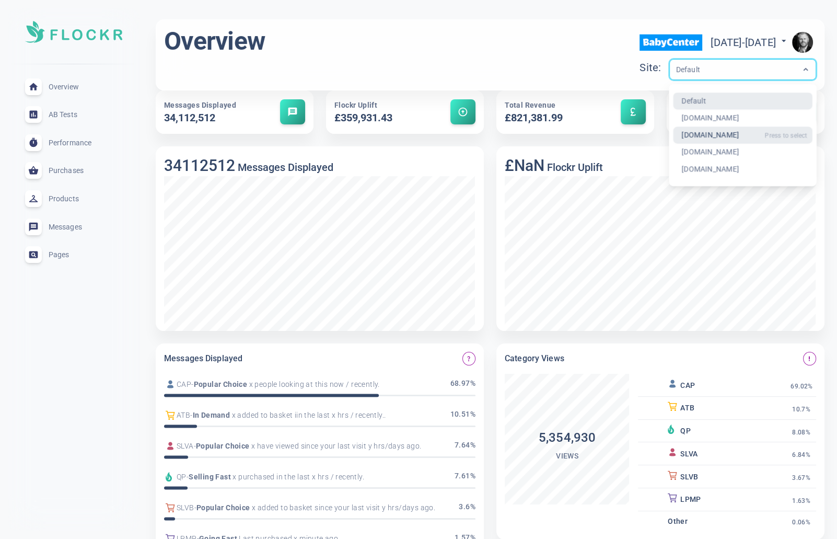
click at [676, 139] on div "[DOMAIN_NAME]" at bounding box center [742, 134] width 139 height 17
click at [676, 66] on div "[DOMAIN_NAME]" at bounding box center [733, 70] width 126 height 12
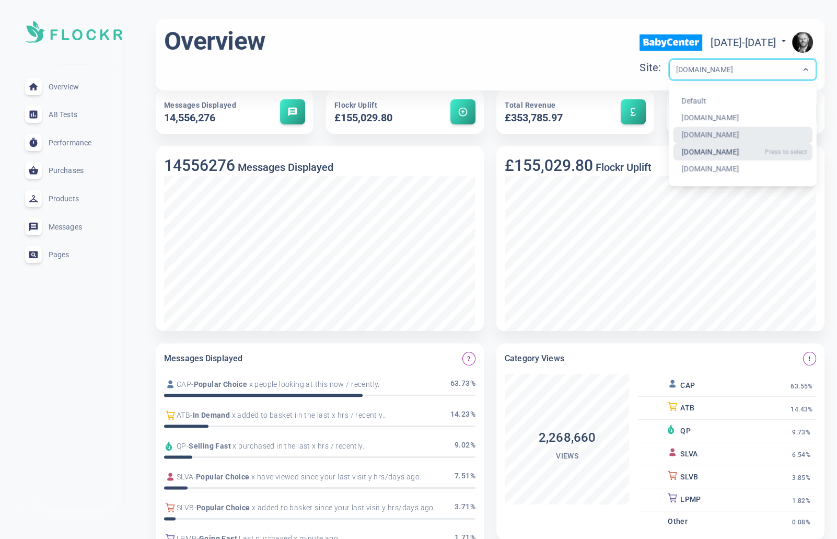
click at [676, 154] on div "[DOMAIN_NAME]" at bounding box center [742, 152] width 139 height 17
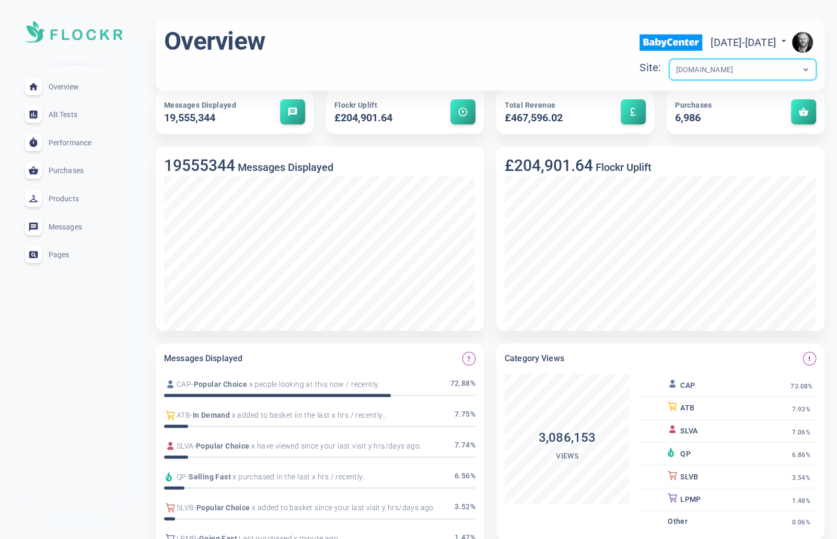
click at [685, 69] on div "[DOMAIN_NAME]" at bounding box center [733, 70] width 126 height 12
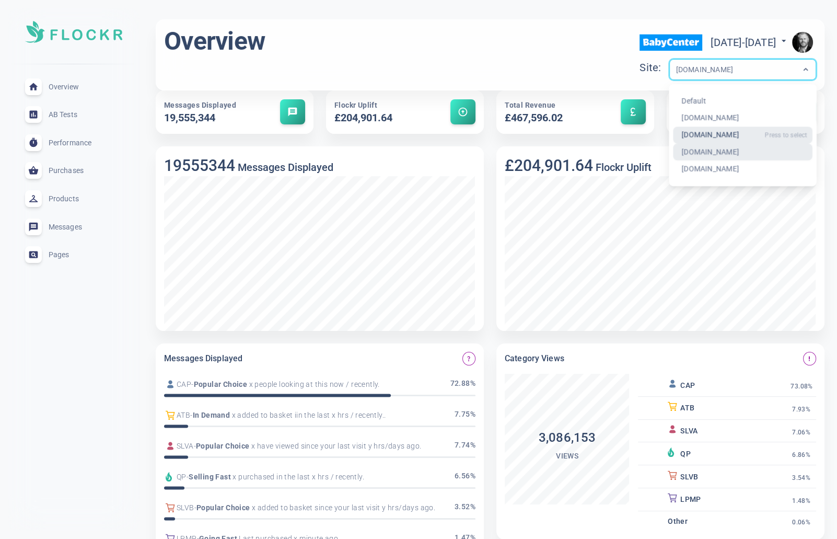
click at [673, 133] on div "[DOMAIN_NAME]" at bounding box center [742, 134] width 139 height 17
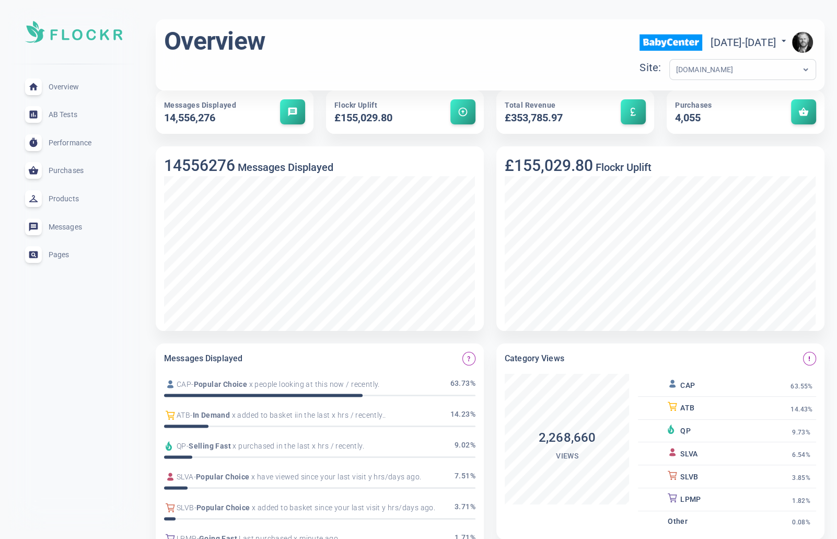
click at [66, 81] on div "Overview expand_less" at bounding box center [74, 87] width 114 height 28
drag, startPoint x: 67, startPoint y: 116, endPoint x: 71, endPoint y: 108, distance: 8.6
click at [67, 114] on span "AB Tests" at bounding box center [86, 114] width 75 height 0
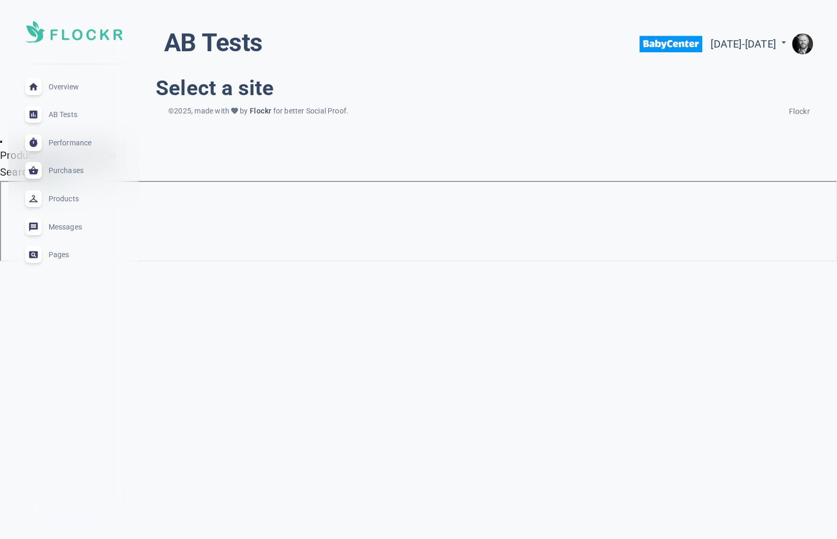
click at [69, 87] on span "Overview" at bounding box center [86, 87] width 75 height 0
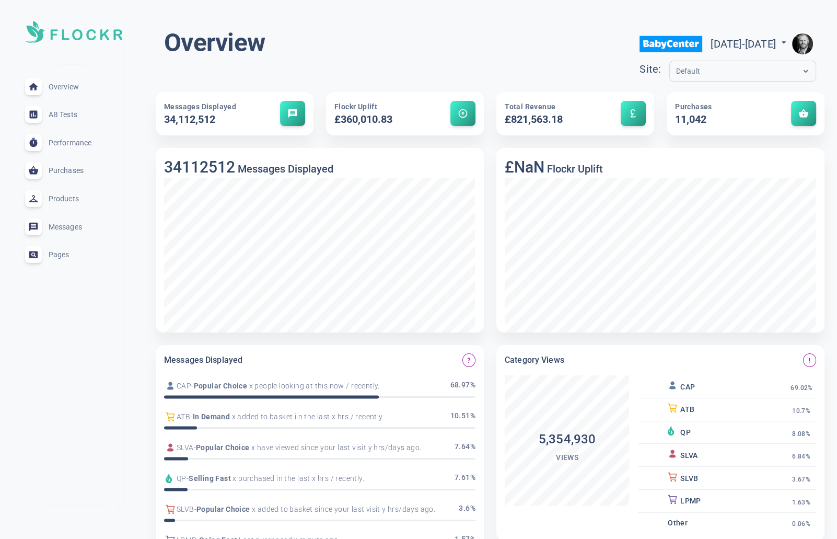
click at [676, 71] on input "text" at bounding box center [718, 71] width 84 height 12
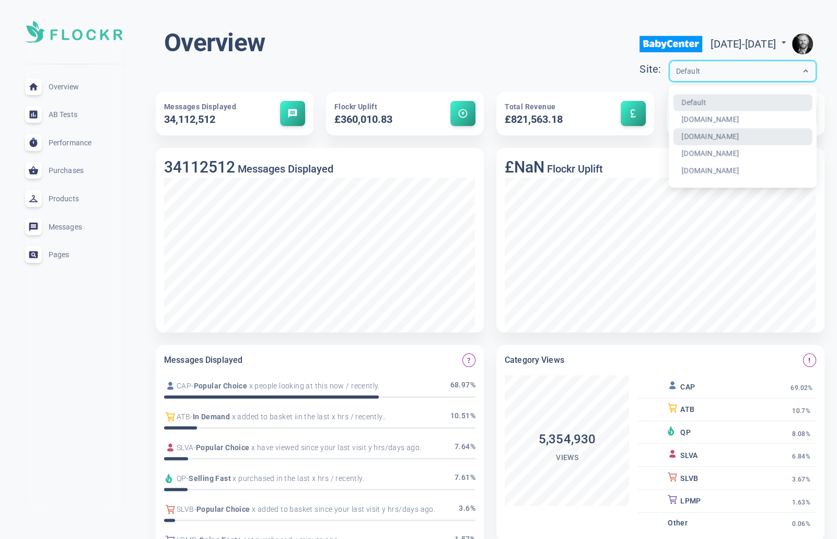
click at [673, 134] on div "[DOMAIN_NAME]" at bounding box center [742, 136] width 139 height 17
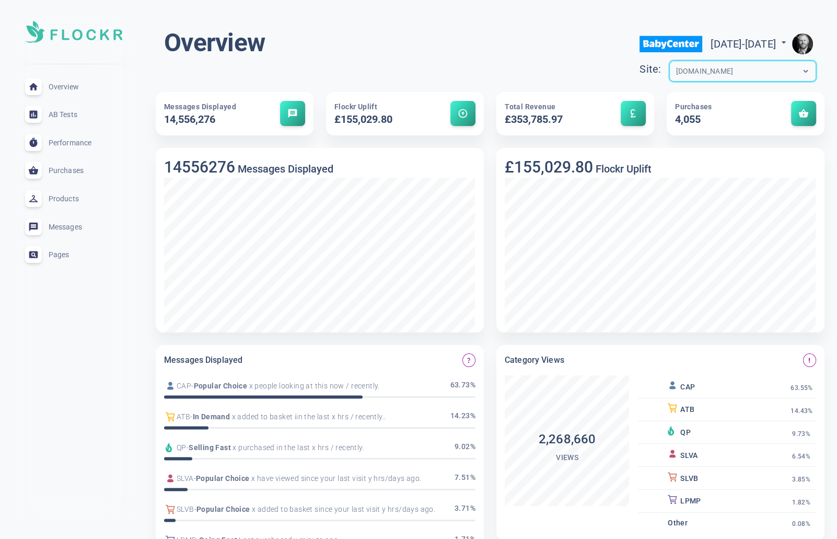
click at [805, 41] on img "button" at bounding box center [802, 43] width 21 height 21
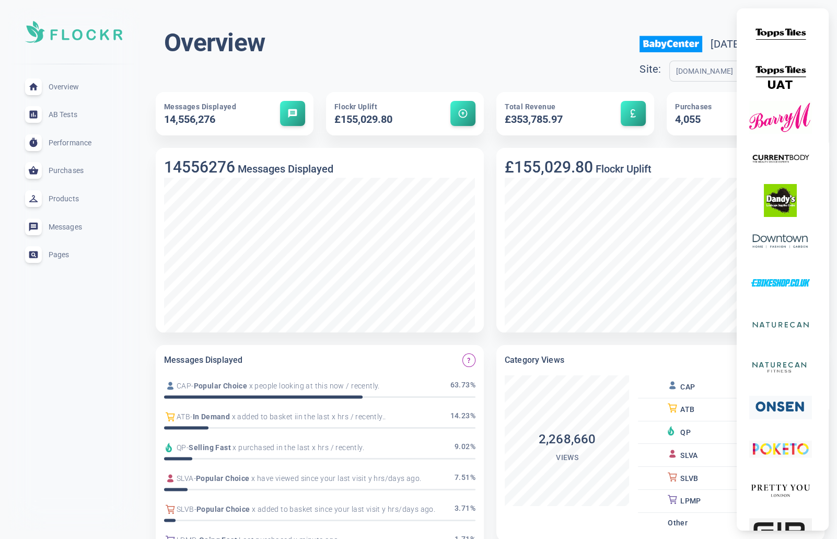
scroll to position [4831, 0]
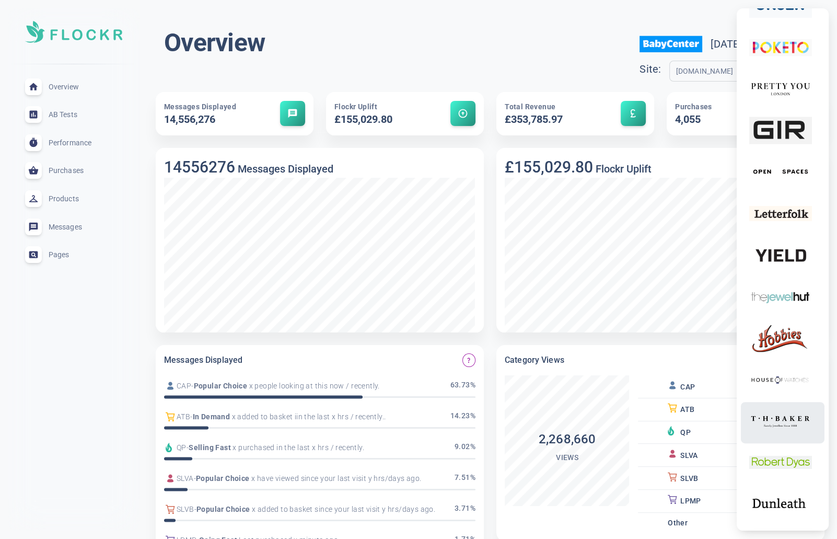
click at [786, 422] on img at bounding box center [780, 420] width 63 height 33
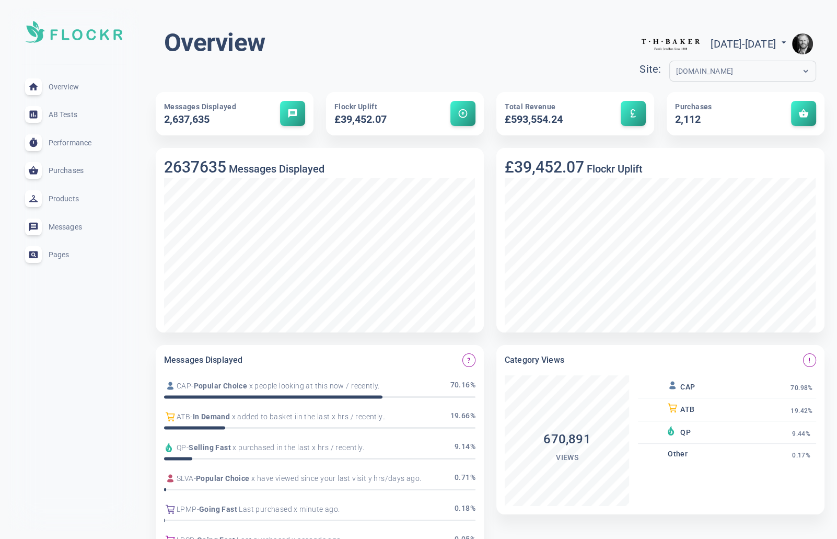
click at [67, 119] on div "AB Tests expand_less" at bounding box center [74, 114] width 114 height 28
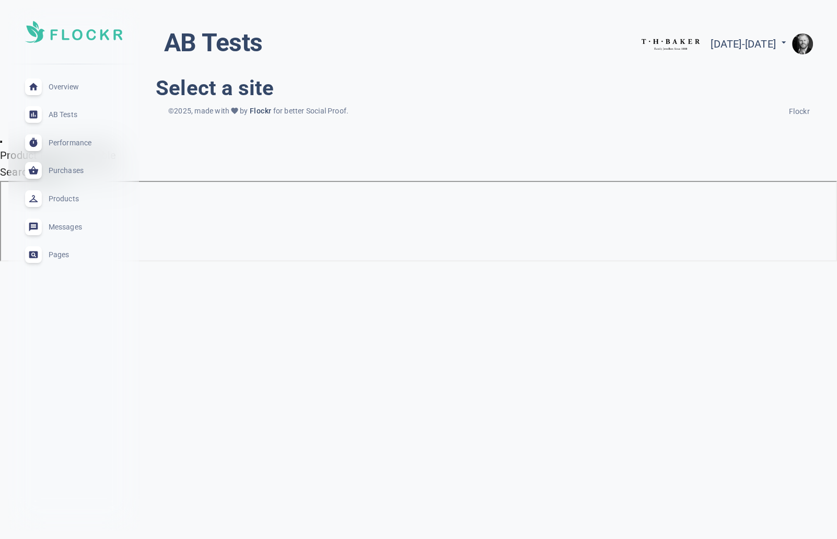
drag, startPoint x: 71, startPoint y: 86, endPoint x: 110, endPoint y: 85, distance: 38.7
click at [71, 87] on span "Overview" at bounding box center [86, 87] width 75 height 0
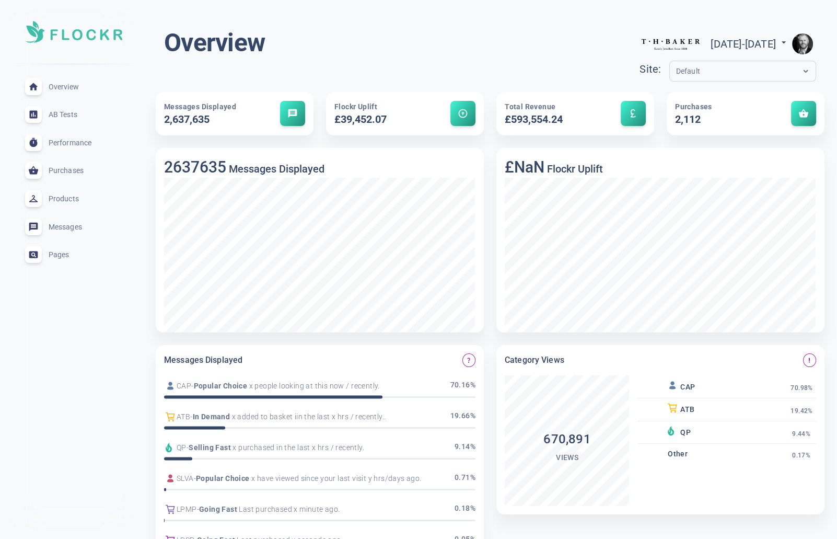
click at [688, 71] on div "Default" at bounding box center [733, 71] width 126 height 12
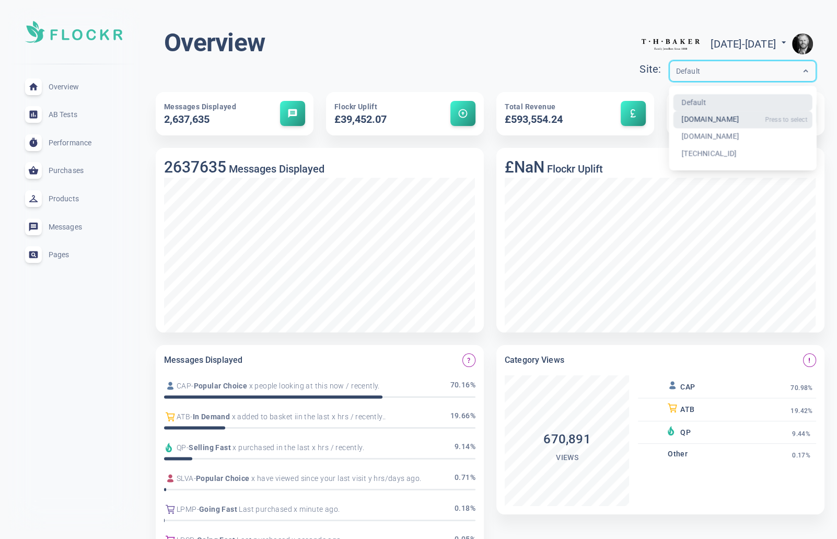
click at [673, 118] on div "[DOMAIN_NAME]" at bounding box center [742, 119] width 139 height 17
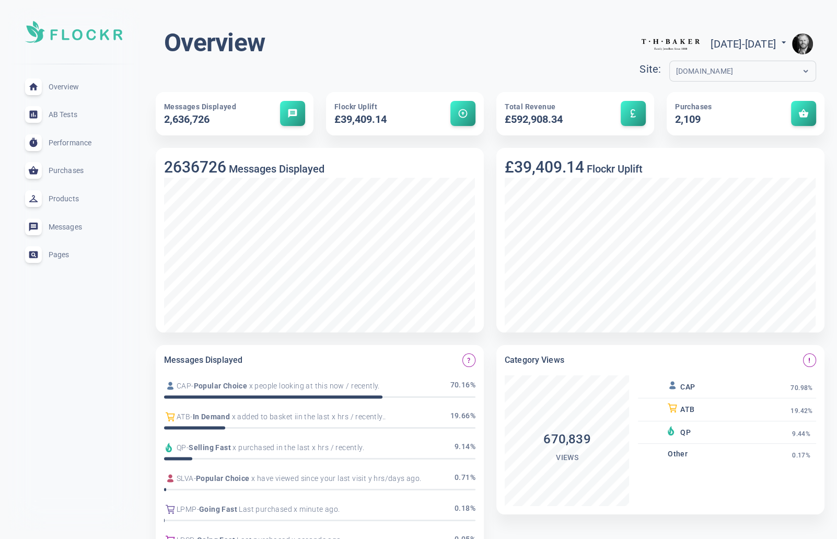
click at [801, 45] on img "button" at bounding box center [802, 43] width 21 height 21
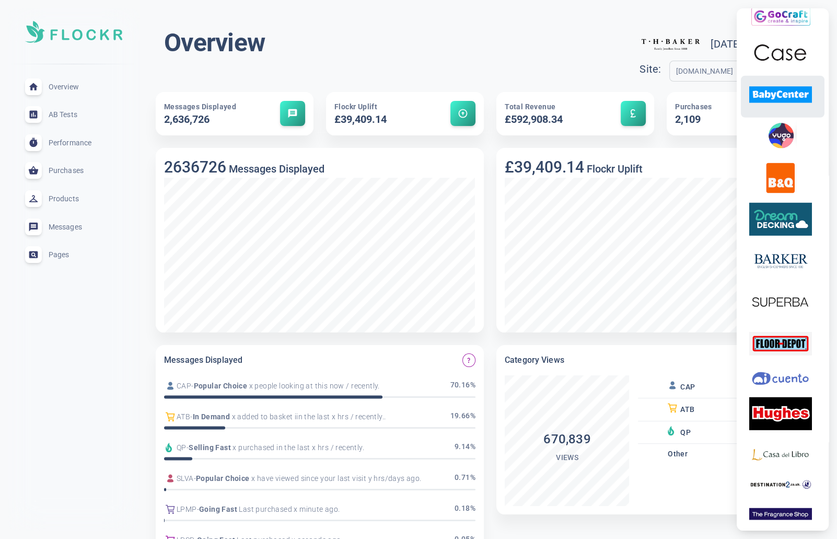
click at [784, 111] on img at bounding box center [780, 94] width 63 height 33
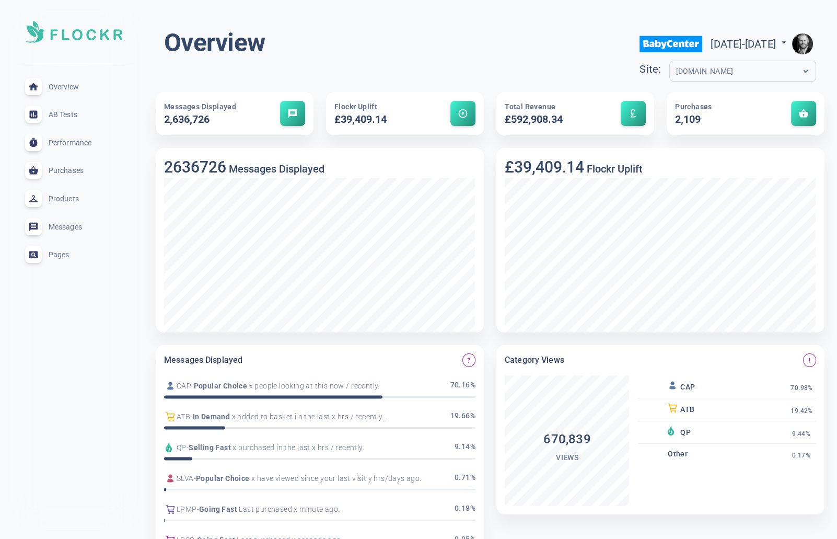
scroll to position [3292, 0]
click at [74, 114] on span "AB Tests" at bounding box center [86, 114] width 75 height 0
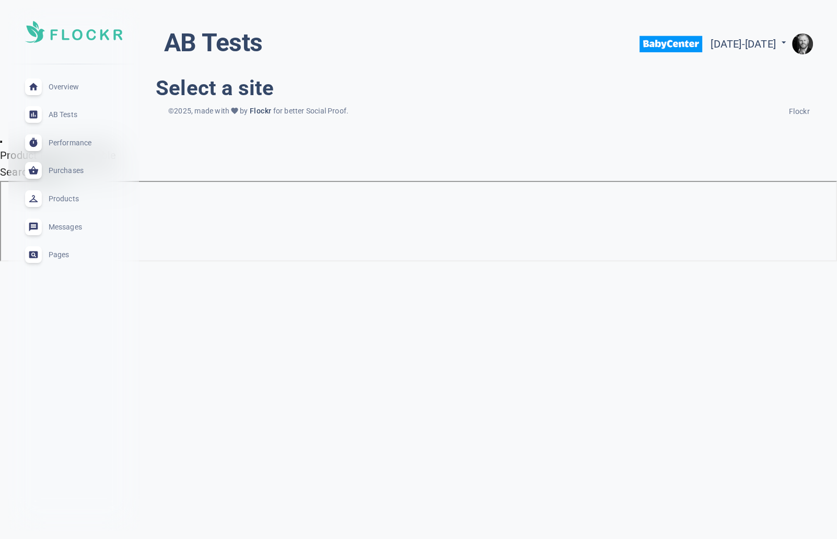
drag, startPoint x: 73, startPoint y: 85, endPoint x: 135, endPoint y: 87, distance: 62.7
click at [73, 87] on span "Overview" at bounding box center [86, 87] width 75 height 0
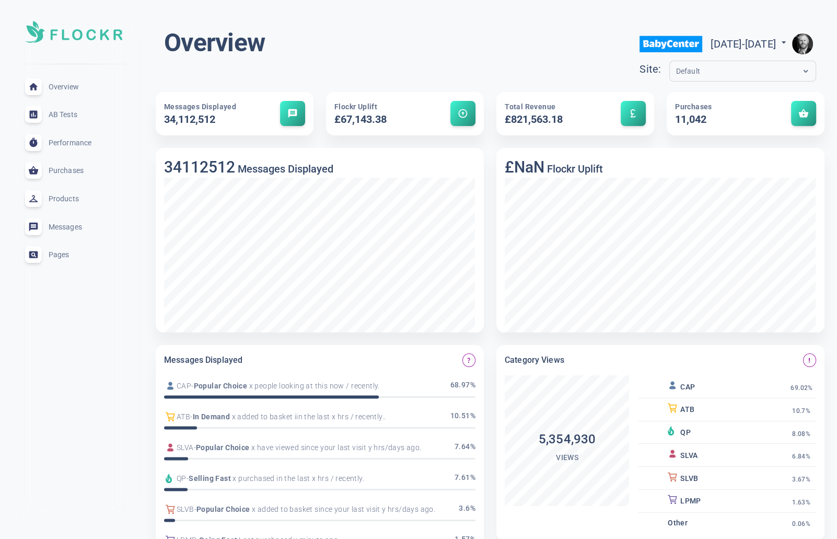
click at [676, 69] on input "text" at bounding box center [718, 71] width 84 height 12
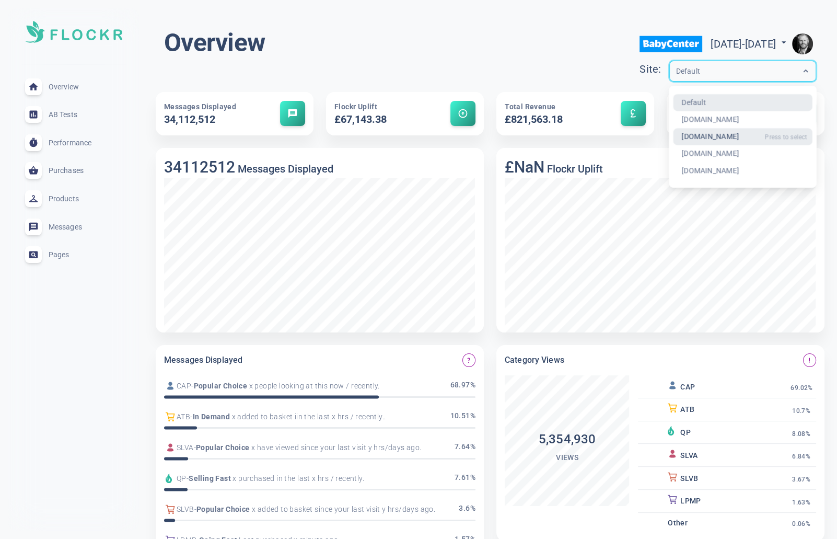
click at [673, 133] on div "[DOMAIN_NAME]" at bounding box center [742, 136] width 139 height 17
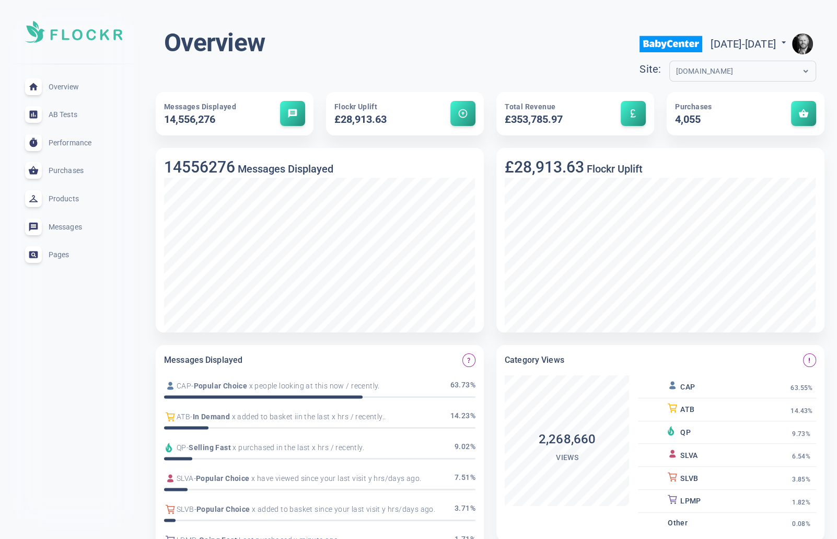
click at [802, 43] on img "button" at bounding box center [802, 43] width 21 height 21
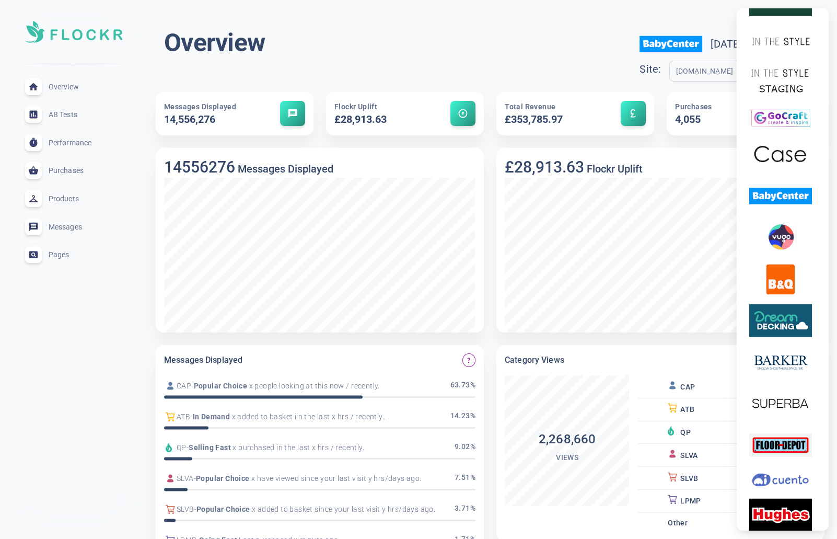
scroll to position [3211, 0]
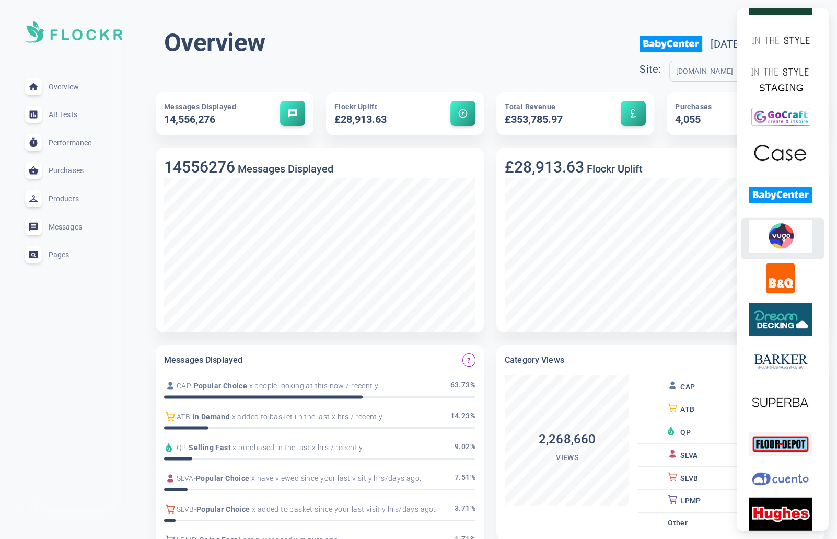
click at [786, 248] on img at bounding box center [780, 236] width 63 height 33
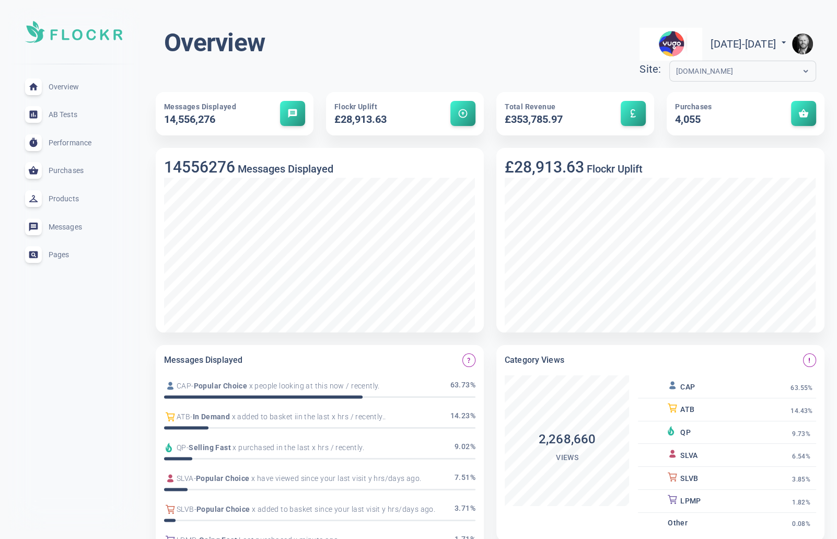
click at [71, 114] on span "AB Tests" at bounding box center [86, 114] width 75 height 0
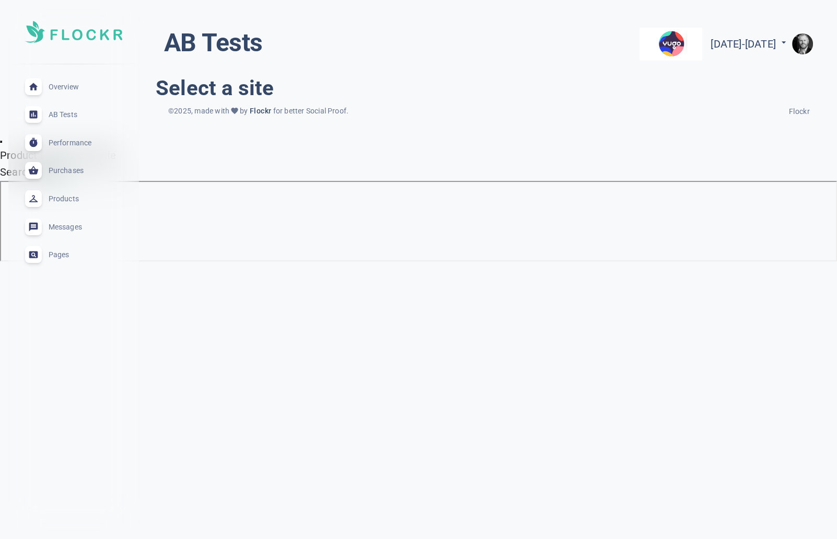
click at [71, 87] on span "Overview" at bounding box center [86, 87] width 75 height 0
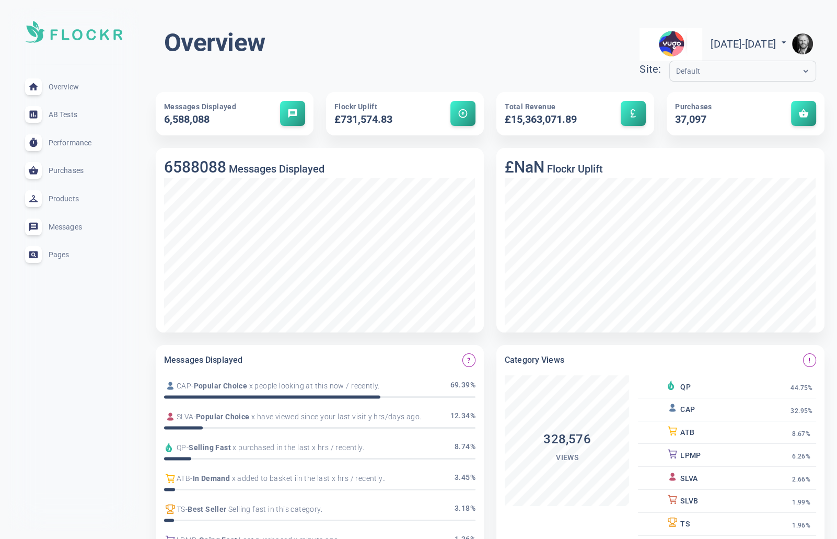
click at [61, 254] on span "Pages" at bounding box center [86, 254] width 75 height 0
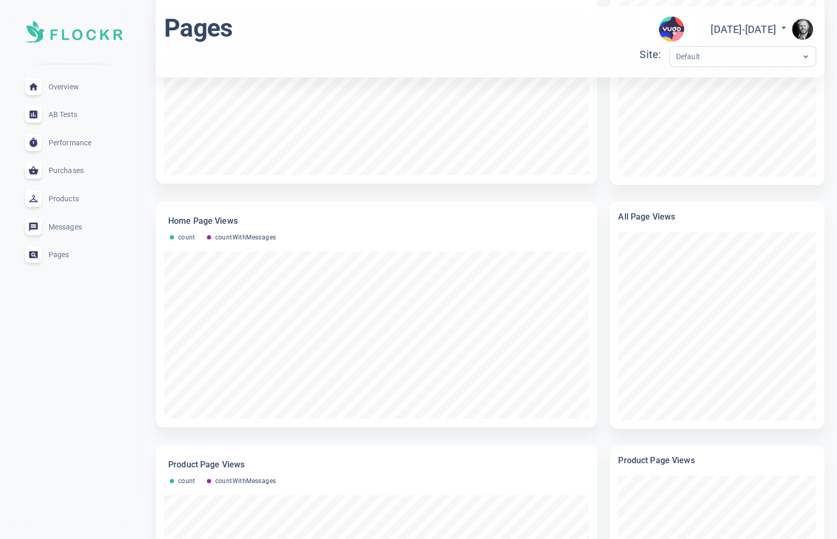
scroll to position [438, 0]
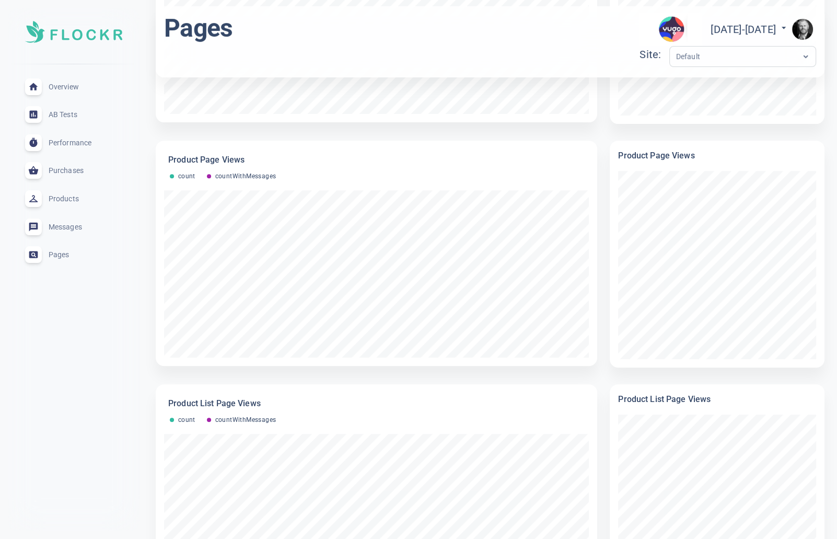
click at [807, 28] on img "button" at bounding box center [802, 29] width 21 height 21
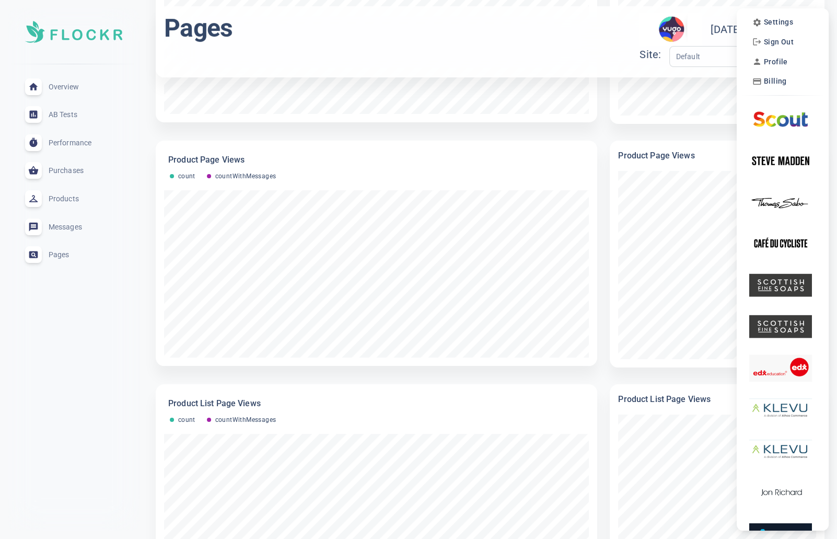
scroll to position [4, 0]
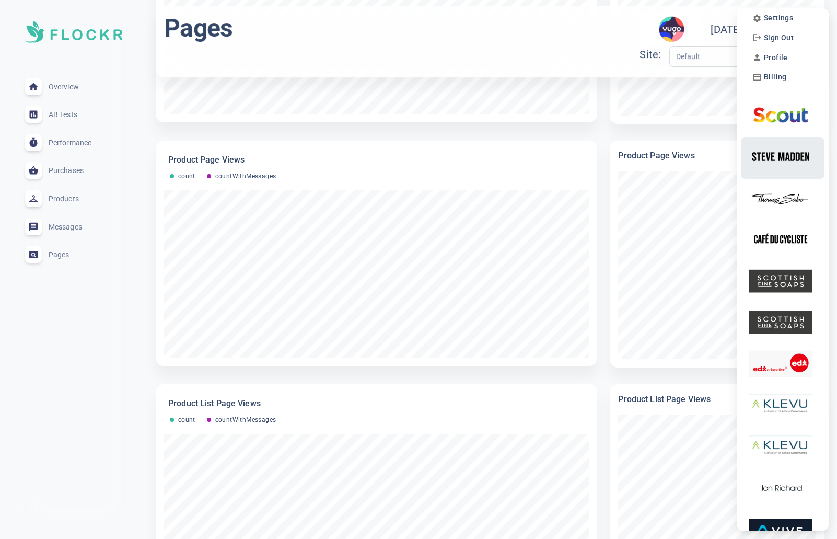
click at [792, 160] on img at bounding box center [780, 156] width 63 height 33
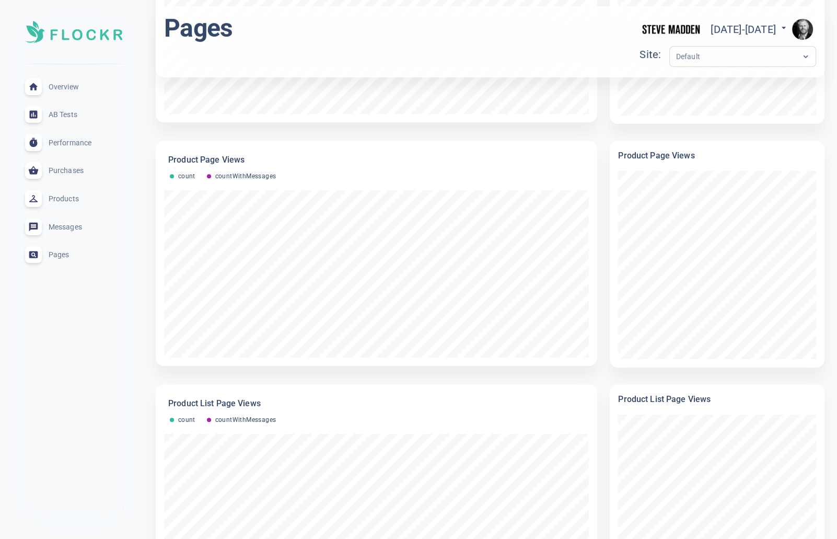
click at [60, 114] on span "AB Tests" at bounding box center [86, 114] width 75 height 0
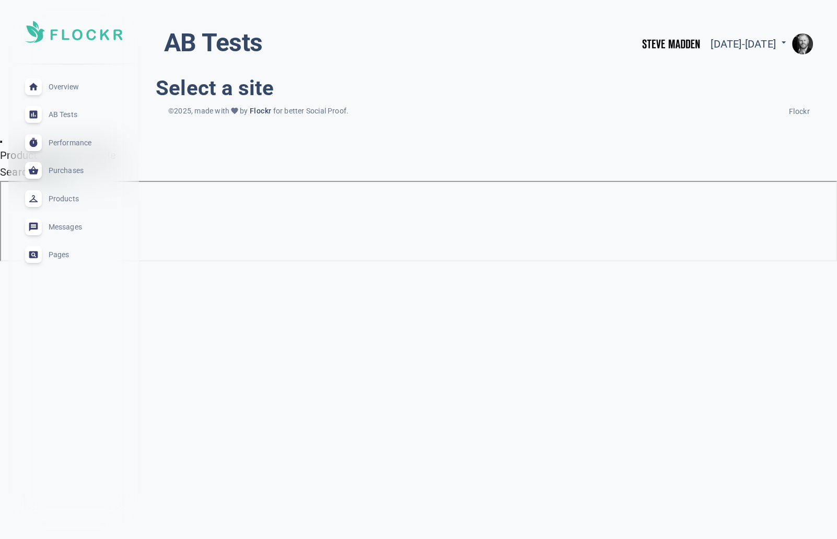
click at [66, 87] on span "Overview" at bounding box center [86, 87] width 75 height 0
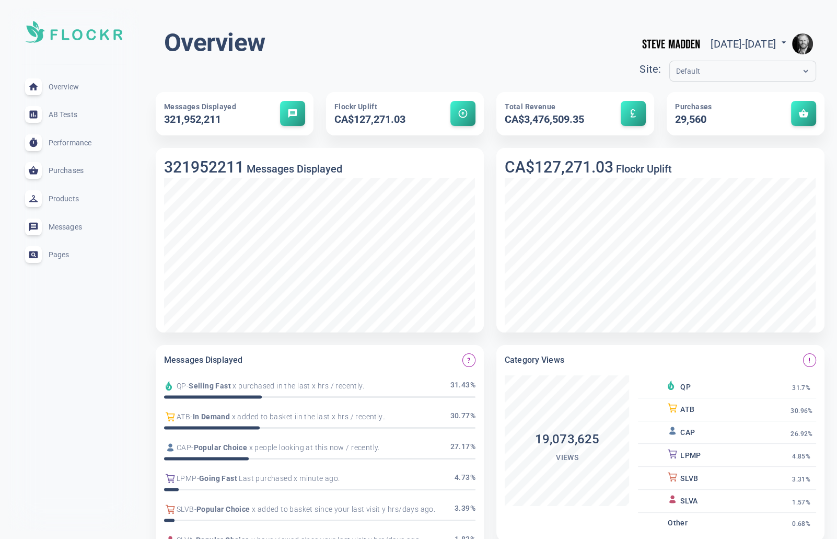
click at [57, 254] on span "Pages" at bounding box center [86, 254] width 75 height 0
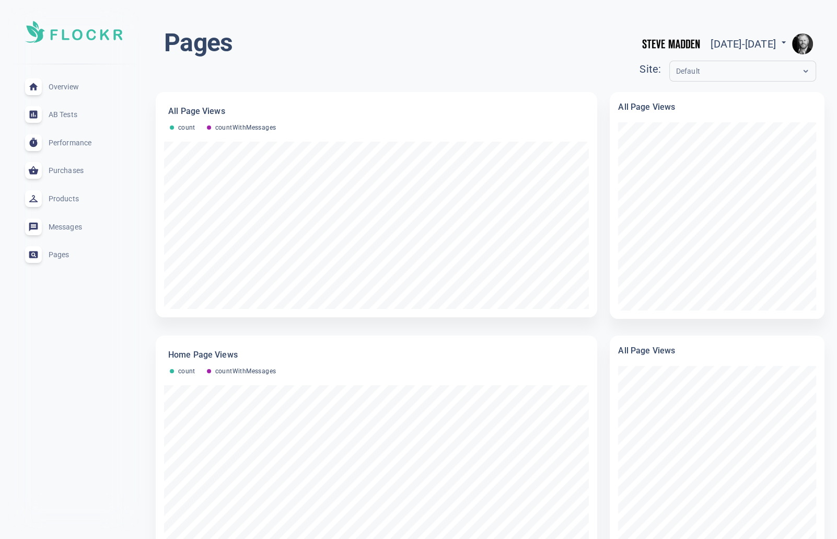
click at [801, 40] on img "button" at bounding box center [802, 43] width 21 height 21
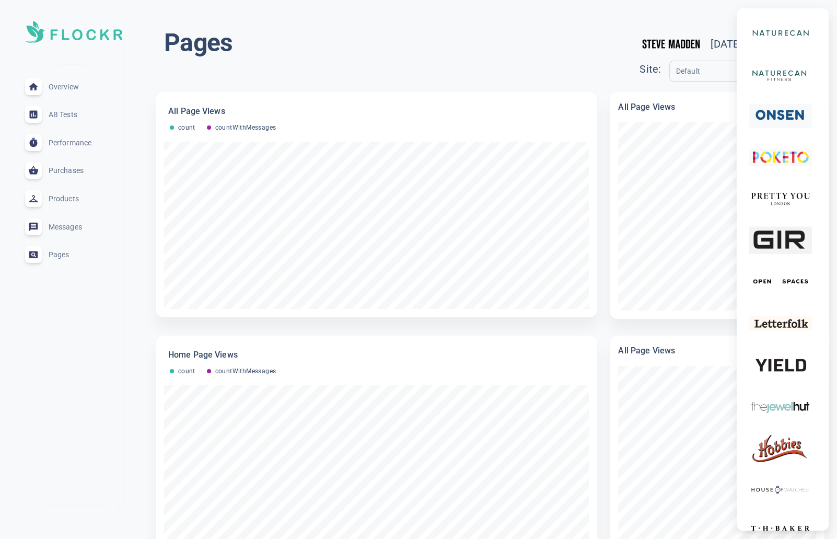
scroll to position [4831, 0]
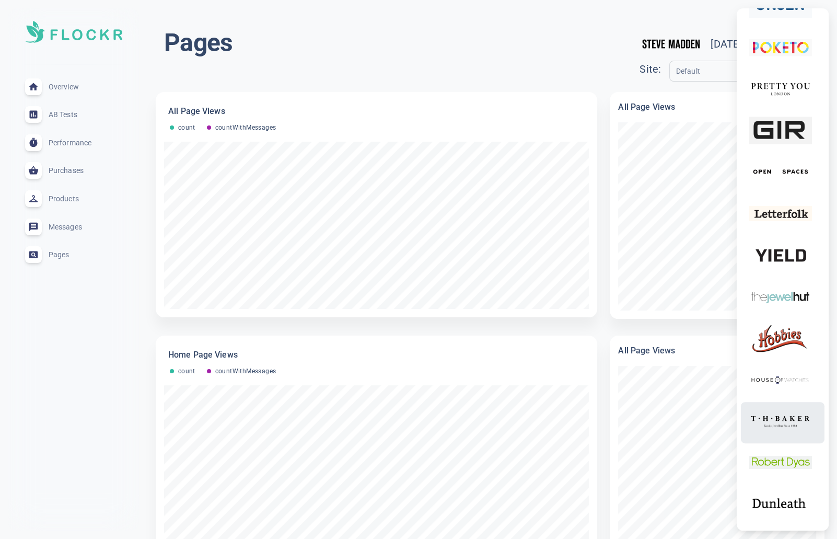
click at [797, 415] on img at bounding box center [780, 420] width 63 height 33
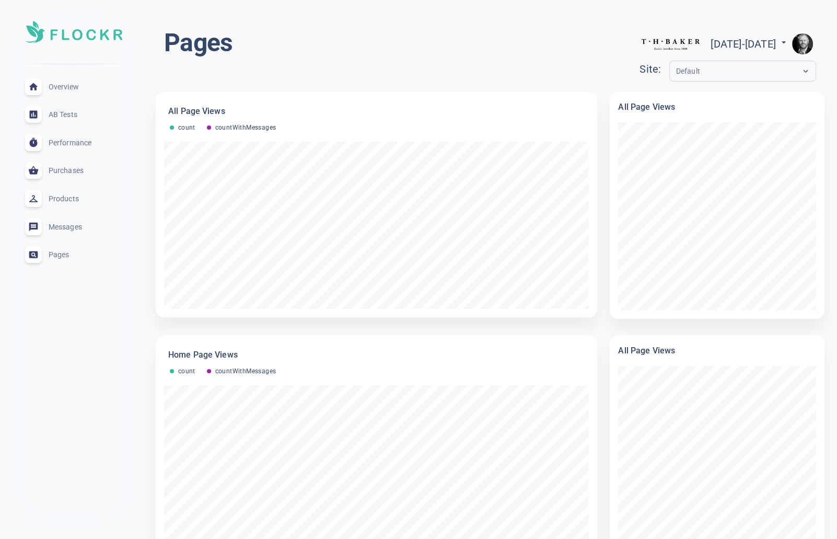
scroll to position [4816, 0]
click at [58, 87] on span "Overview" at bounding box center [86, 87] width 75 height 0
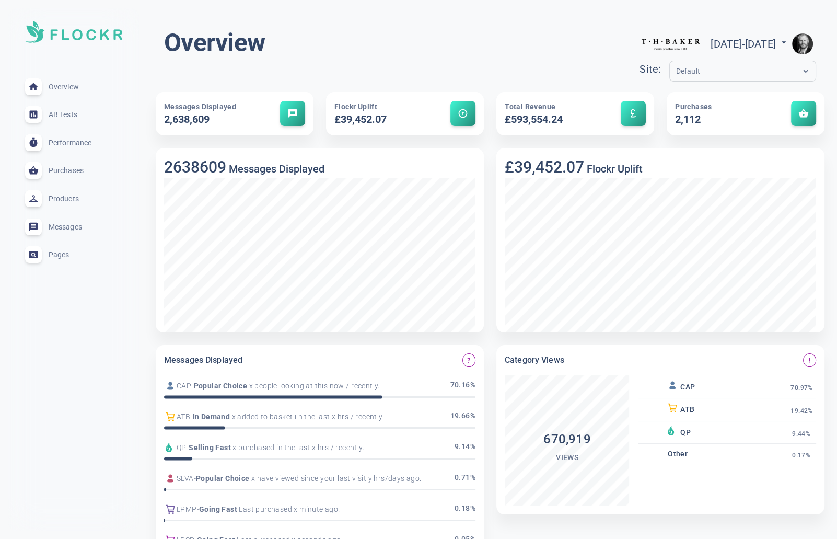
drag, startPoint x: 55, startPoint y: 257, endPoint x: 97, endPoint y: 248, distance: 42.2
click at [55, 254] on span "Pages" at bounding box center [86, 254] width 75 height 0
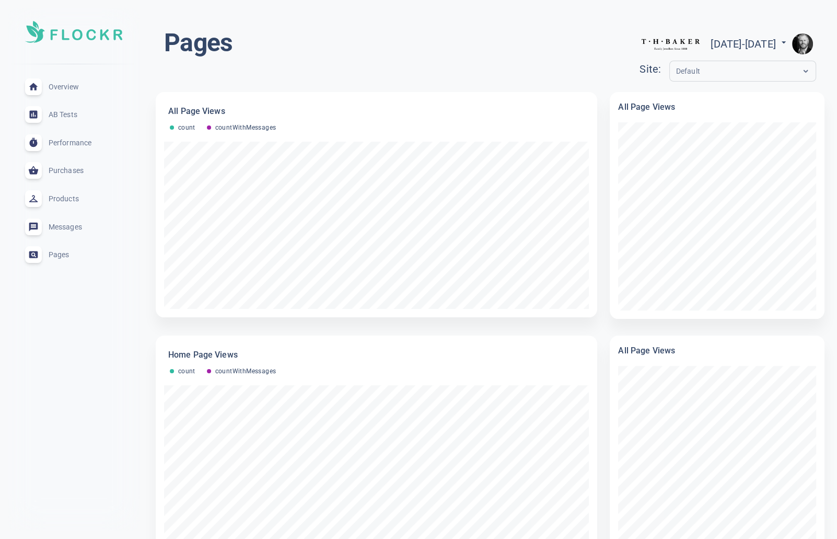
click at [803, 41] on img "button" at bounding box center [802, 43] width 21 height 21
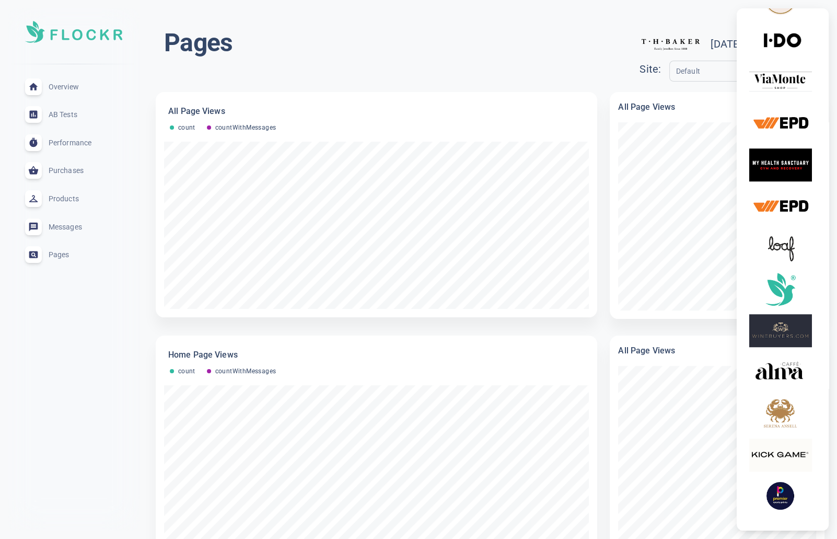
scroll to position [690, 0]
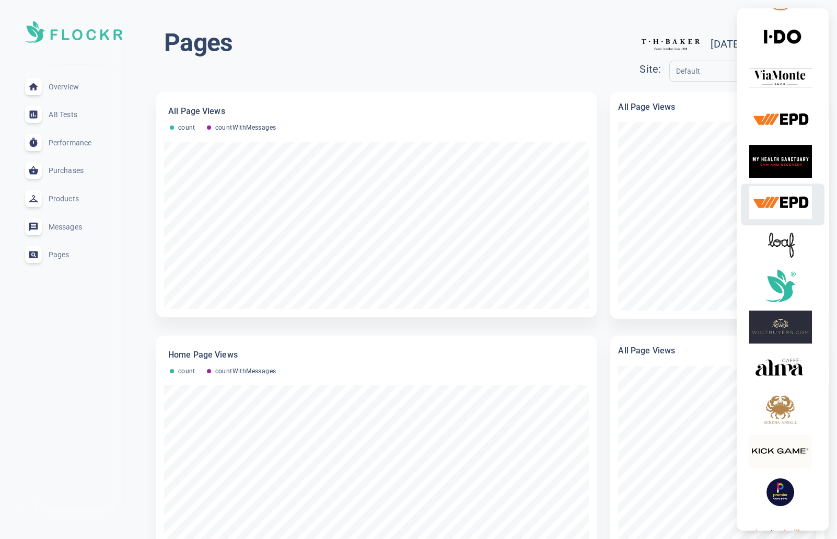
click at [789, 203] on img at bounding box center [780, 202] width 63 height 33
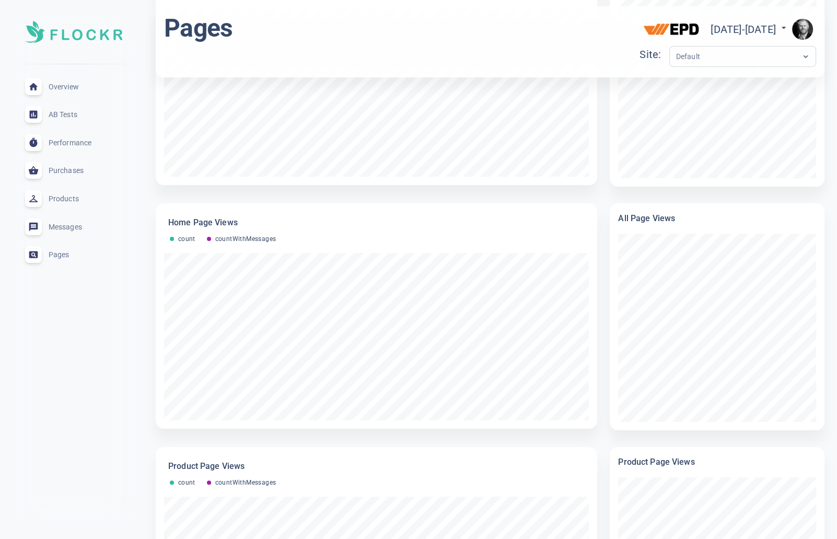
scroll to position [138, 0]
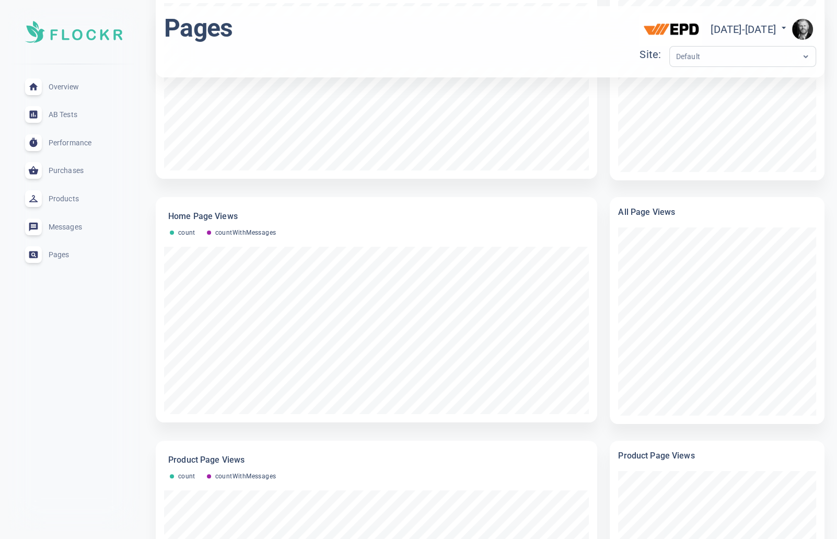
click at [669, 64] on div "Default" at bounding box center [742, 56] width 147 height 21
click at [69, 87] on span "Overview" at bounding box center [86, 87] width 75 height 0
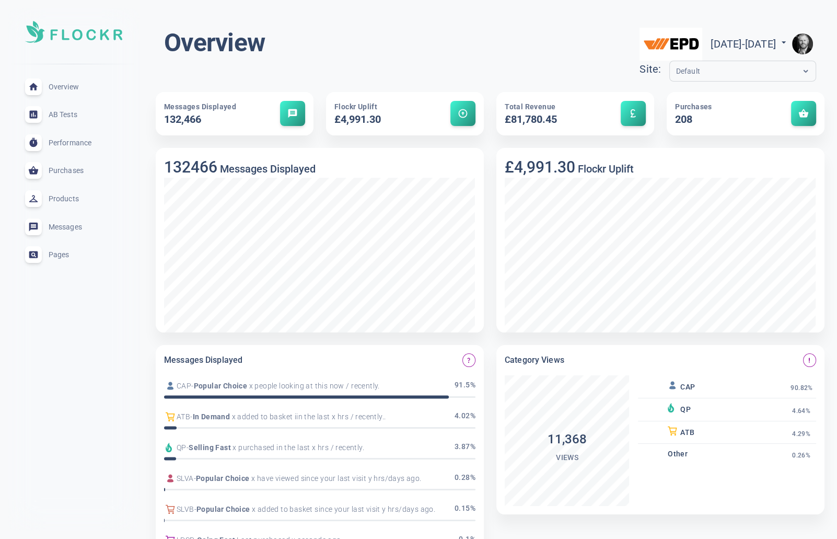
click at [63, 254] on span "Pages" at bounding box center [86, 254] width 75 height 0
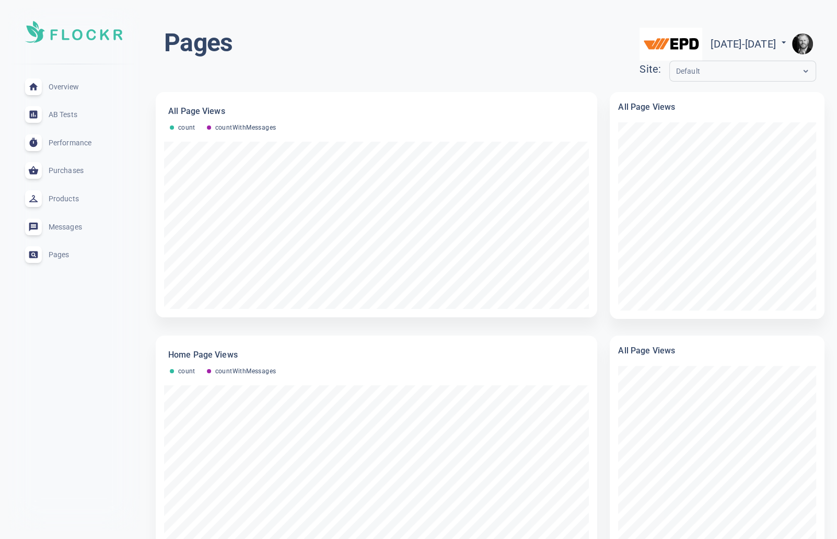
click at [710, 41] on span "[DATE] - [DATE]" at bounding box center [749, 44] width 78 height 13
select select "7"
select select "2025"
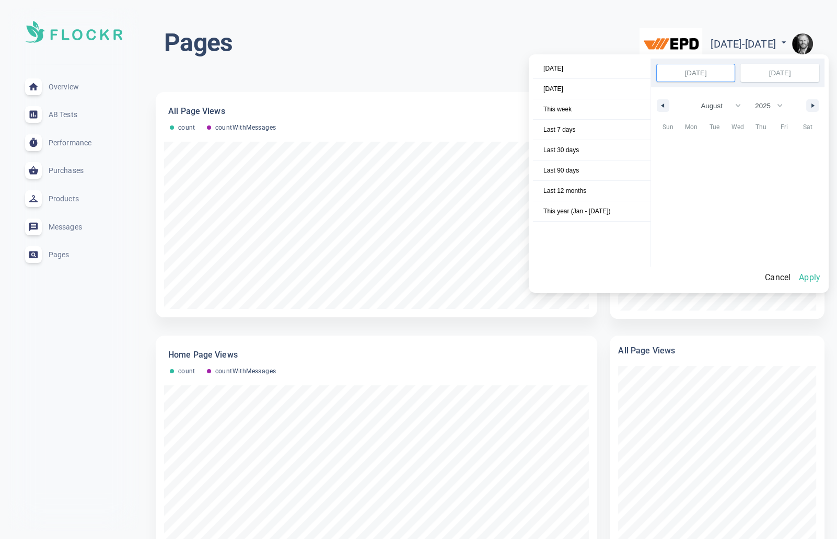
scroll to position [143260, 0]
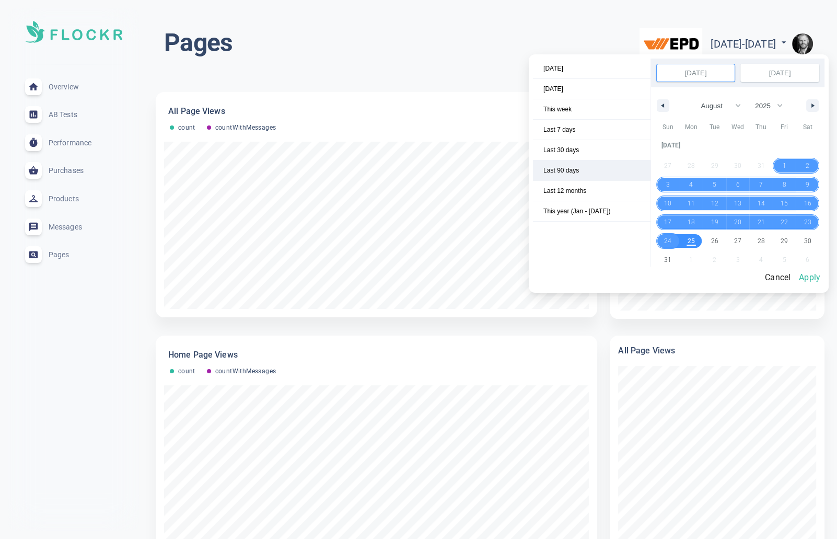
click at [571, 167] on span "Last 90 days" at bounding box center [592, 170] width 118 height 20
select select "4"
select select "2025"
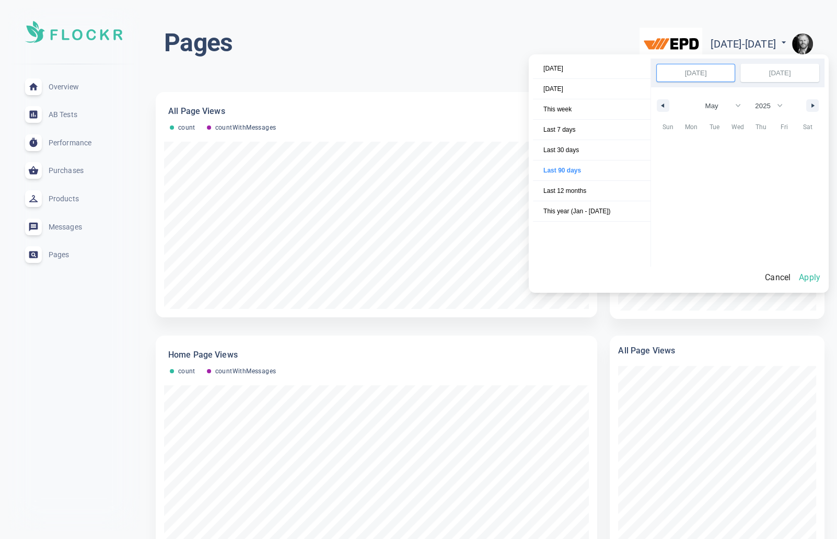
scroll to position [142915, 0]
click at [812, 275] on button "Apply" at bounding box center [810, 277] width 30 height 22
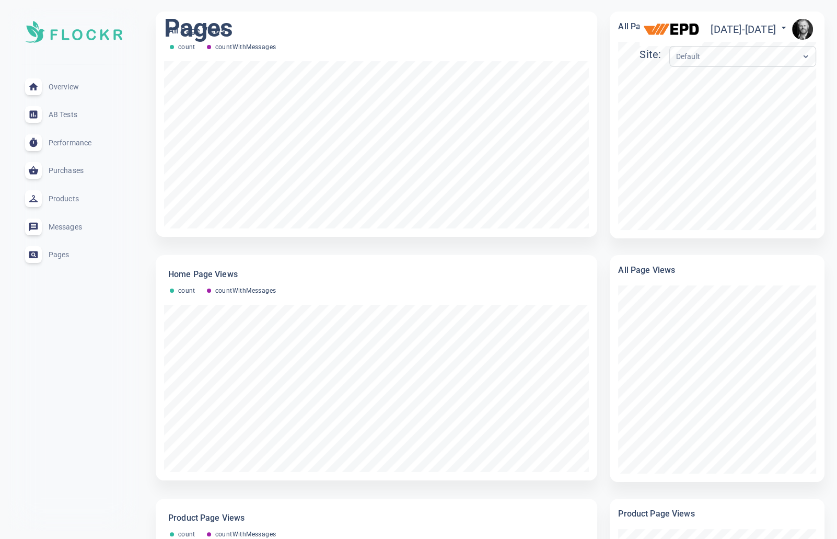
scroll to position [0, 0]
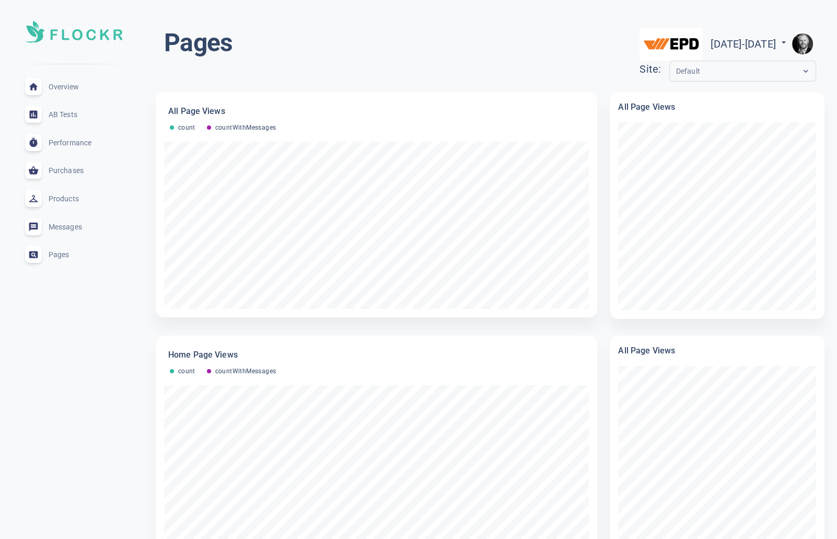
click at [801, 40] on img "button" at bounding box center [802, 43] width 21 height 21
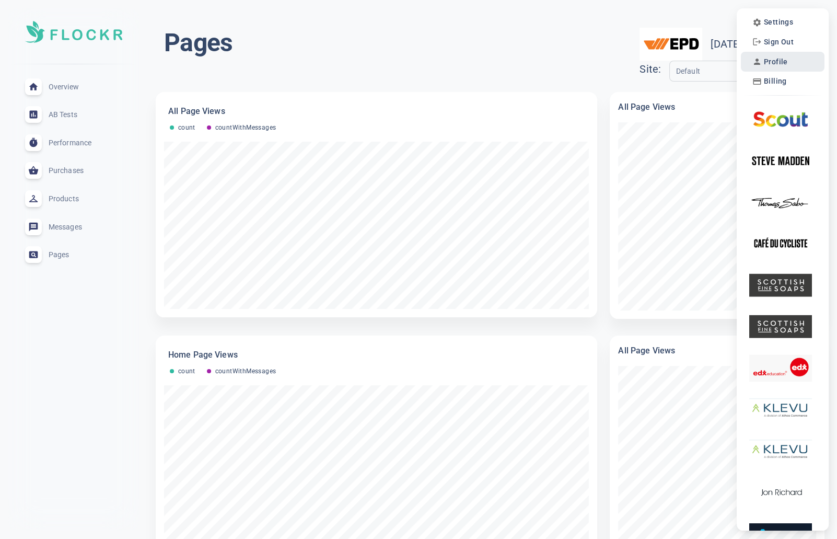
scroll to position [4, 0]
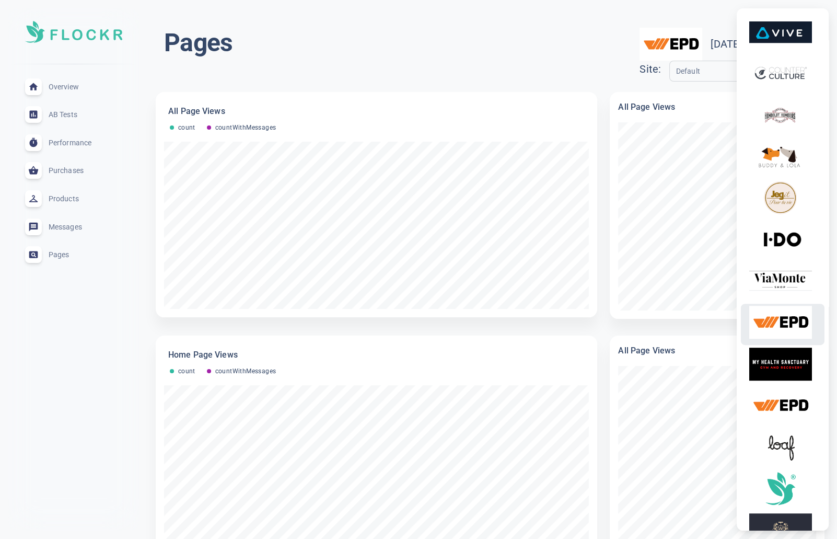
click at [781, 320] on img at bounding box center [780, 322] width 63 height 33
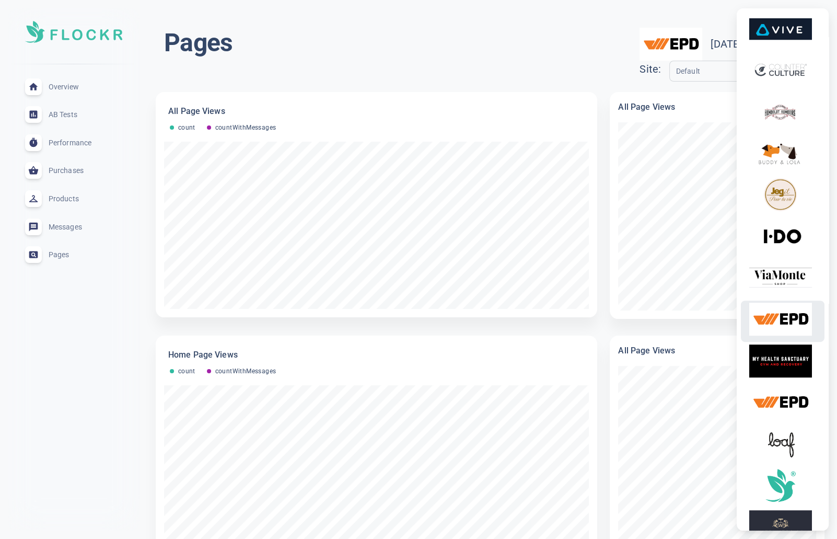
click at [786, 325] on img at bounding box center [780, 318] width 63 height 33
click at [466, 38] on div at bounding box center [418, 269] width 837 height 539
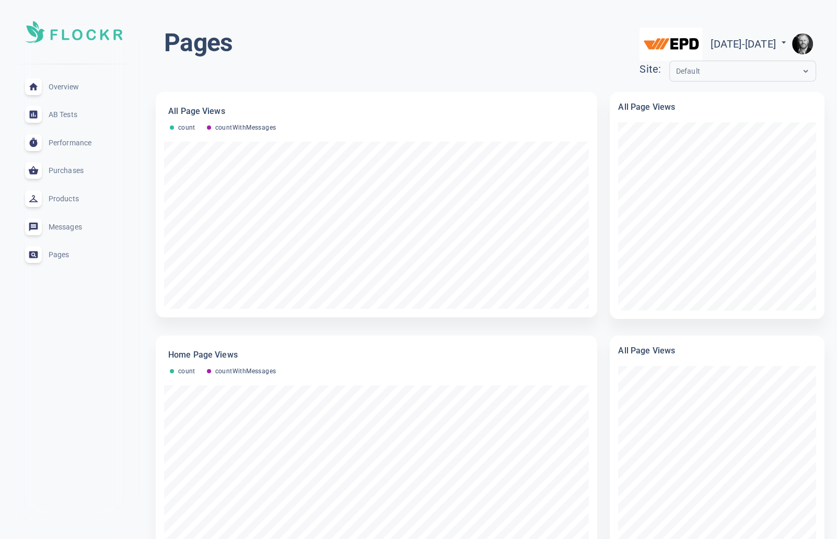
click at [68, 87] on span "Overview" at bounding box center [86, 87] width 75 height 0
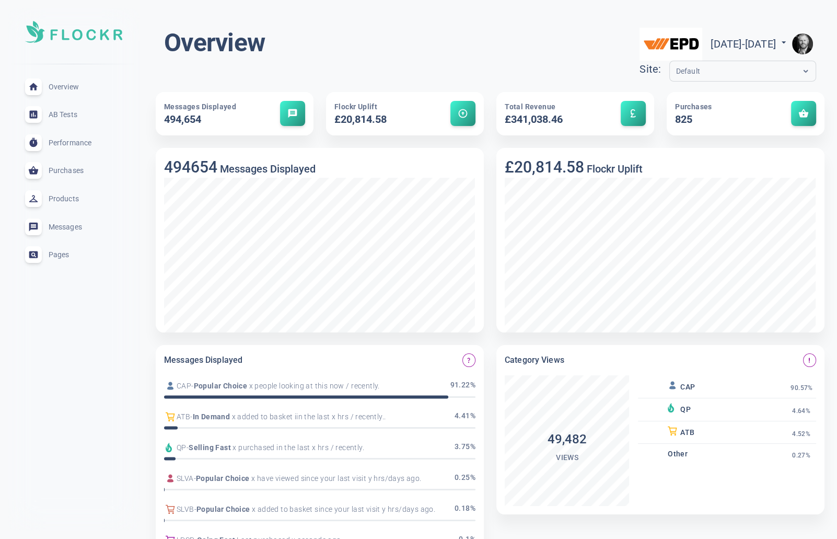
click at [800, 42] on img "button" at bounding box center [802, 43] width 21 height 21
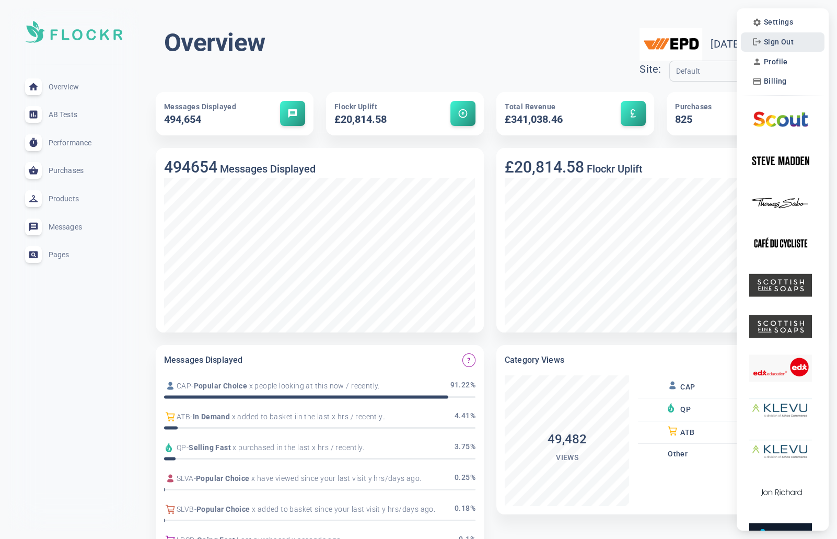
scroll to position [4, 0]
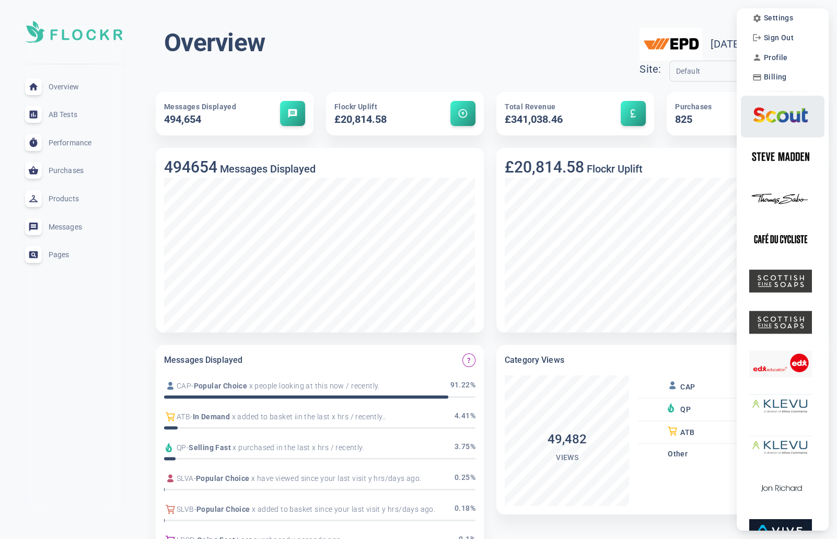
click at [784, 113] on img at bounding box center [780, 114] width 63 height 33
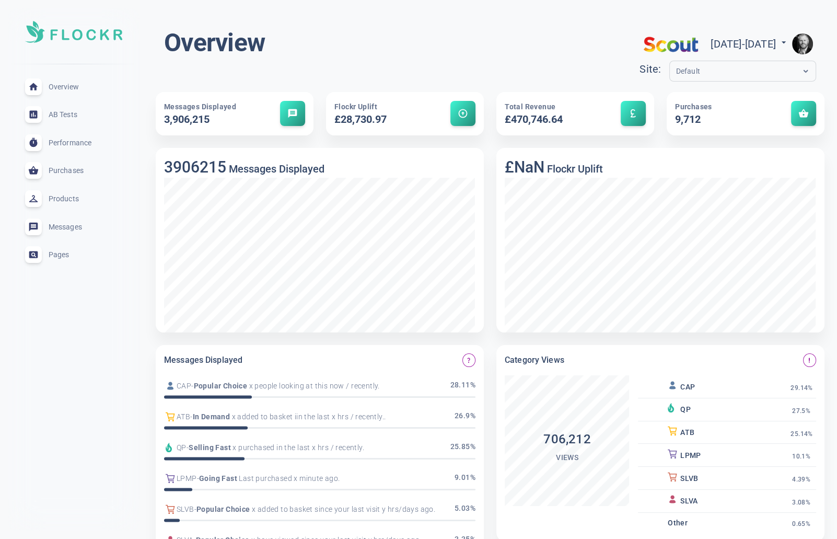
click at [806, 40] on img "button" at bounding box center [802, 43] width 21 height 21
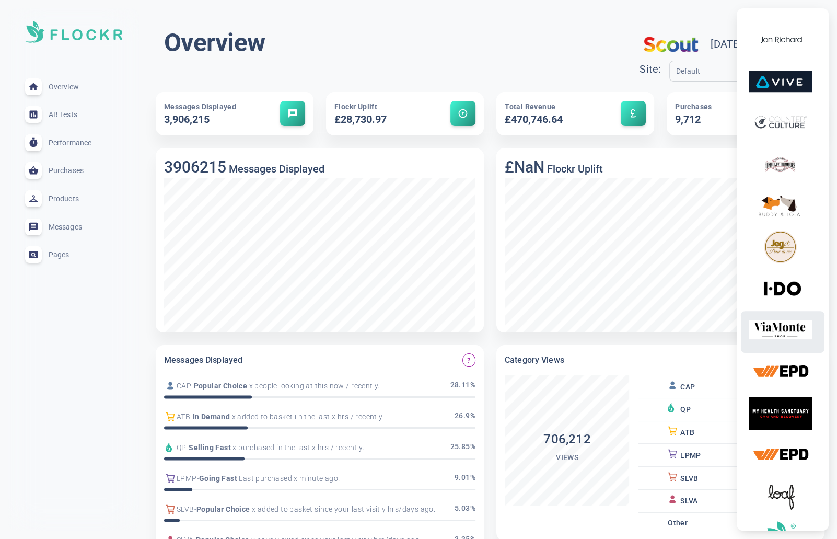
scroll to position [481, 0]
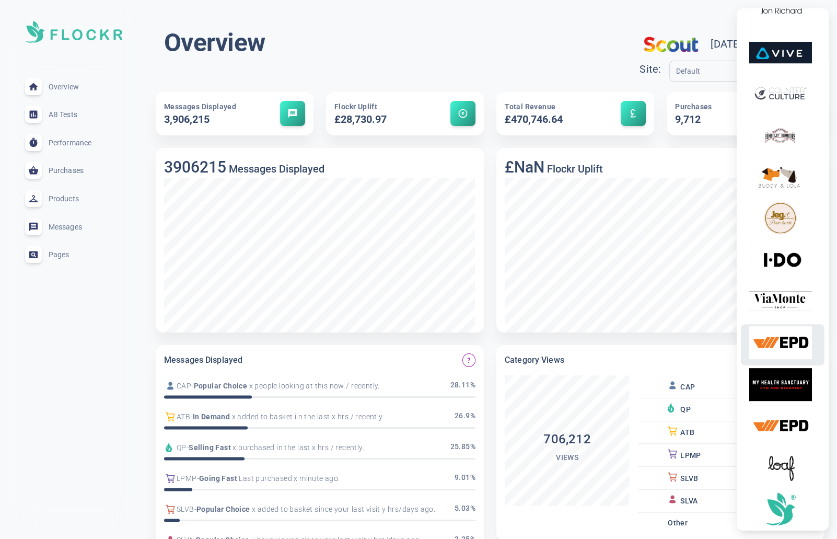
click at [785, 346] on img at bounding box center [780, 342] width 63 height 33
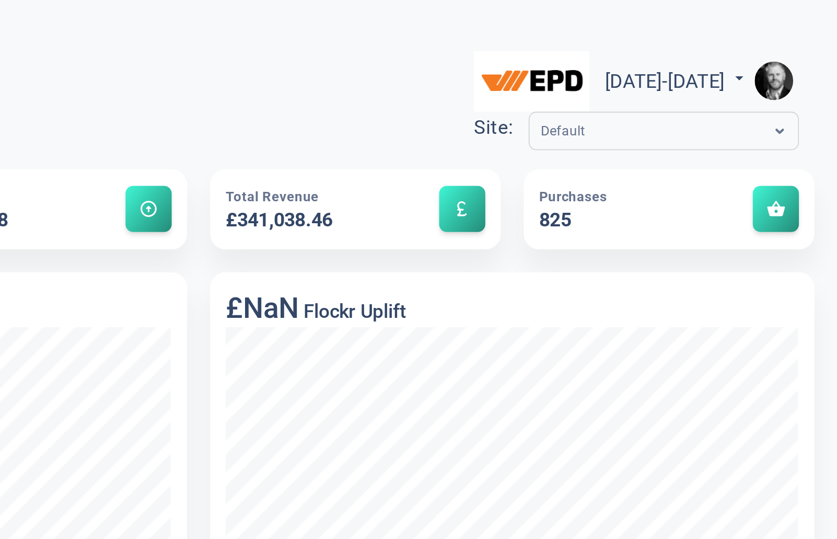
scroll to position [0, 0]
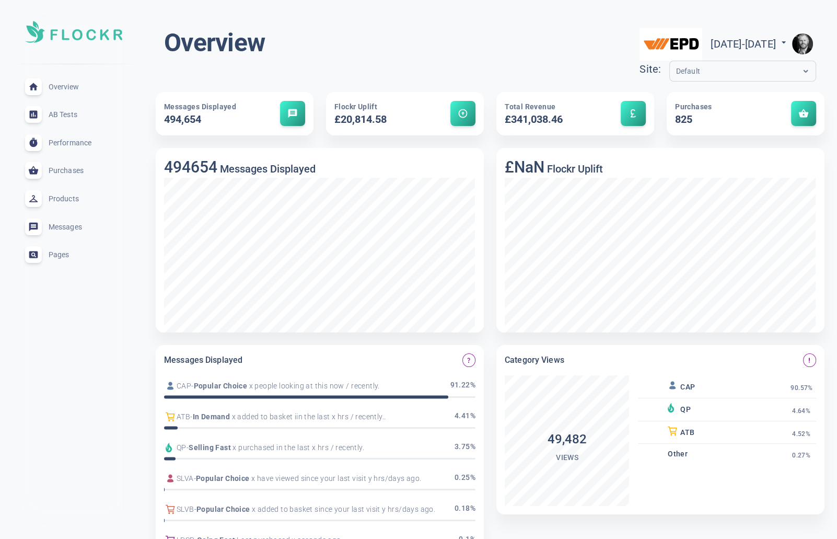
click at [765, 42] on span "[DATE] - [DATE]" at bounding box center [749, 44] width 78 height 13
select select "4"
select select "2025"
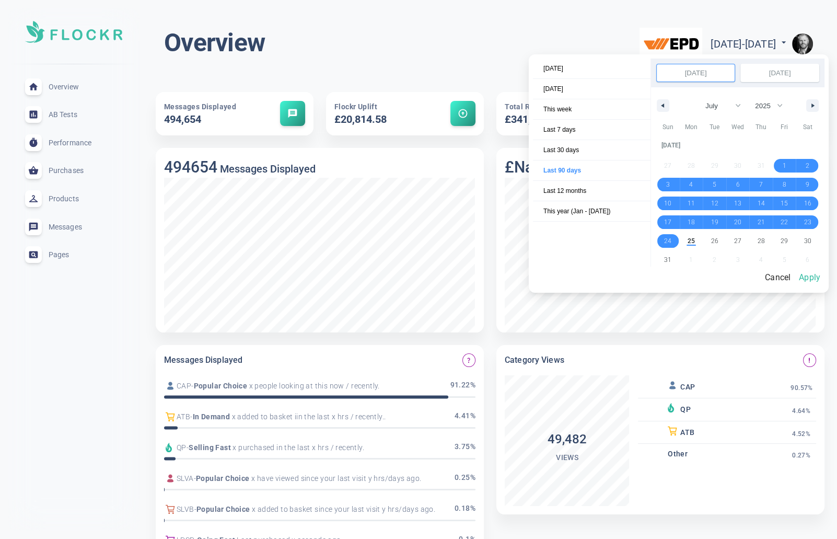
select select "7"
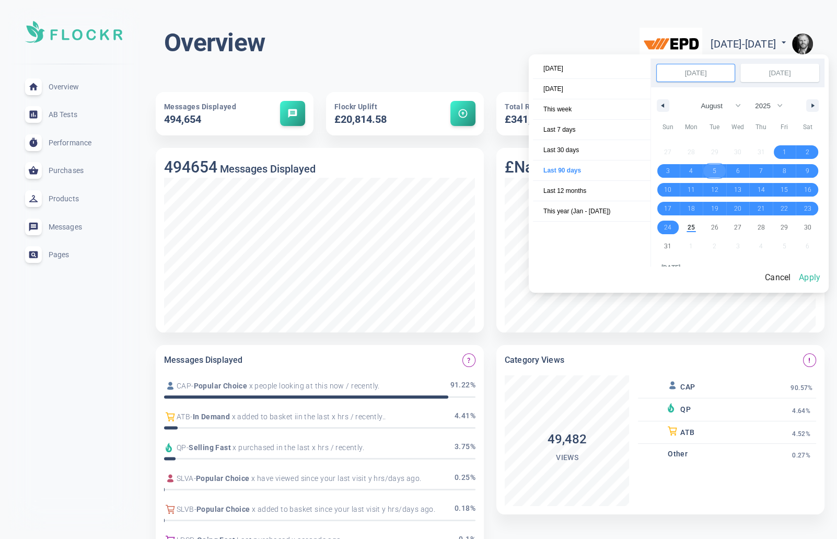
scroll to position [143272, 0]
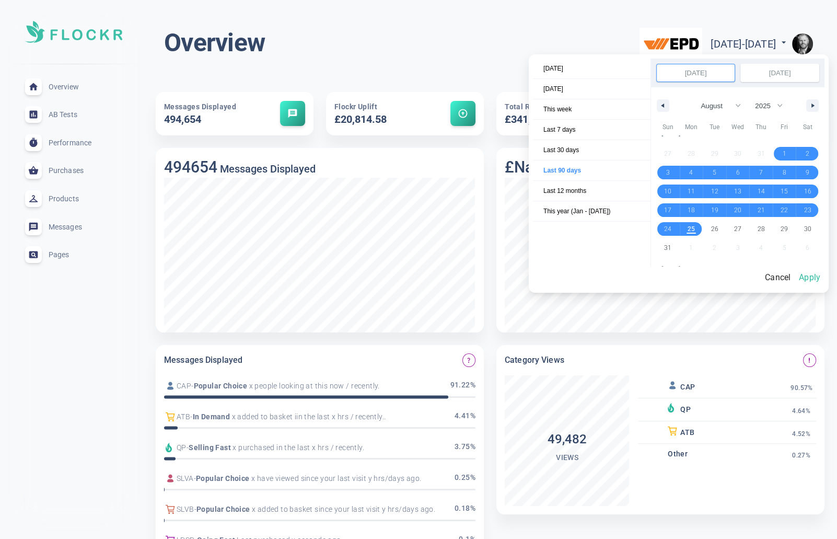
drag, startPoint x: 783, startPoint y: 153, endPoint x: 687, endPoint y: 227, distance: 120.9
select select "7"
select select "2025"
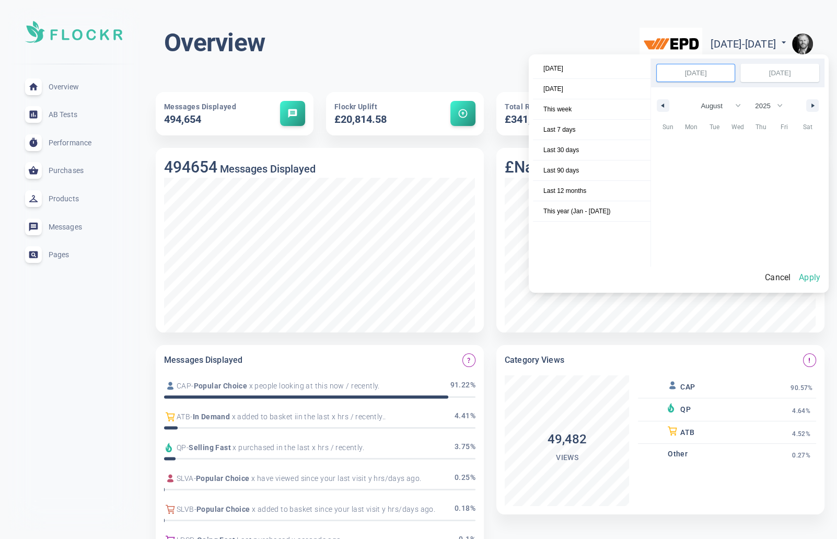
scroll to position [143260, 0]
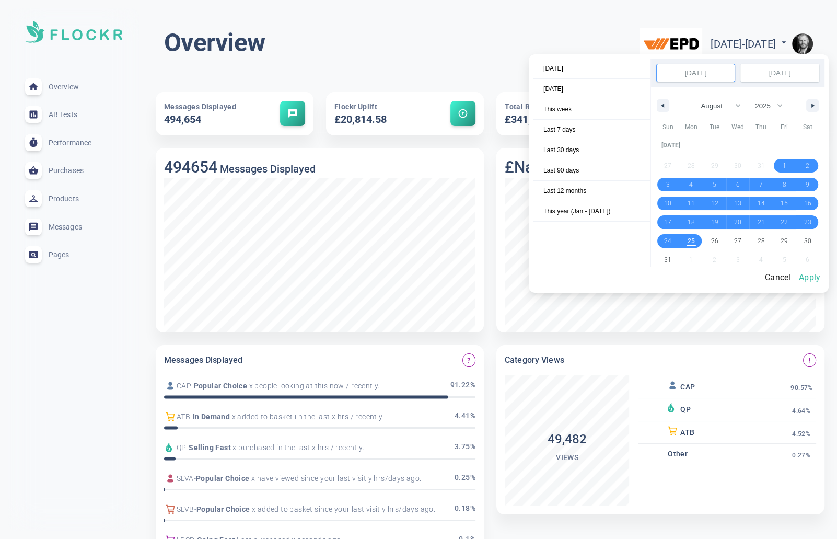
click at [813, 277] on button "Apply" at bounding box center [810, 277] width 30 height 22
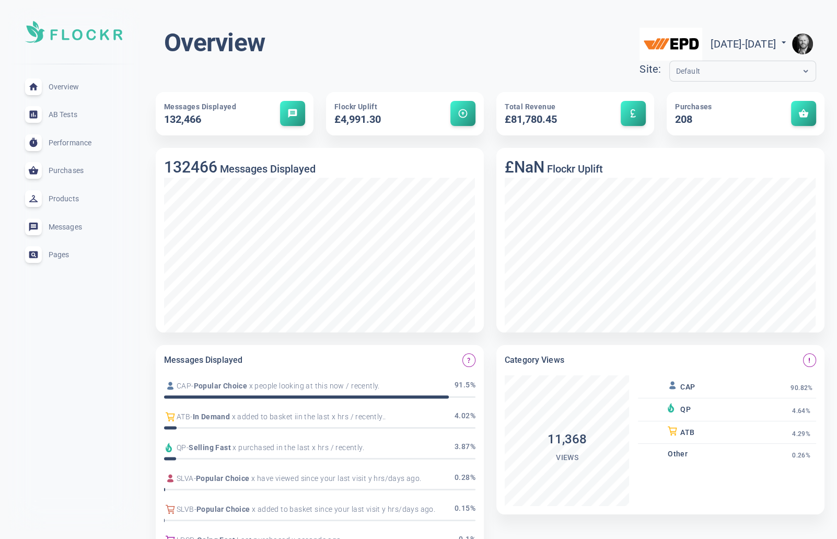
click at [59, 254] on span "Pages" at bounding box center [86, 254] width 75 height 0
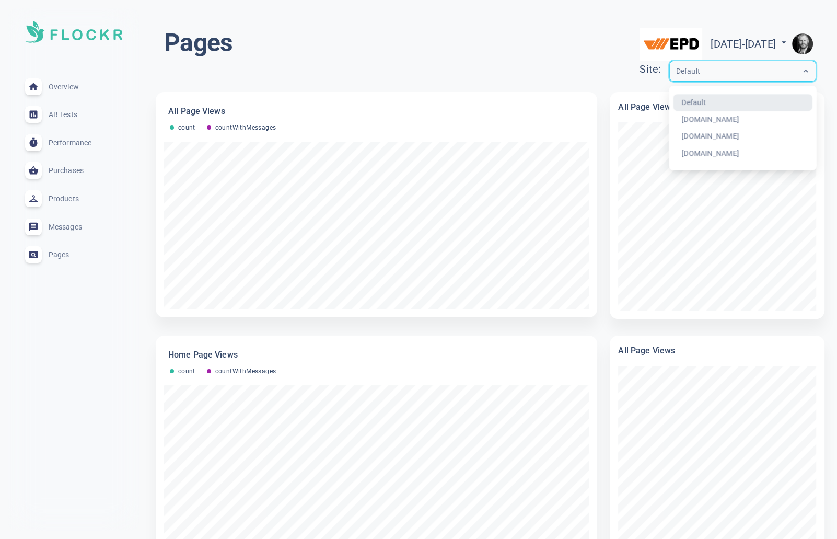
click at [676, 73] on input "text" at bounding box center [718, 71] width 84 height 12
click at [673, 123] on div "[DOMAIN_NAME]" at bounding box center [742, 119] width 139 height 17
click at [676, 71] on input "text" at bounding box center [718, 71] width 84 height 12
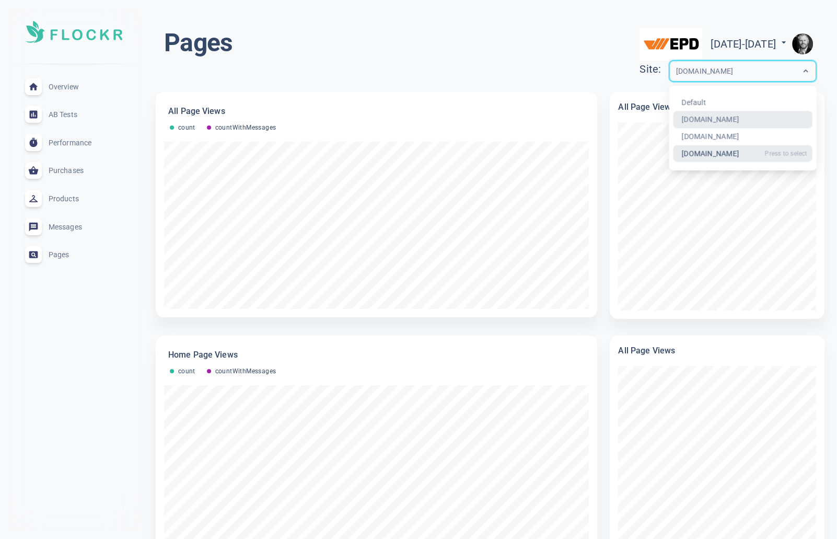
click at [673, 153] on div "[DOMAIN_NAME]" at bounding box center [742, 153] width 139 height 17
click at [676, 72] on input "text" at bounding box center [718, 71] width 84 height 12
click at [673, 134] on div "[DOMAIN_NAME]" at bounding box center [742, 136] width 139 height 17
click at [676, 67] on input "text" at bounding box center [718, 71] width 84 height 12
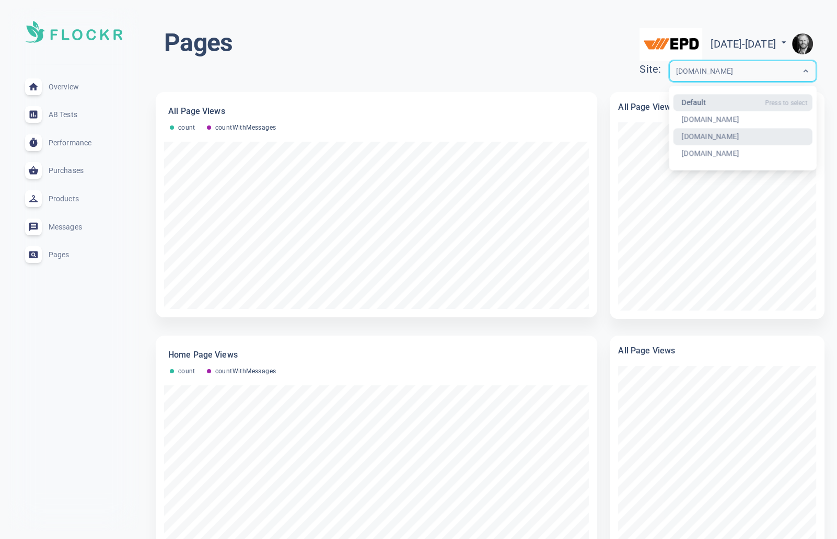
click at [673, 103] on div "Default" at bounding box center [742, 102] width 139 height 17
click at [69, 227] on span "Messages" at bounding box center [86, 227] width 75 height 0
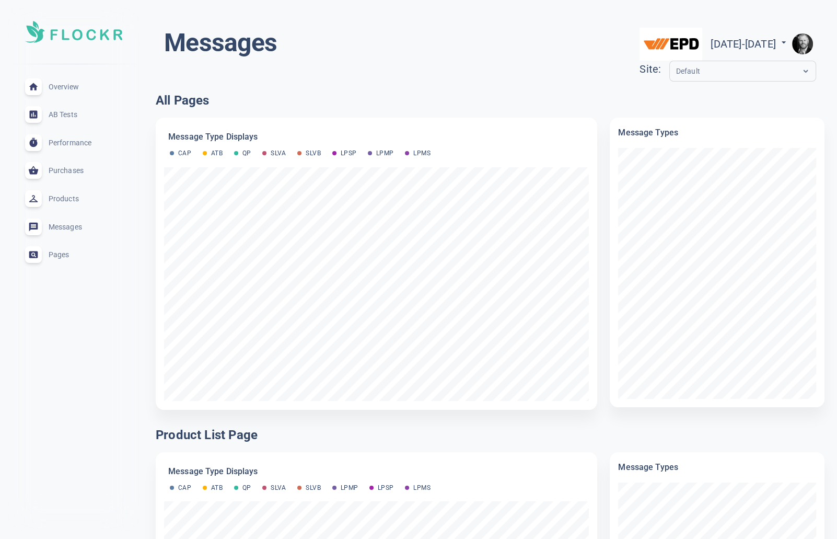
click at [70, 87] on span "Overview" at bounding box center [86, 87] width 75 height 0
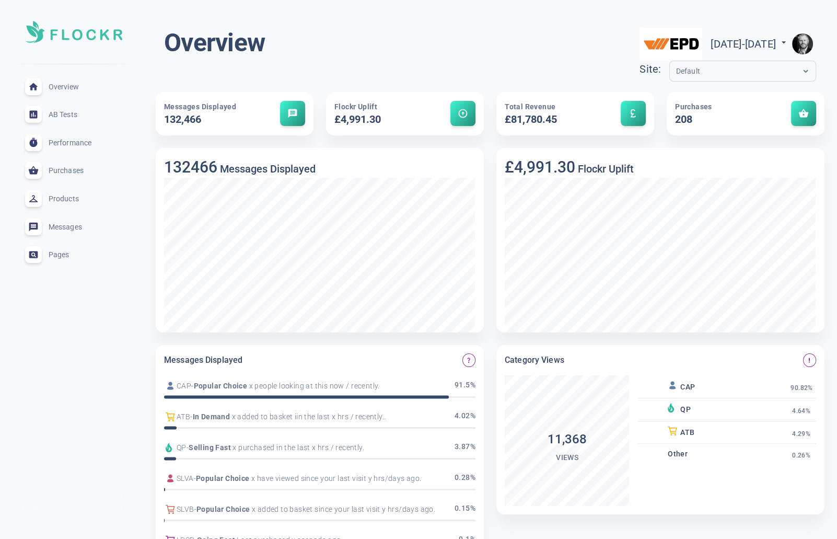
click at [59, 254] on span "Pages" at bounding box center [86, 254] width 75 height 0
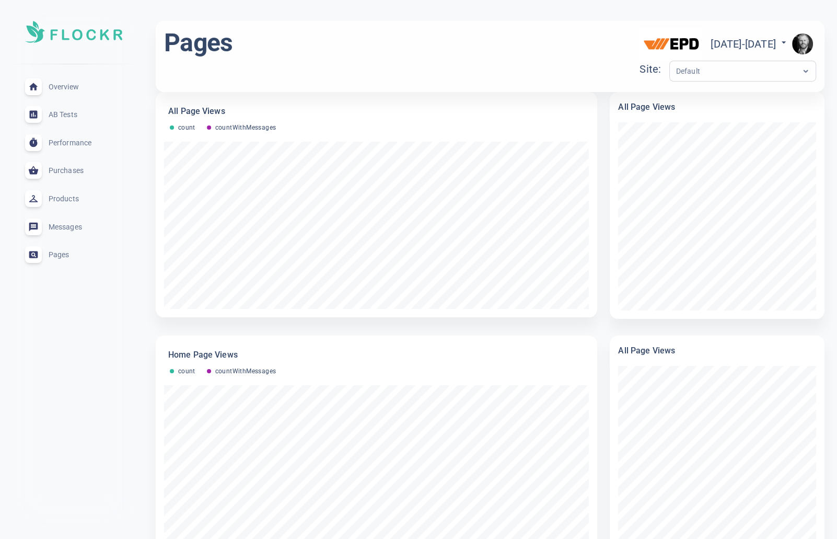
scroll to position [150, 0]
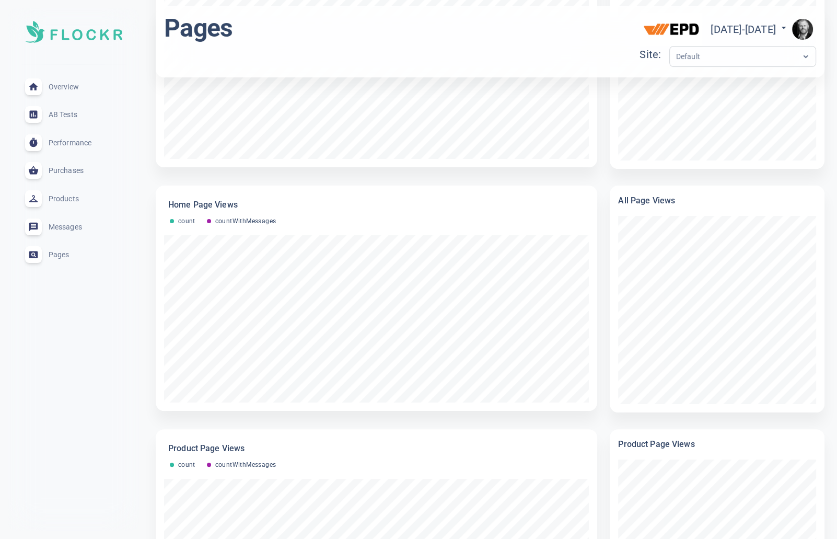
click at [73, 87] on span "Overview" at bounding box center [86, 87] width 75 height 0
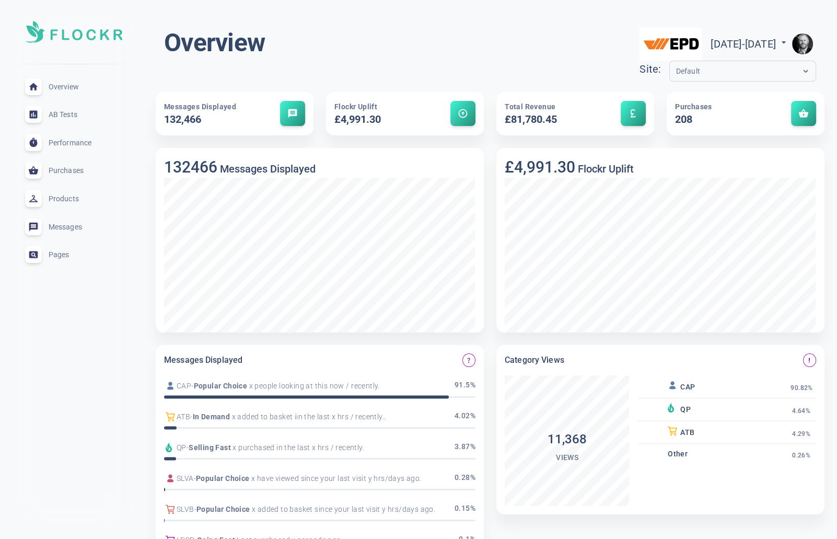
click at [64, 254] on span "Pages" at bounding box center [86, 254] width 75 height 0
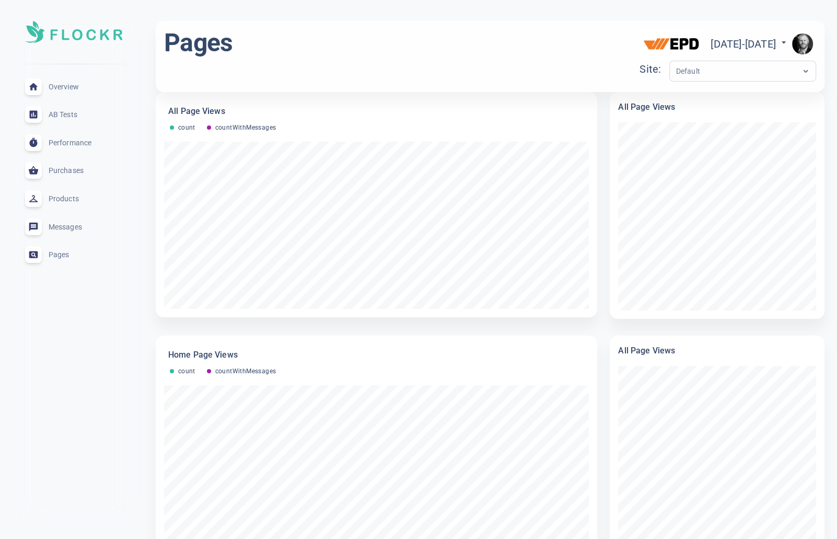
scroll to position [143, 0]
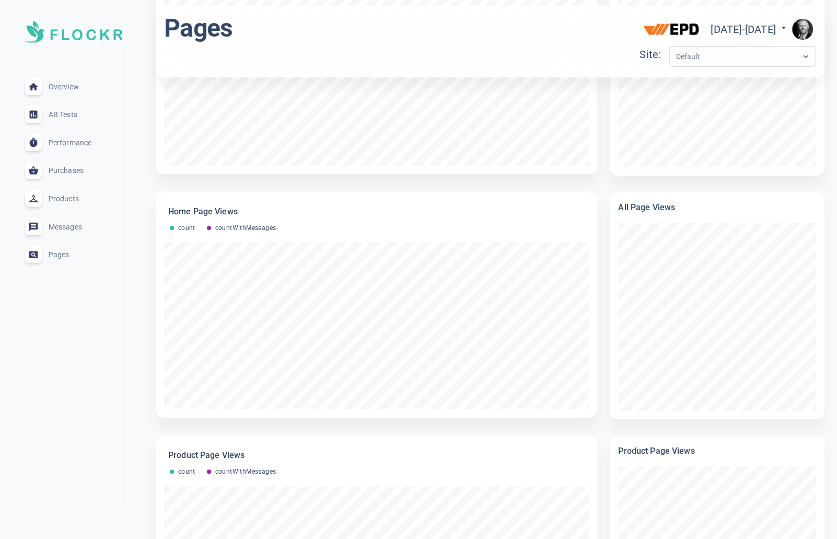
click at [822, 26] on div "Pages [DATE] - [DATE] menu Site: Default" at bounding box center [490, 41] width 669 height 63
click at [796, 28] on img "button" at bounding box center [802, 29] width 21 height 21
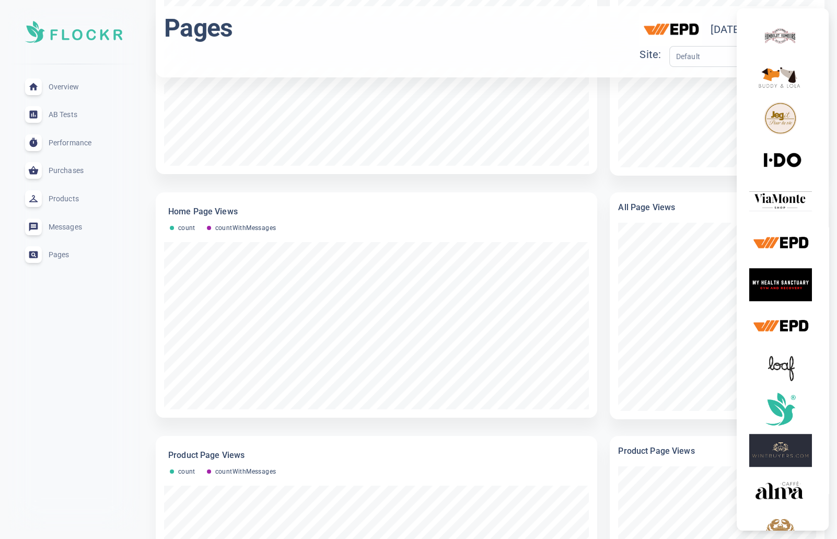
scroll to position [585, 0]
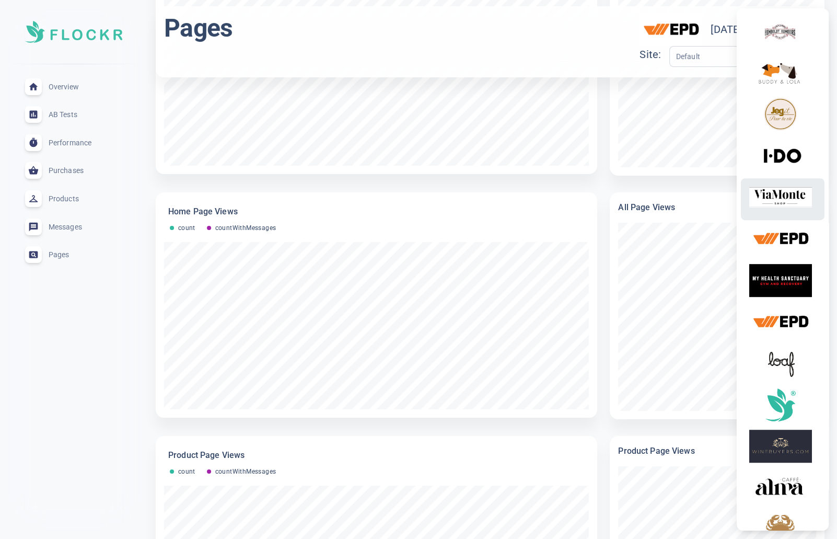
click at [800, 200] on img at bounding box center [780, 197] width 63 height 33
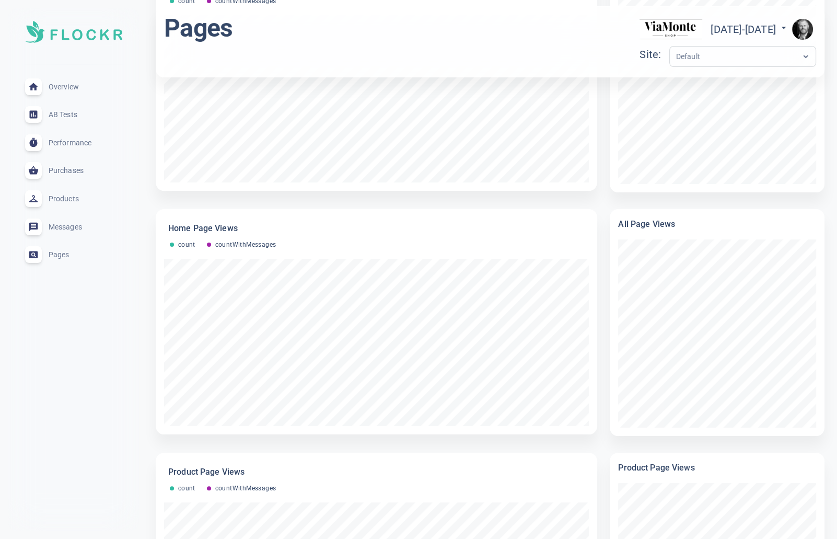
scroll to position [6, 0]
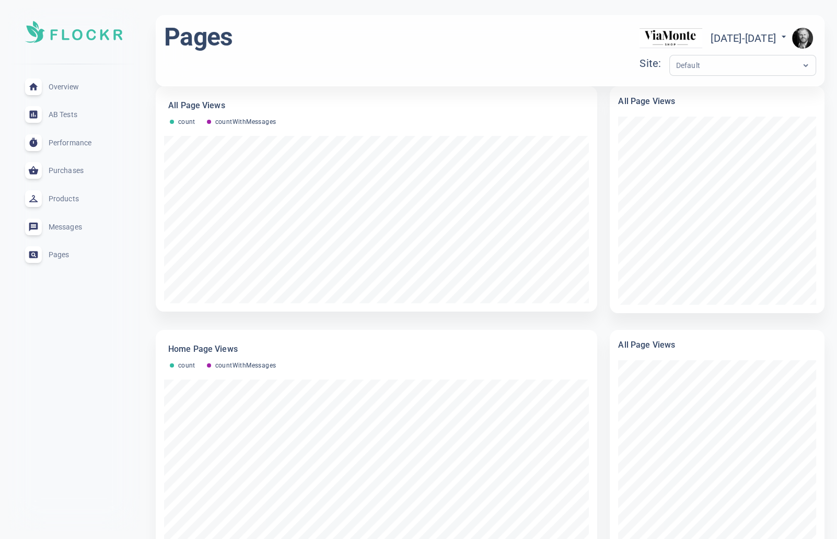
click at [72, 87] on span "Overview" at bounding box center [86, 87] width 75 height 0
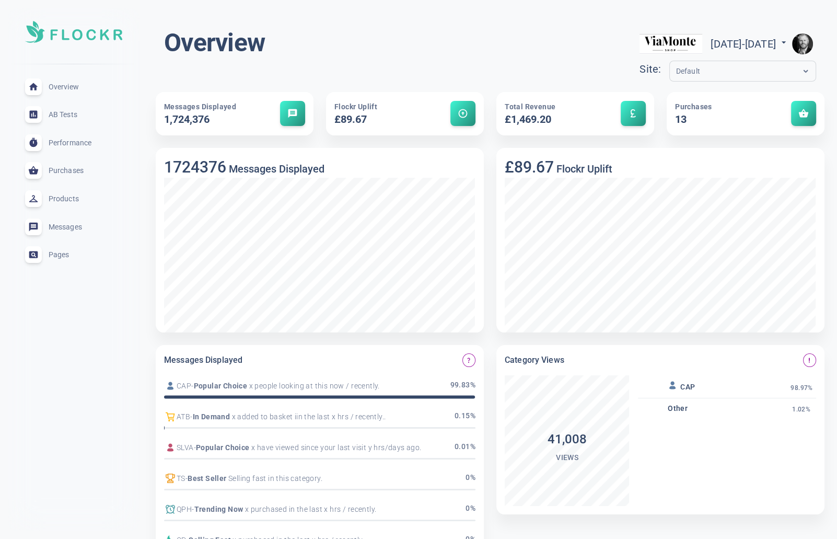
click at [62, 254] on span "Pages" at bounding box center [86, 254] width 75 height 0
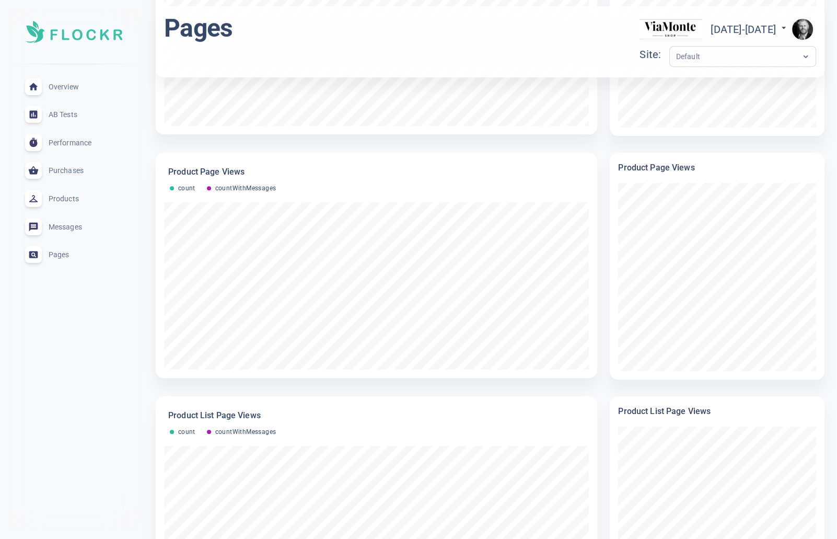
scroll to position [431, 0]
click at [810, 27] on img "button" at bounding box center [802, 29] width 21 height 21
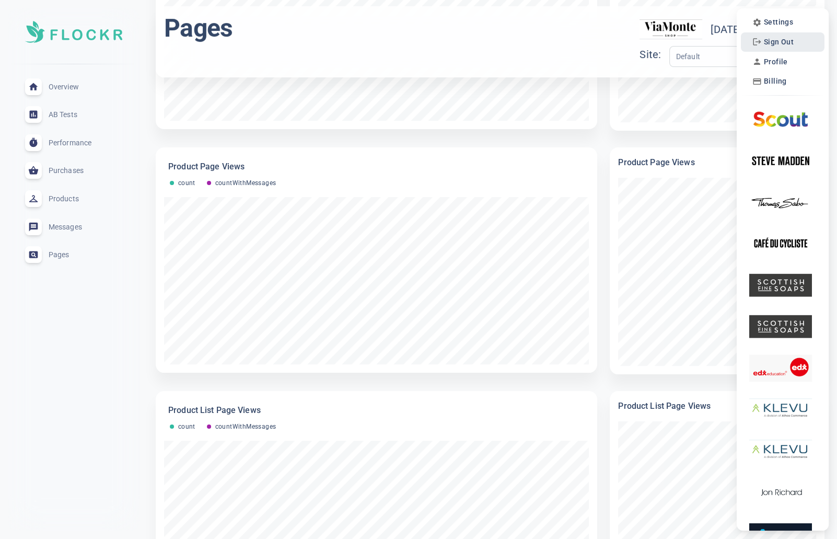
scroll to position [4, 0]
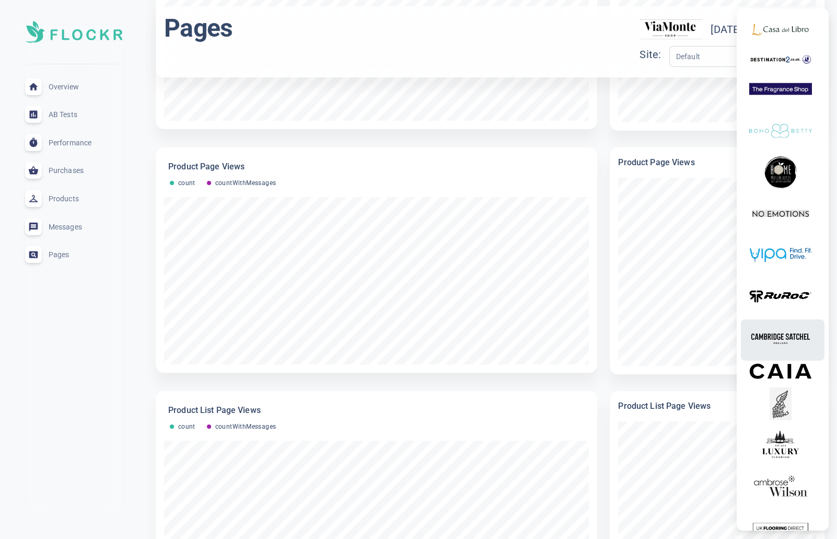
click at [775, 355] on img at bounding box center [780, 338] width 63 height 33
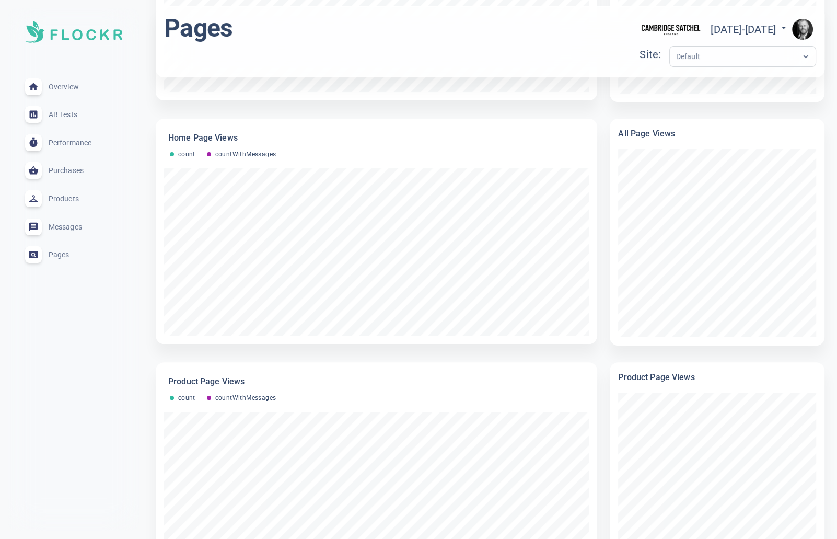
scroll to position [165, 0]
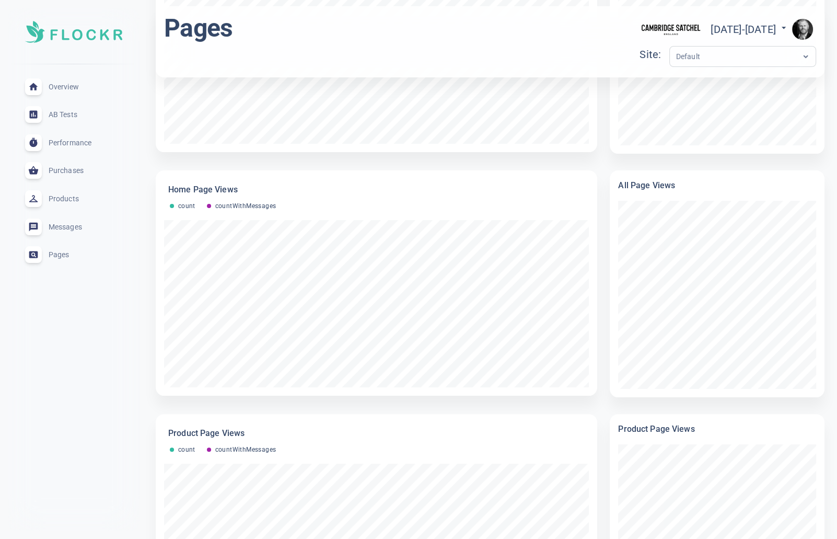
click at [71, 87] on span "Overview" at bounding box center [86, 87] width 75 height 0
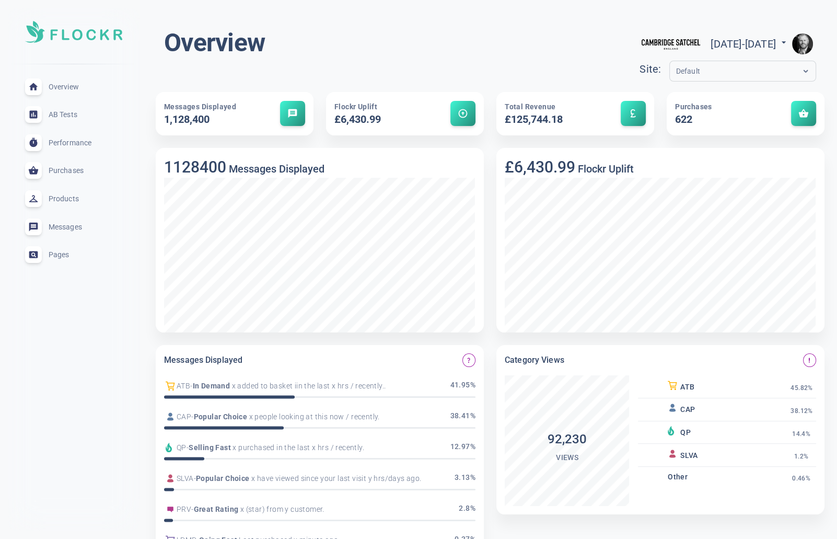
click at [803, 45] on img "button" at bounding box center [802, 43] width 21 height 21
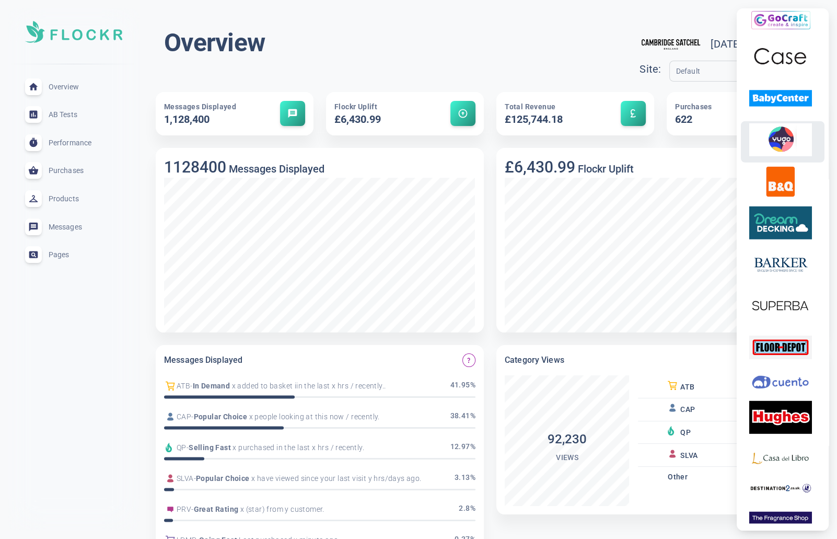
click at [780, 156] on img at bounding box center [780, 139] width 63 height 33
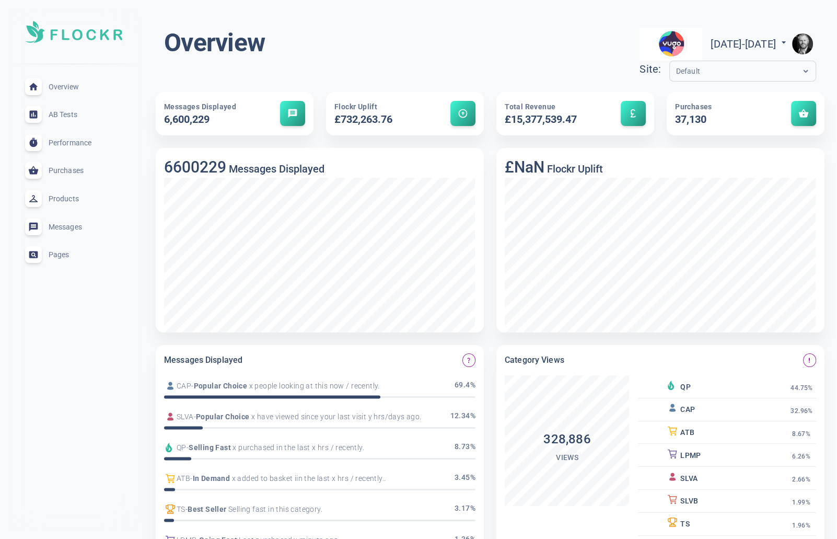
click at [61, 254] on span "Pages" at bounding box center [86, 254] width 75 height 0
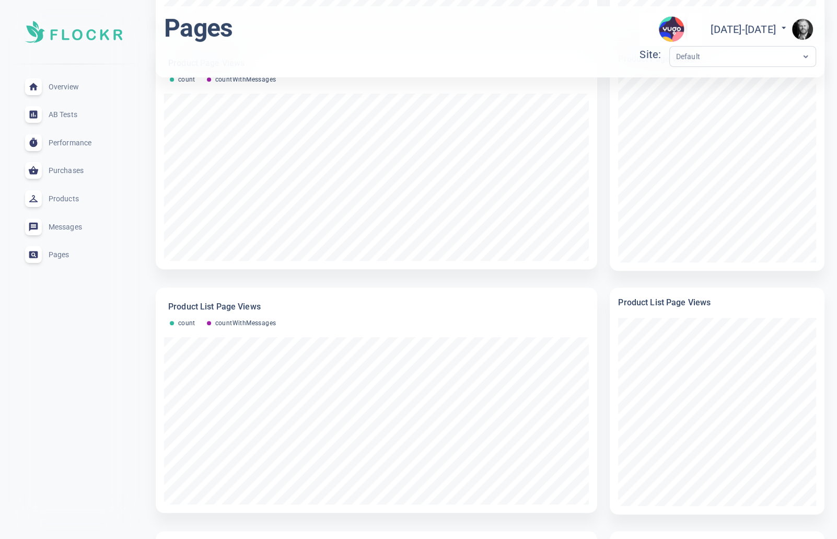
scroll to position [378, 0]
